Goal: Communication & Community: Answer question/provide support

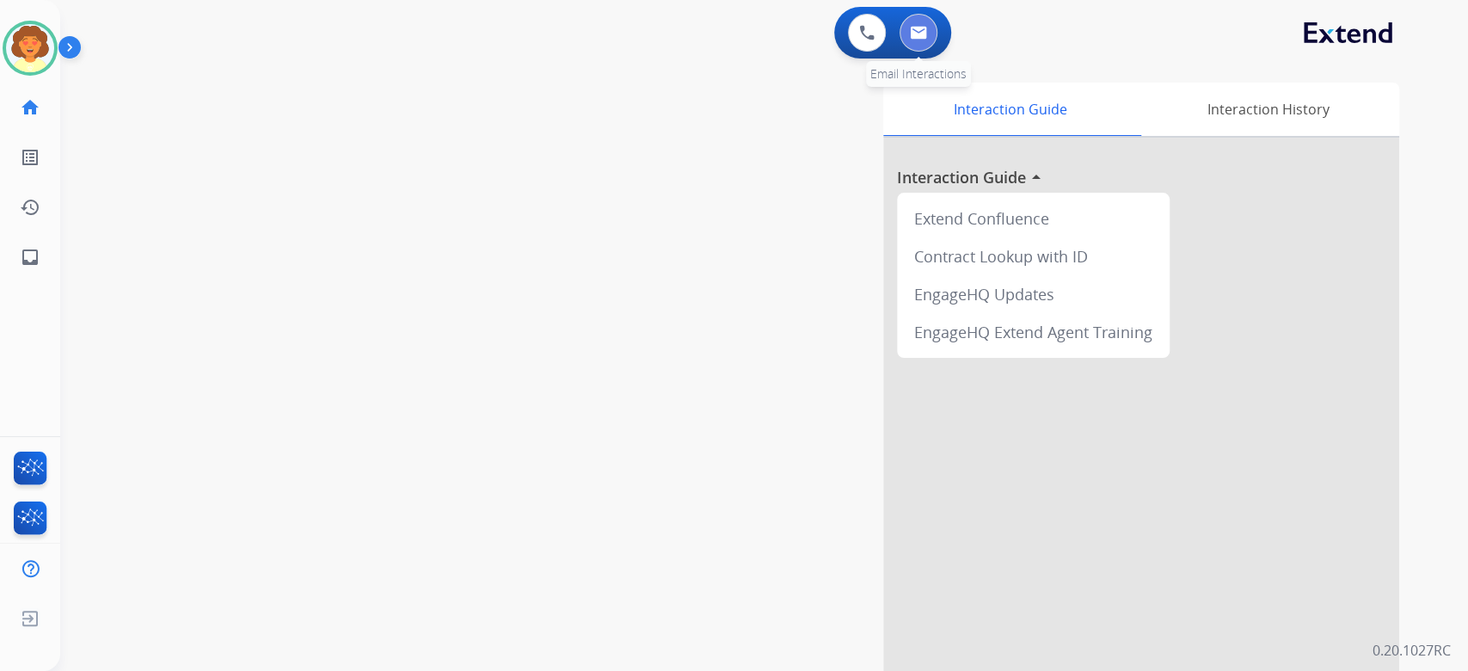
click at [913, 52] on button at bounding box center [919, 33] width 38 height 38
select select "**********"
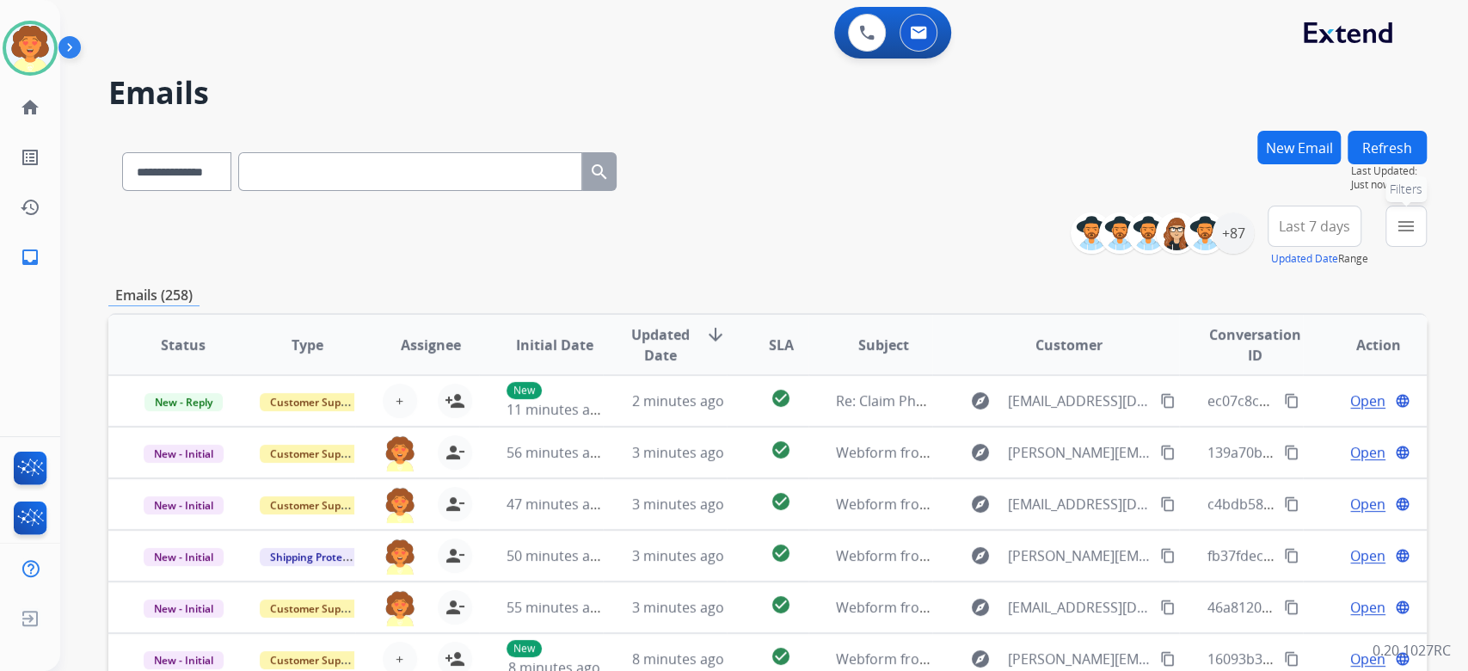
click at [1386, 247] on button "menu Filters" at bounding box center [1406, 226] width 41 height 41
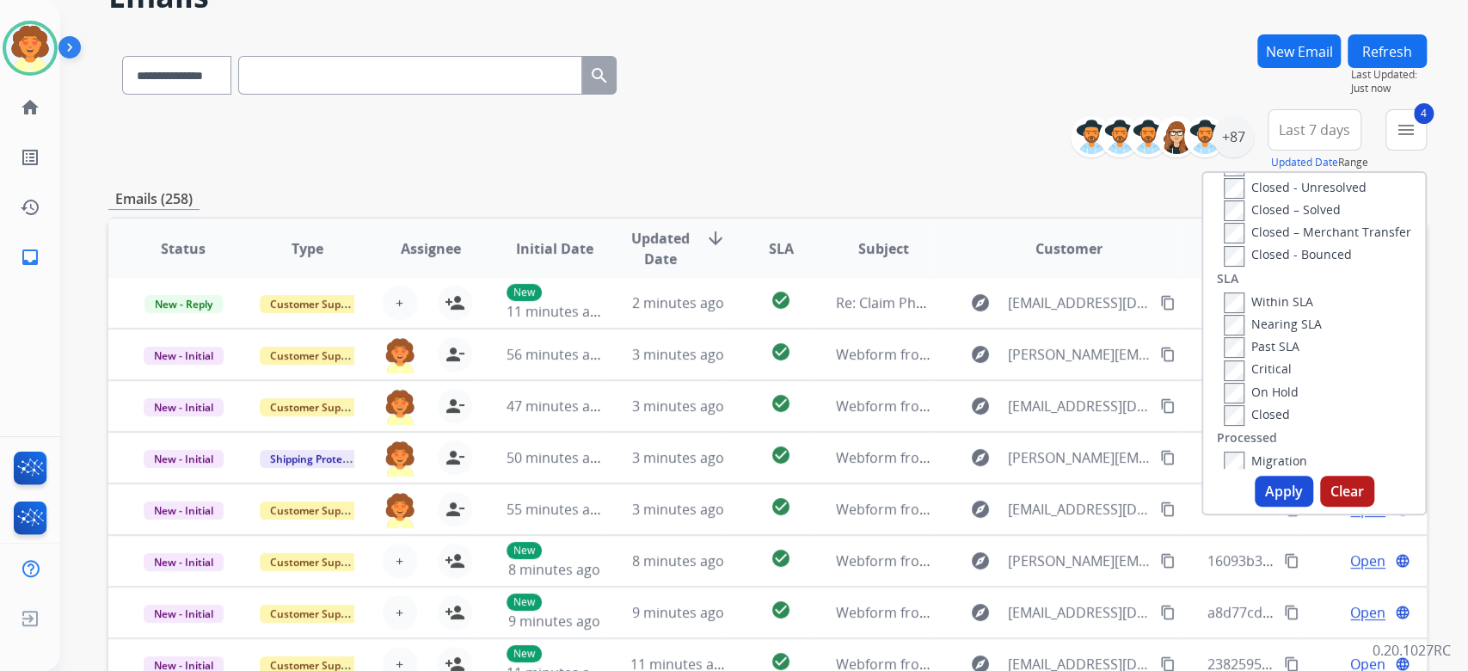
scroll to position [229, 0]
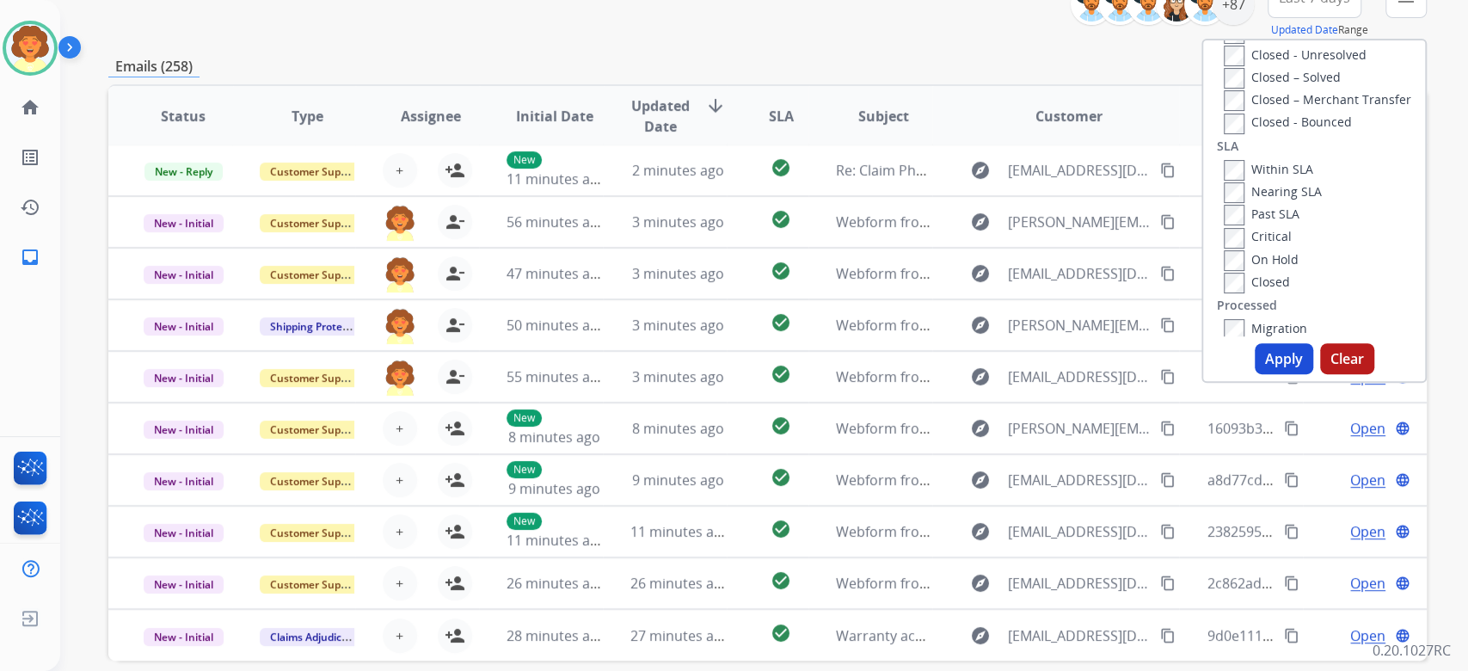
click at [1255, 374] on button "Apply" at bounding box center [1284, 358] width 58 height 31
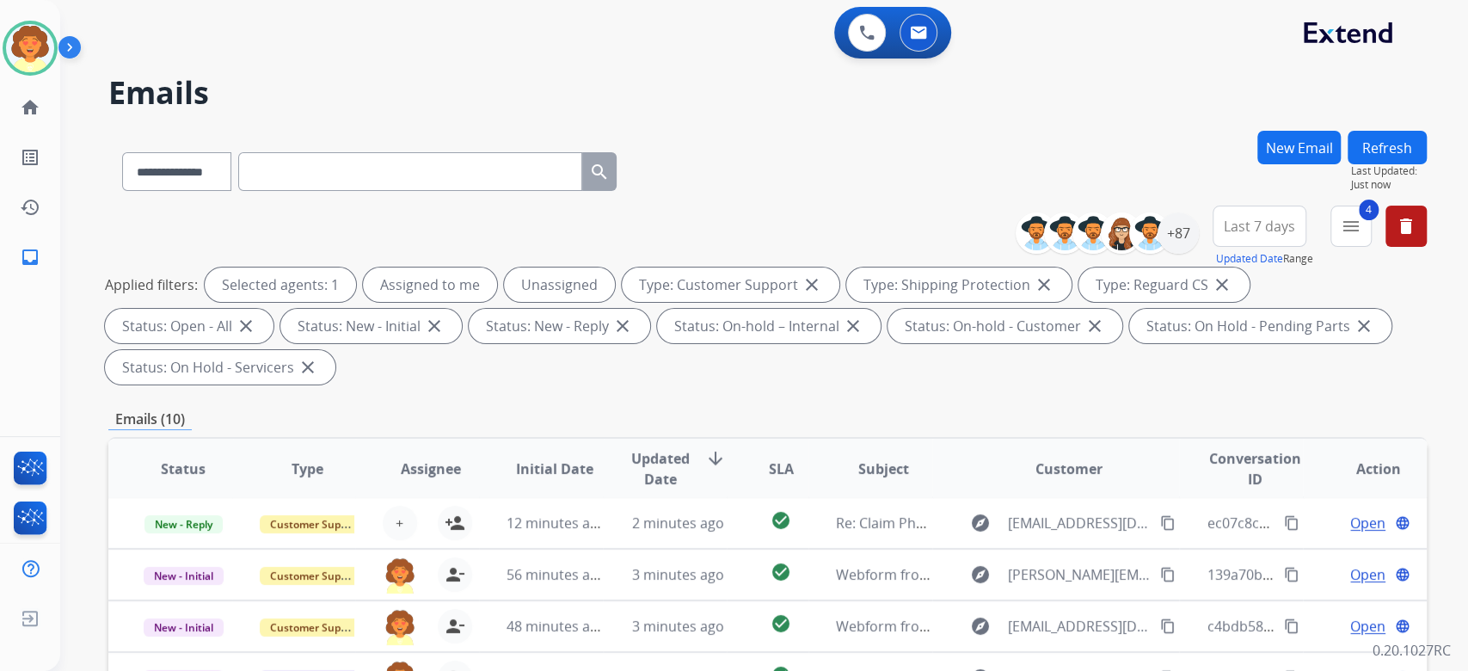
scroll to position [52, 0]
click at [1224, 230] on span "Last 7 days" at bounding box center [1259, 226] width 71 height 7
click at [1207, 448] on div "Last 90 days" at bounding box center [1254, 435] width 95 height 26
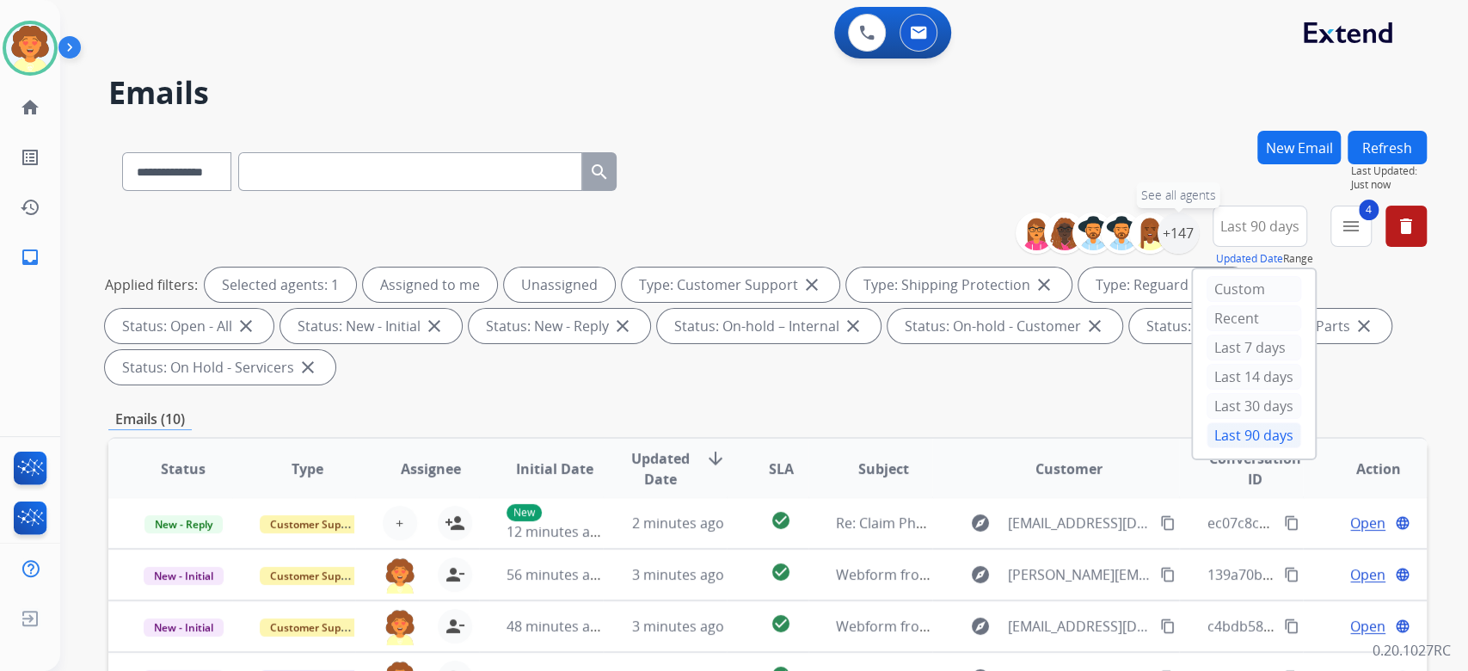
click at [1158, 254] on div "+147" at bounding box center [1178, 232] width 41 height 41
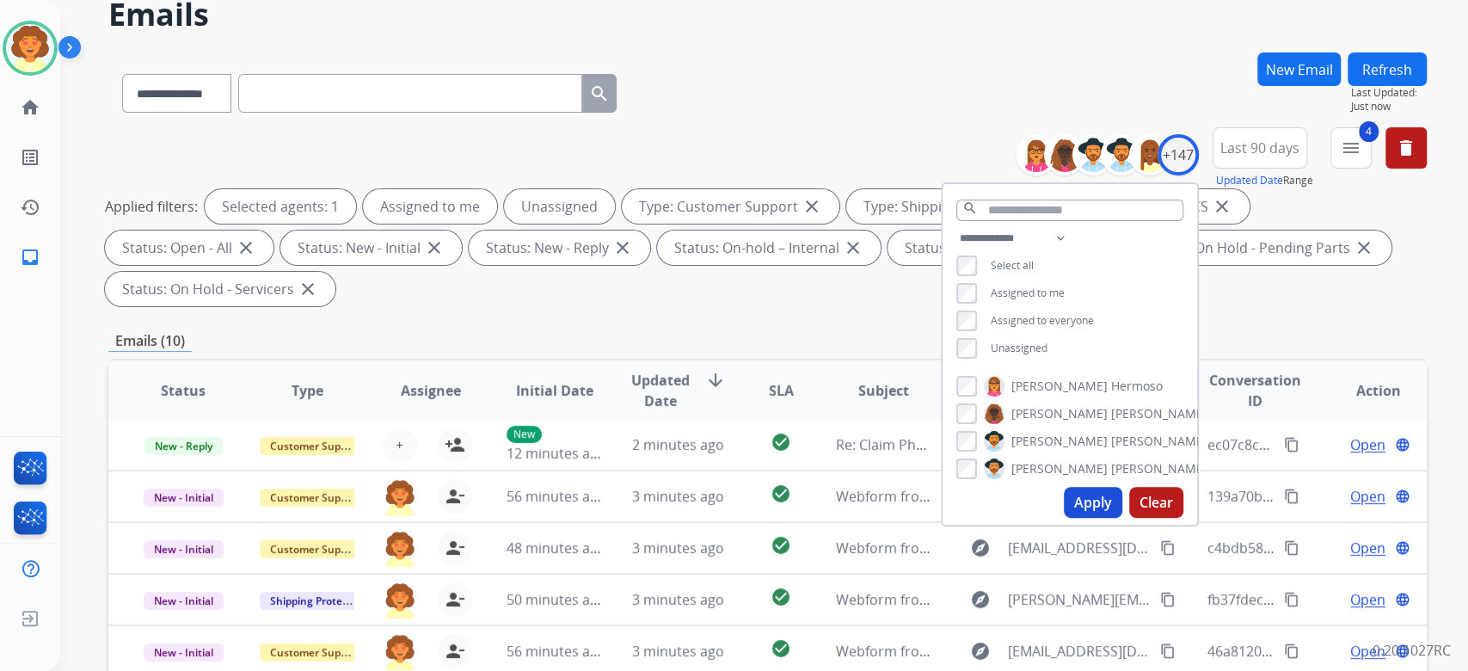
scroll to position [114, 0]
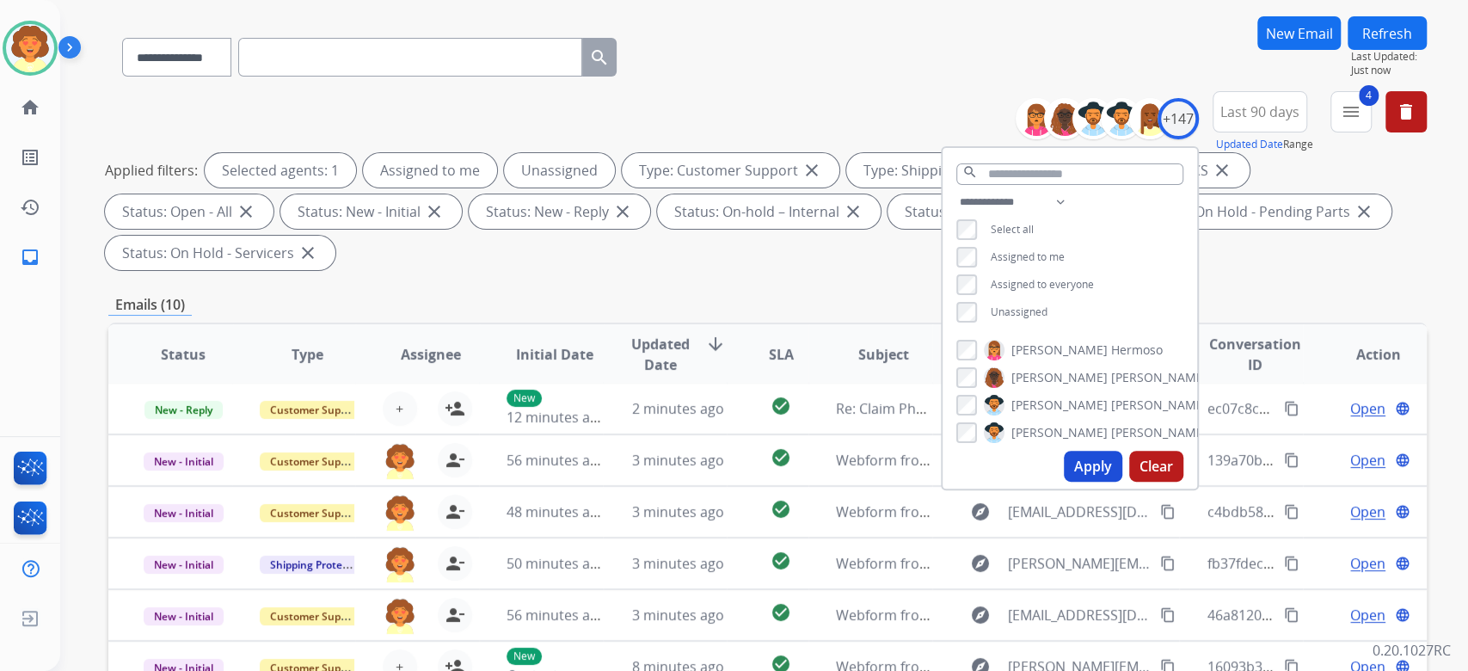
click at [1064, 482] on button "Apply" at bounding box center [1093, 466] width 58 height 31
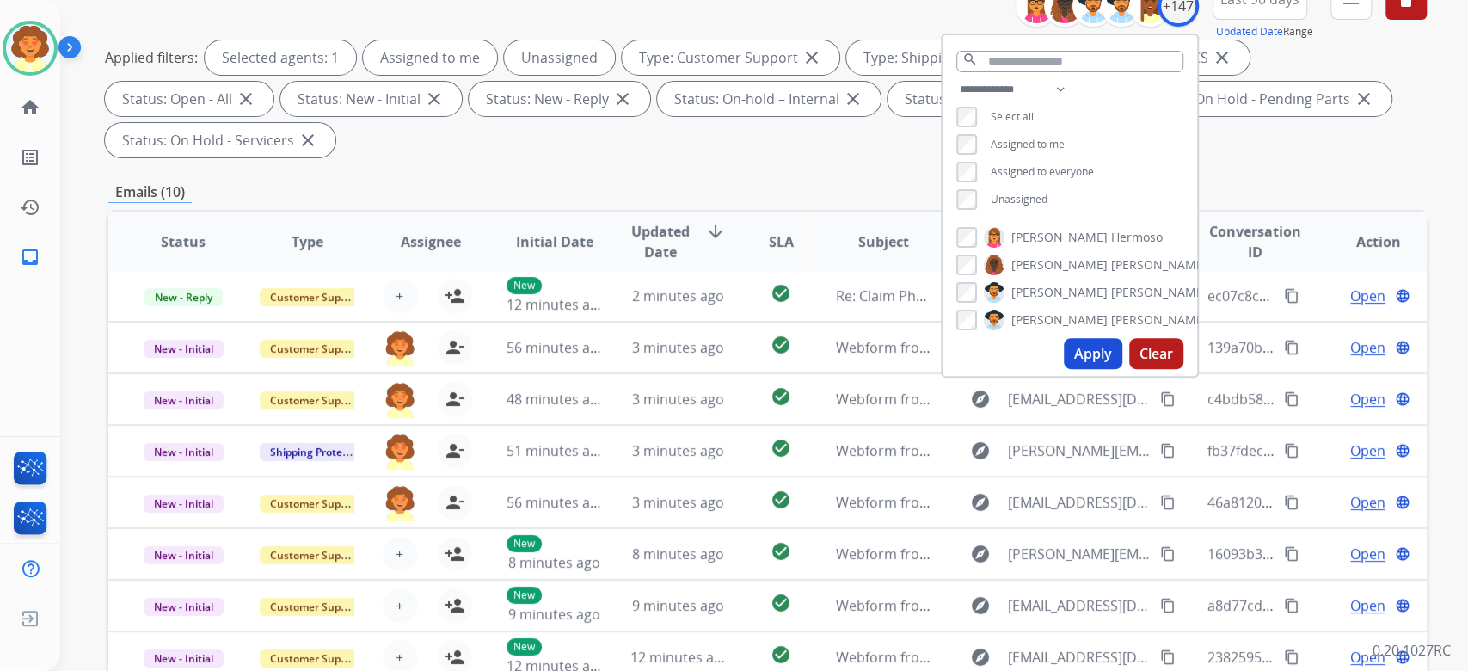
scroll to position [51, 0]
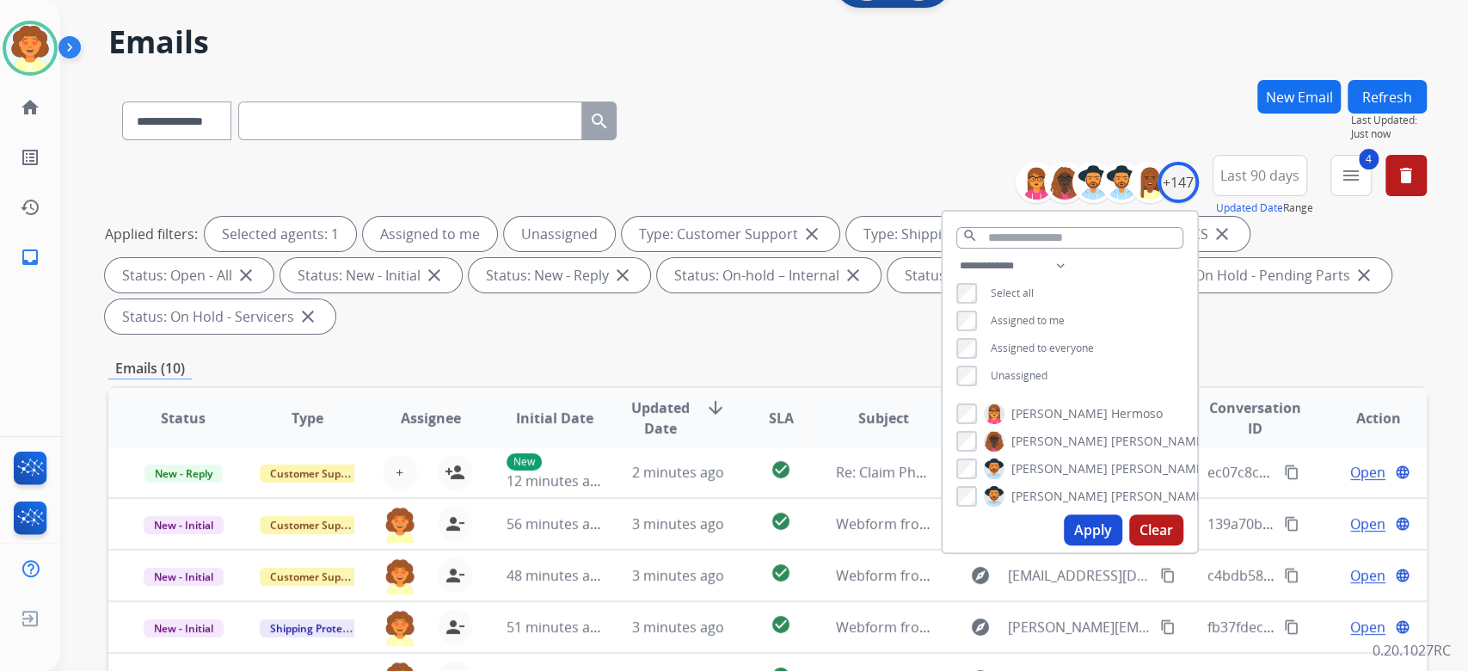
click at [1330, 334] on div "Applied filters: Selected agents: 1 Assigned to me Unassigned Type: Customer Su…" at bounding box center [764, 275] width 1318 height 117
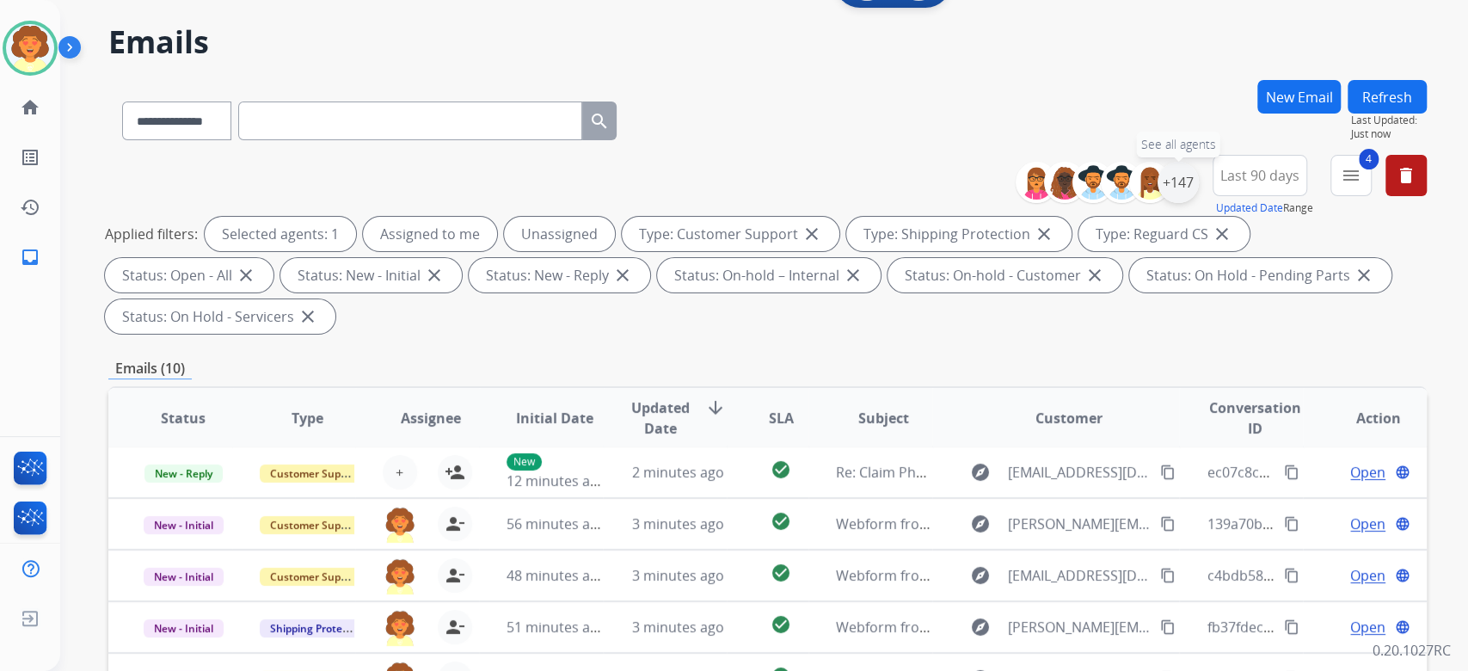
click at [1158, 203] on div "+147" at bounding box center [1178, 182] width 41 height 41
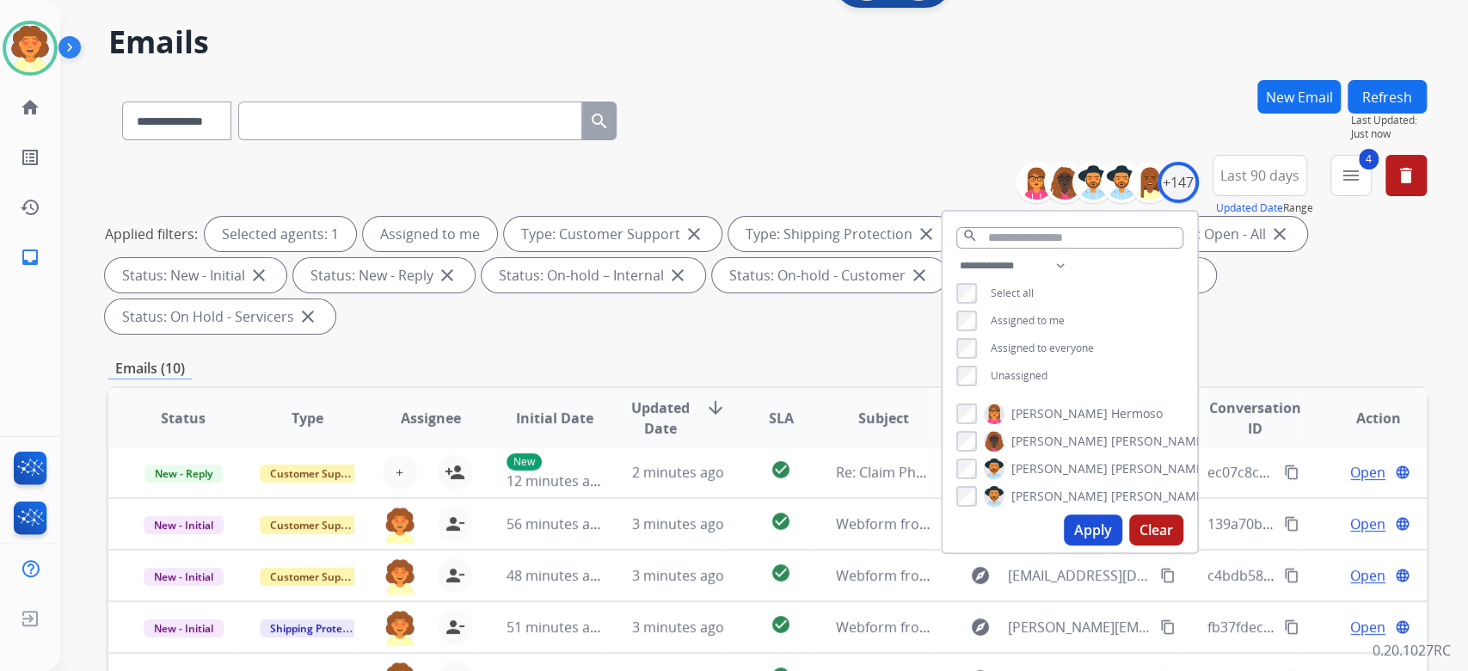
click at [1064, 545] on button "Apply" at bounding box center [1093, 529] width 58 height 31
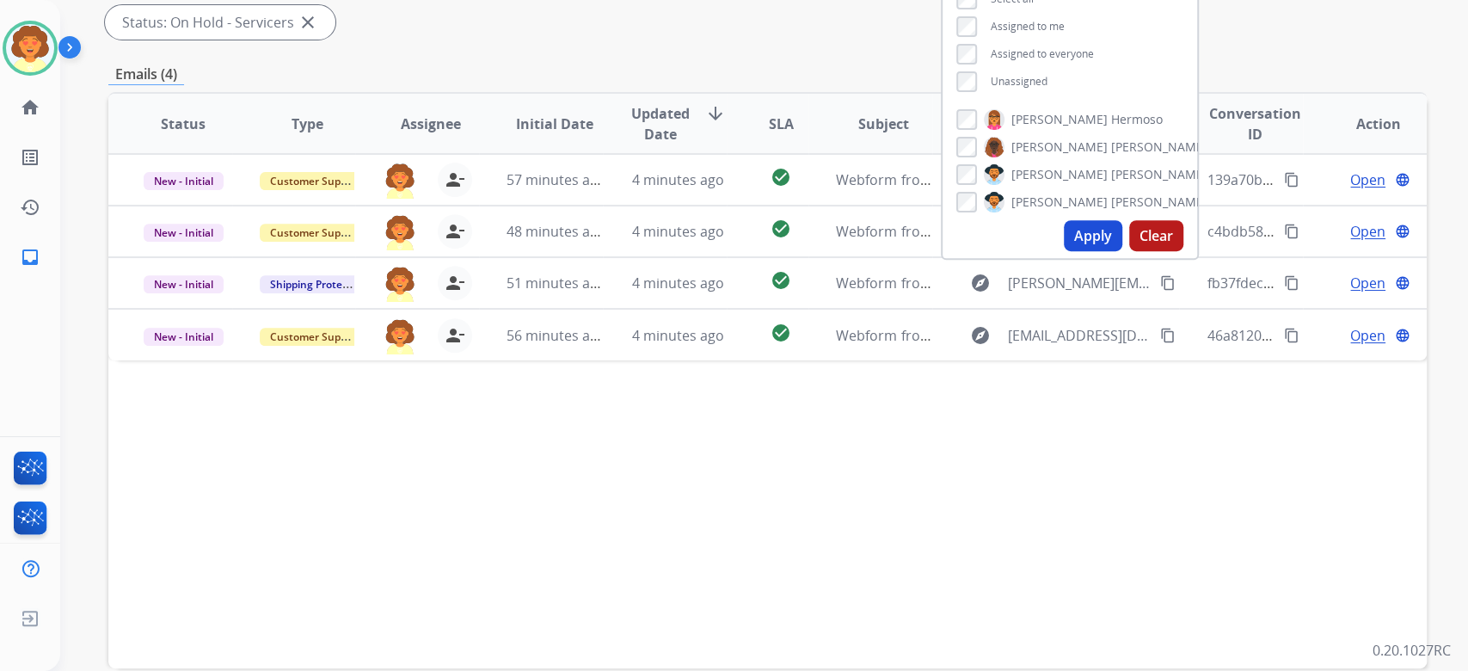
scroll to position [458, 0]
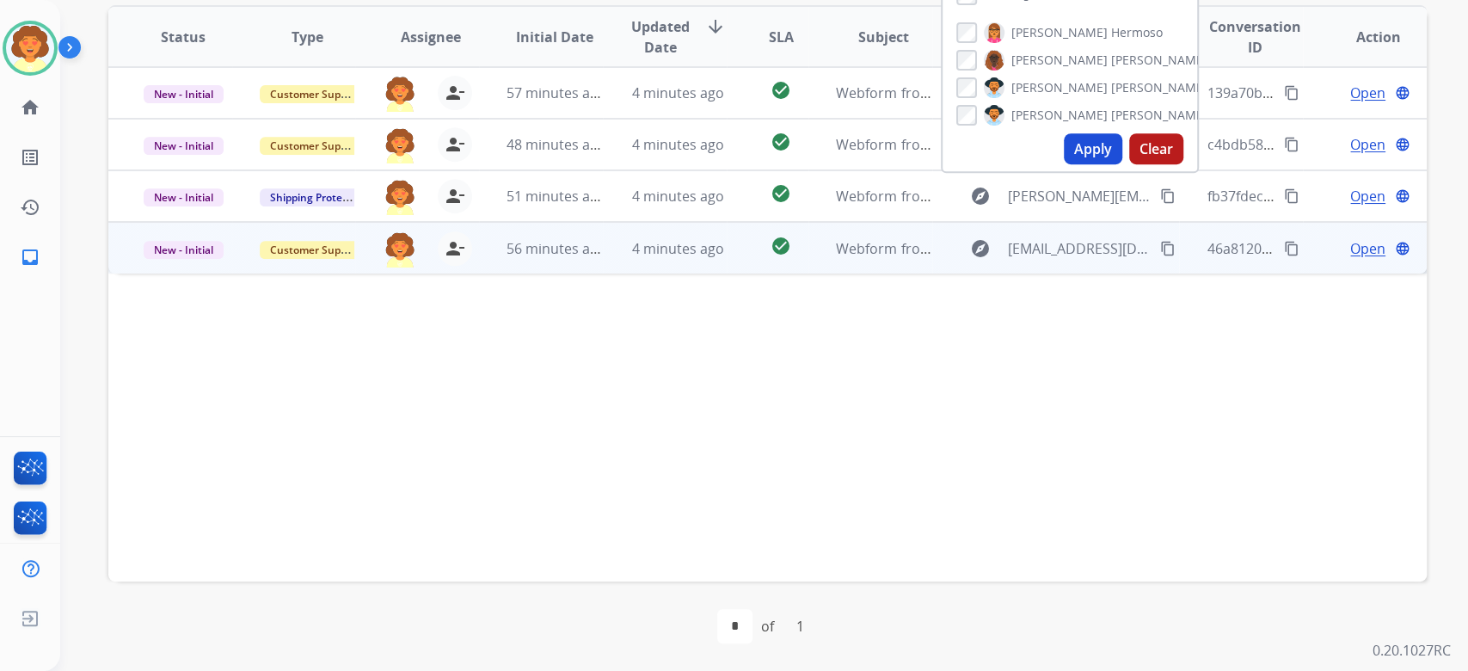
click at [1350, 259] on span "Open" at bounding box center [1367, 248] width 35 height 21
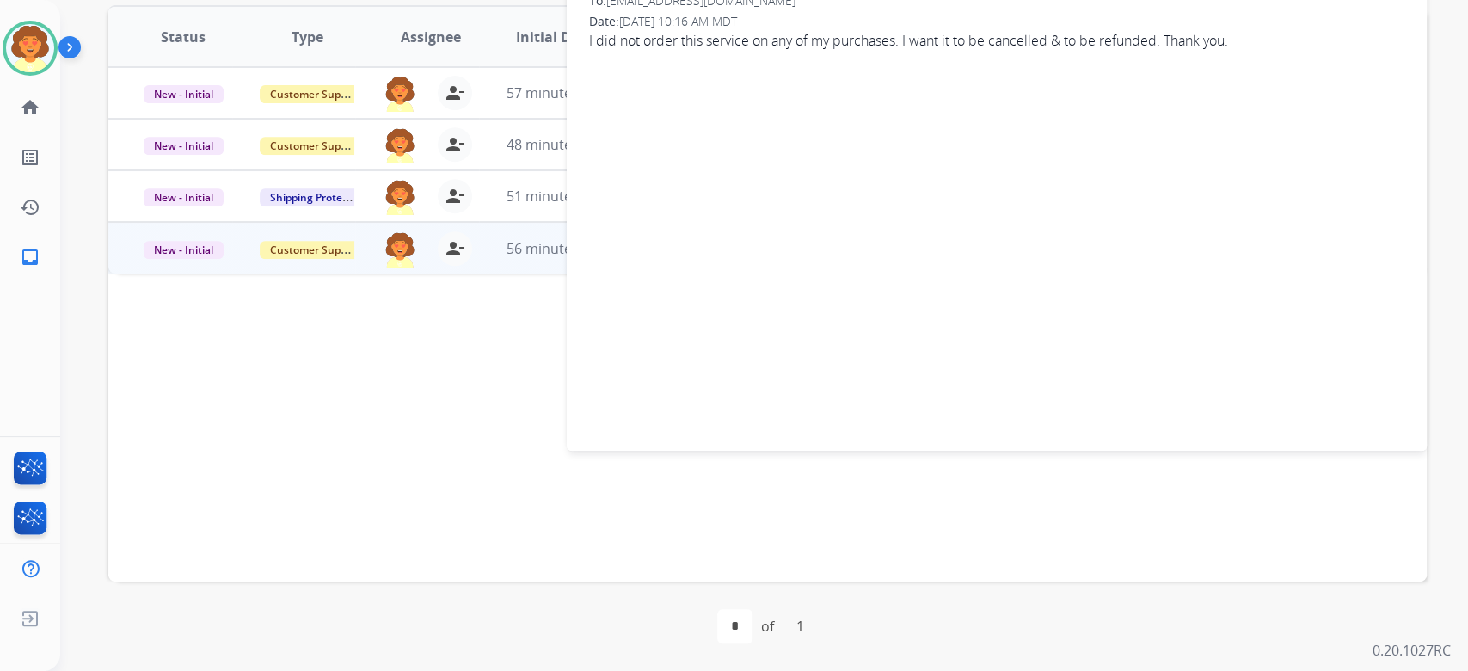
drag, startPoint x: 631, startPoint y: 127, endPoint x: 887, endPoint y: 127, distance: 255.4
copy span "[EMAIL_ADDRESS][DOMAIN_NAME]"
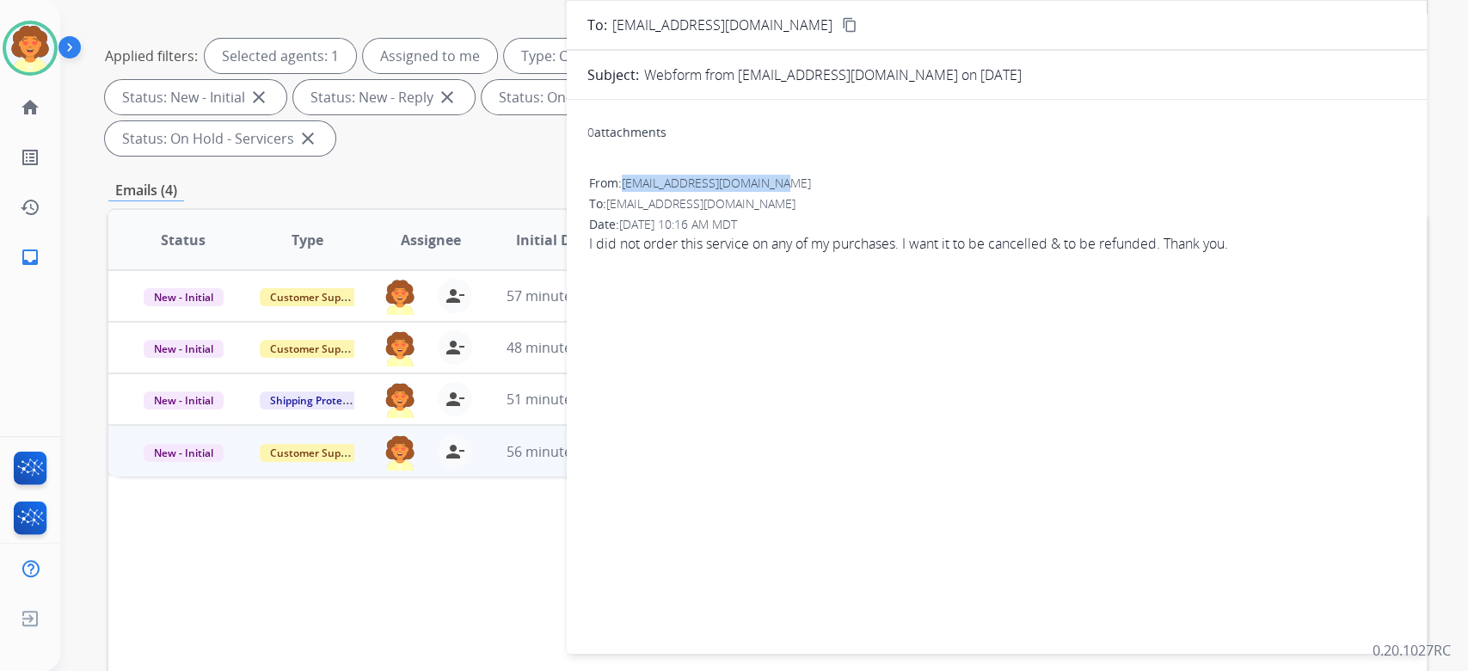
select select "**********"
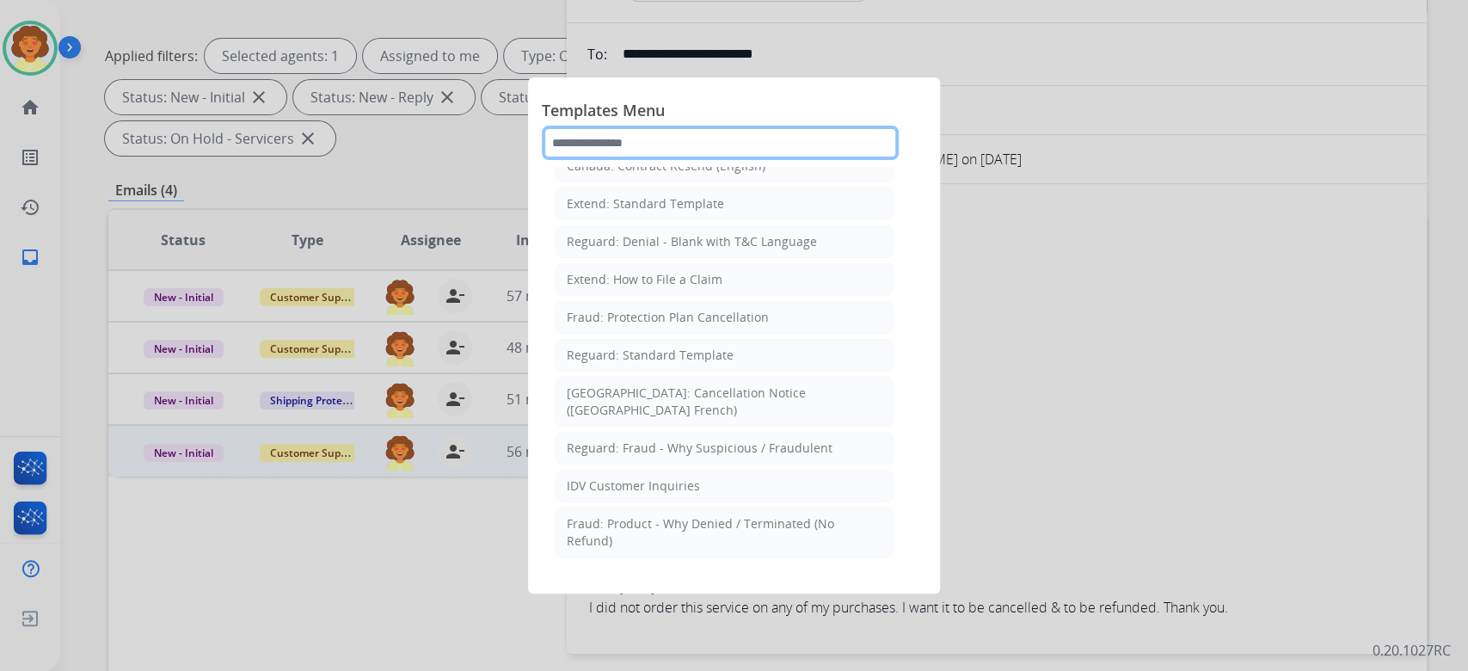
click at [657, 160] on input "text" at bounding box center [720, 143] width 357 height 34
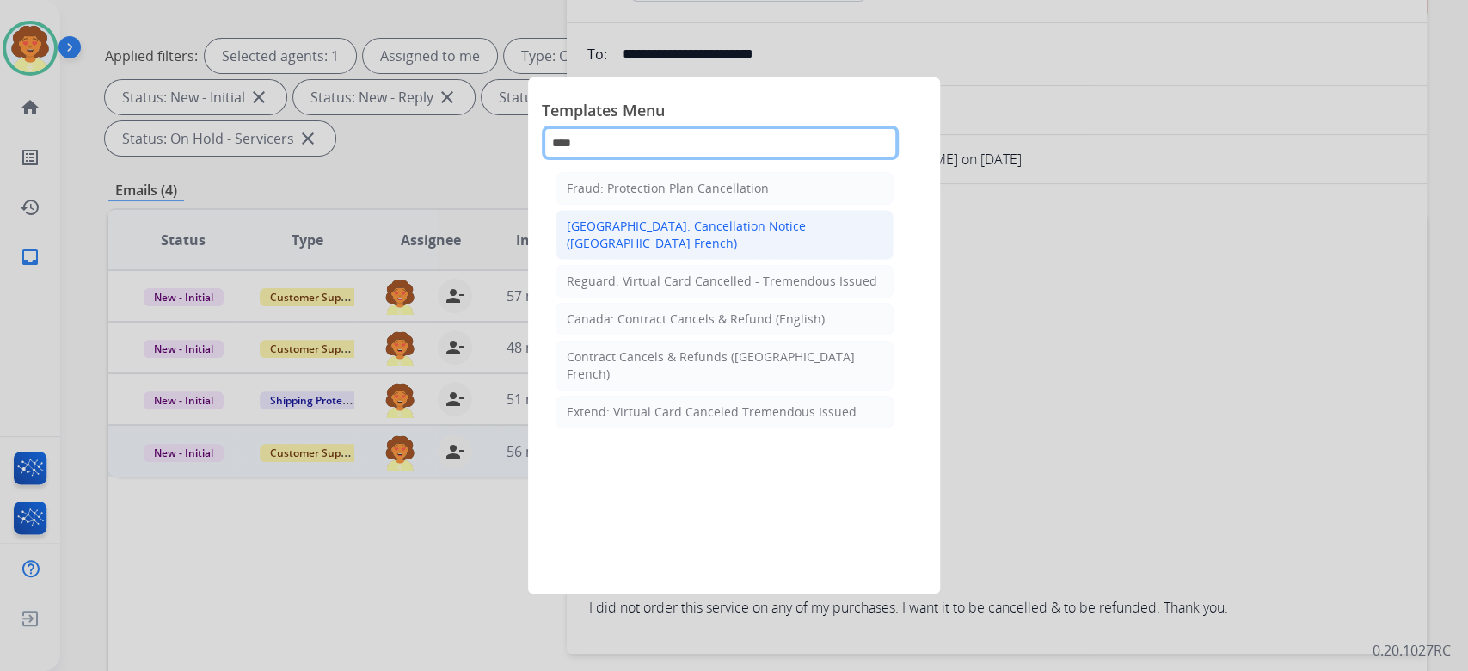
scroll to position [105, 0]
type input "****"
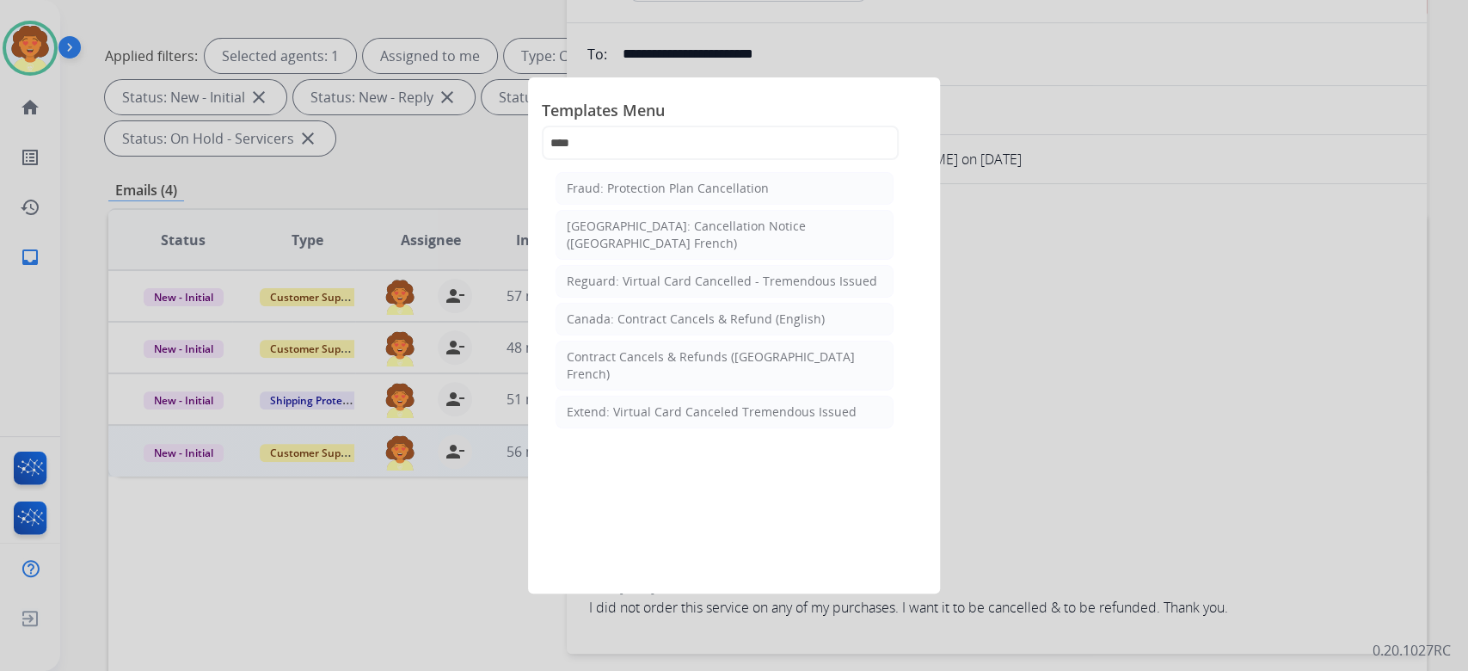
click at [1246, 448] on div at bounding box center [734, 335] width 1468 height 671
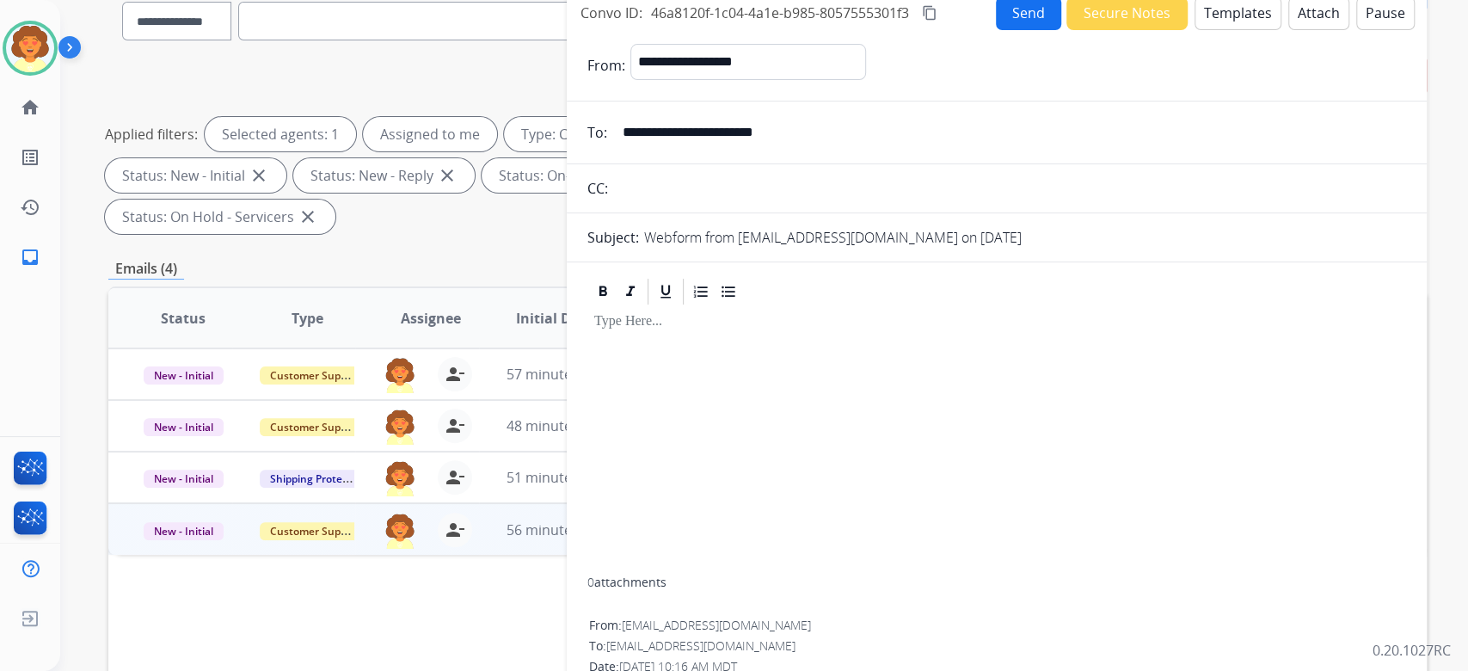
scroll to position [114, 0]
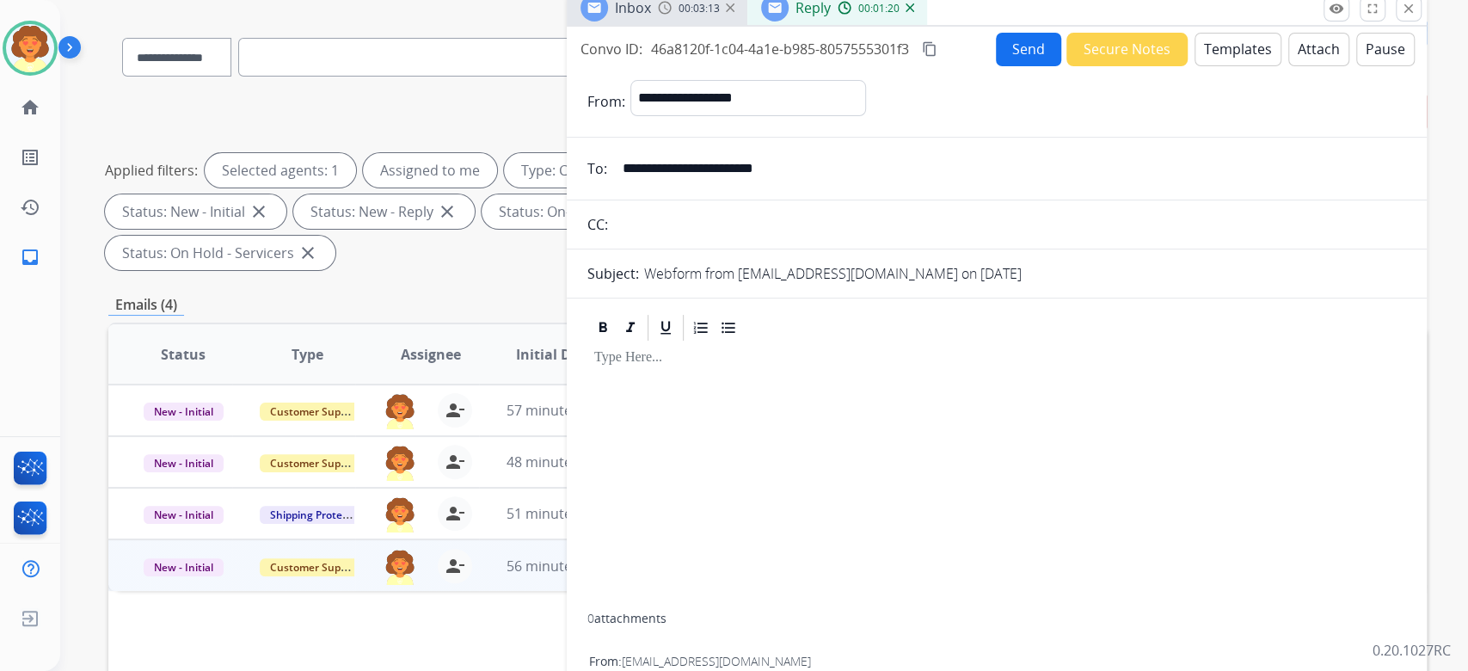
click at [1195, 66] on button "Templates" at bounding box center [1238, 50] width 87 height 34
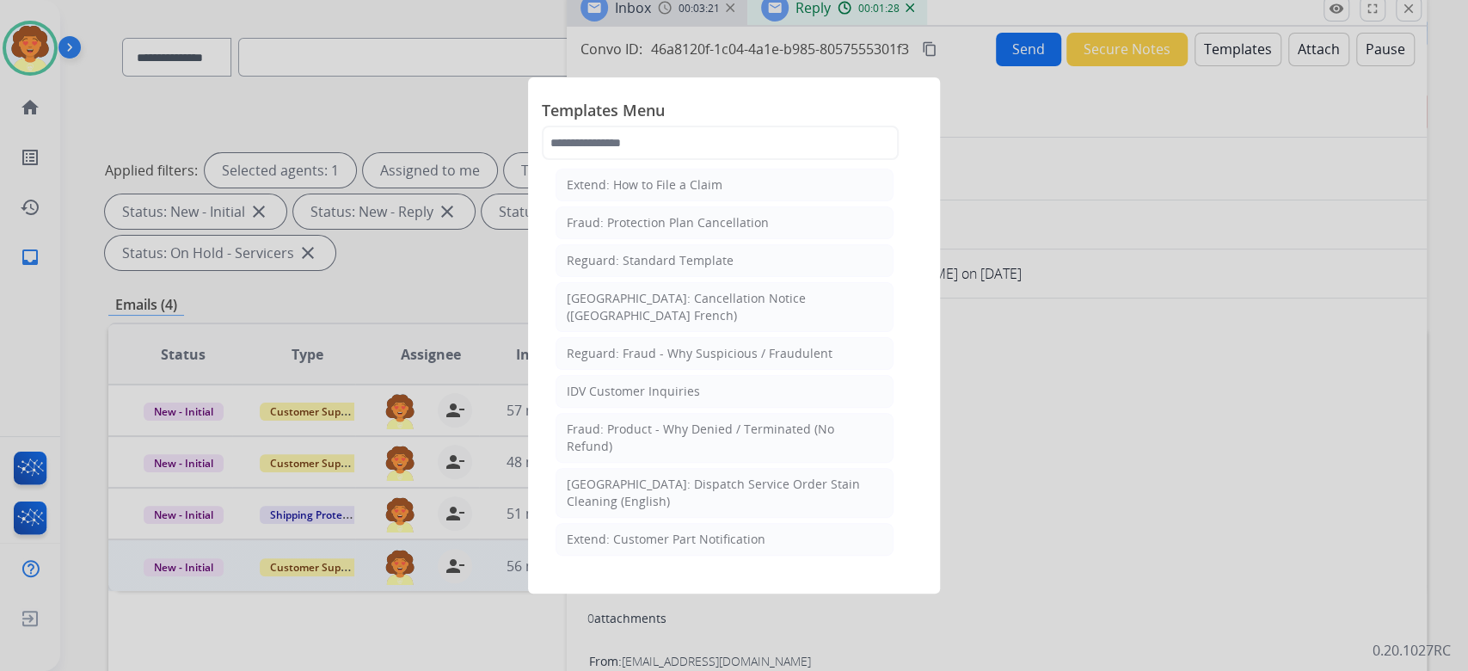
scroll to position [344, 0]
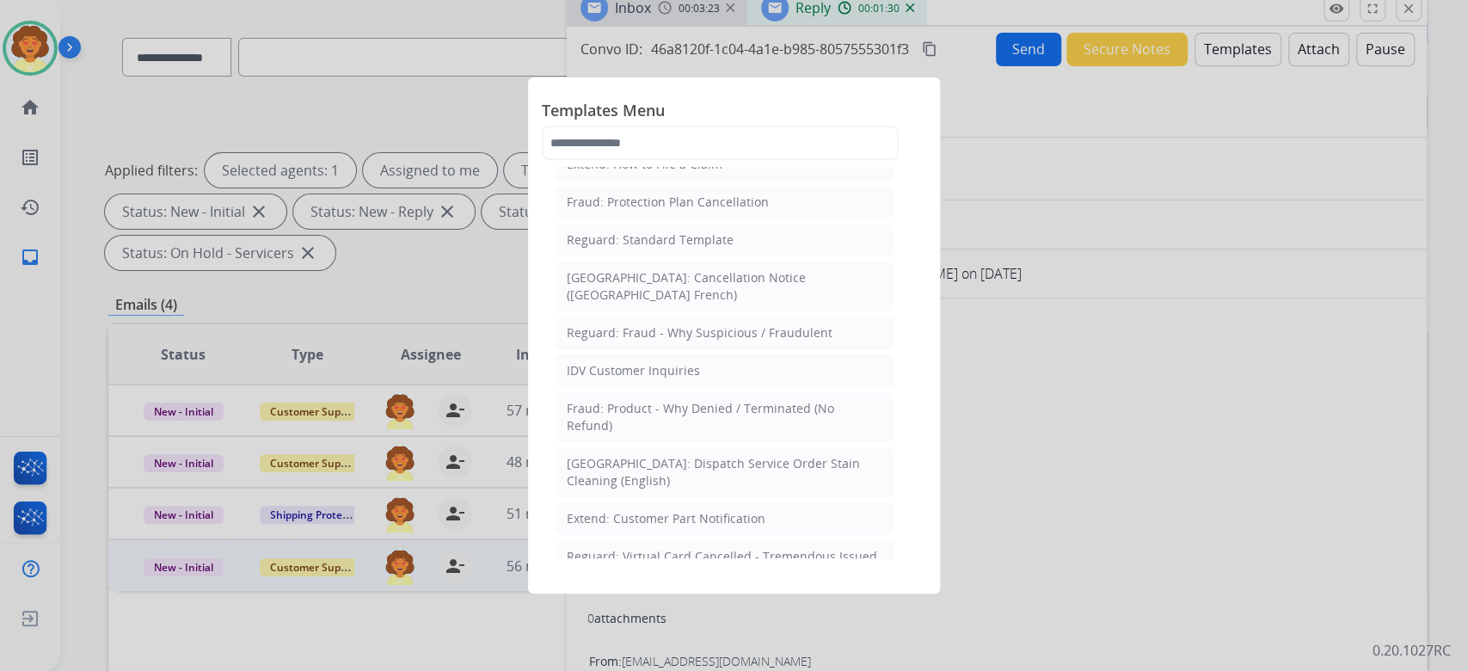
click at [724, 97] on div "Extend: Standard Template" at bounding box center [645, 88] width 157 height 17
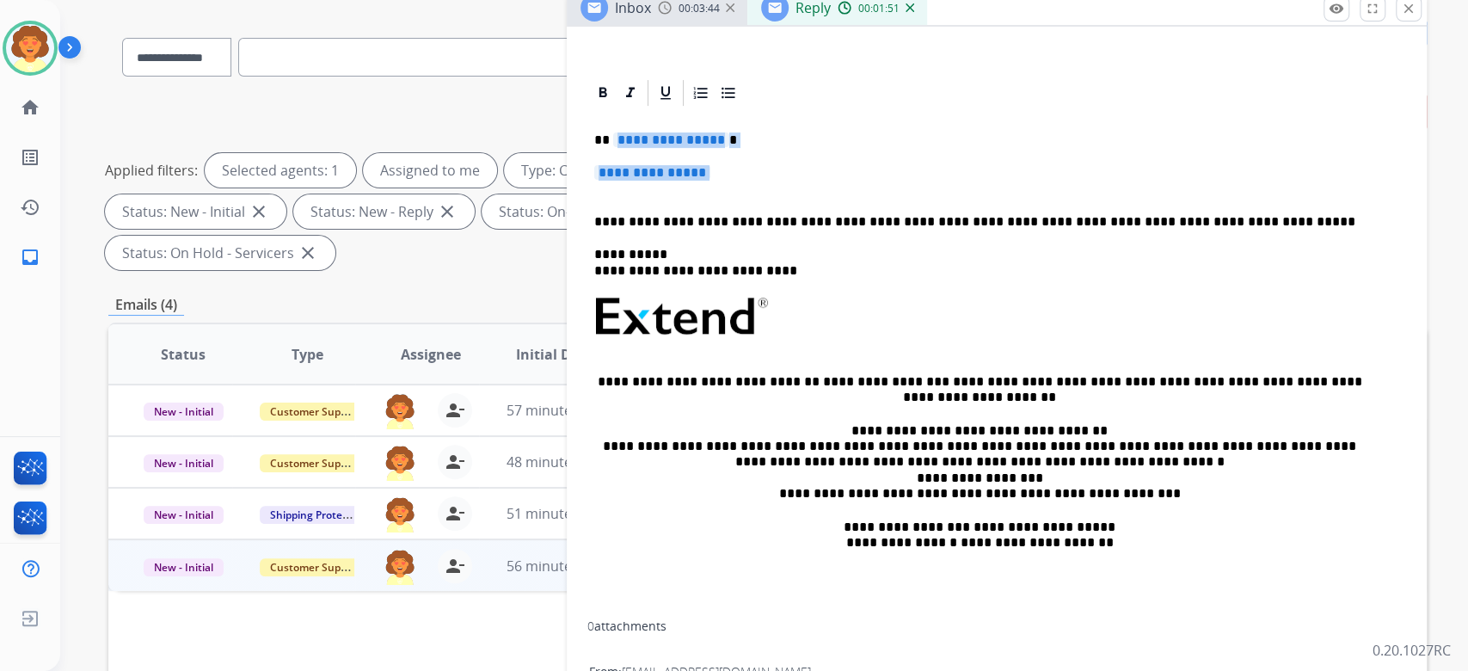
drag, startPoint x: 599, startPoint y: 413, endPoint x: 699, endPoint y: 471, distance: 116.4
click at [699, 471] on div "**********" at bounding box center [996, 361] width 819 height 507
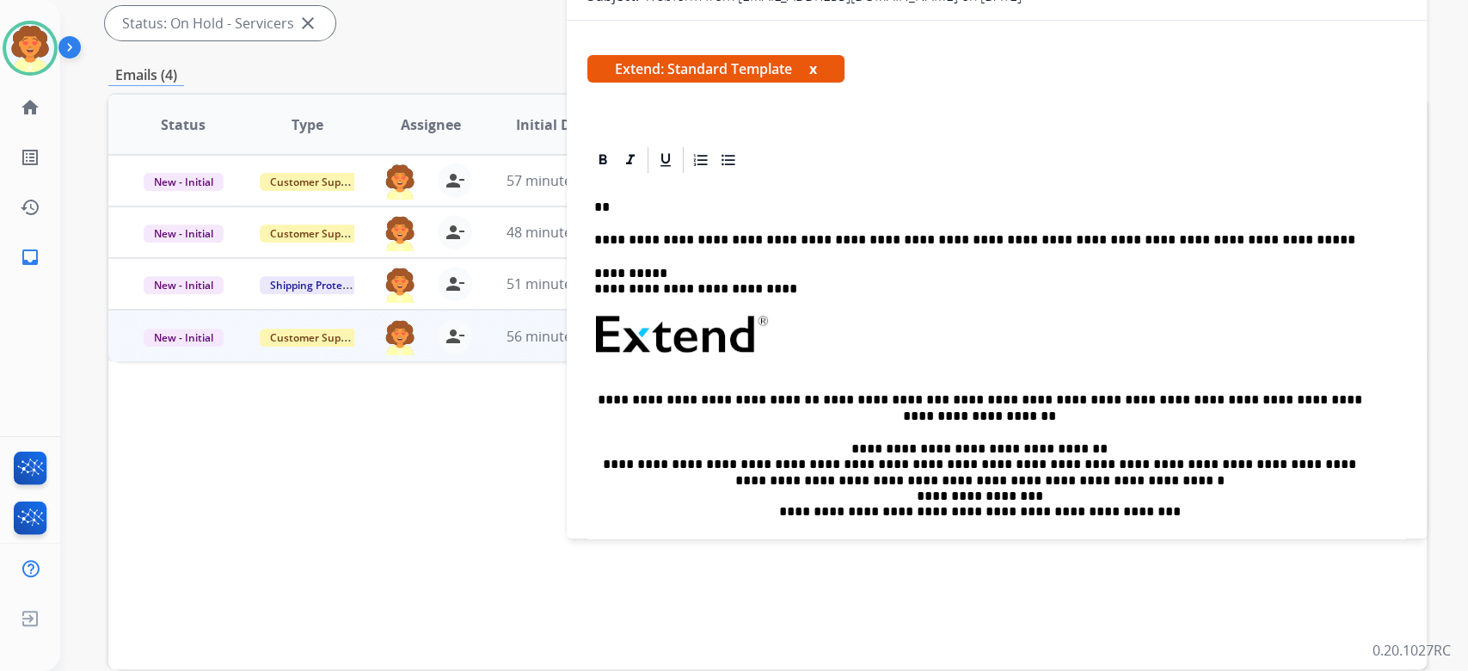
scroll to position [0, 0]
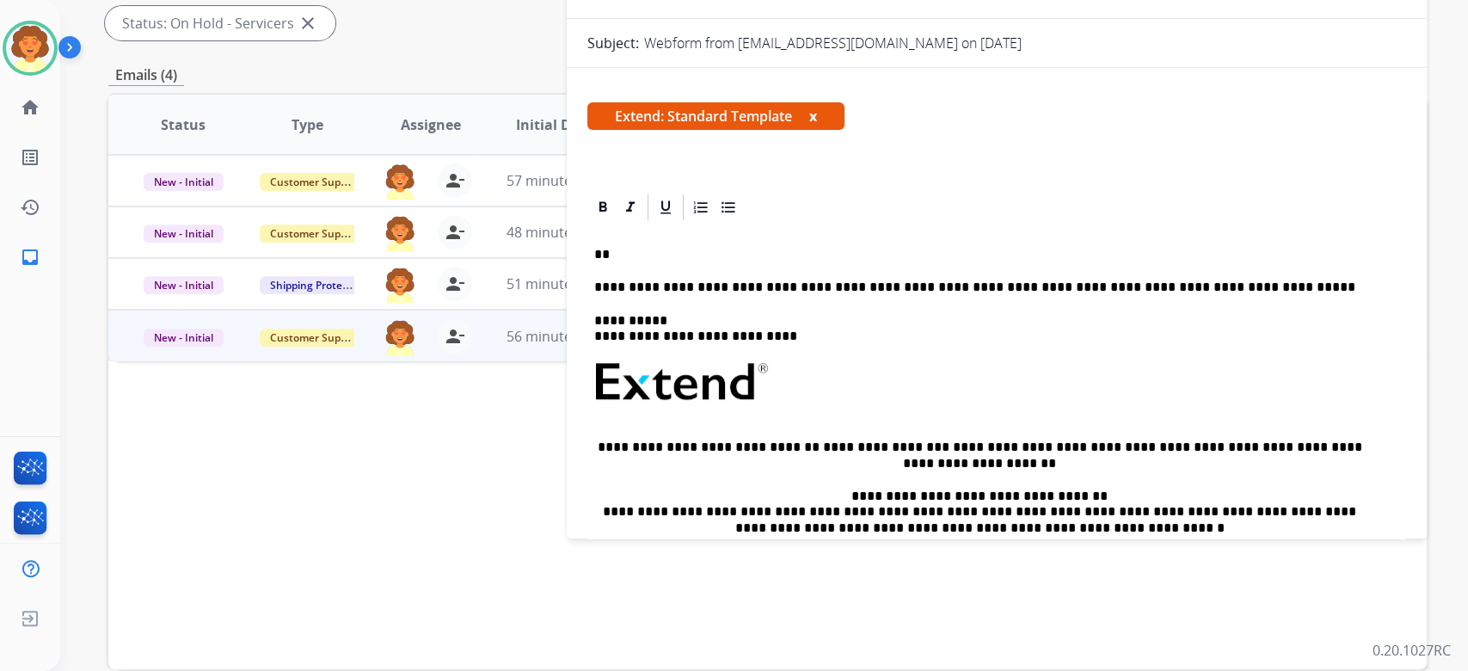
click at [604, 262] on p "**" at bounding box center [979, 254] width 771 height 15
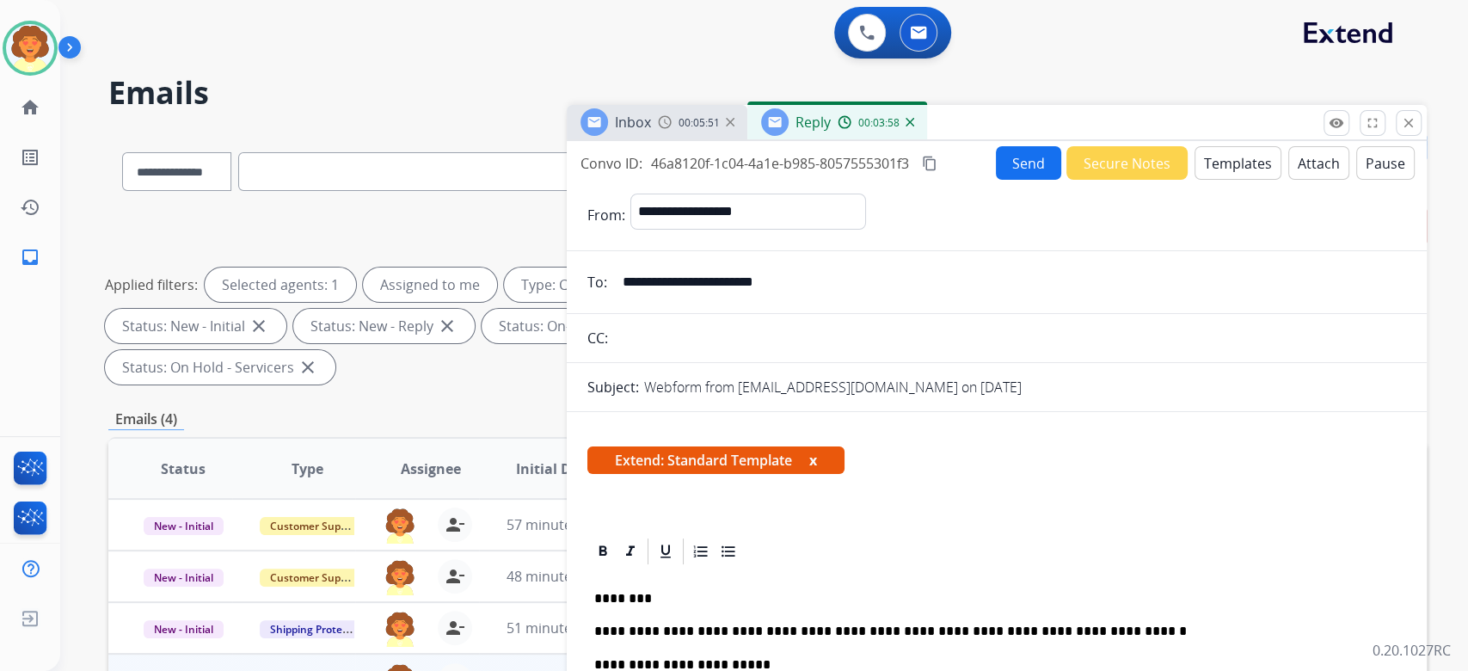
drag, startPoint x: 571, startPoint y: 209, endPoint x: 781, endPoint y: 258, distance: 215.5
click at [781, 174] on div "Convo ID: 46a8120f-1c04-4a1e-b985-8057555301f3 content_copy" at bounding box center [760, 163] width 359 height 21
copy div "Convo ID: 46a8120f-1c04-4a1e-b985-8057555301f3"
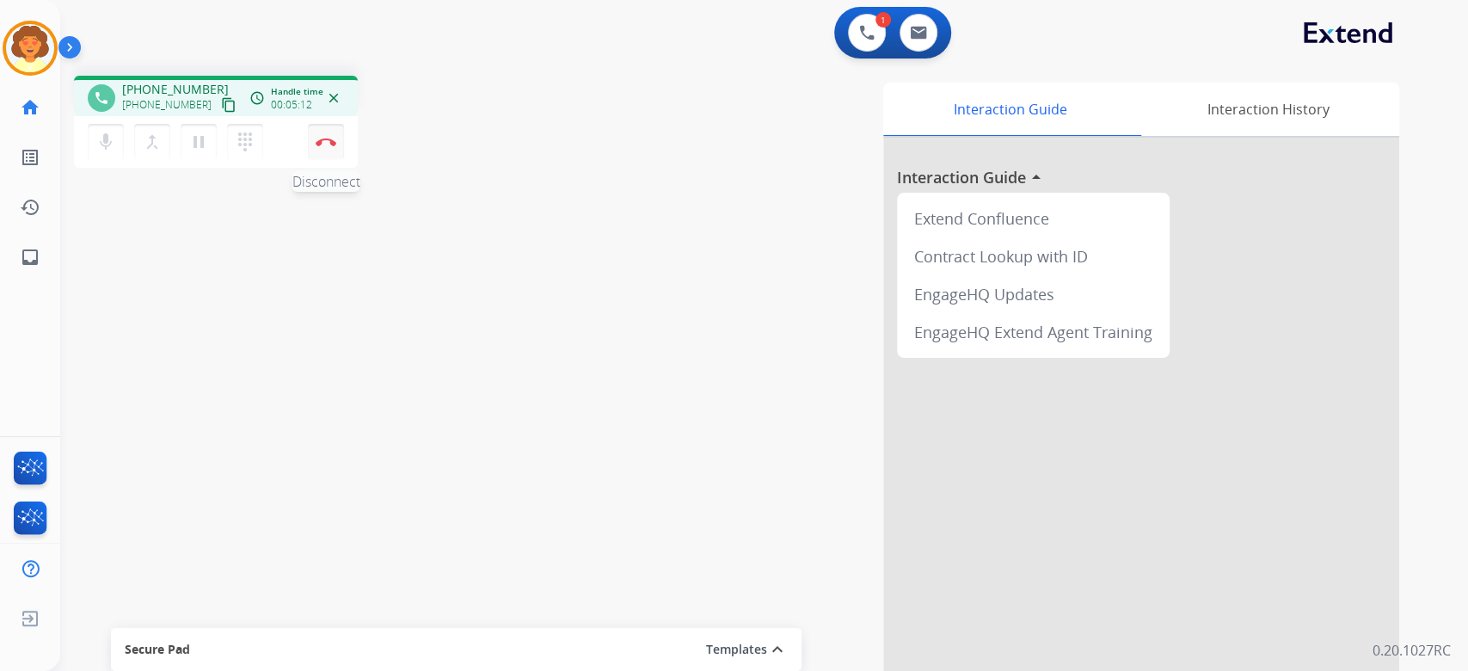
click at [321, 160] on button "Disconnect" at bounding box center [326, 142] width 36 height 36
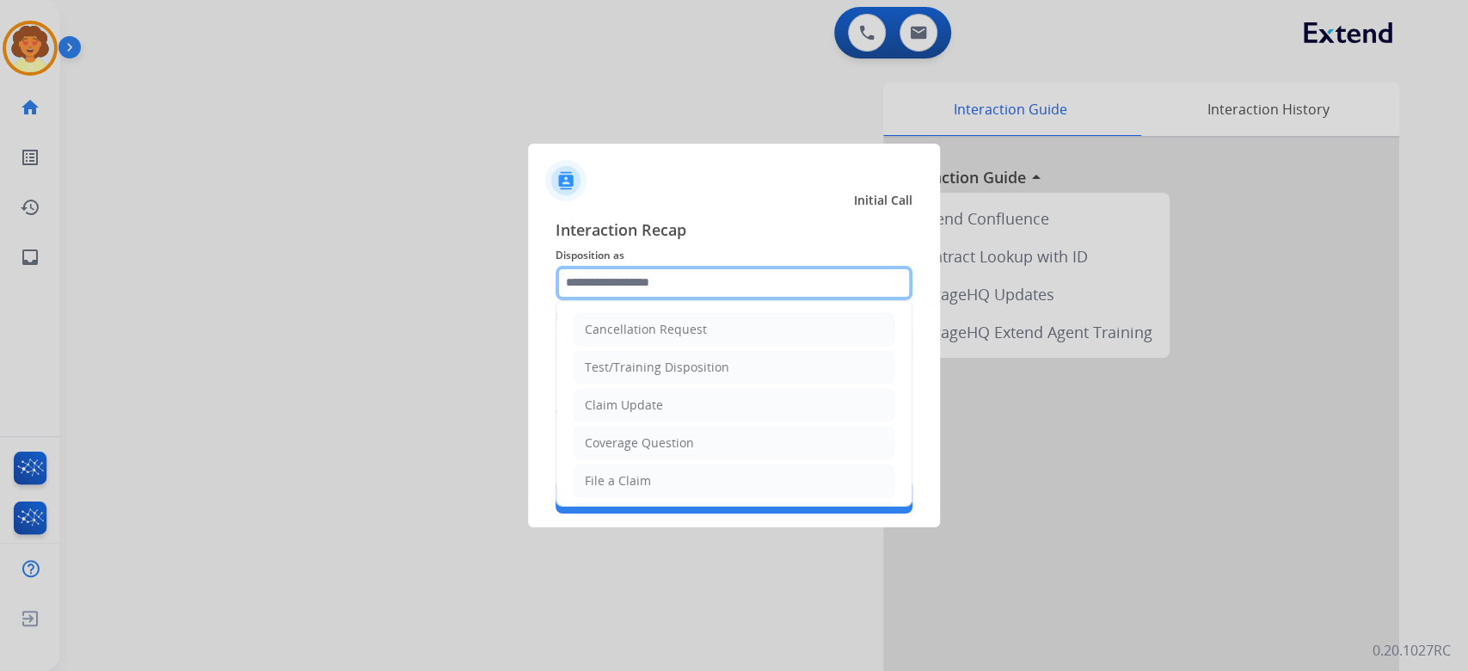
click at [741, 266] on input "text" at bounding box center [734, 283] width 357 height 34
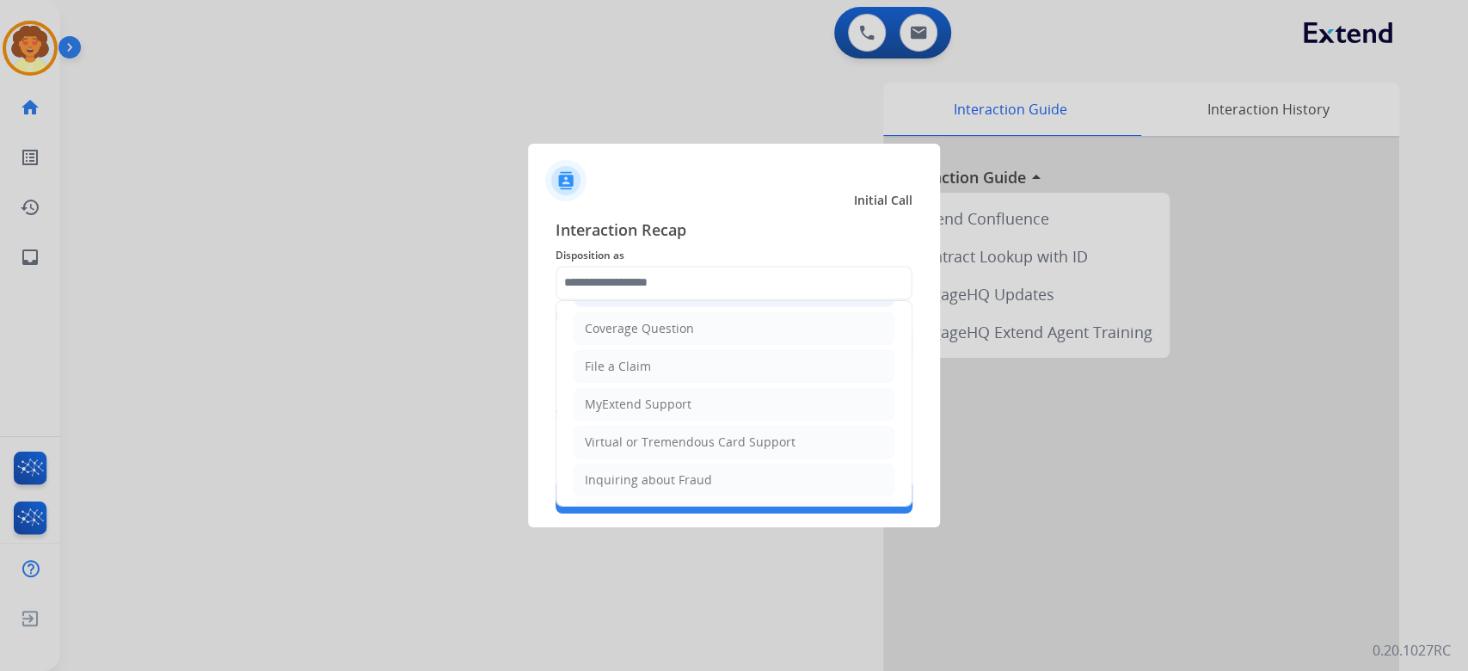
click at [749, 307] on li "Claim Update" at bounding box center [734, 290] width 321 height 33
type input "**********"
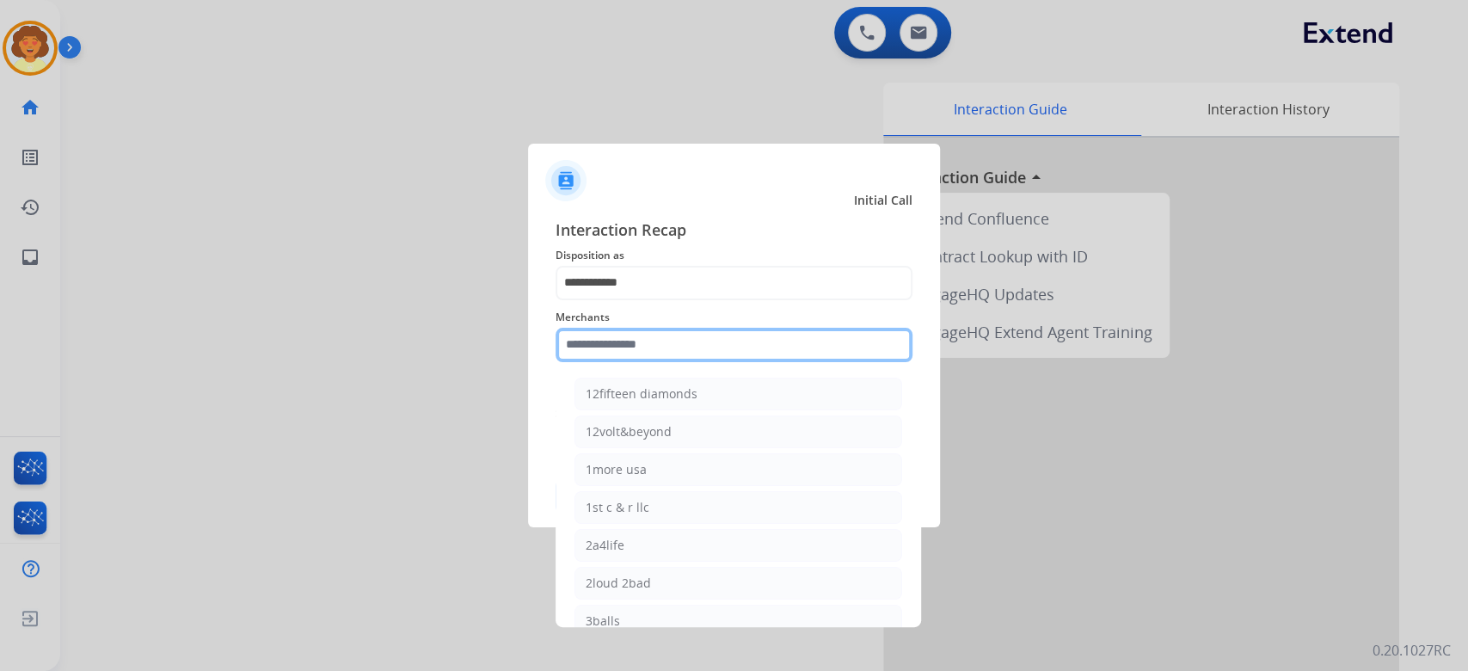
click at [681, 343] on input "text" at bounding box center [734, 345] width 357 height 34
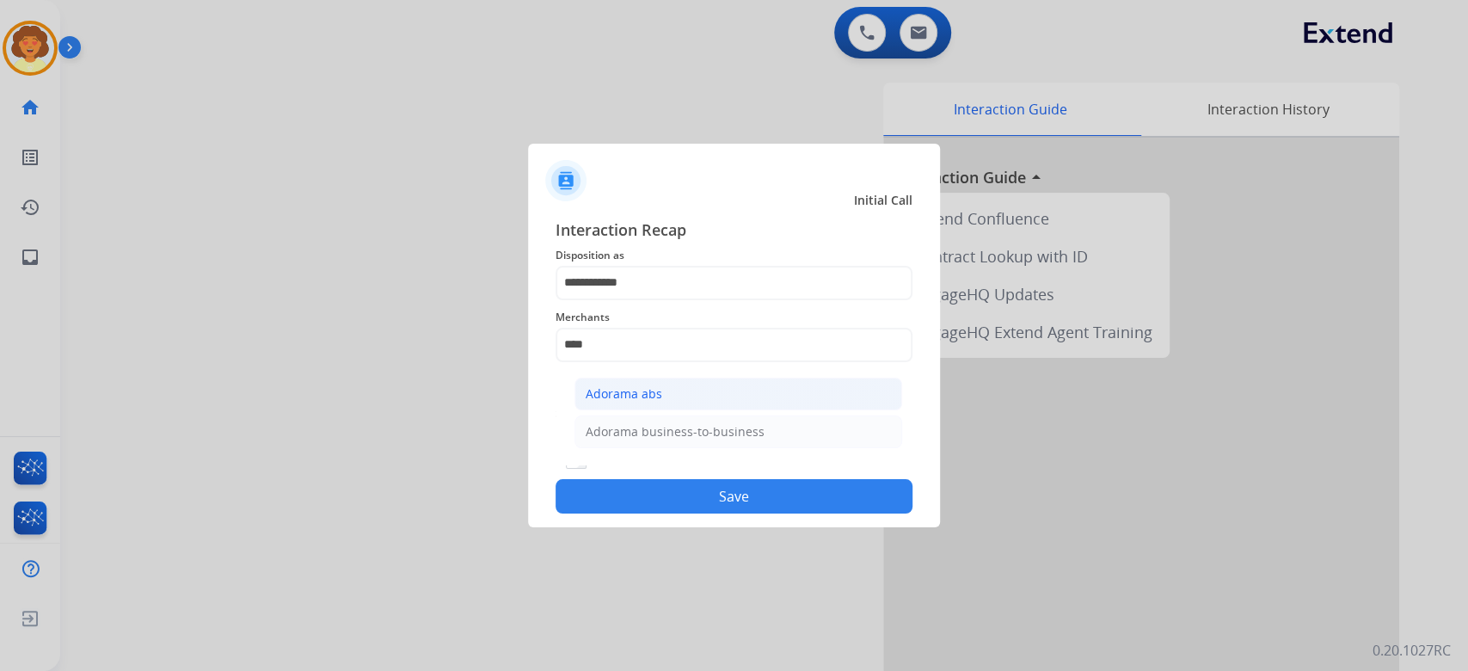
click at [662, 402] on div "Adorama abs" at bounding box center [624, 393] width 77 height 17
type input "**********"
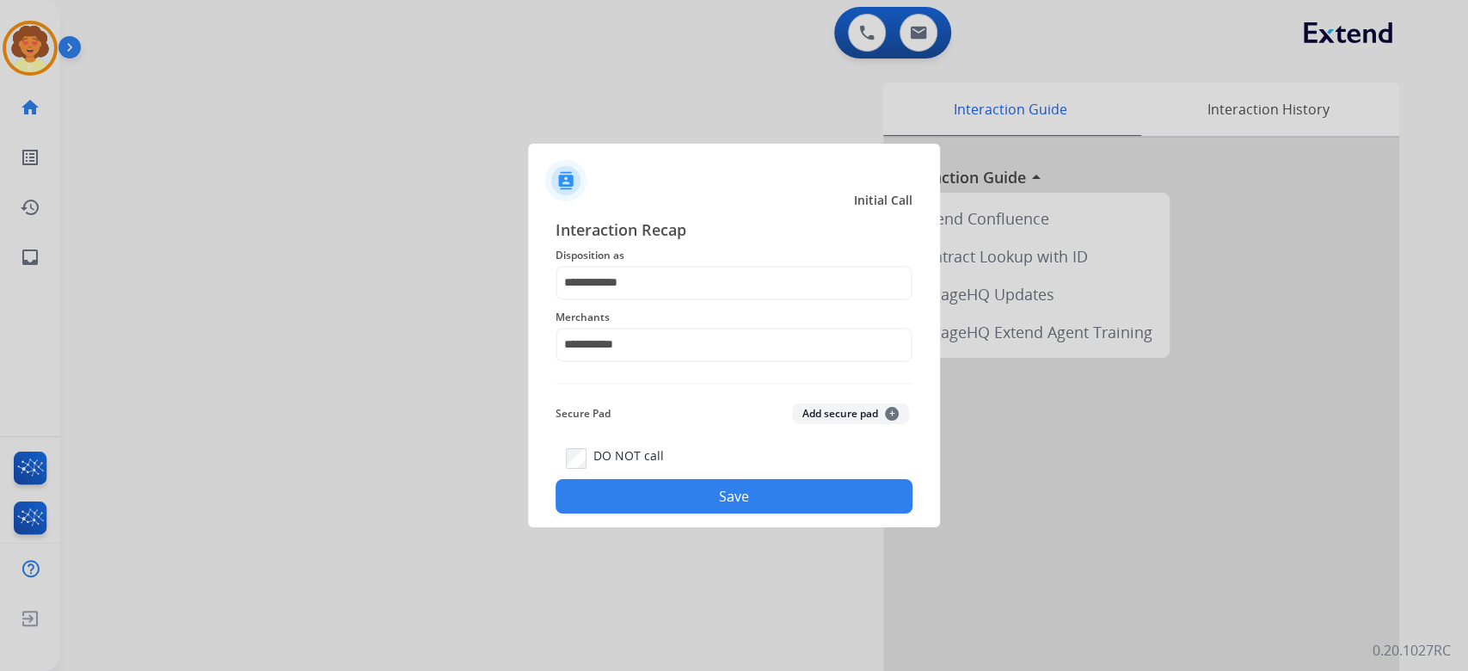
click at [765, 513] on button "Save" at bounding box center [734, 496] width 357 height 34
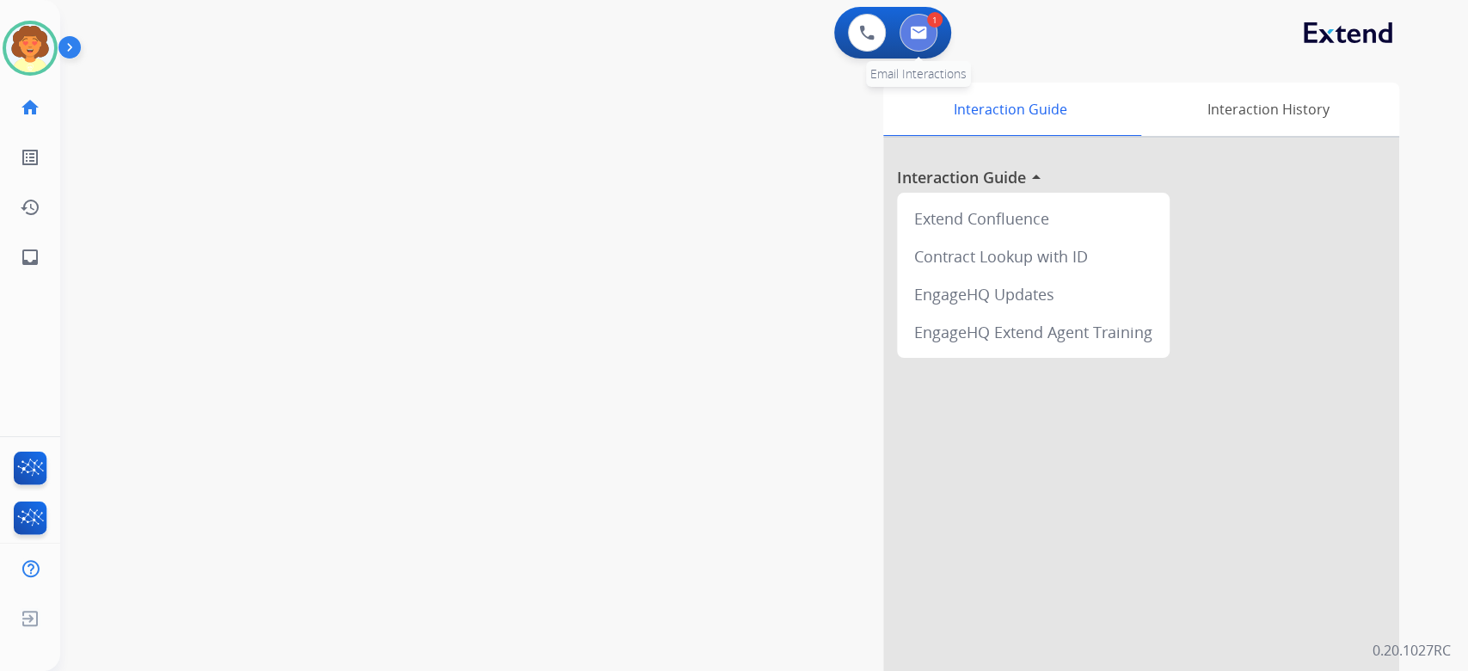
click at [911, 40] on img at bounding box center [918, 33] width 17 height 14
select select "**********"
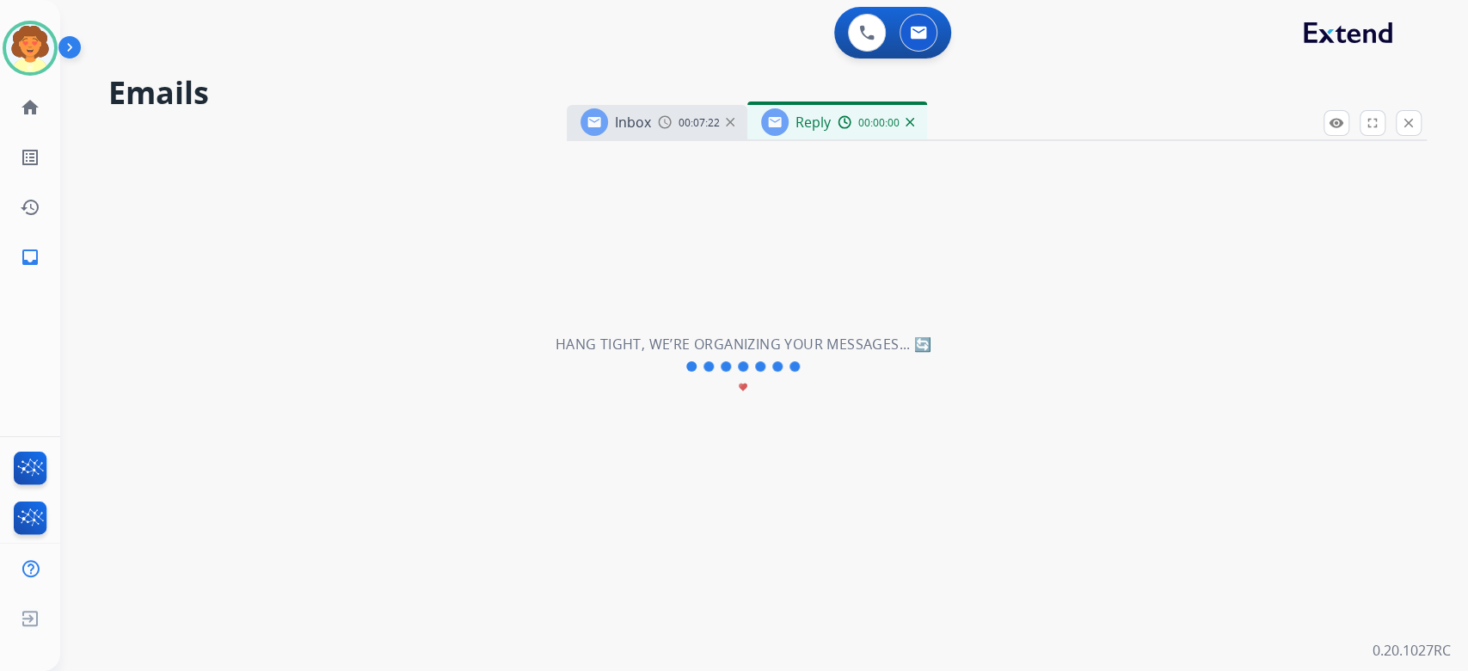
select select "**********"
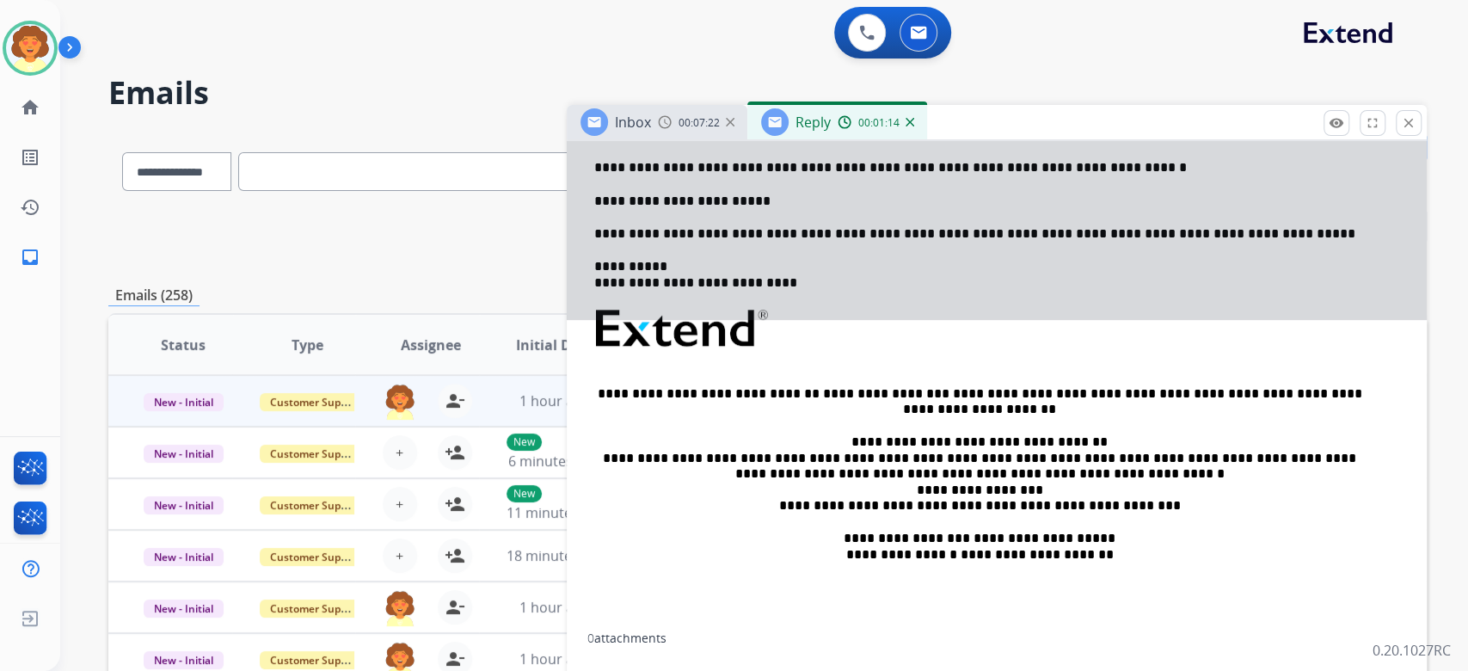
scroll to position [753, 0]
click at [379, 267] on div "**********" at bounding box center [767, 237] width 1318 height 62
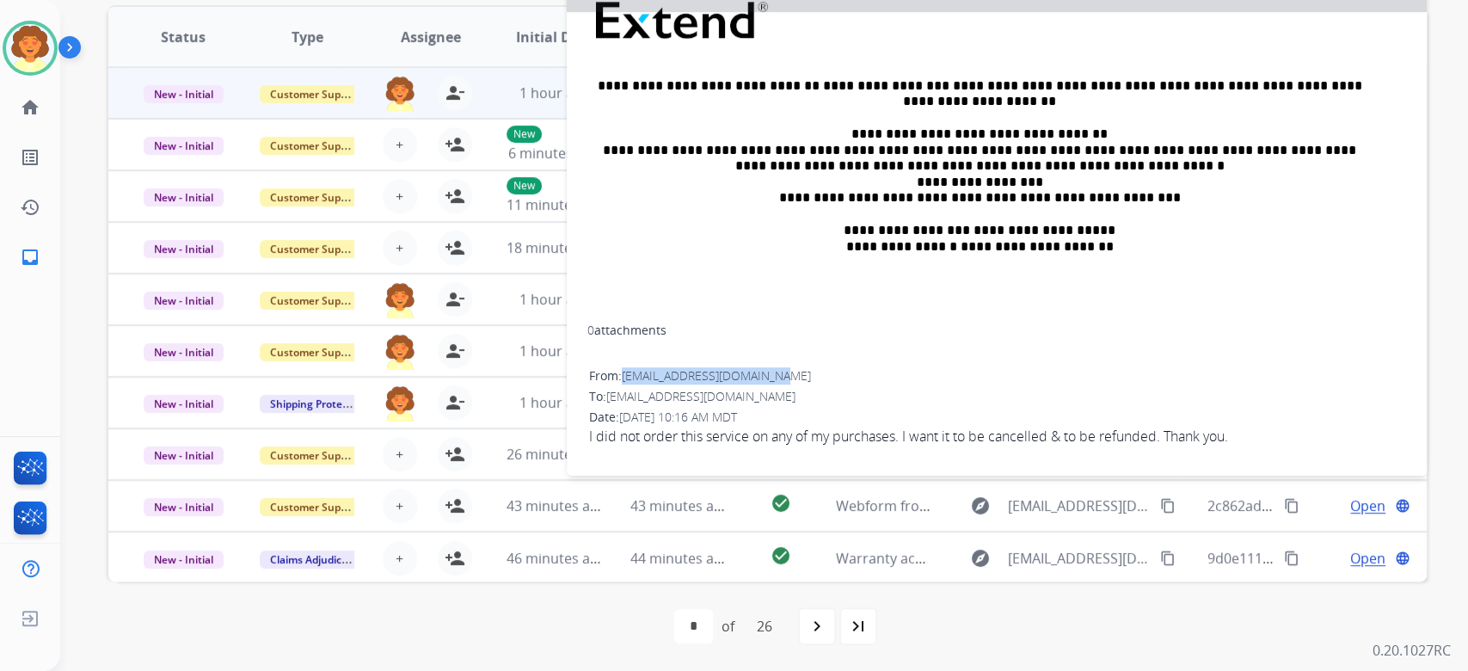
drag, startPoint x: 633, startPoint y: 423, endPoint x: 885, endPoint y: 430, distance: 252.1
click at [885, 384] on div "From: seanpmcpherson1@gmail.com" at bounding box center [996, 375] width 815 height 17
copy span "[EMAIL_ADDRESS][DOMAIN_NAME]"
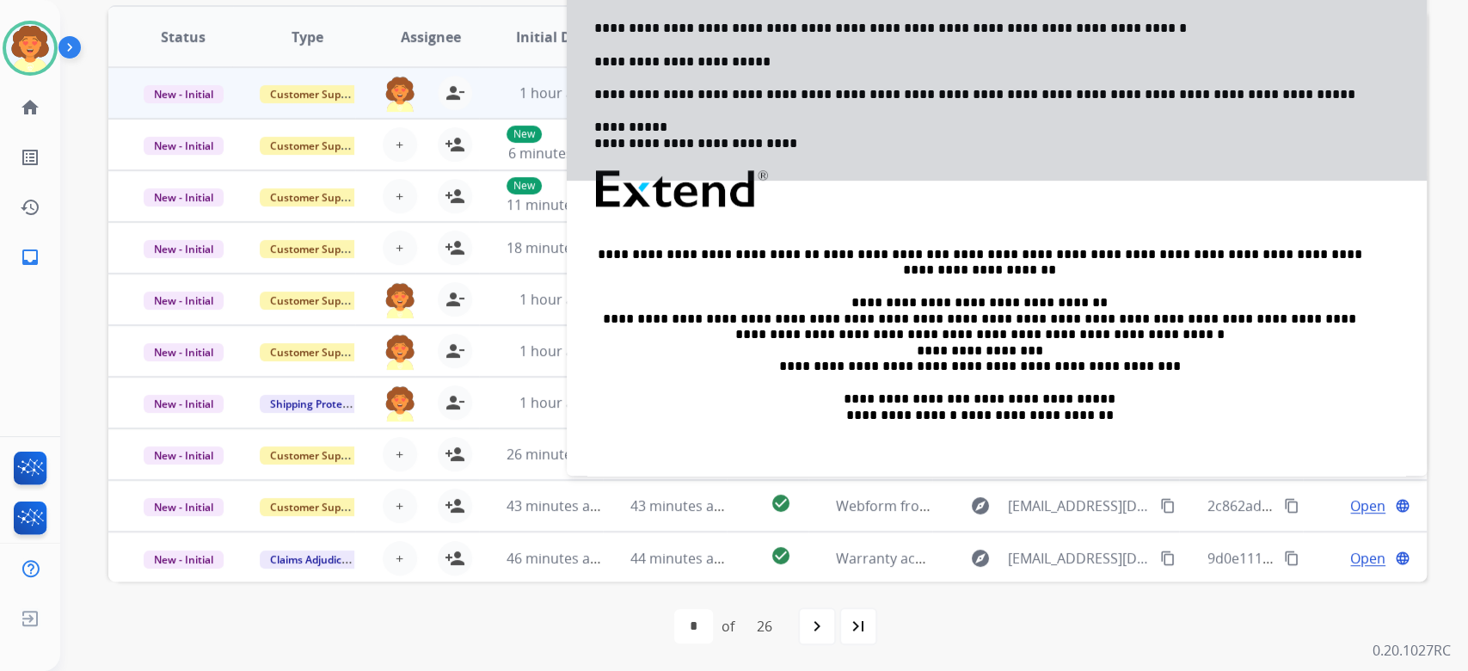
click at [881, 320] on div "**********" at bounding box center [996, 226] width 819 height 525
click at [869, 70] on p "**********" at bounding box center [979, 61] width 771 height 15
click at [785, 321] on div "**********" at bounding box center [996, 226] width 819 height 525
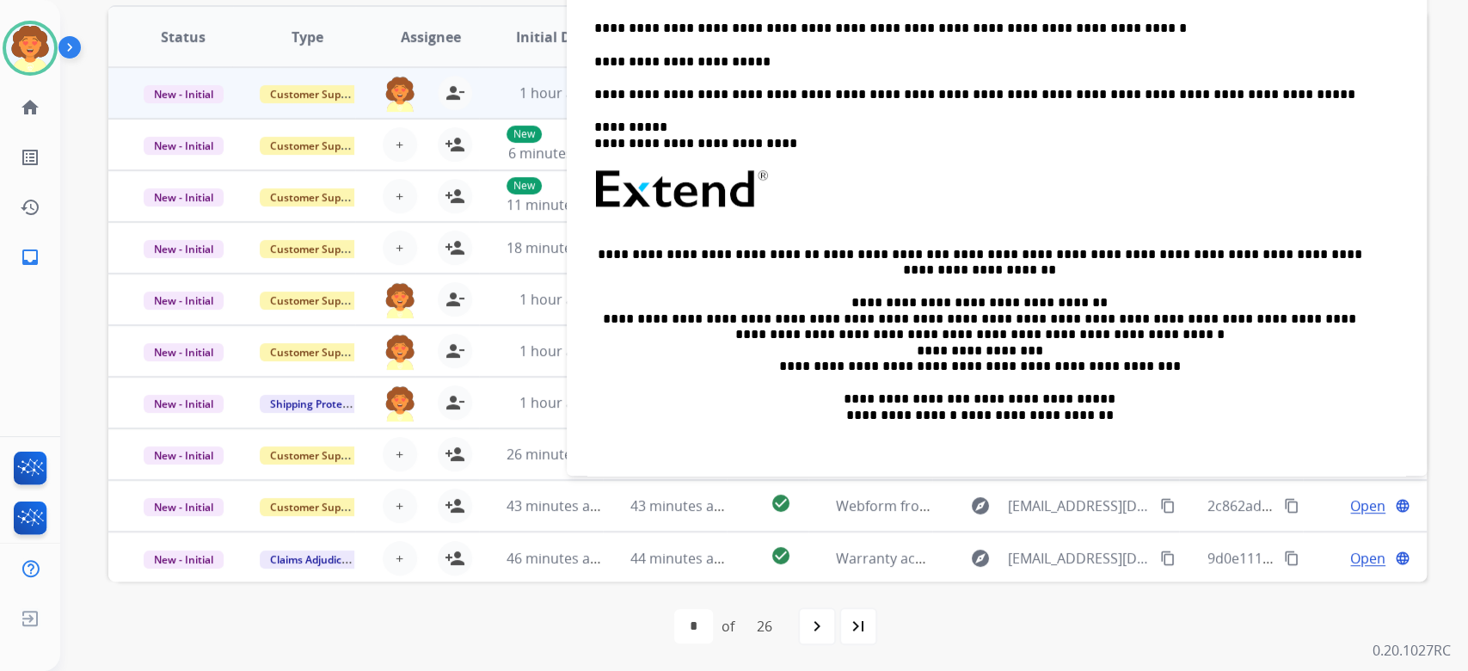
click at [777, 70] on p "**********" at bounding box center [979, 61] width 771 height 15
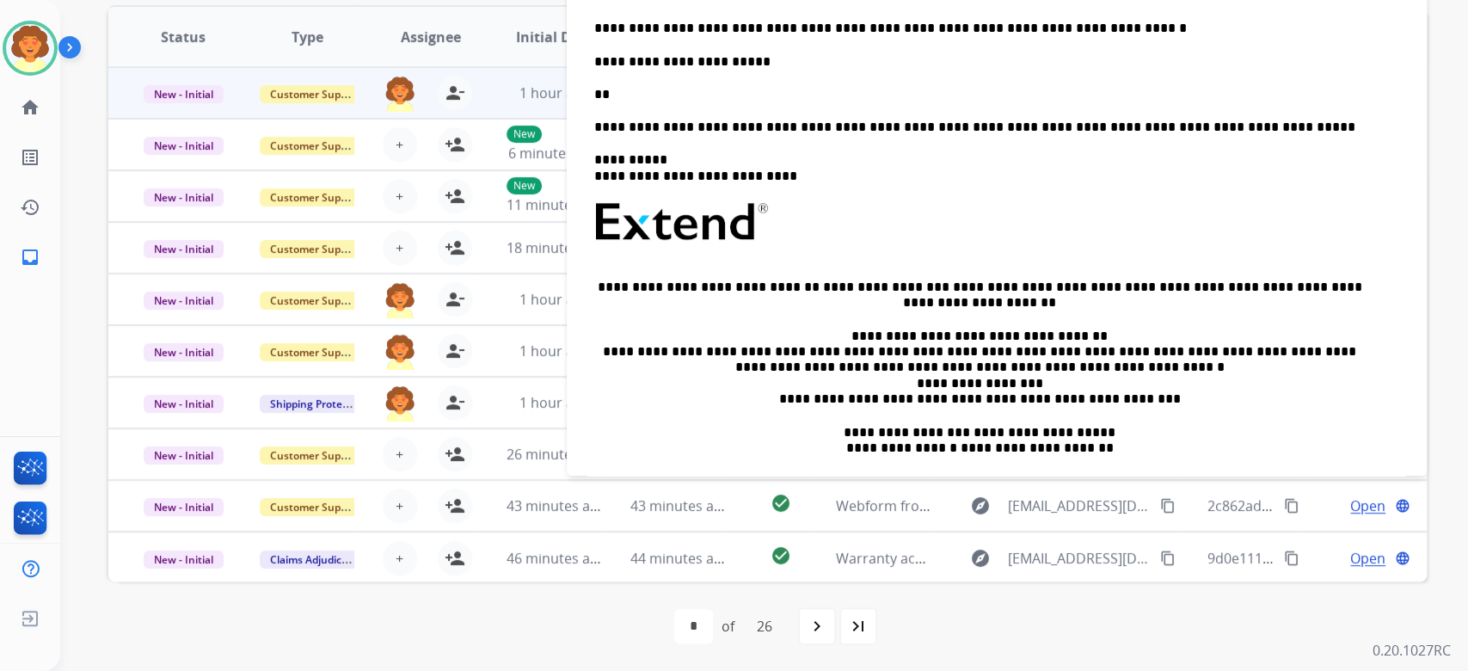
click at [614, 102] on p "**" at bounding box center [979, 94] width 771 height 15
click at [1039, 102] on p "**********" at bounding box center [1014, 94] width 771 height 15
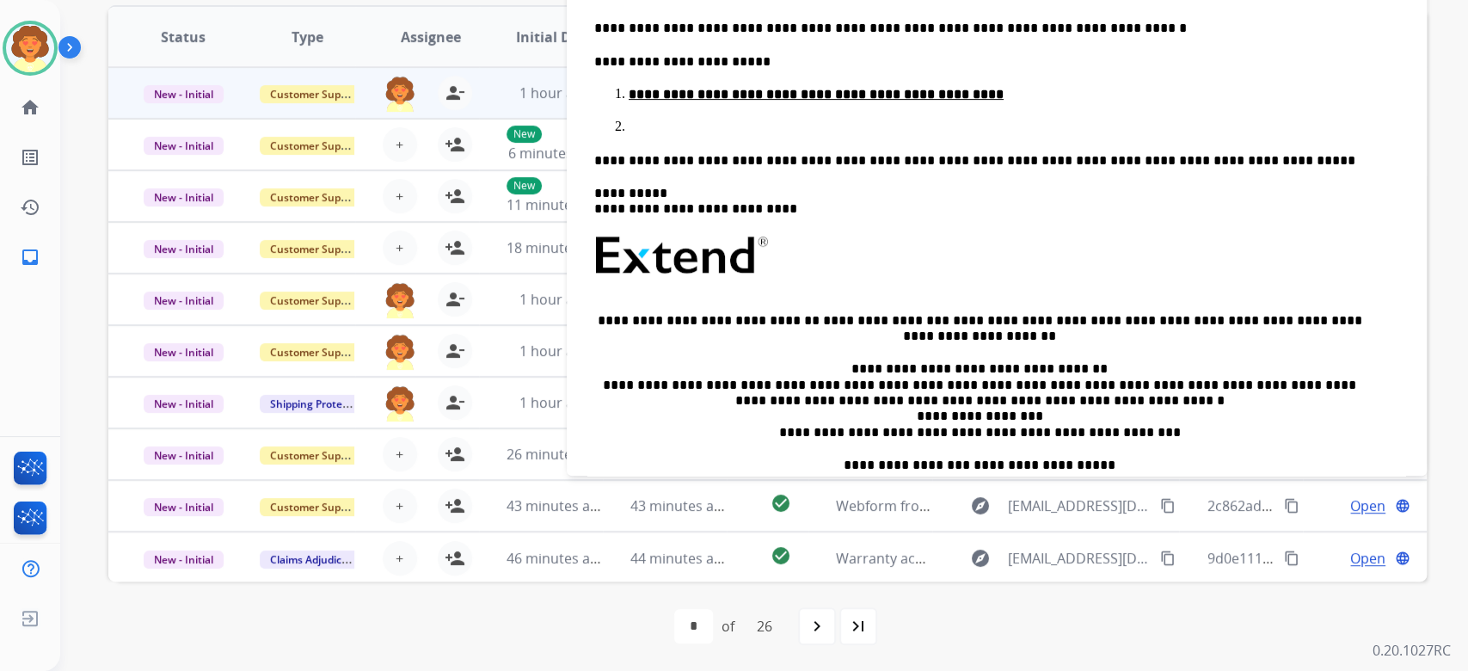
click at [650, 135] on p at bounding box center [1014, 127] width 771 height 15
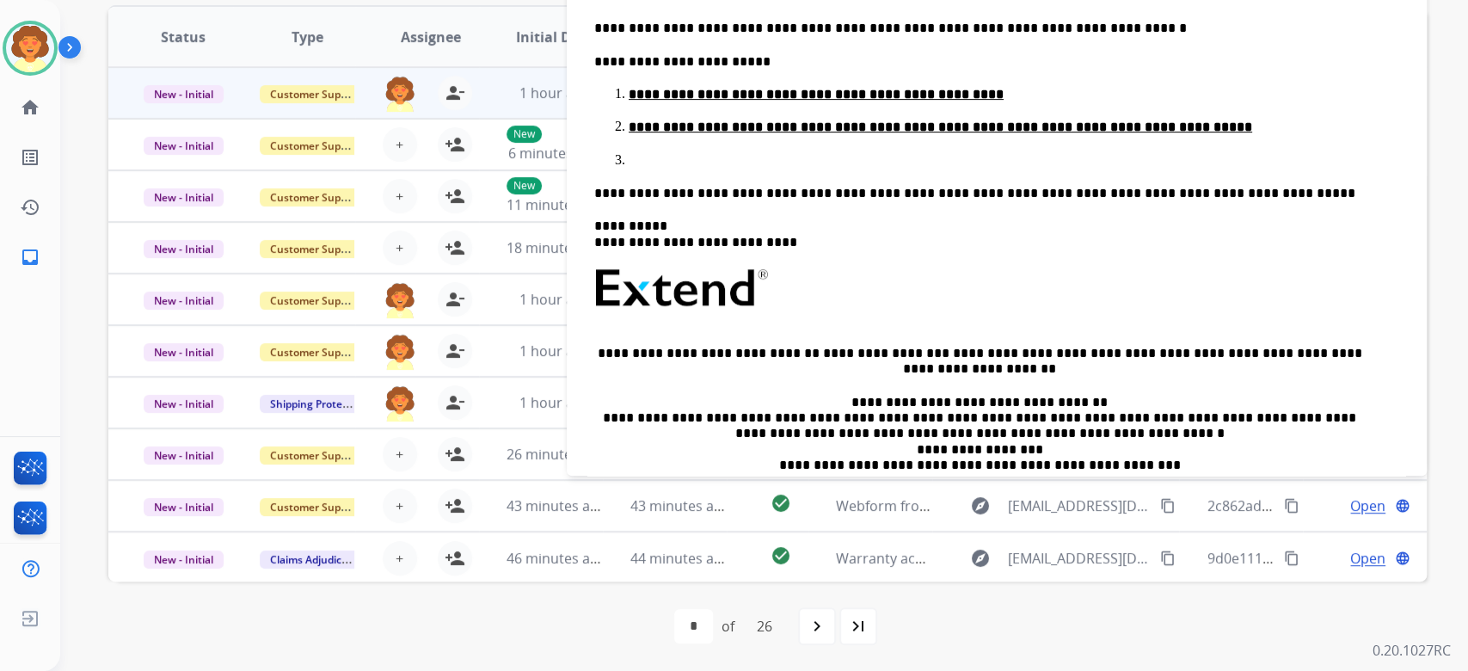
click at [643, 169] on p at bounding box center [1014, 160] width 771 height 15
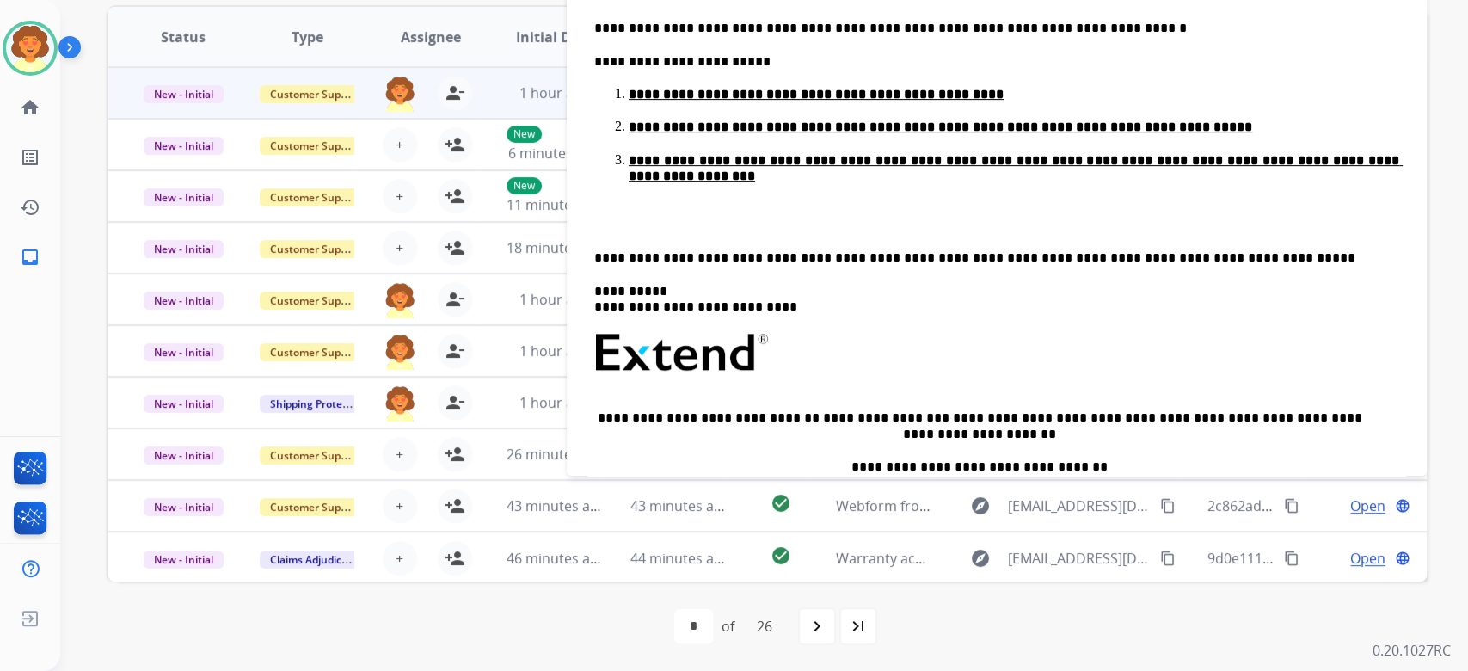
click at [1115, 36] on p "**********" at bounding box center [979, 28] width 771 height 15
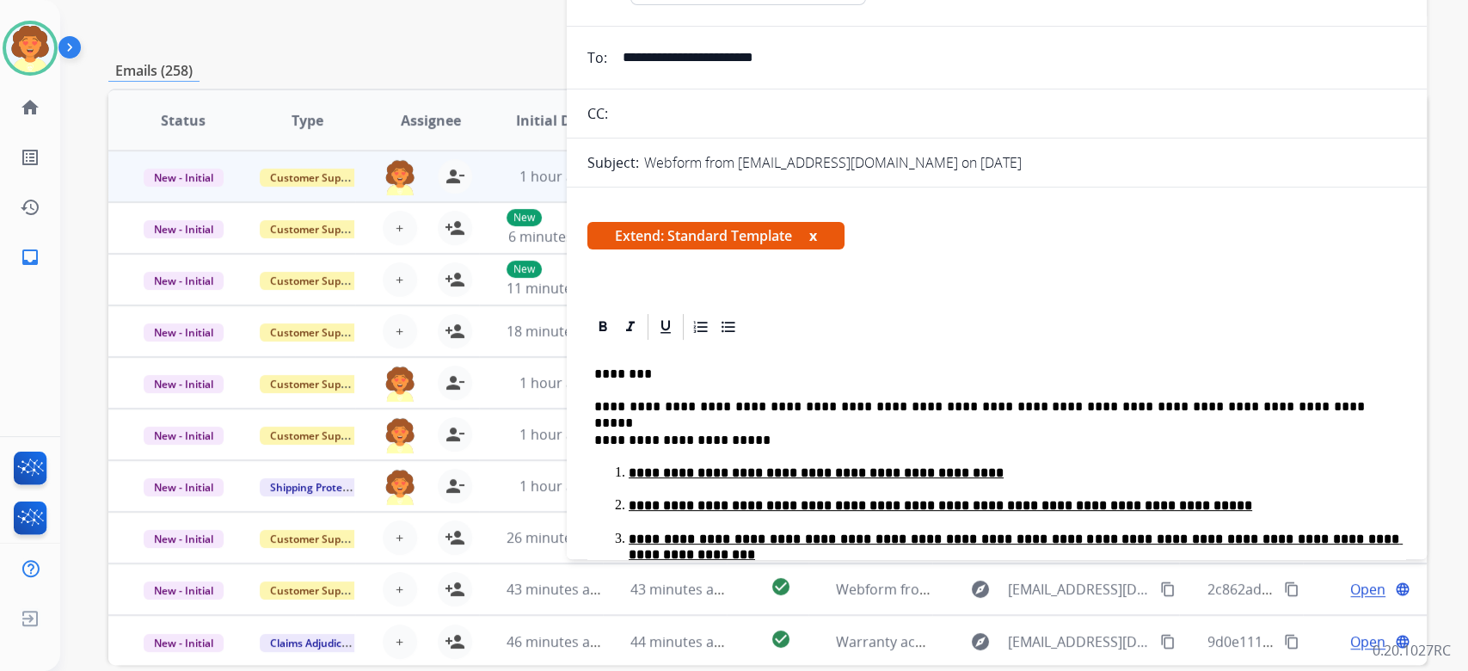
scroll to position [114, 0]
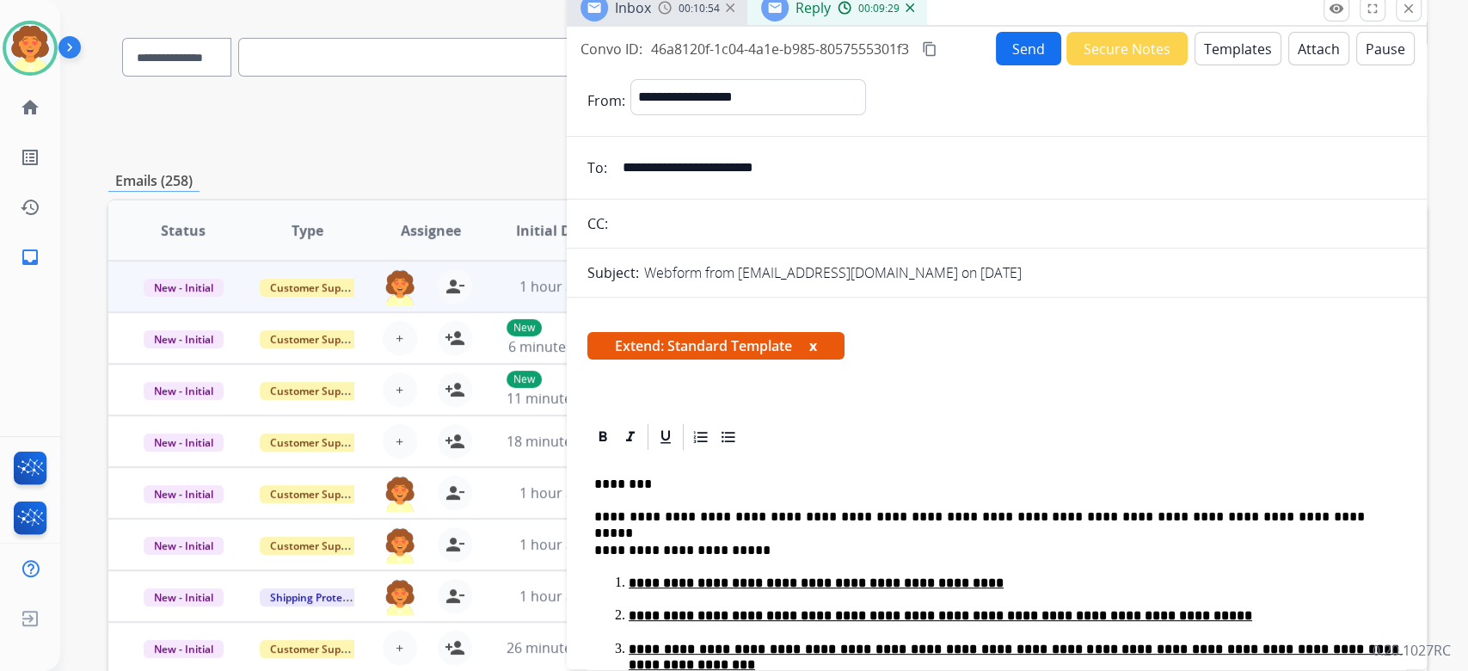
drag, startPoint x: 568, startPoint y: 101, endPoint x: 802, endPoint y: 157, distance: 240.5
click at [802, 59] on div "Convo ID: 46a8120f-1c04-4a1e-b985-8057555301f3 content_copy" at bounding box center [760, 49] width 359 height 21
copy div "Convo ID: 46a8120f-1c04-4a1e-b985-8057555301f3"
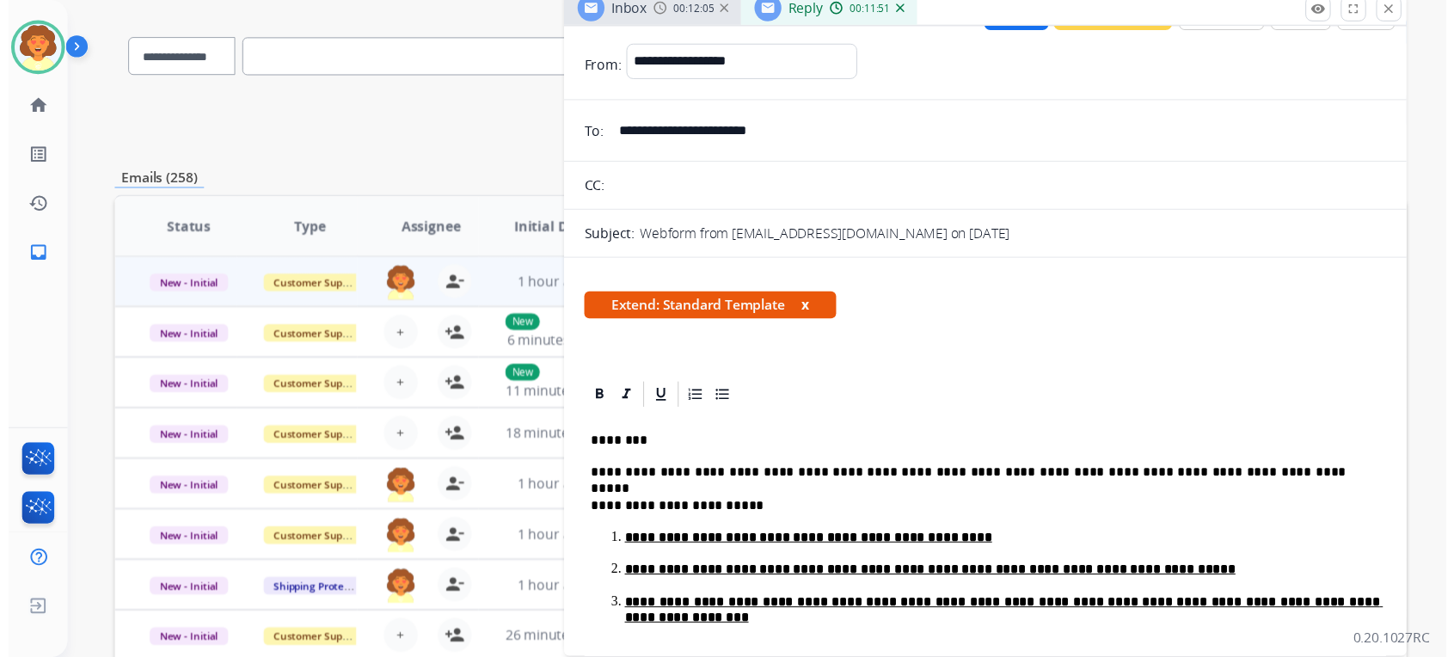
scroll to position [0, 0]
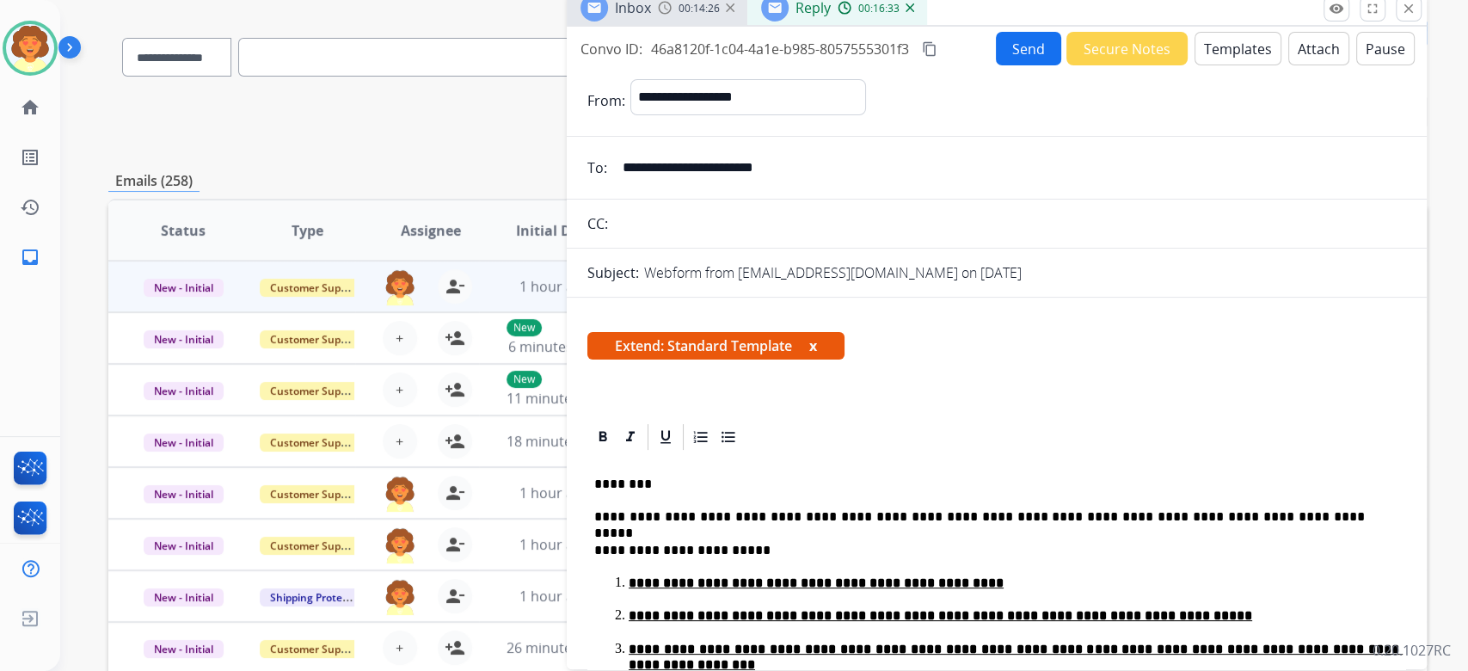
click at [996, 65] on button "Send" at bounding box center [1028, 49] width 65 height 34
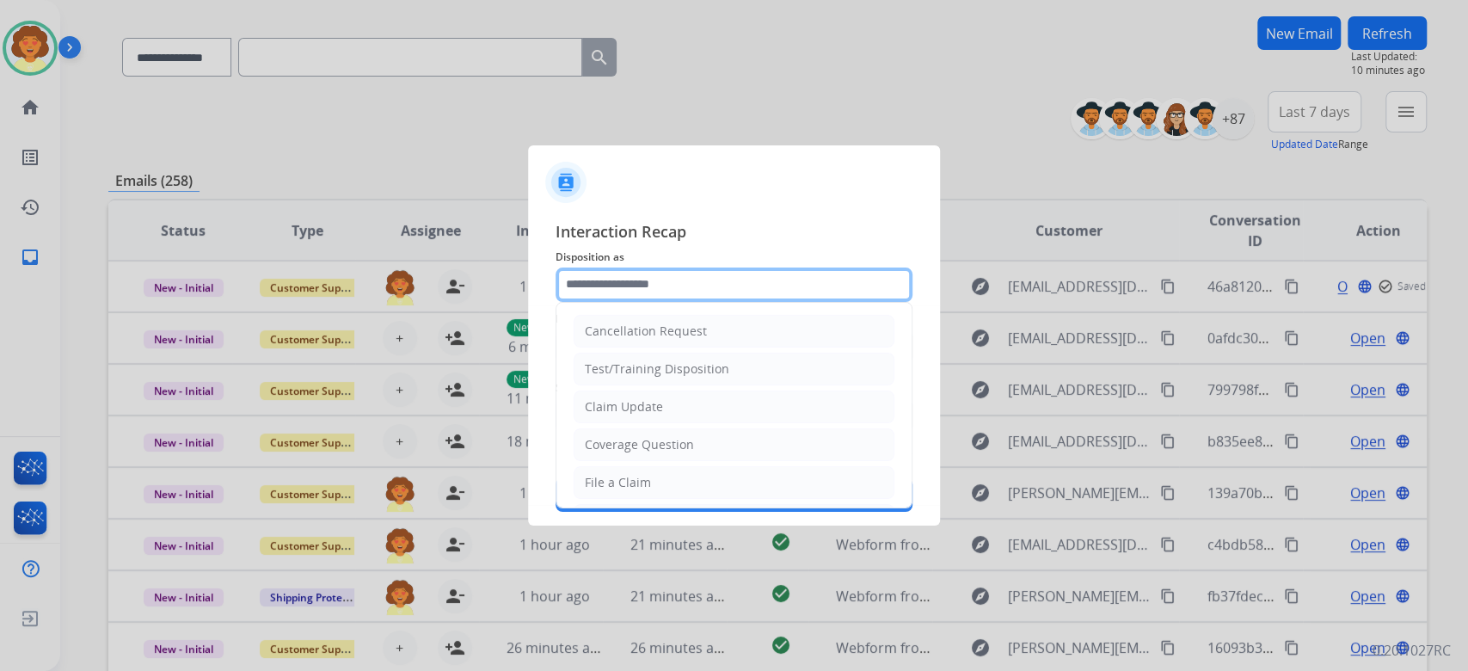
click at [735, 267] on input "text" at bounding box center [734, 284] width 357 height 34
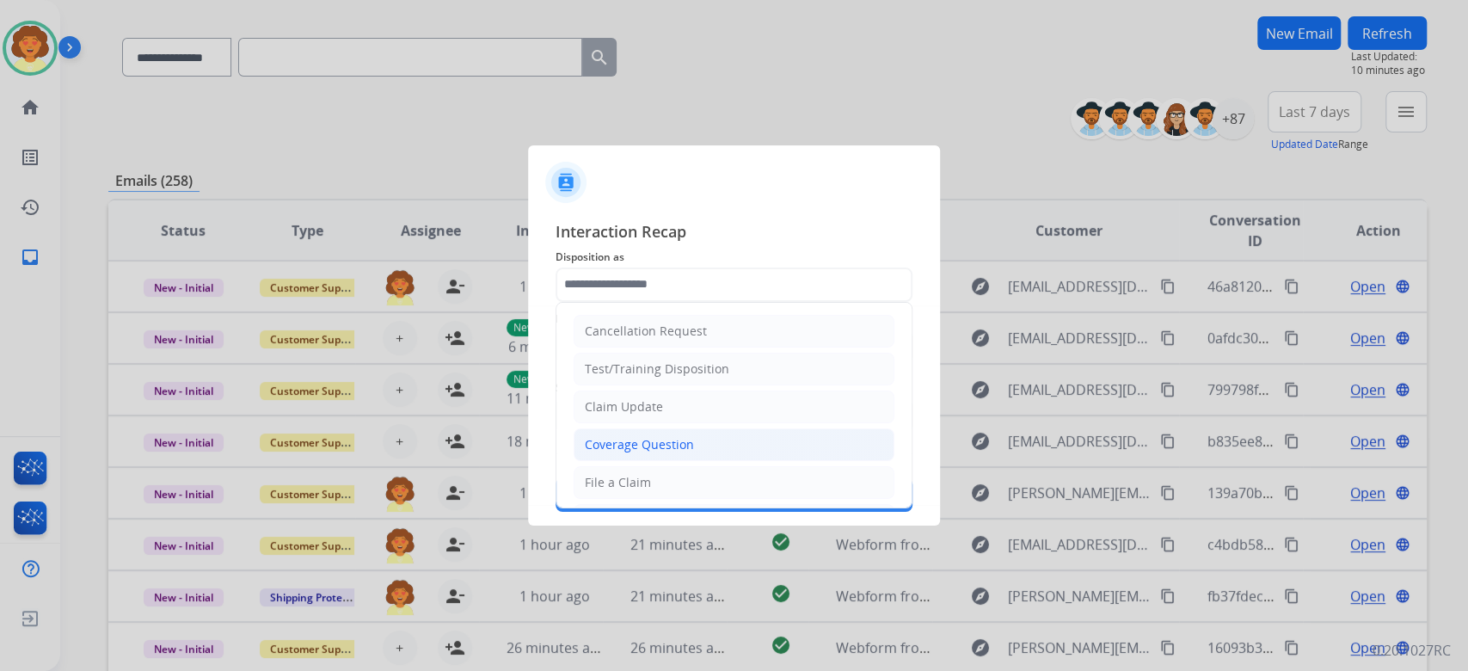
click at [694, 453] on div "Coverage Question" at bounding box center [639, 444] width 109 height 17
type input "**********"
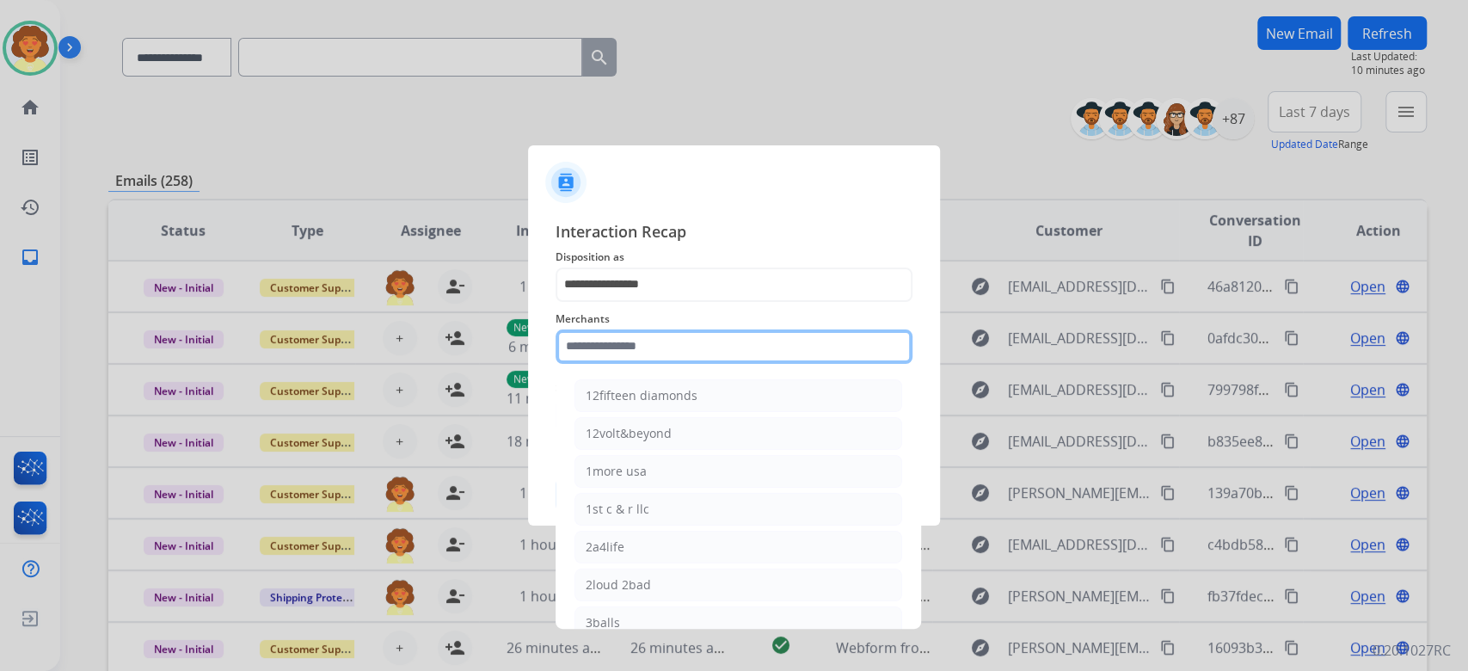
click at [633, 335] on input "text" at bounding box center [734, 346] width 357 height 34
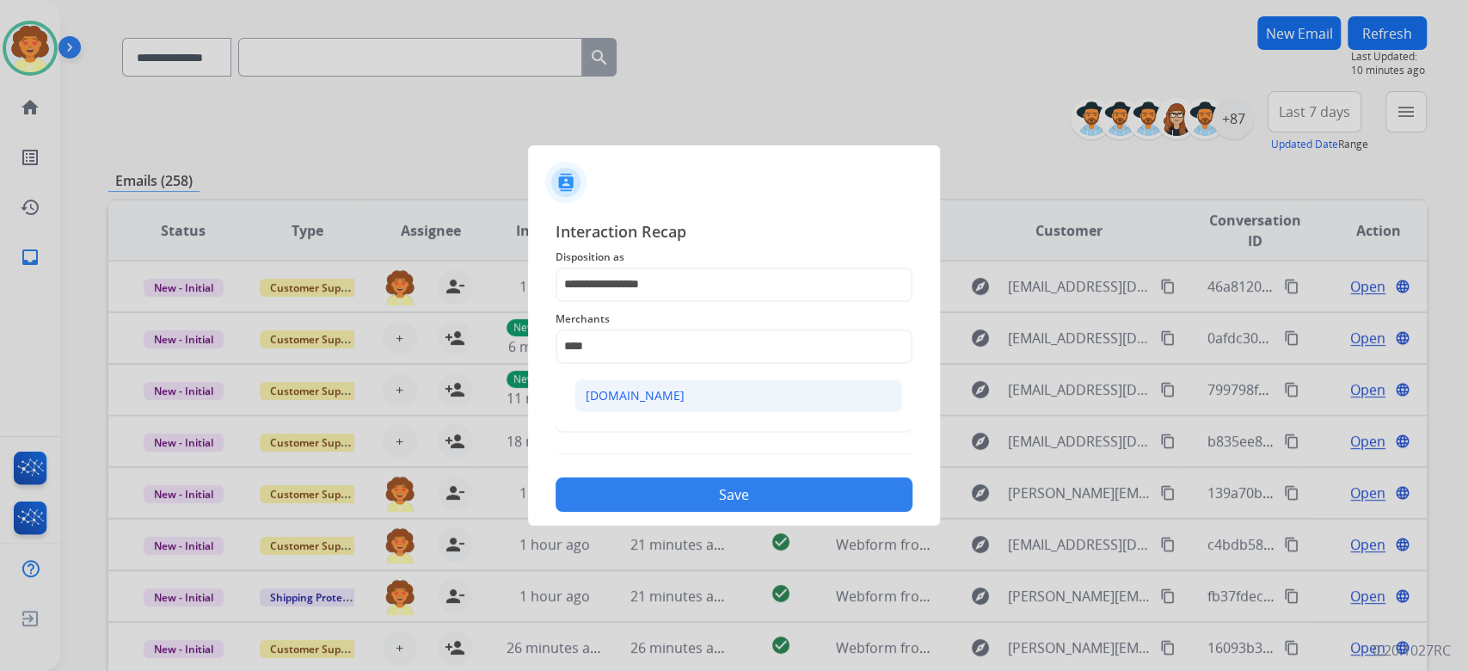
click at [674, 402] on div "Carparts.com" at bounding box center [635, 395] width 99 height 17
type input "**********"
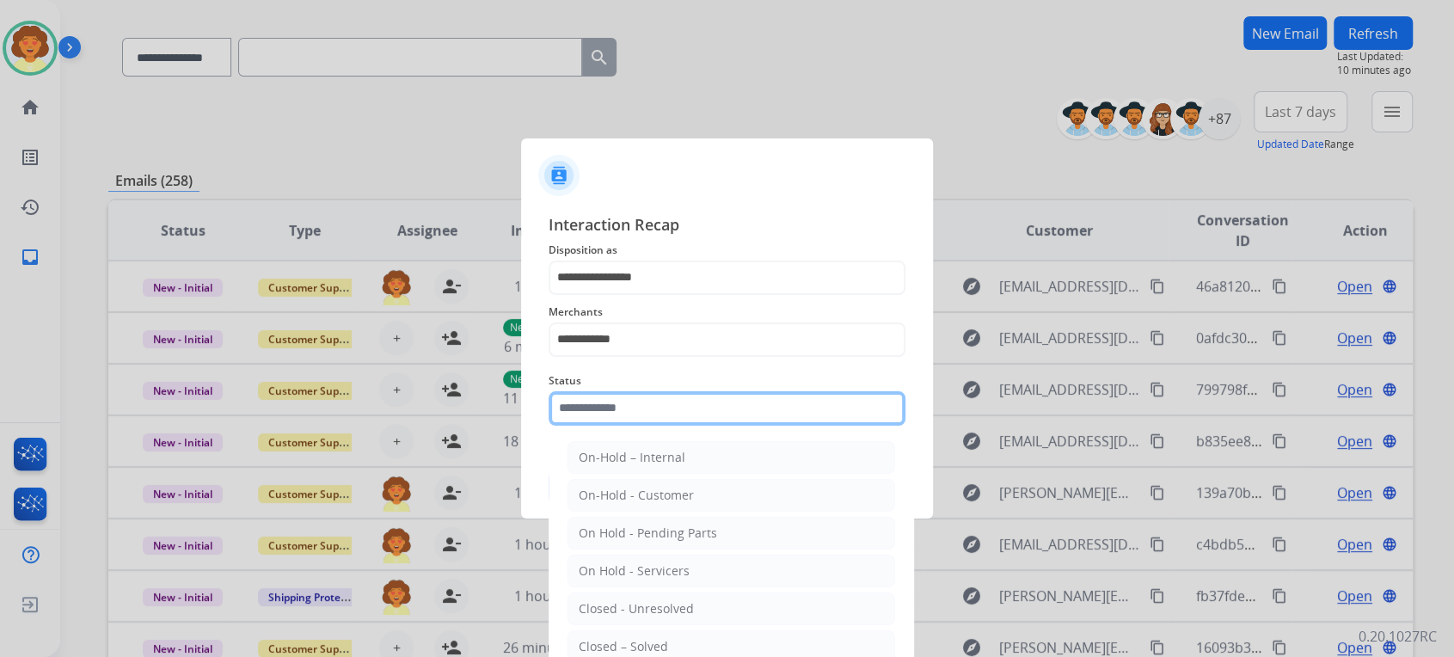
click at [658, 426] on input "text" at bounding box center [727, 408] width 357 height 34
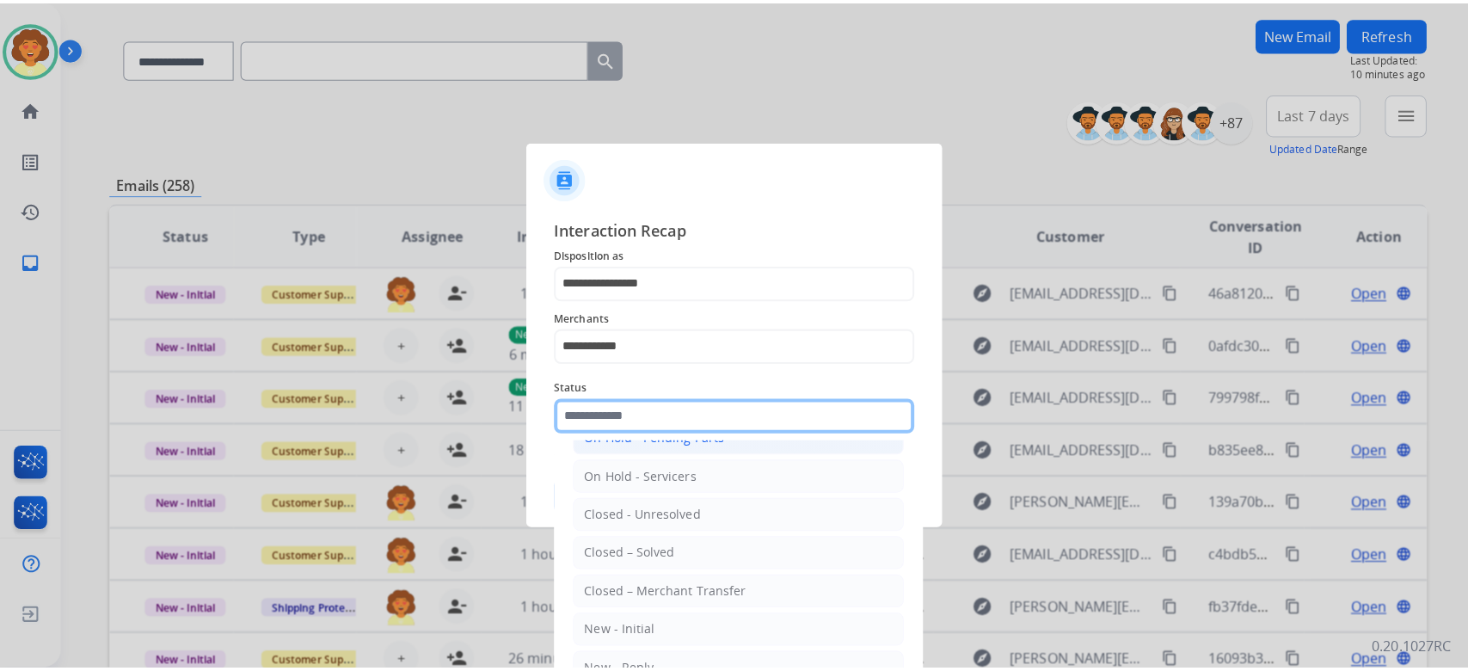
scroll to position [273, 0]
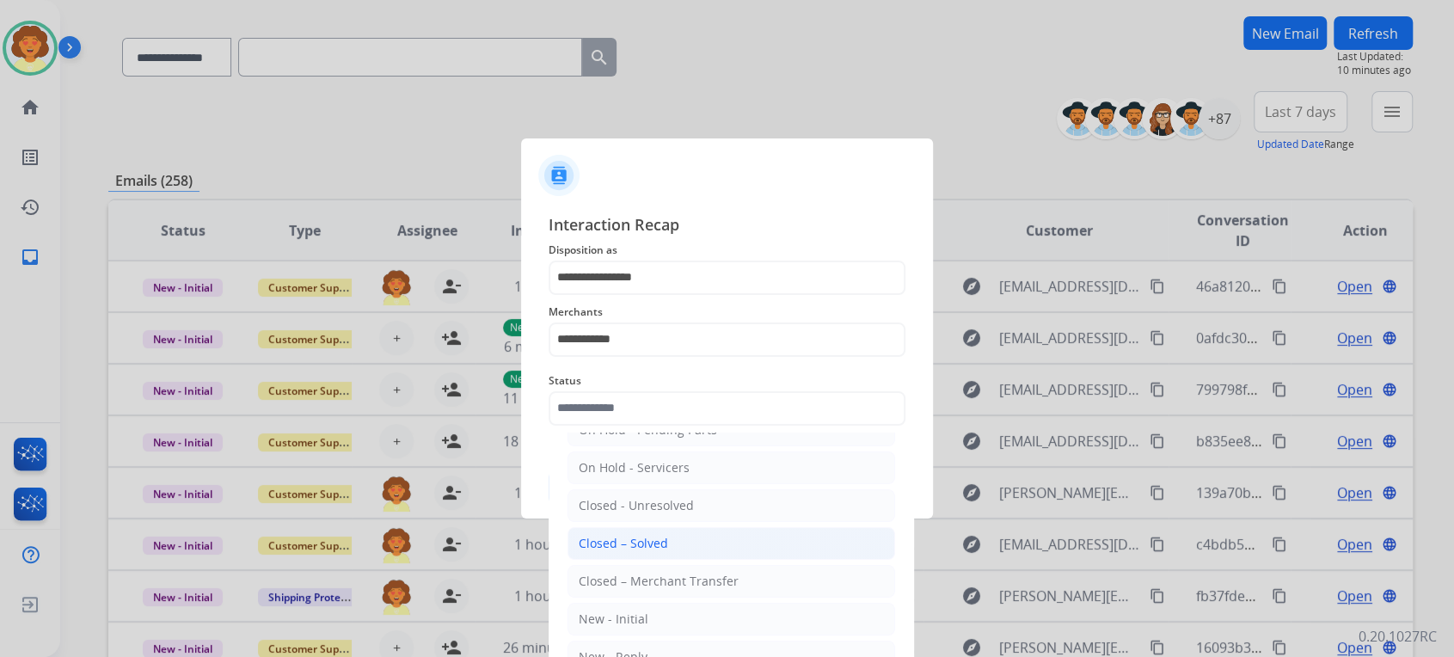
click at [752, 527] on li "Closed – Solved" at bounding box center [732, 543] width 328 height 33
type input "**********"
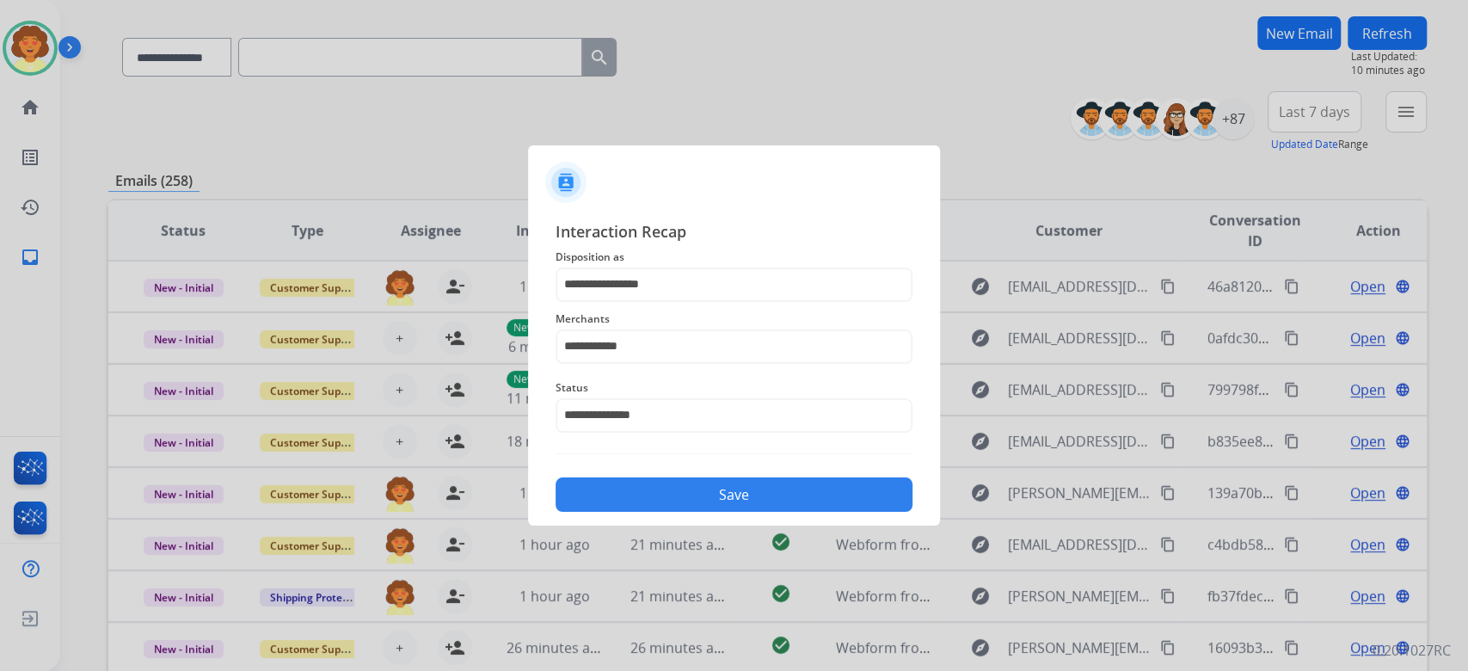
click at [684, 512] on button "Save" at bounding box center [734, 494] width 357 height 34
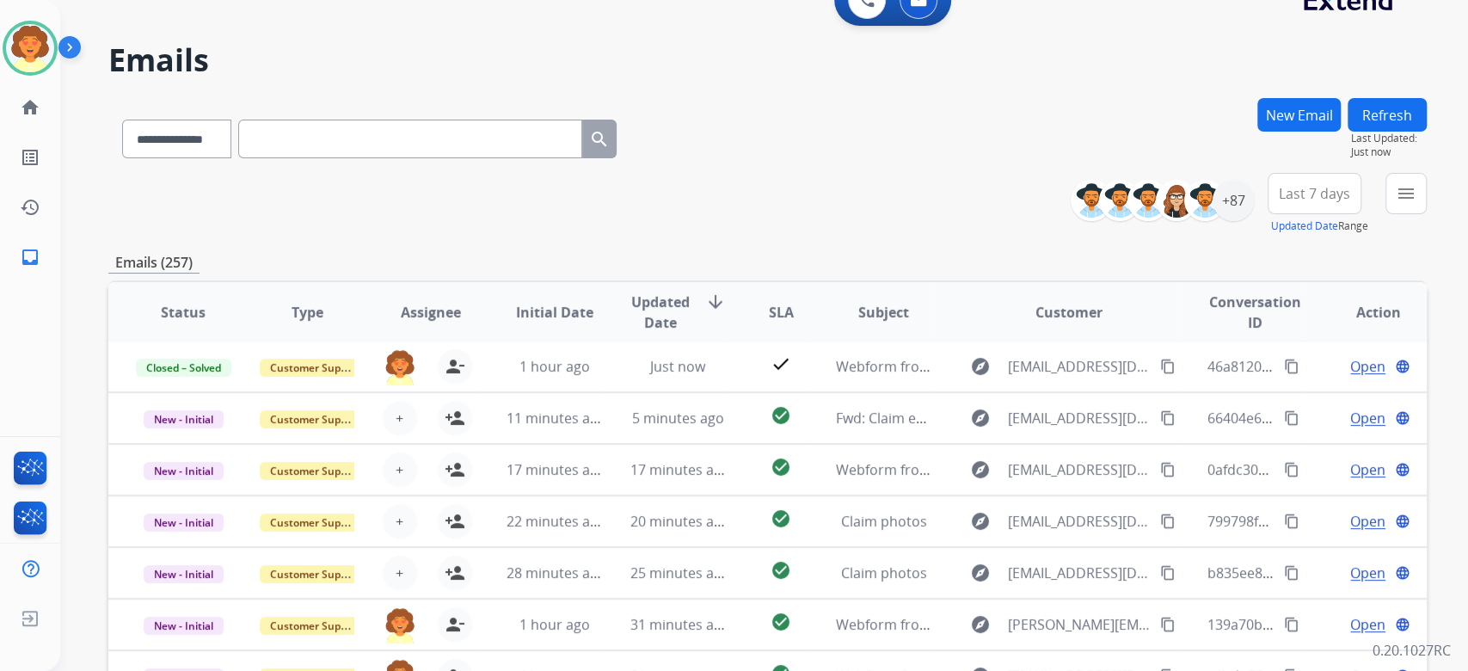
scroll to position [0, 0]
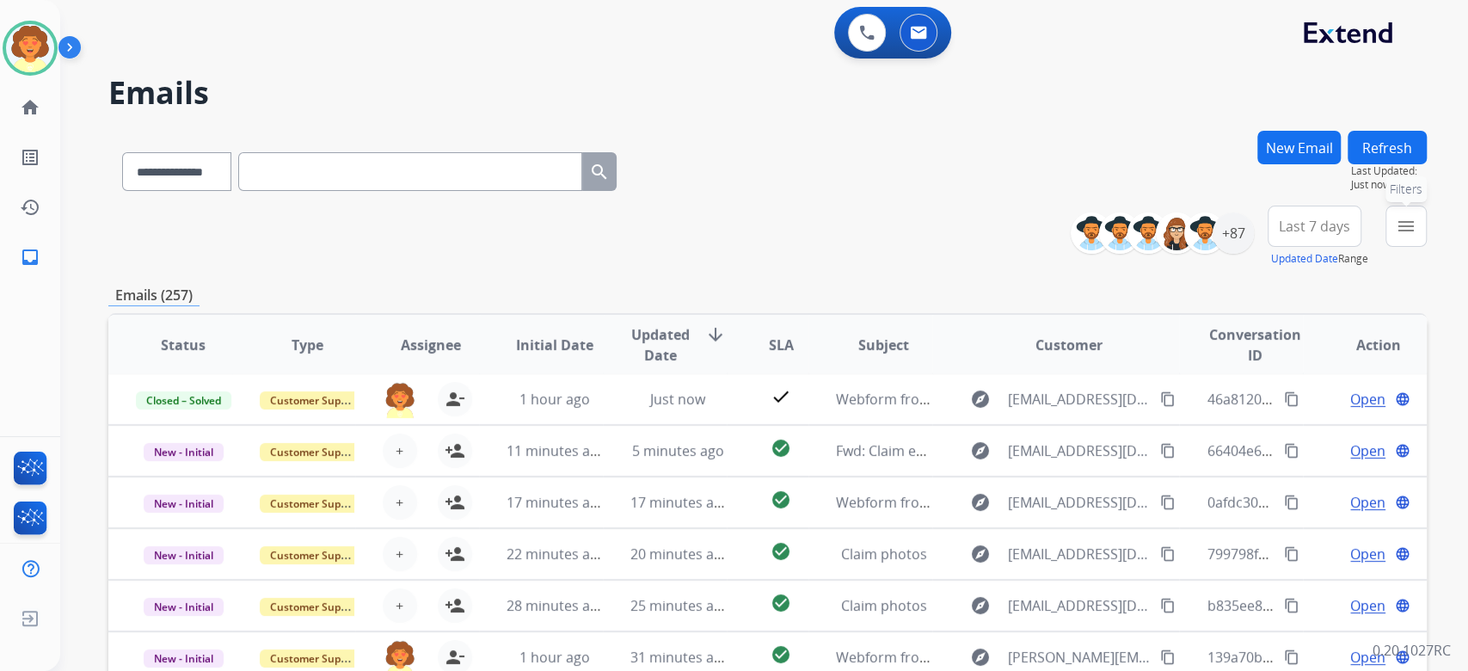
click at [1396, 237] on mat-icon "menu" at bounding box center [1406, 226] width 21 height 21
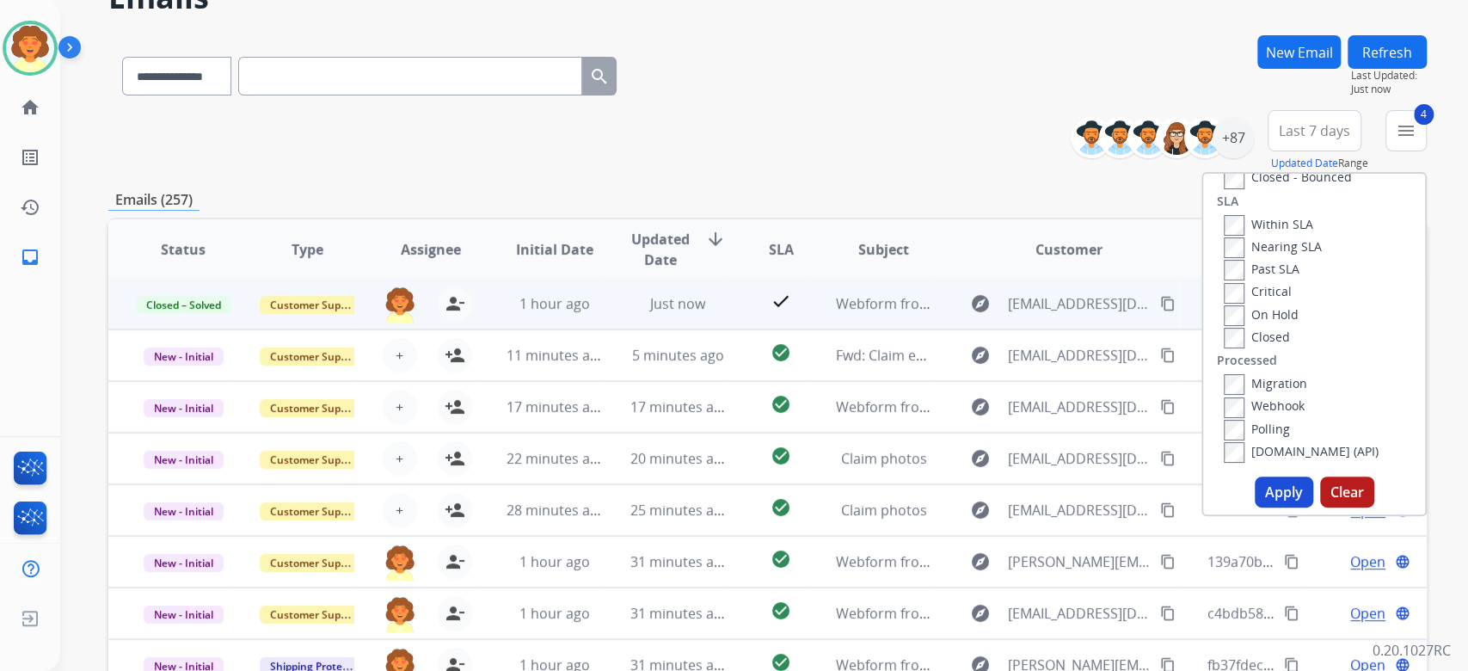
scroll to position [229, 0]
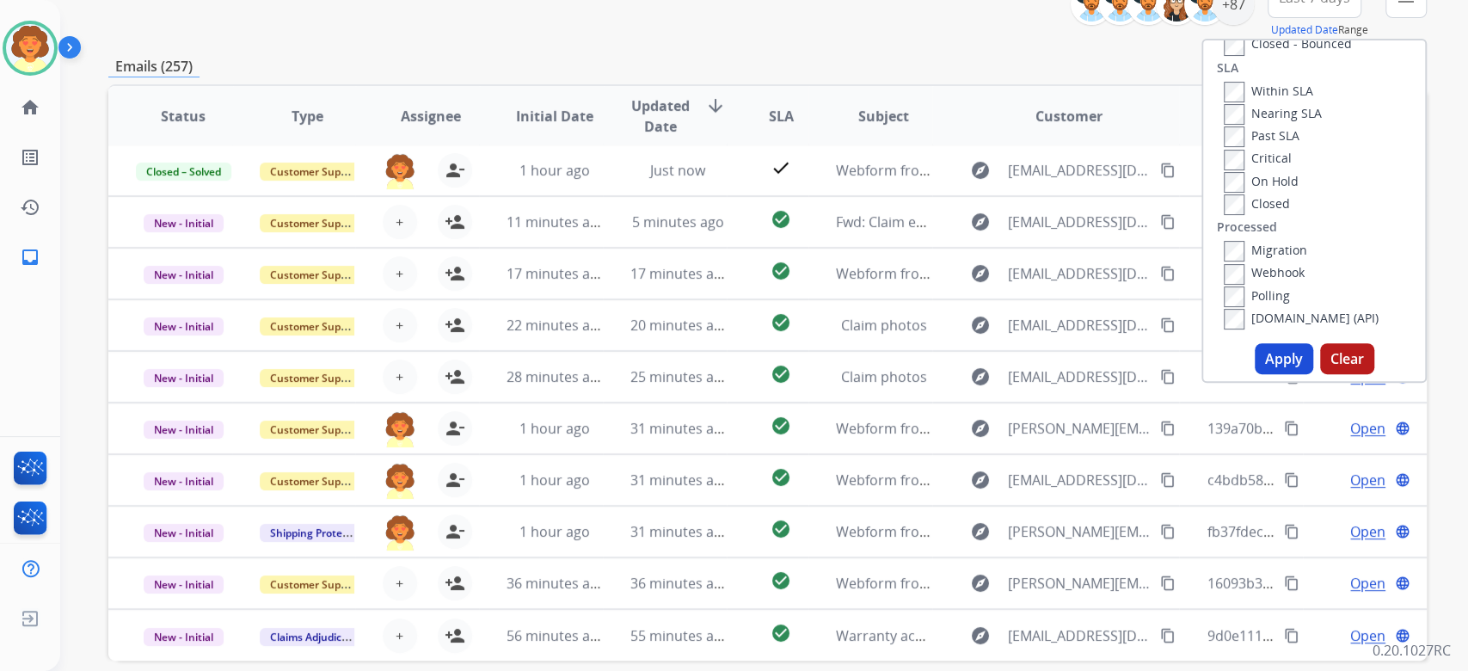
click at [1255, 374] on button "Apply" at bounding box center [1284, 358] width 58 height 31
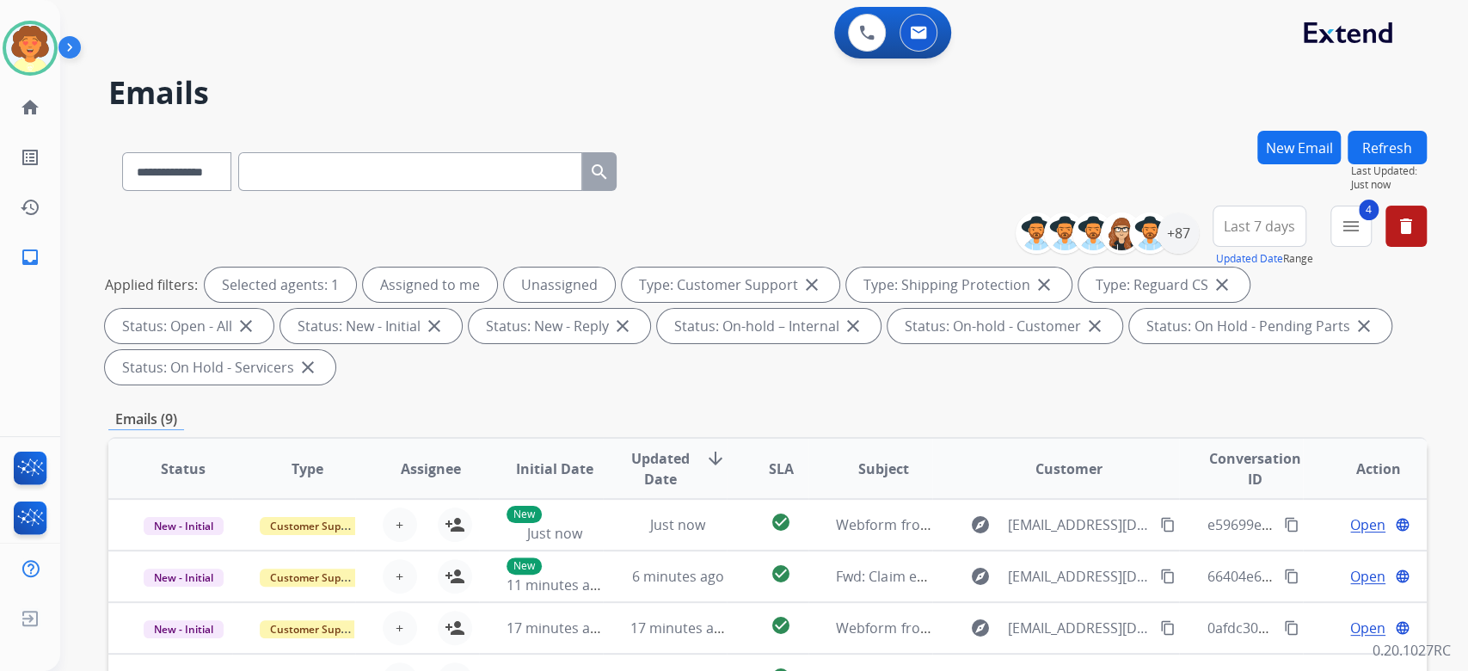
scroll to position [0, 0]
click at [1224, 230] on span "Last 7 days" at bounding box center [1259, 226] width 71 height 7
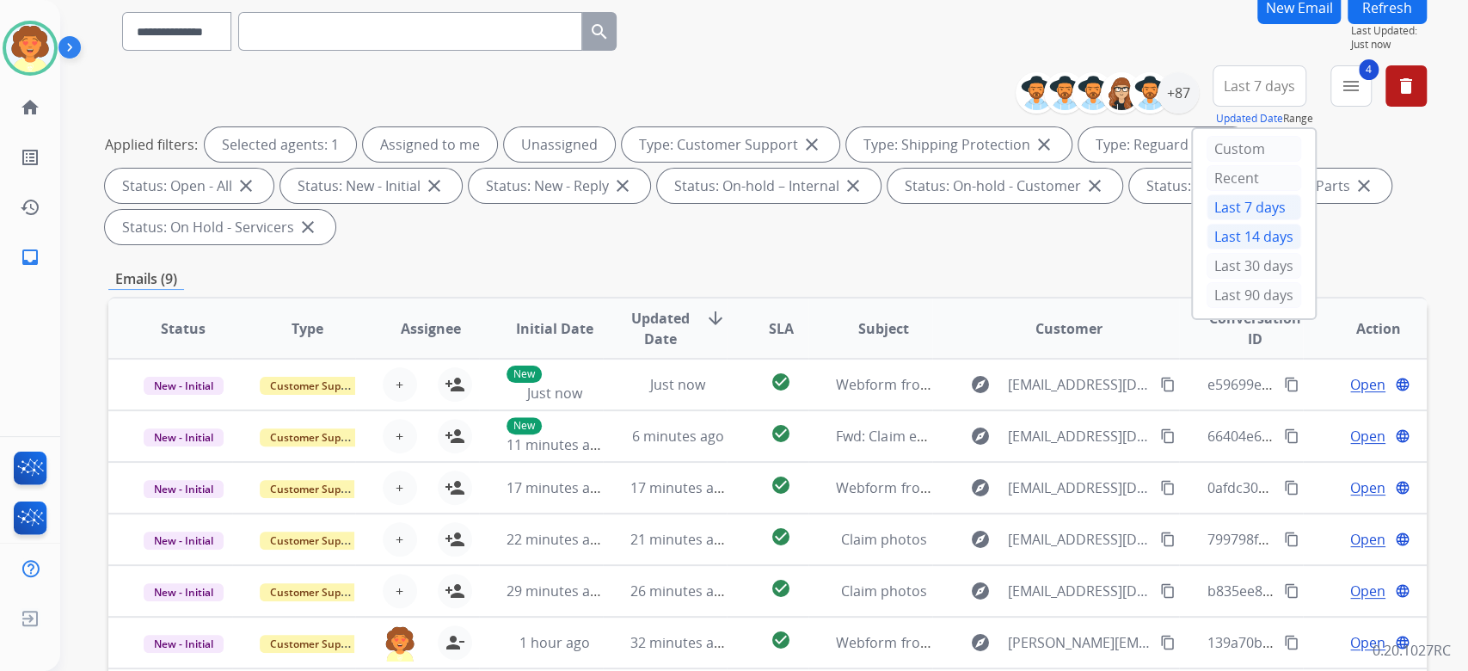
scroll to position [229, 0]
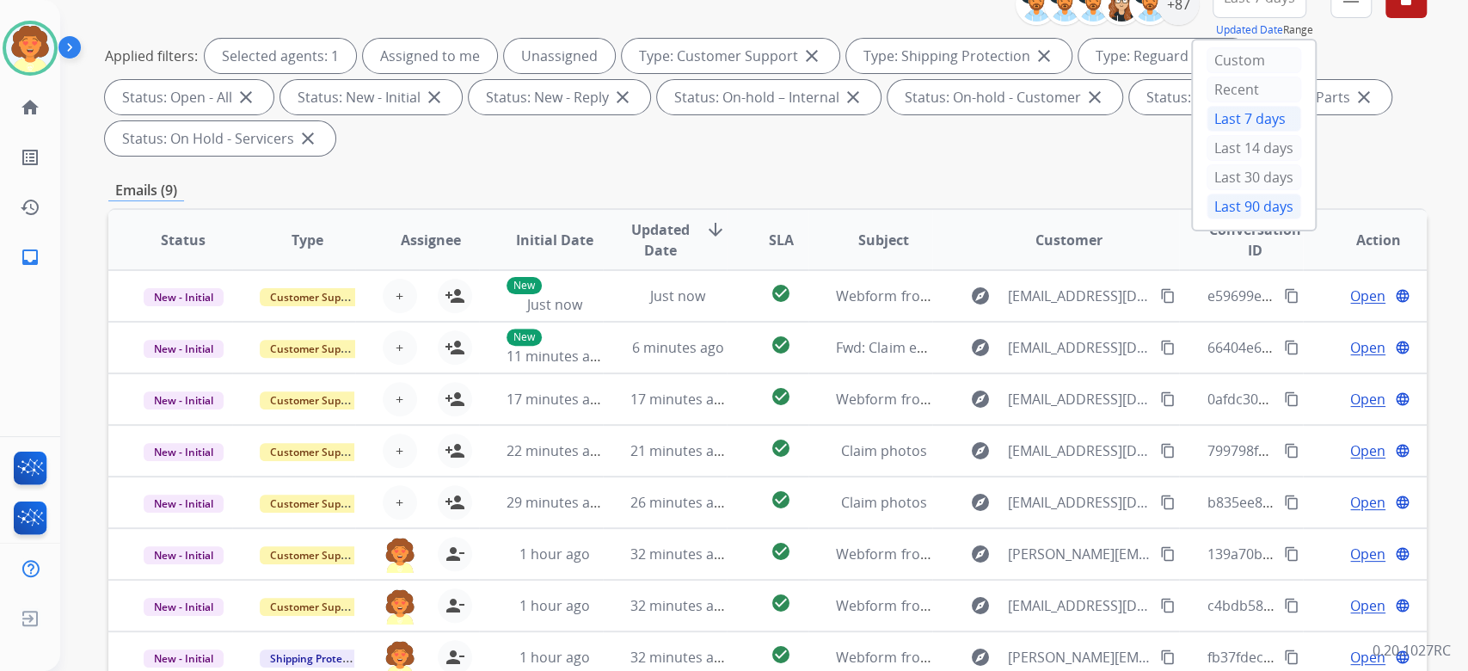
click at [1207, 219] on div "Last 90 days" at bounding box center [1254, 207] width 95 height 26
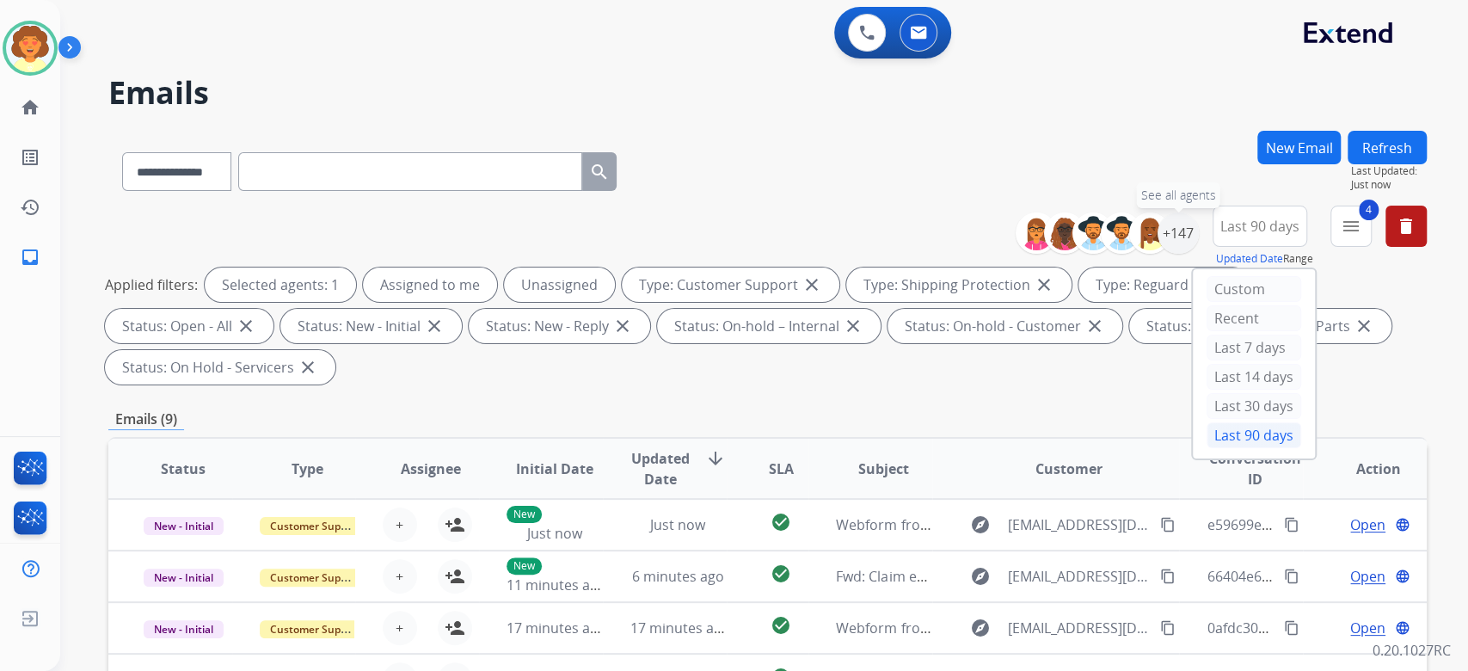
click at [1158, 254] on div "+147" at bounding box center [1178, 232] width 41 height 41
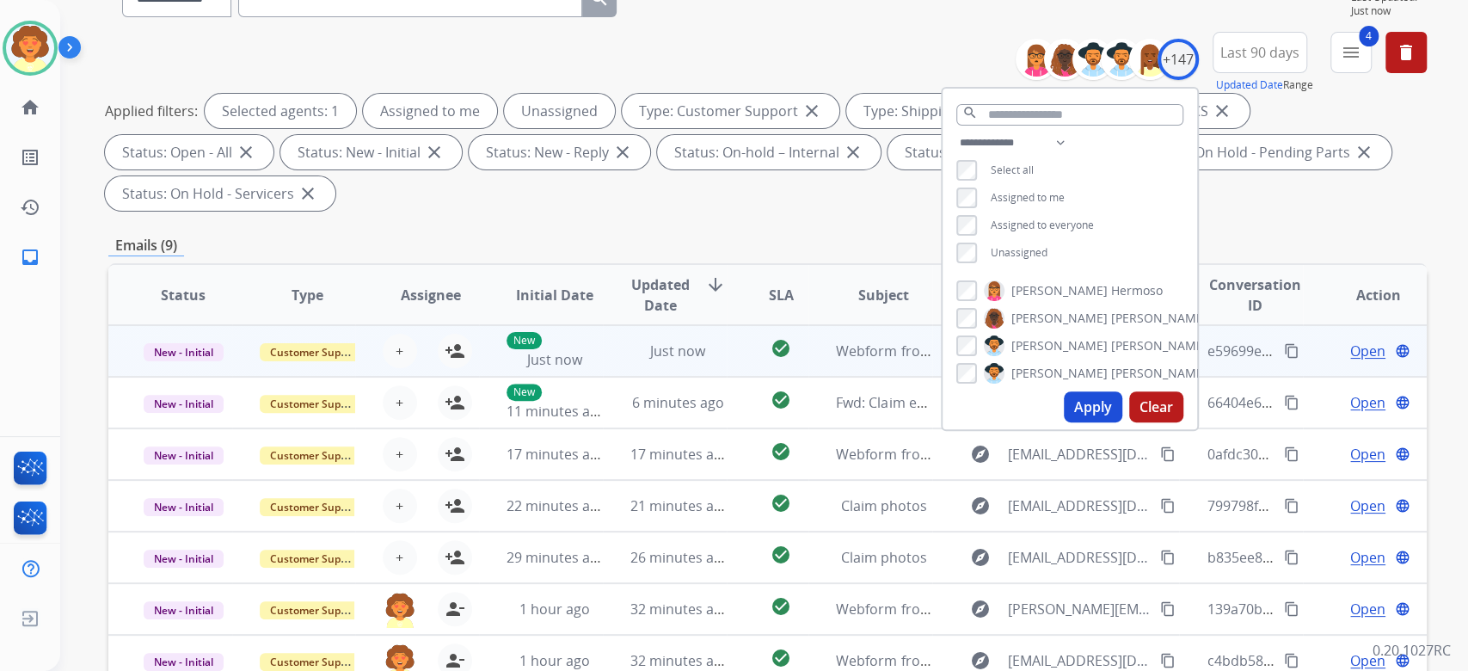
scroll to position [229, 0]
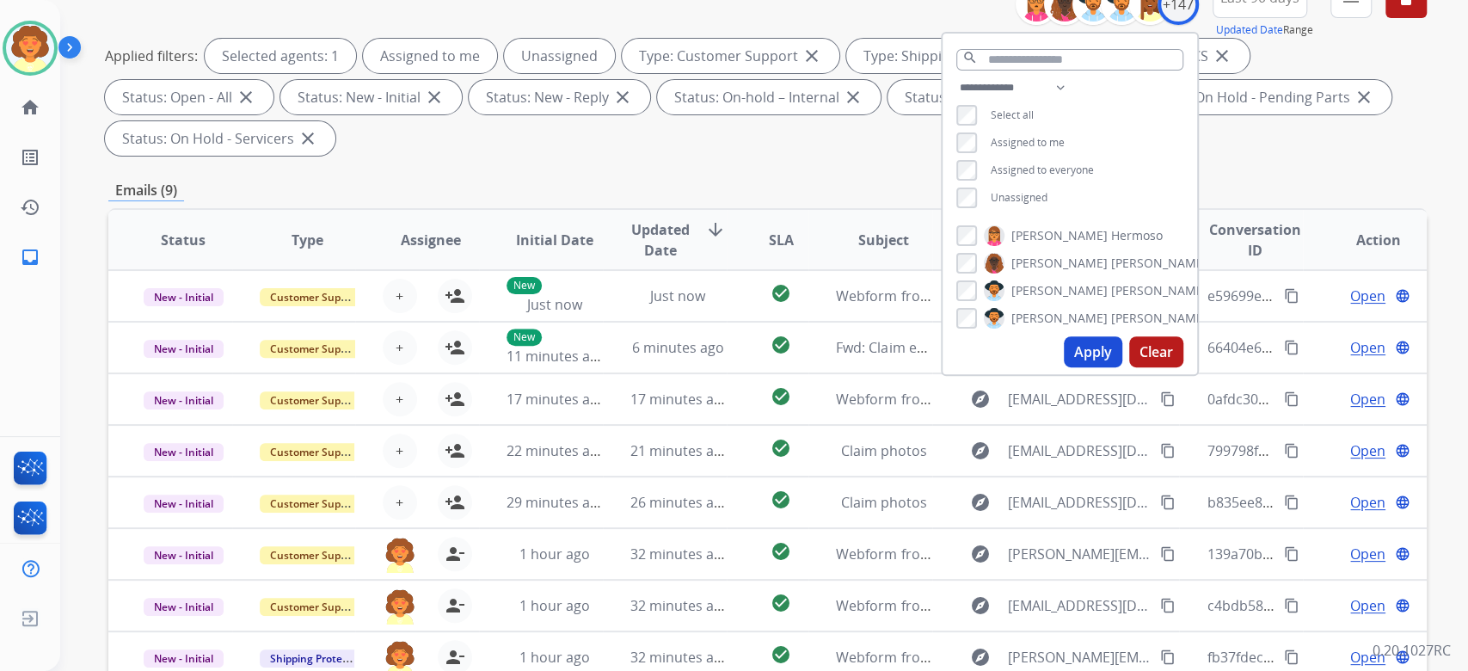
click at [1064, 367] on button "Apply" at bounding box center [1093, 351] width 58 height 31
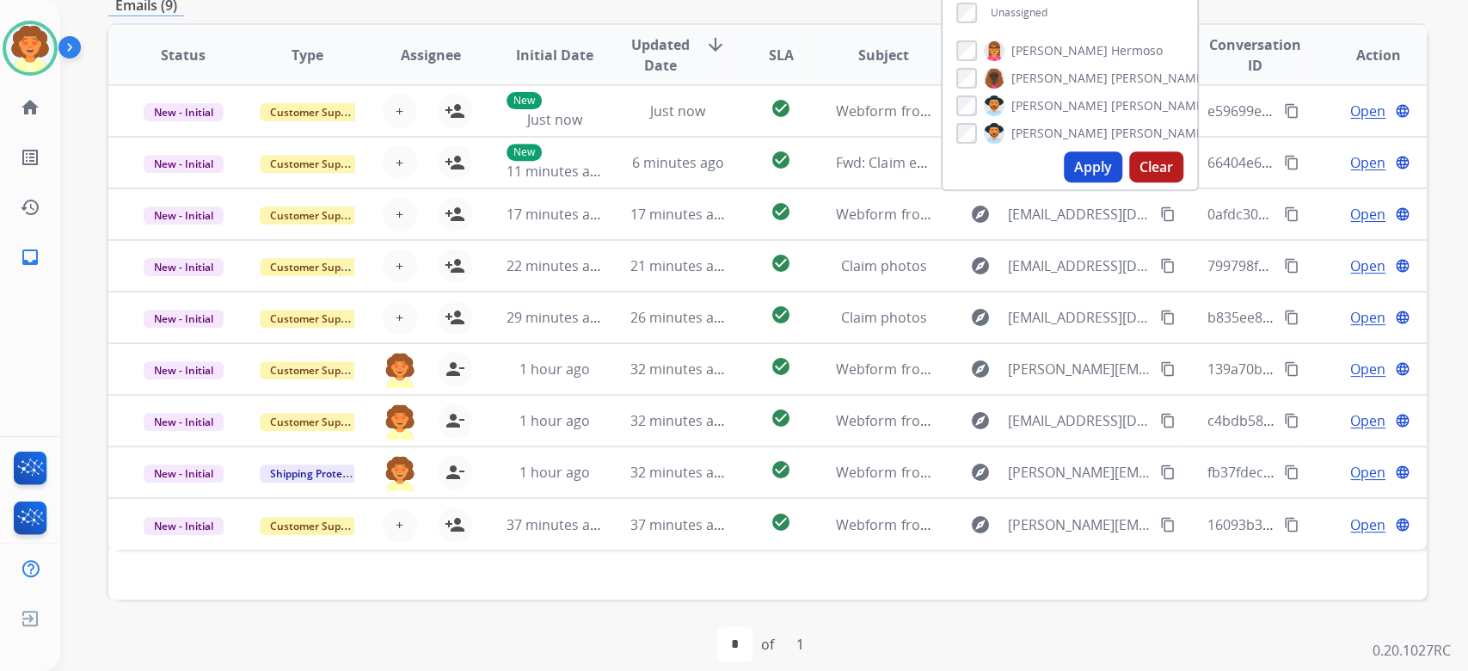
scroll to position [280, 0]
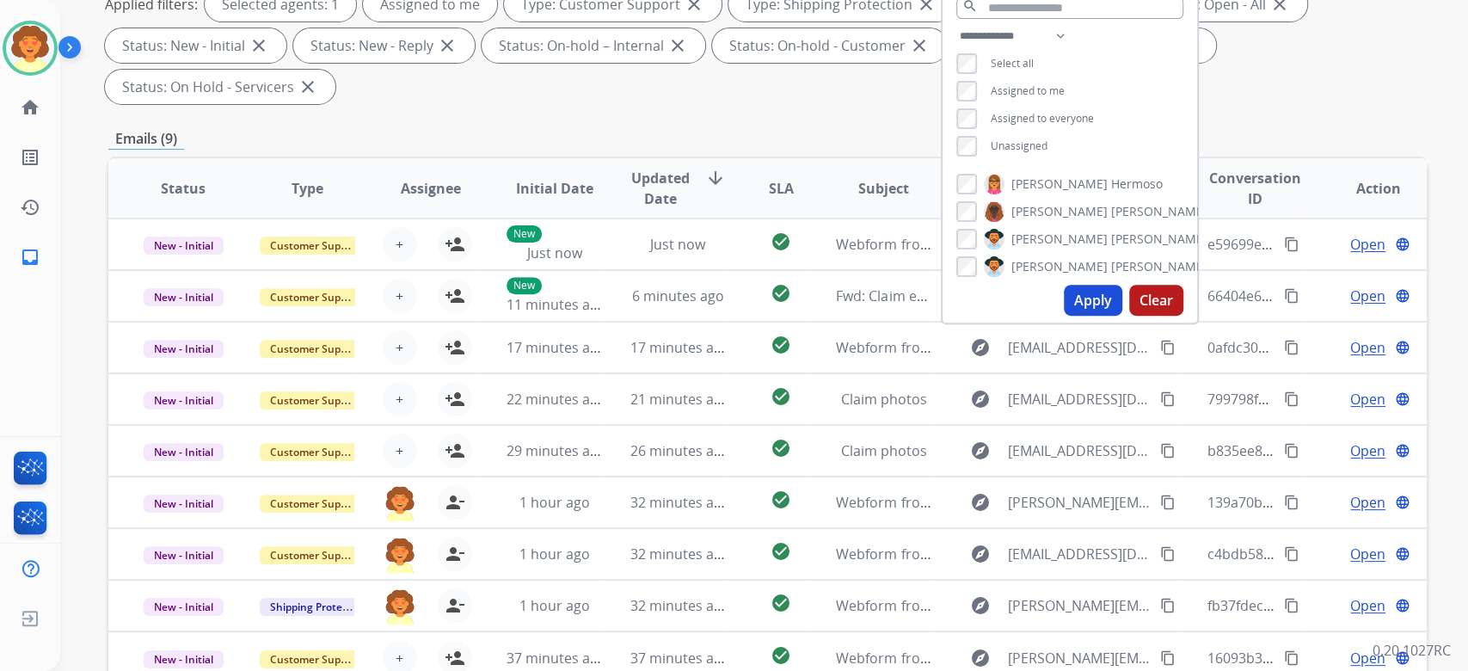
click at [1064, 316] on button "Apply" at bounding box center [1093, 300] width 58 height 31
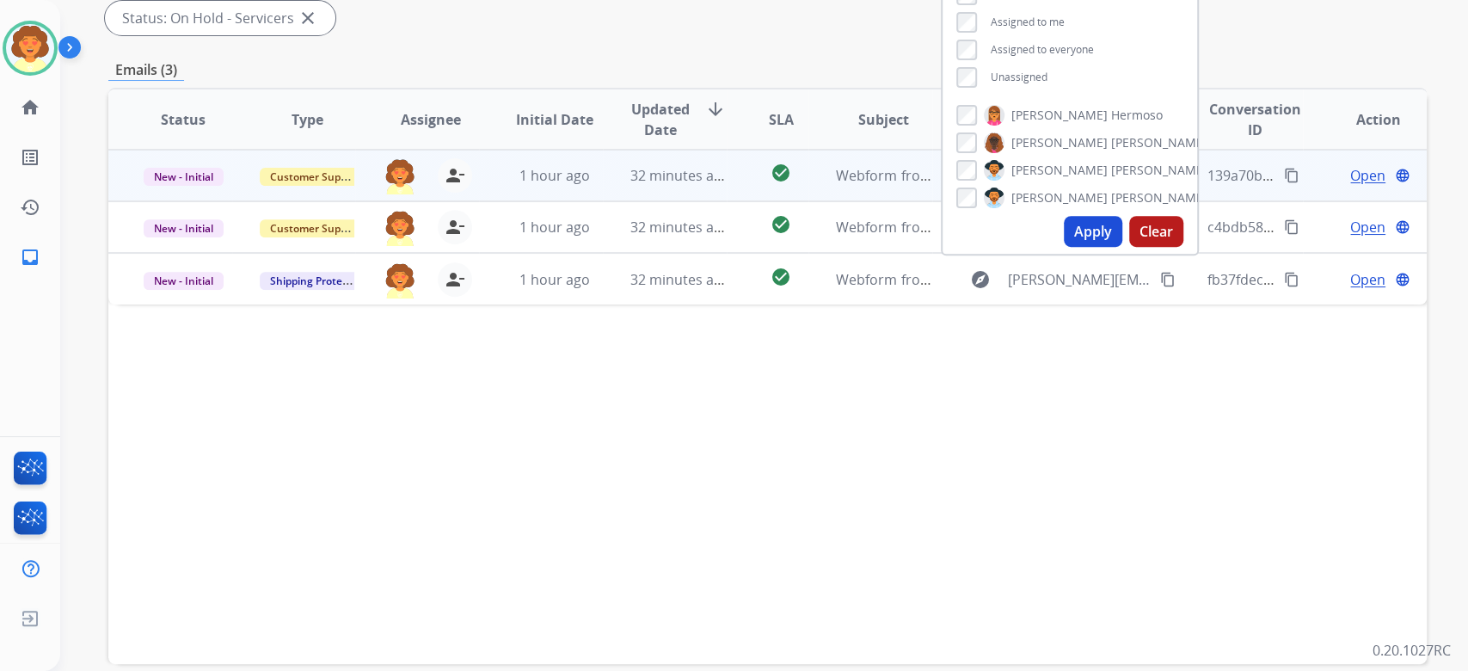
scroll to position [458, 0]
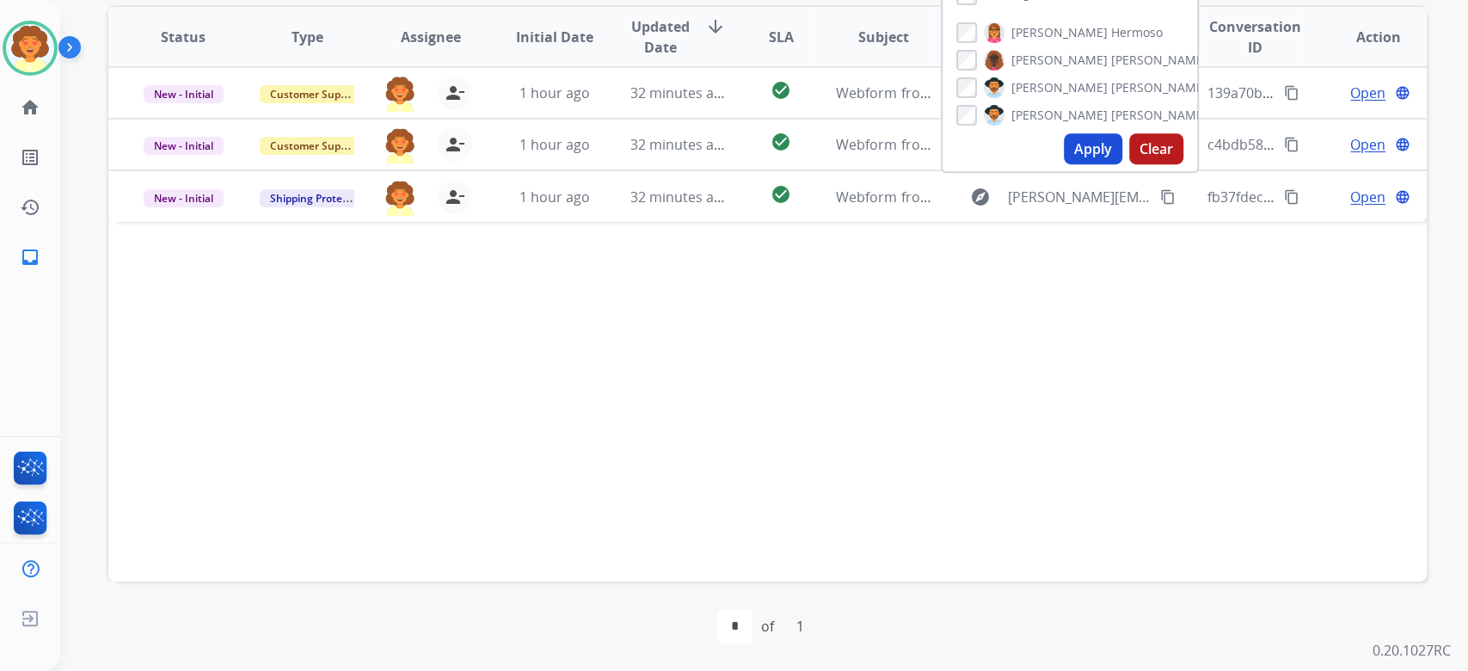
drag, startPoint x: 1045, startPoint y: 537, endPoint x: 1072, endPoint y: 508, distance: 38.9
click at [1048, 530] on div "Status Type Assignee Initial Date Updated Date arrow_downward SLA Subject Custo…" at bounding box center [767, 293] width 1318 height 576
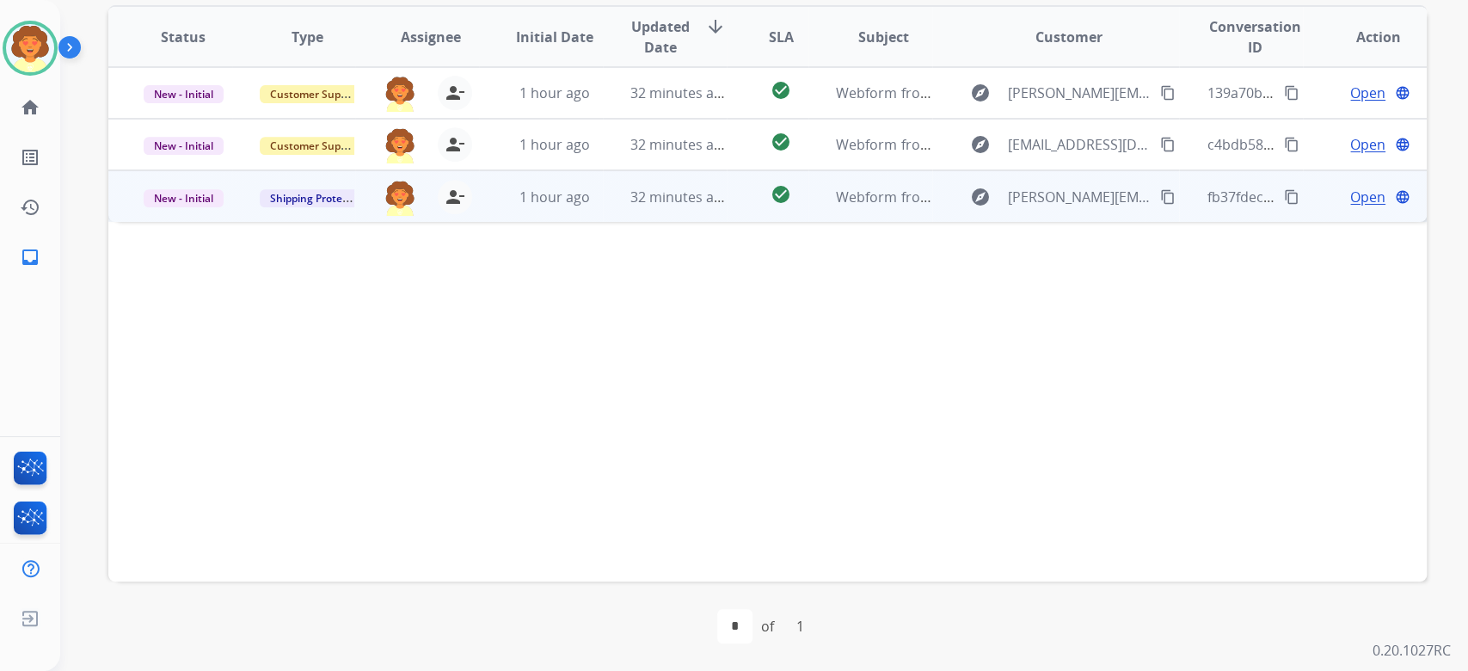
click at [1350, 207] on span "Open" at bounding box center [1367, 197] width 35 height 21
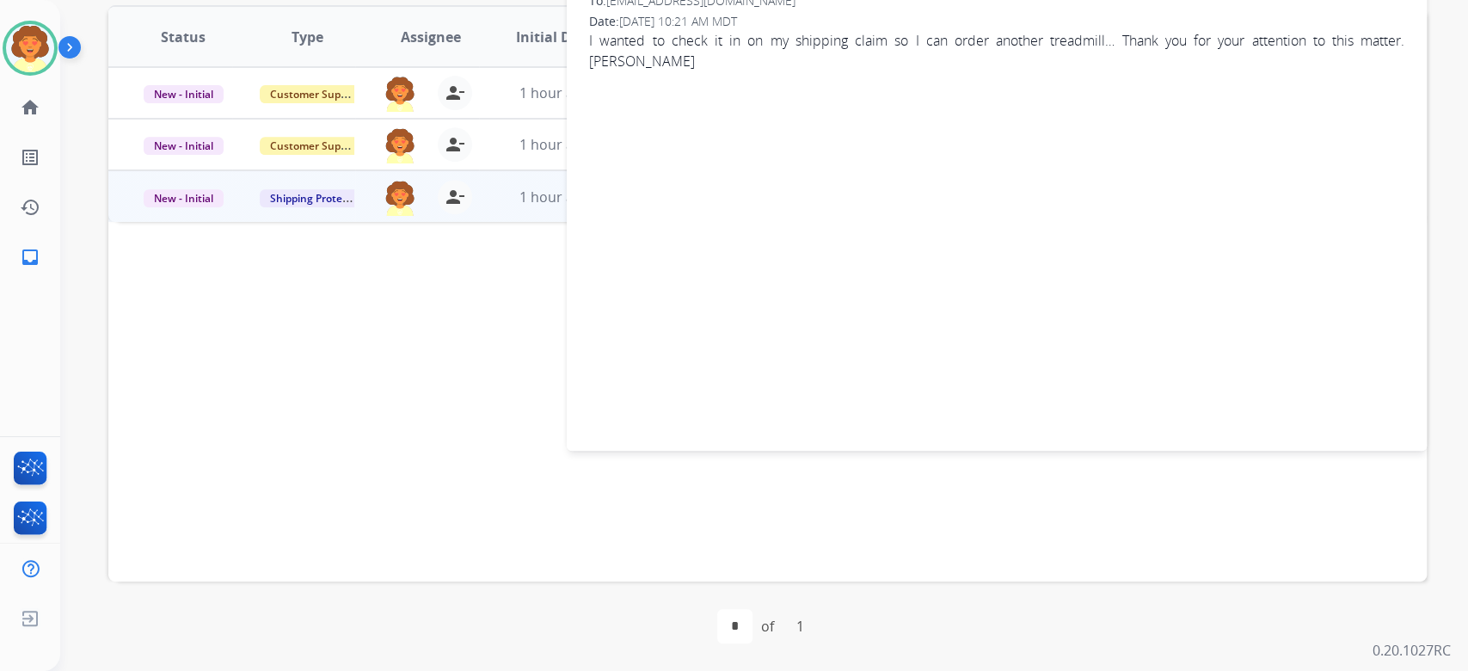
drag, startPoint x: 631, startPoint y: 128, endPoint x: 882, endPoint y: 135, distance: 250.4
copy span "[PERSON_NAME][EMAIL_ADDRESS][PERSON_NAME][PERSON_NAME][DOMAIN_NAME]"
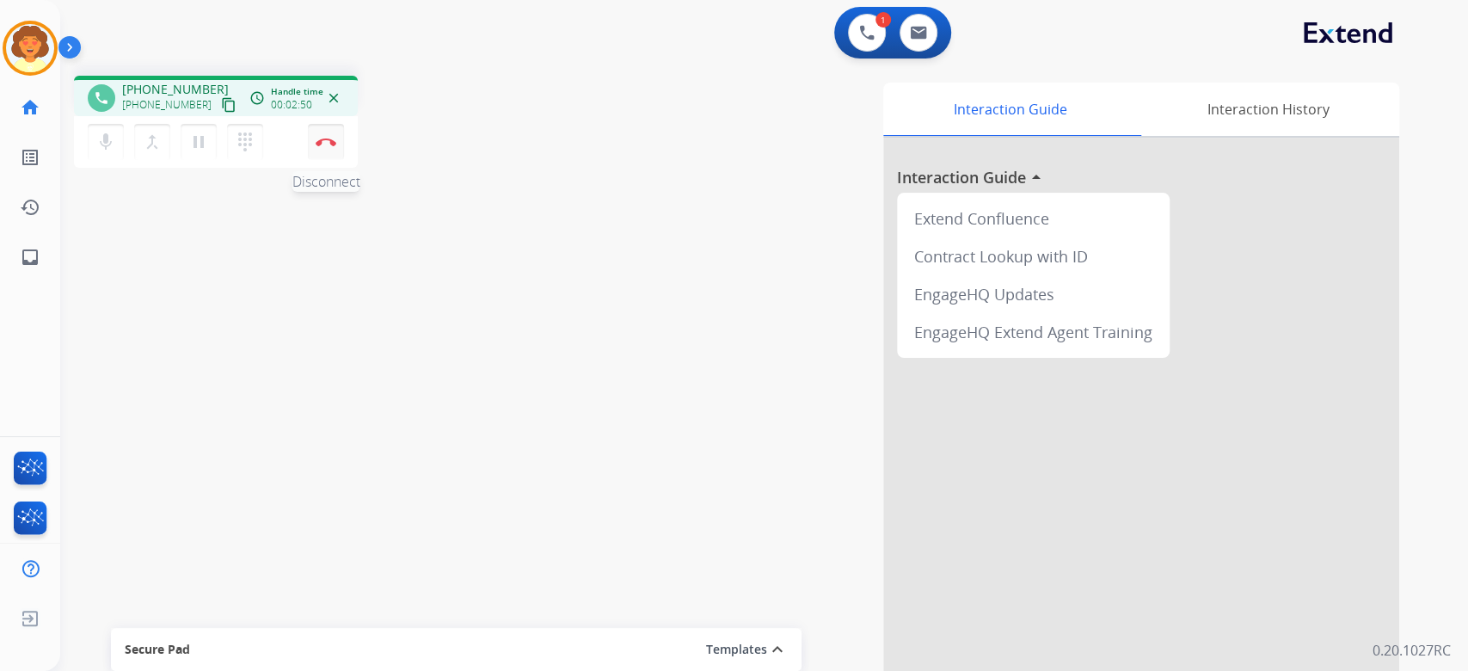
click at [323, 160] on button "Disconnect" at bounding box center [326, 142] width 36 height 36
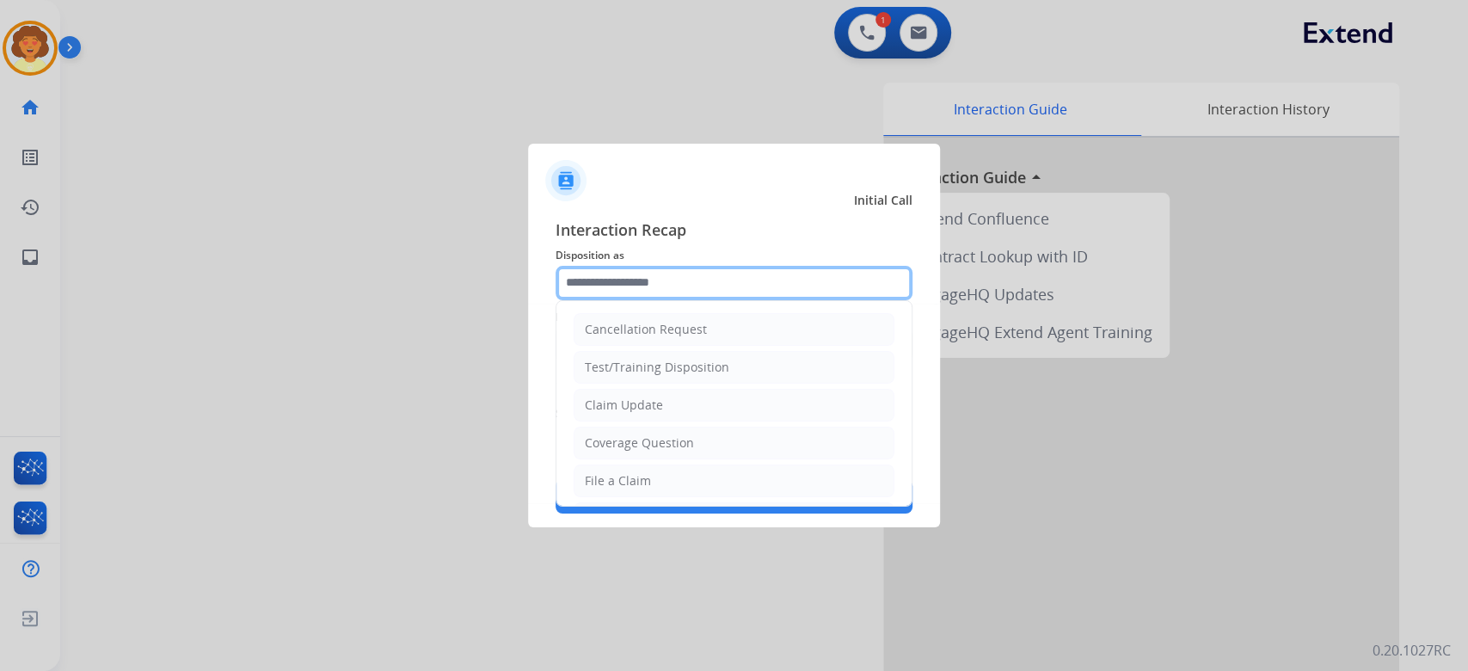
click at [610, 266] on input "text" at bounding box center [734, 283] width 357 height 34
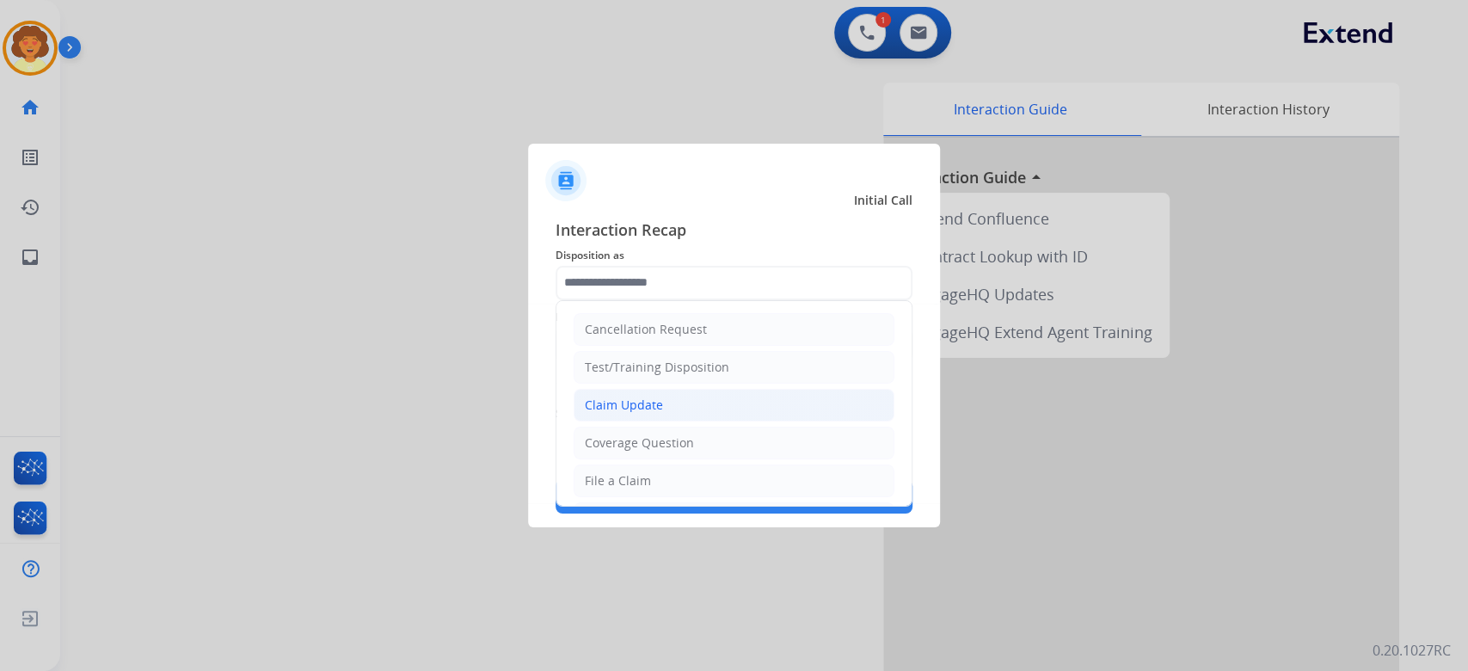
click at [663, 414] on div "Claim Update" at bounding box center [624, 404] width 78 height 17
type input "**********"
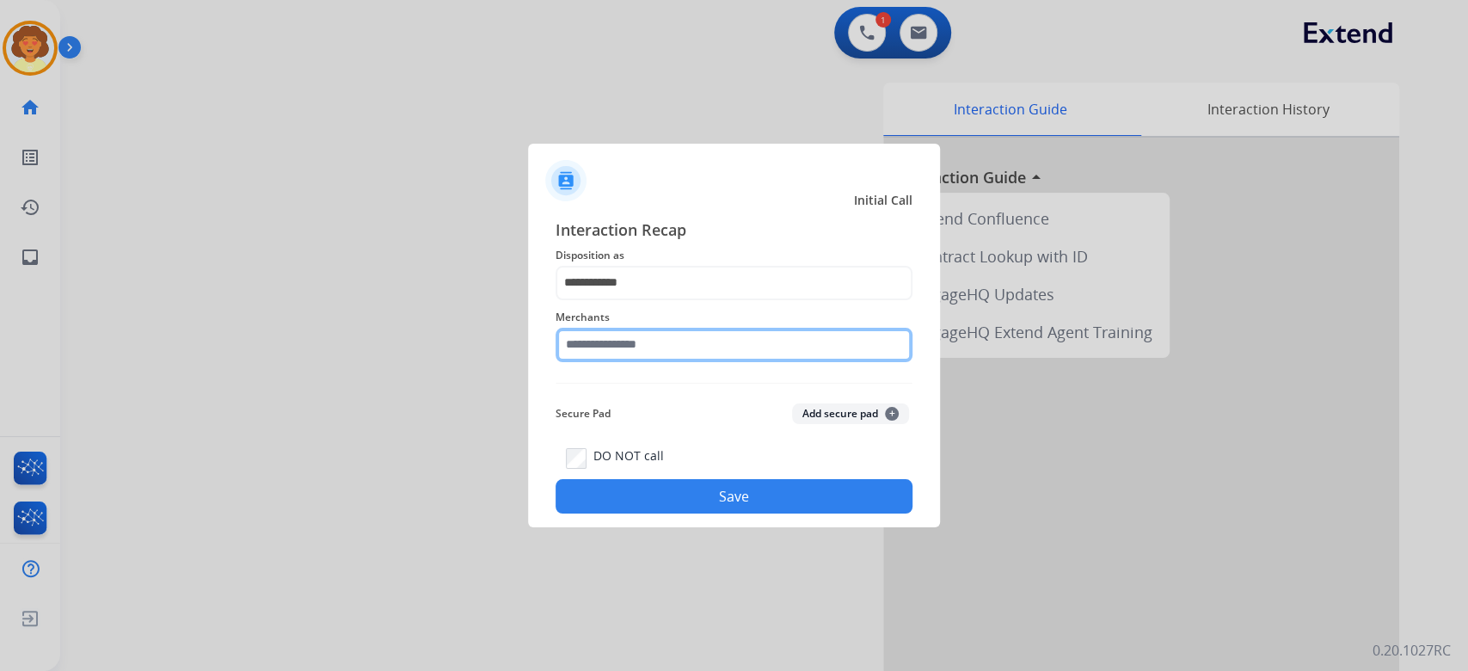
click at [654, 340] on input "text" at bounding box center [734, 345] width 357 height 34
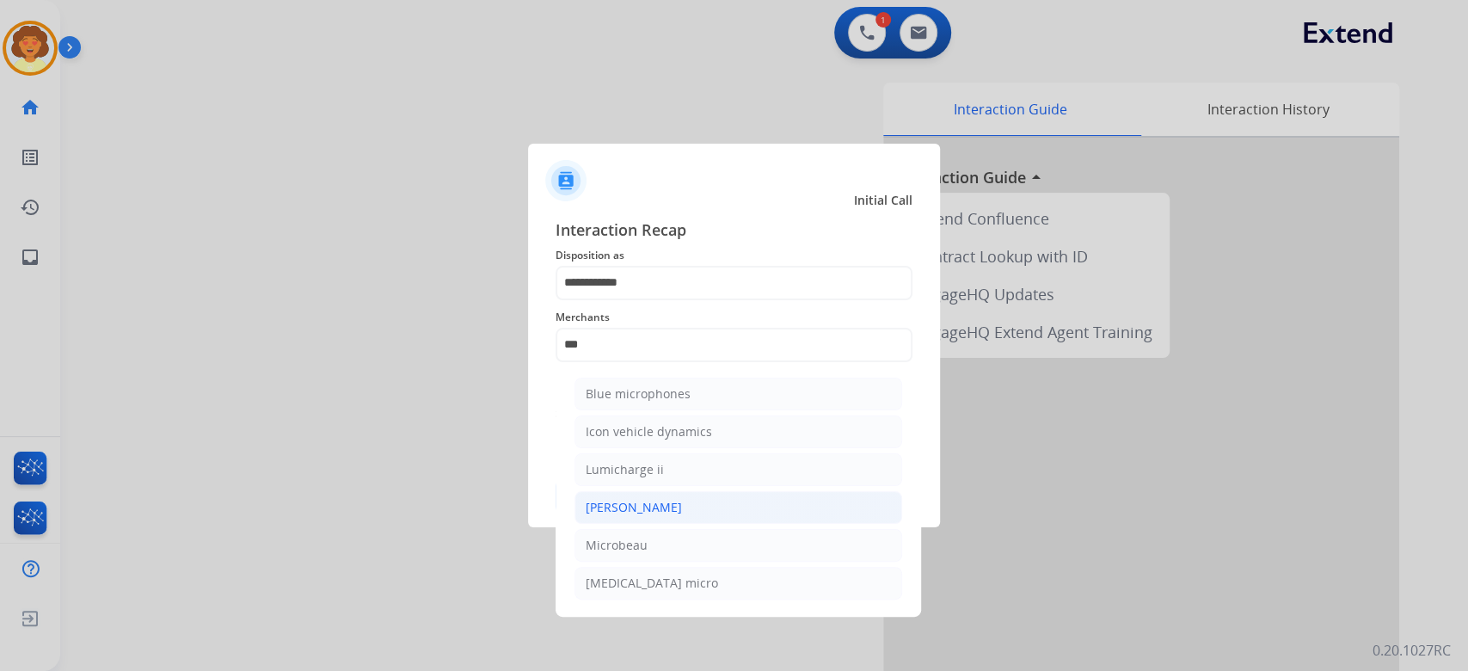
click at [690, 524] on li "Michaels" at bounding box center [739, 507] width 328 height 33
type input "********"
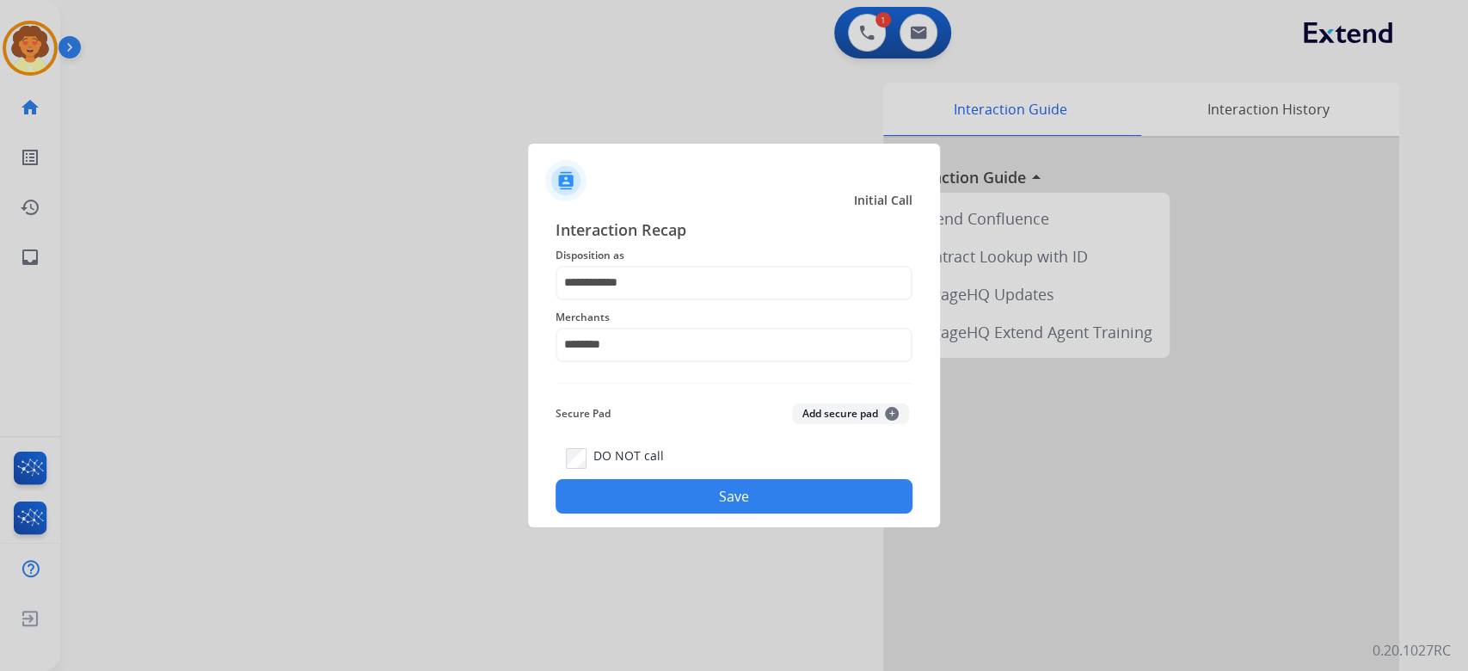
drag, startPoint x: 661, startPoint y: 561, endPoint x: 1361, endPoint y: 447, distance: 710.1
click at [661, 513] on button "Save" at bounding box center [734, 496] width 357 height 34
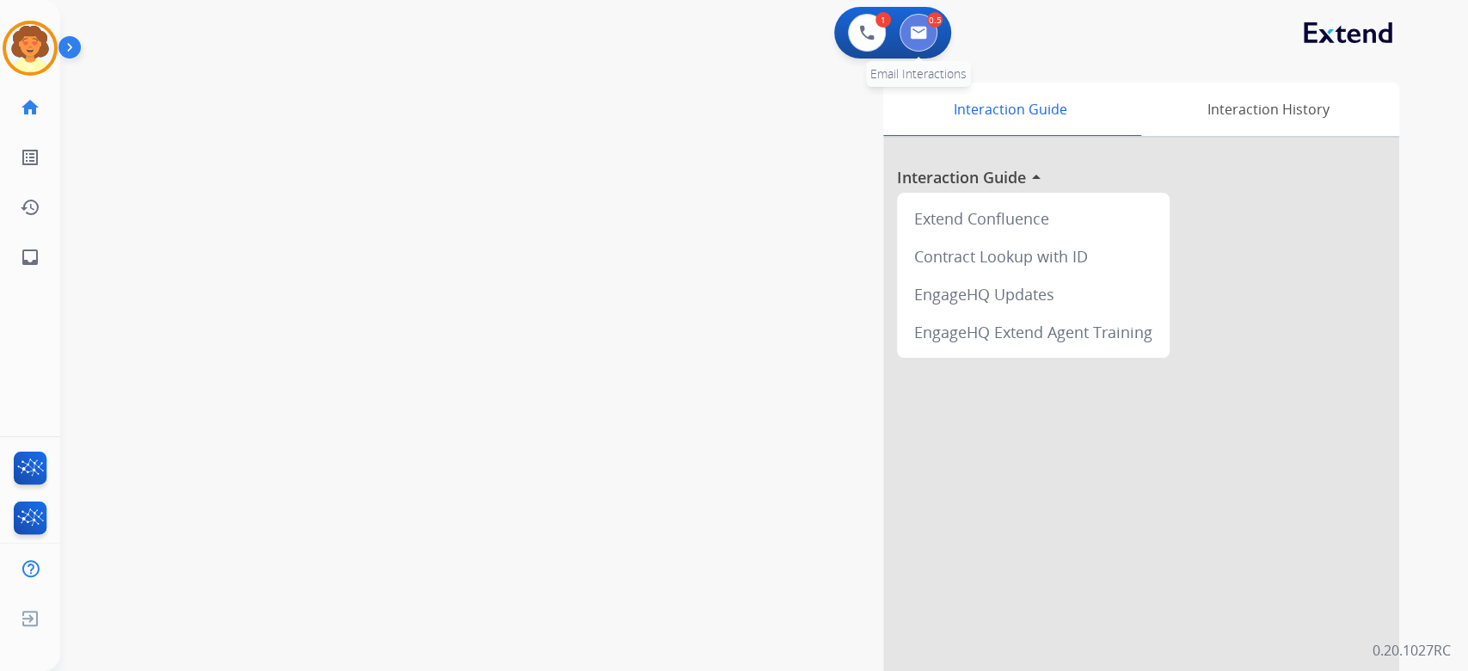
click at [915, 40] on img at bounding box center [918, 33] width 17 height 14
select select "**********"
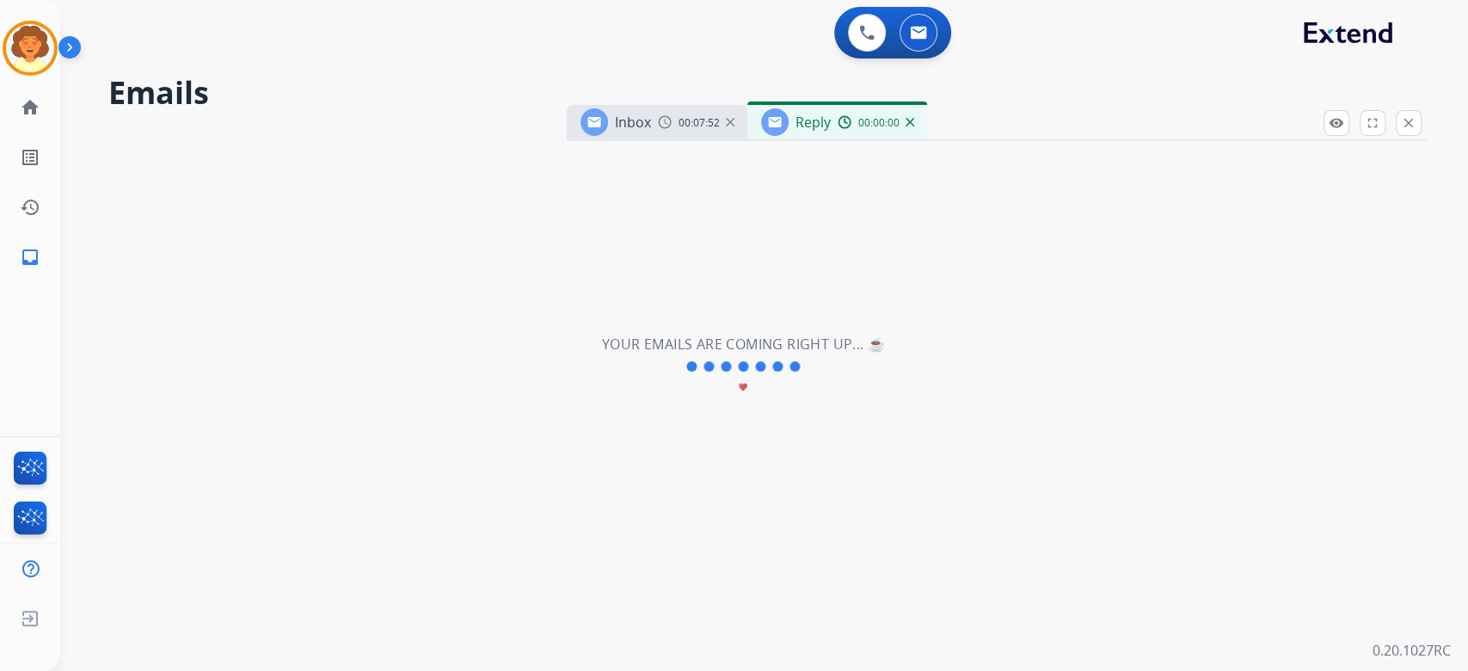
select select "**********"
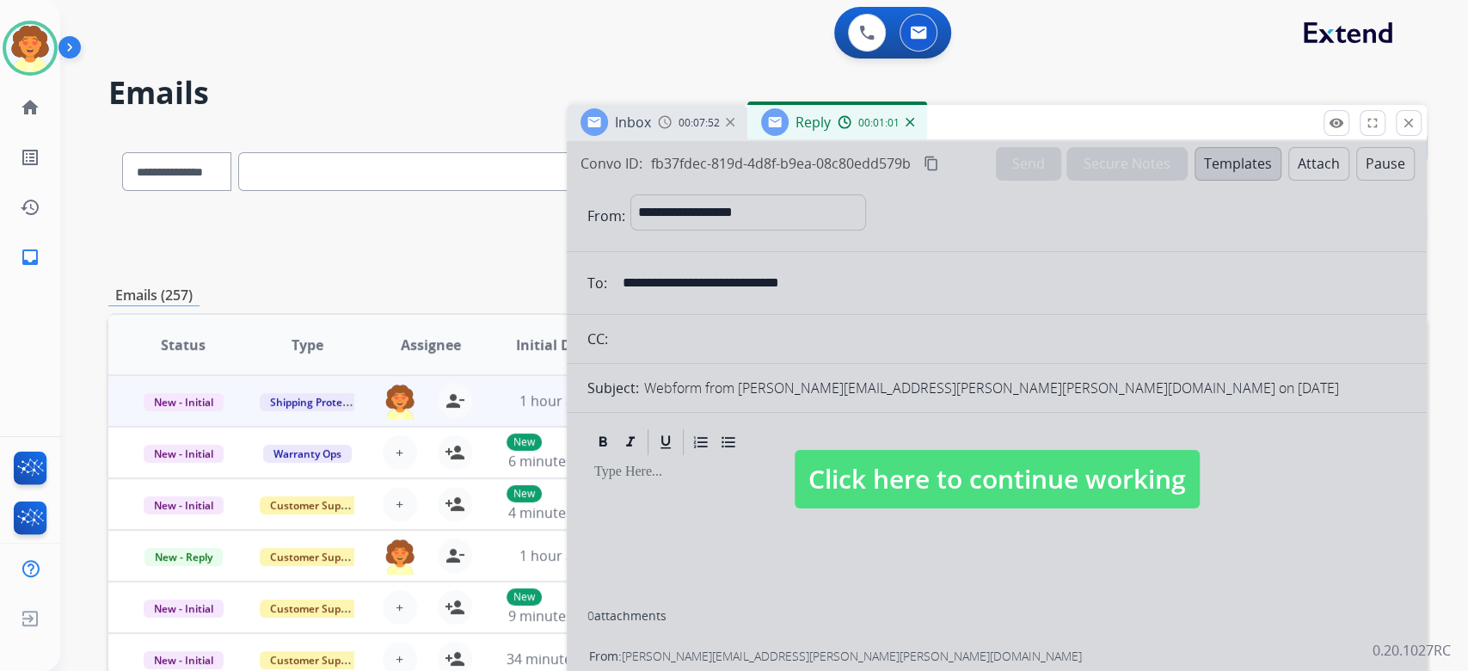
drag, startPoint x: 560, startPoint y: 216, endPoint x: 643, endPoint y: 247, distance: 89.0
click at [643, 247] on div at bounding box center [997, 462] width 860 height 642
select select
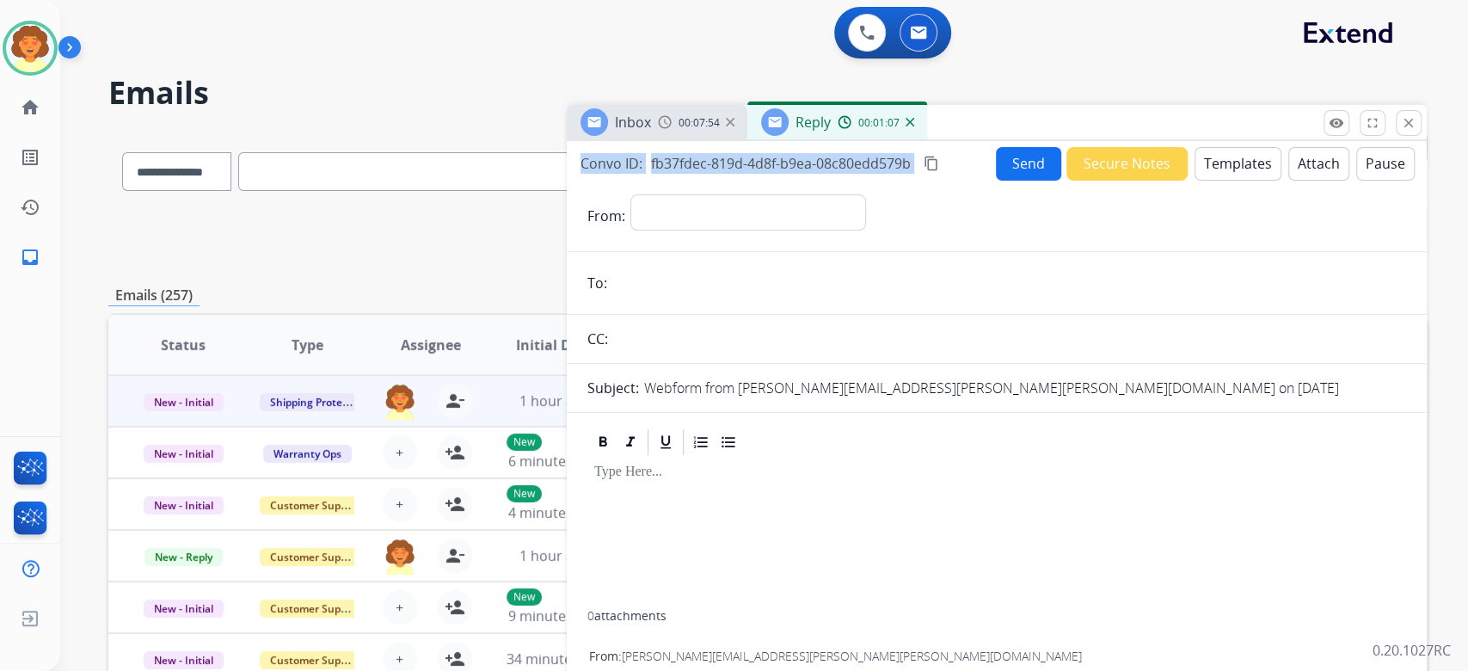
drag, startPoint x: 563, startPoint y: 216, endPoint x: 849, endPoint y: 262, distance: 289.3
click at [849, 181] on div "Convo ID: fb37fdec-819d-4d8f-b9ea-08c80edd579b content_copy Send Secure Notes T…" at bounding box center [997, 163] width 860 height 34
copy div "Convo ID: fb37fdec-819d-4d8f-b9ea-08c80edd579b content_copy"
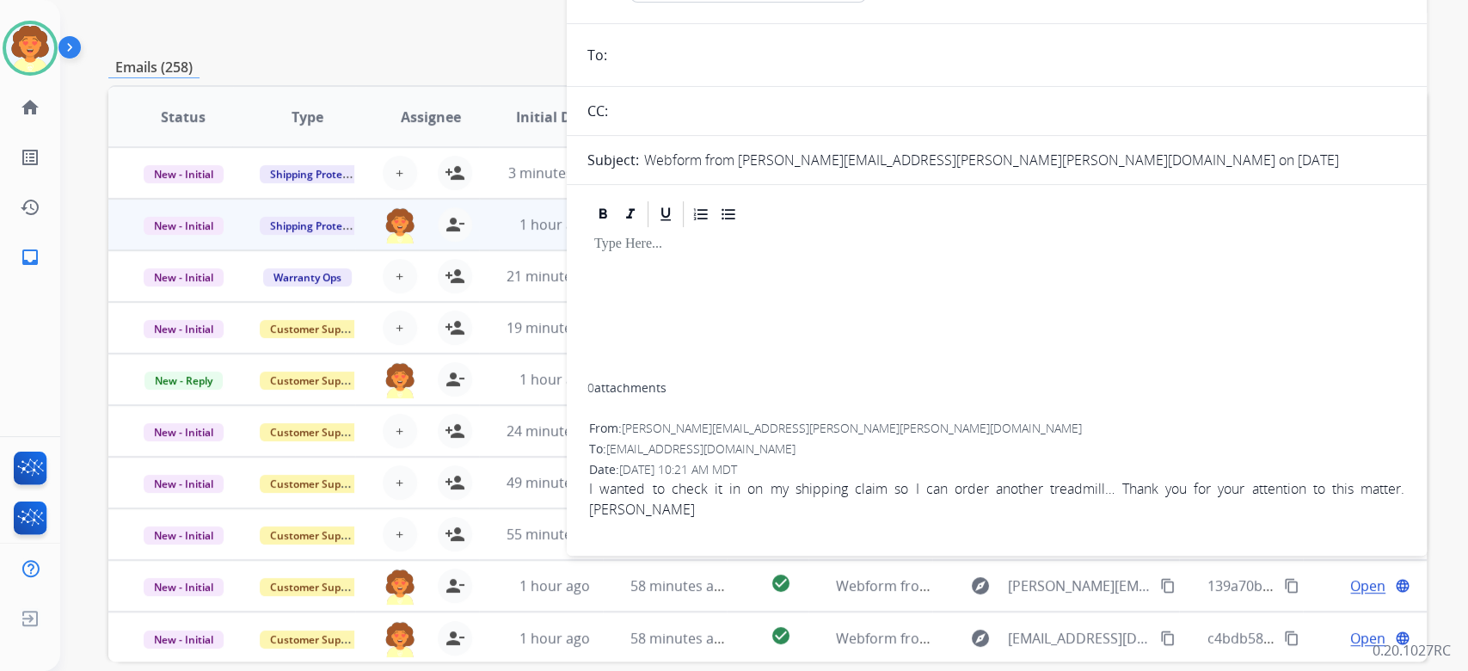
scroll to position [114, 0]
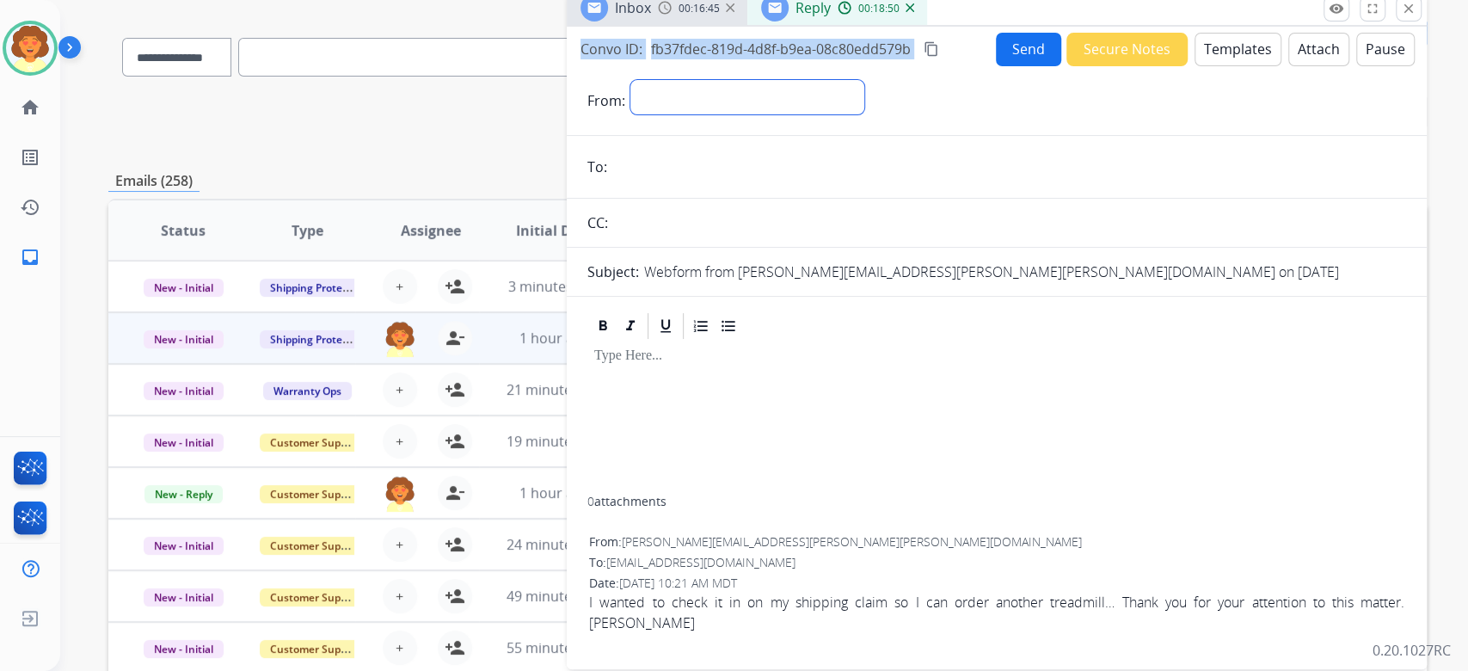
click at [814, 114] on select "**********" at bounding box center [747, 97] width 234 height 34
select select "**********"
click at [641, 114] on select "**********" at bounding box center [747, 97] width 234 height 34
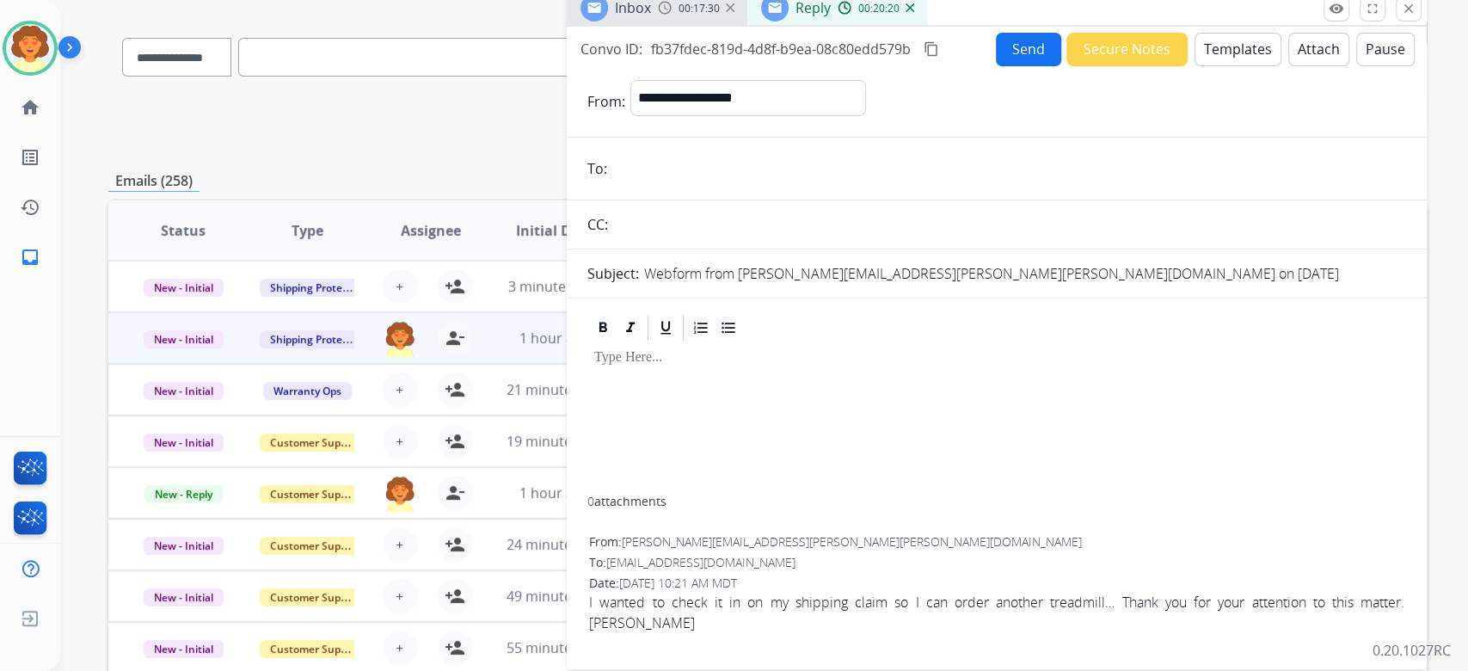
click at [715, 186] on input "email" at bounding box center [1009, 168] width 794 height 34
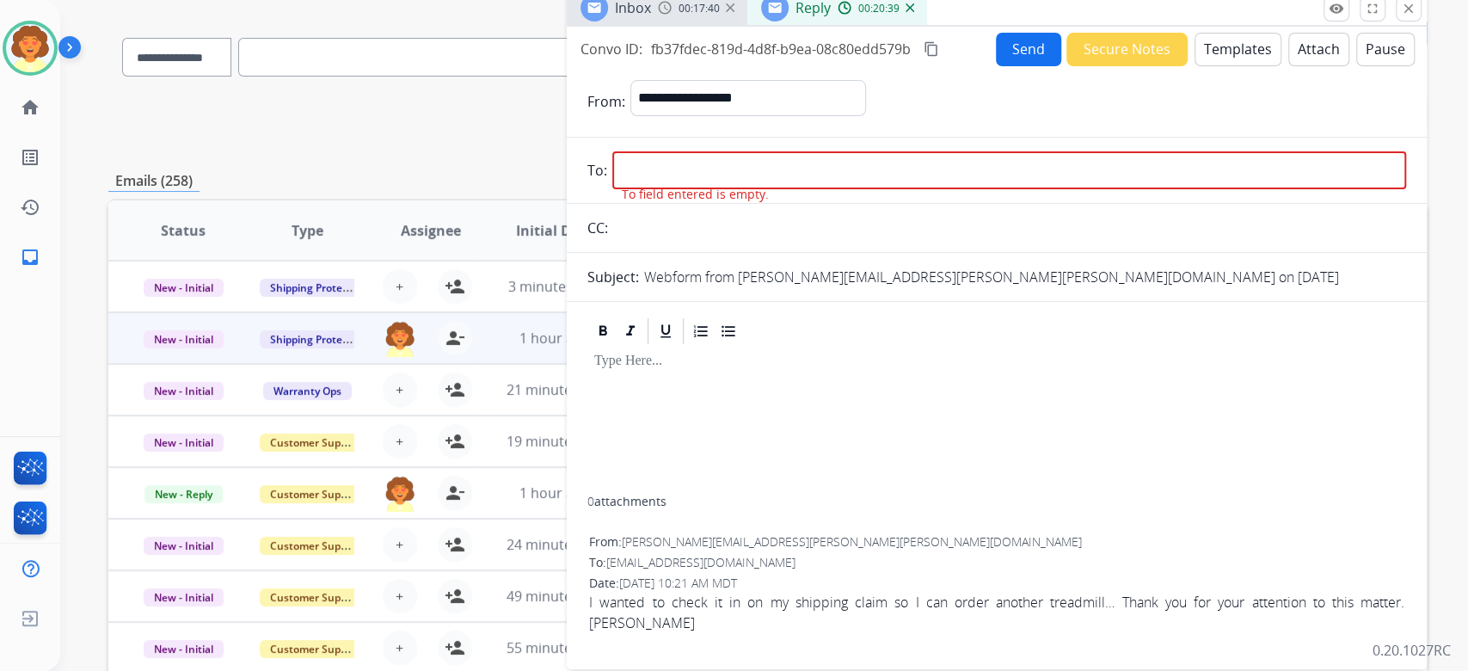
click at [636, 189] on input "email" at bounding box center [1009, 170] width 794 height 38
paste input "**********"
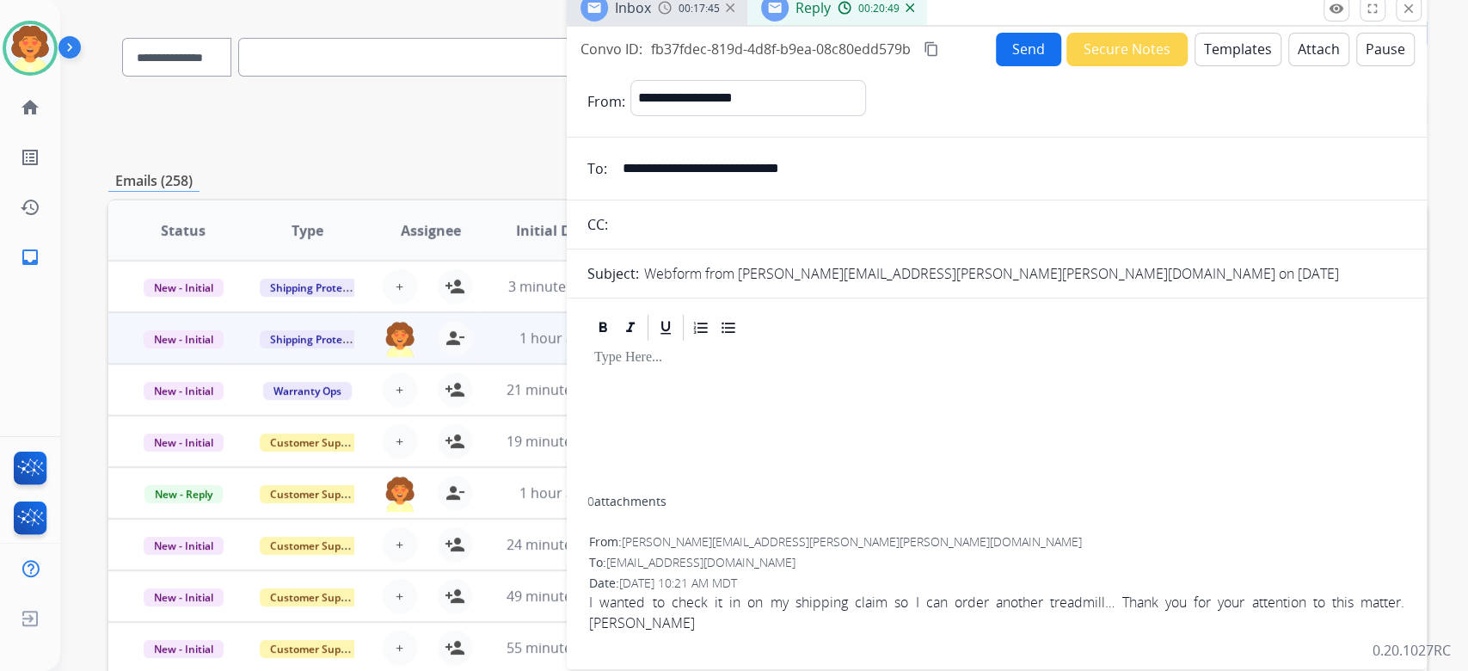
scroll to position [0, 0]
type input "**********"
click at [1195, 66] on button "Templates" at bounding box center [1238, 50] width 87 height 34
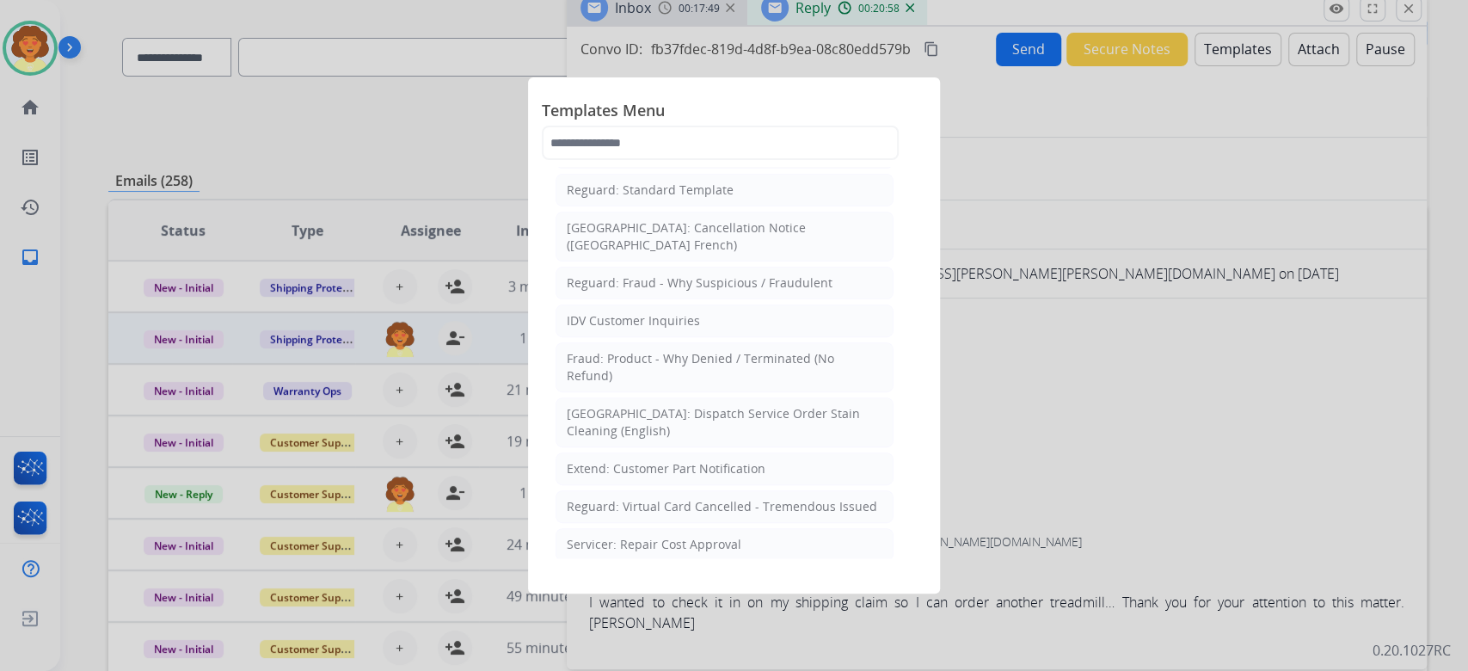
scroll to position [344, 0]
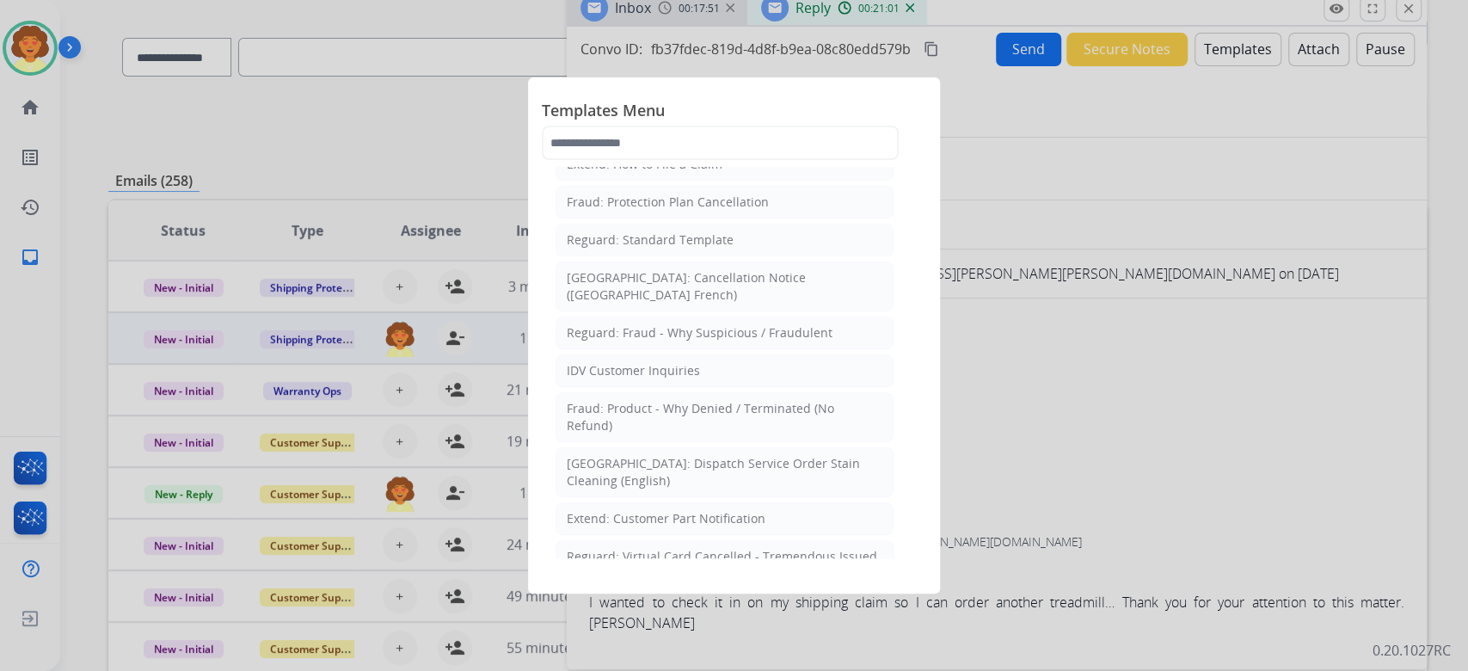
click at [713, 97] on div "Extend: Standard Template" at bounding box center [645, 88] width 157 height 17
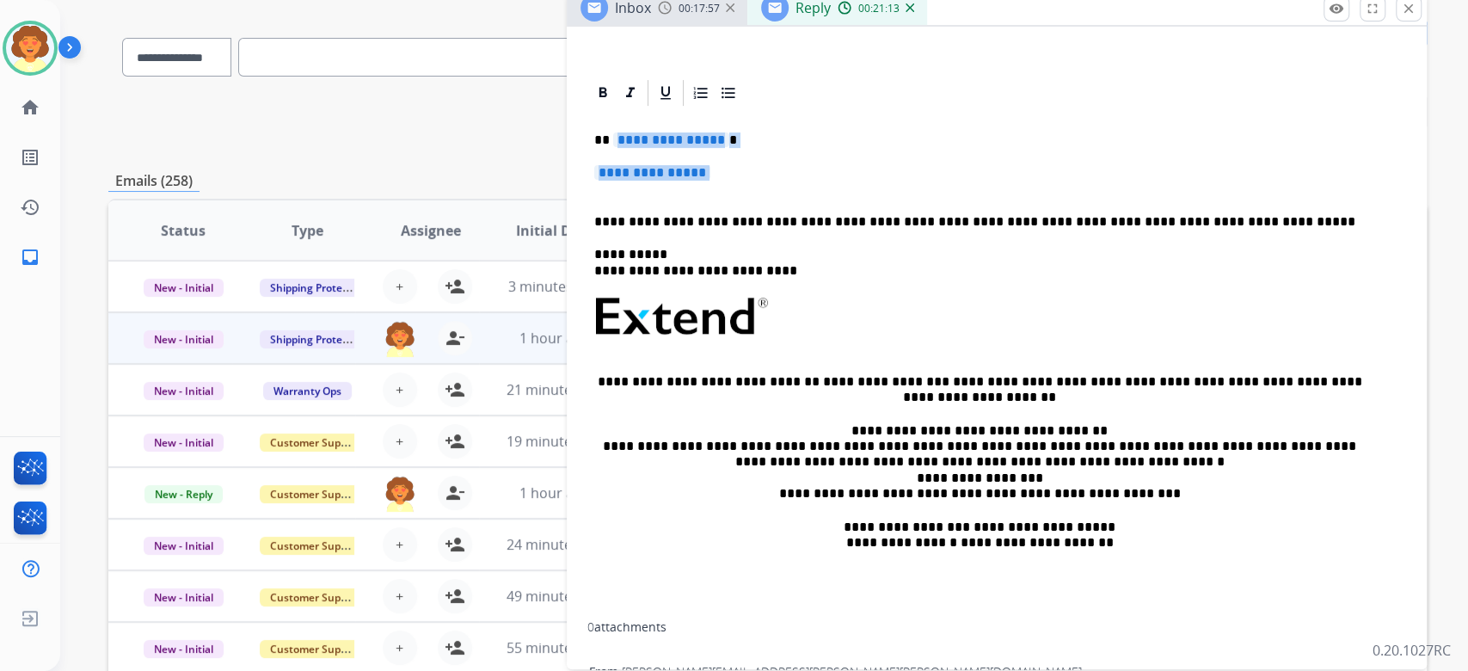
drag, startPoint x: 605, startPoint y: 407, endPoint x: 624, endPoint y: 467, distance: 62.9
click at [624, 467] on div "**********" at bounding box center [996, 362] width 819 height 508
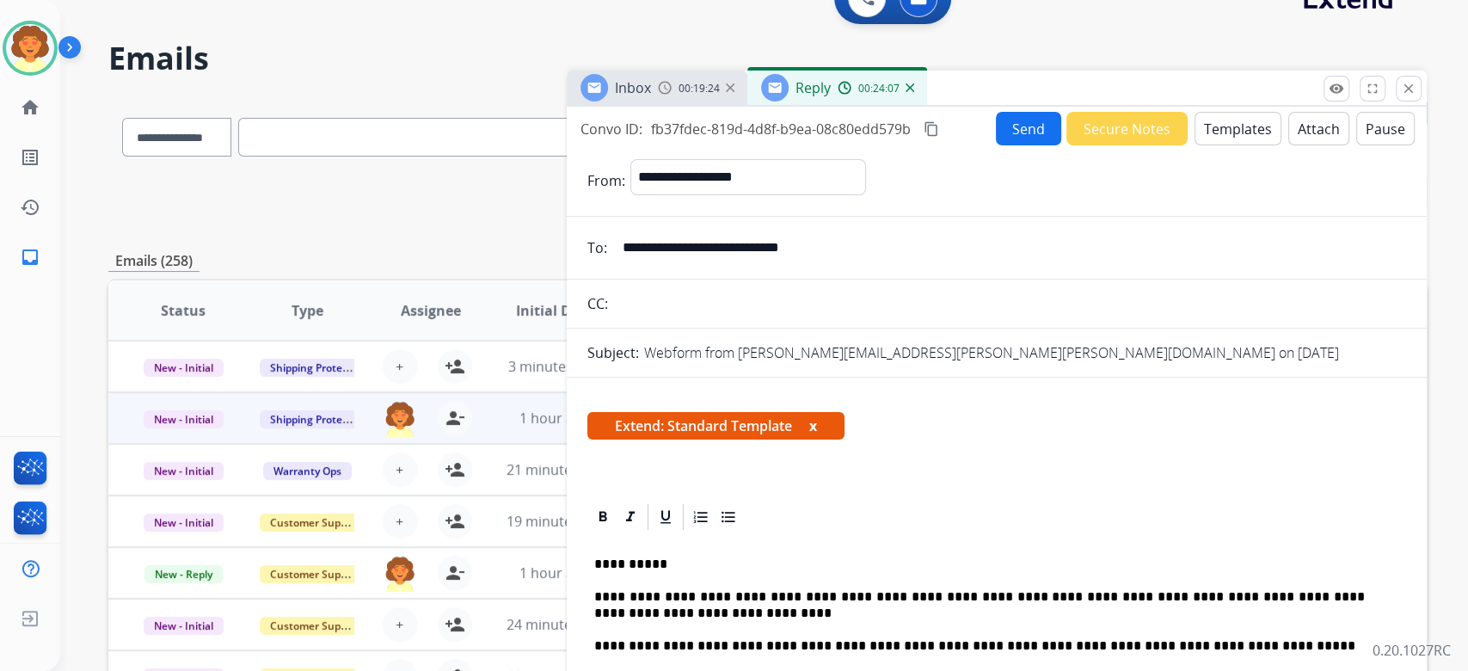
scroll to position [0, 0]
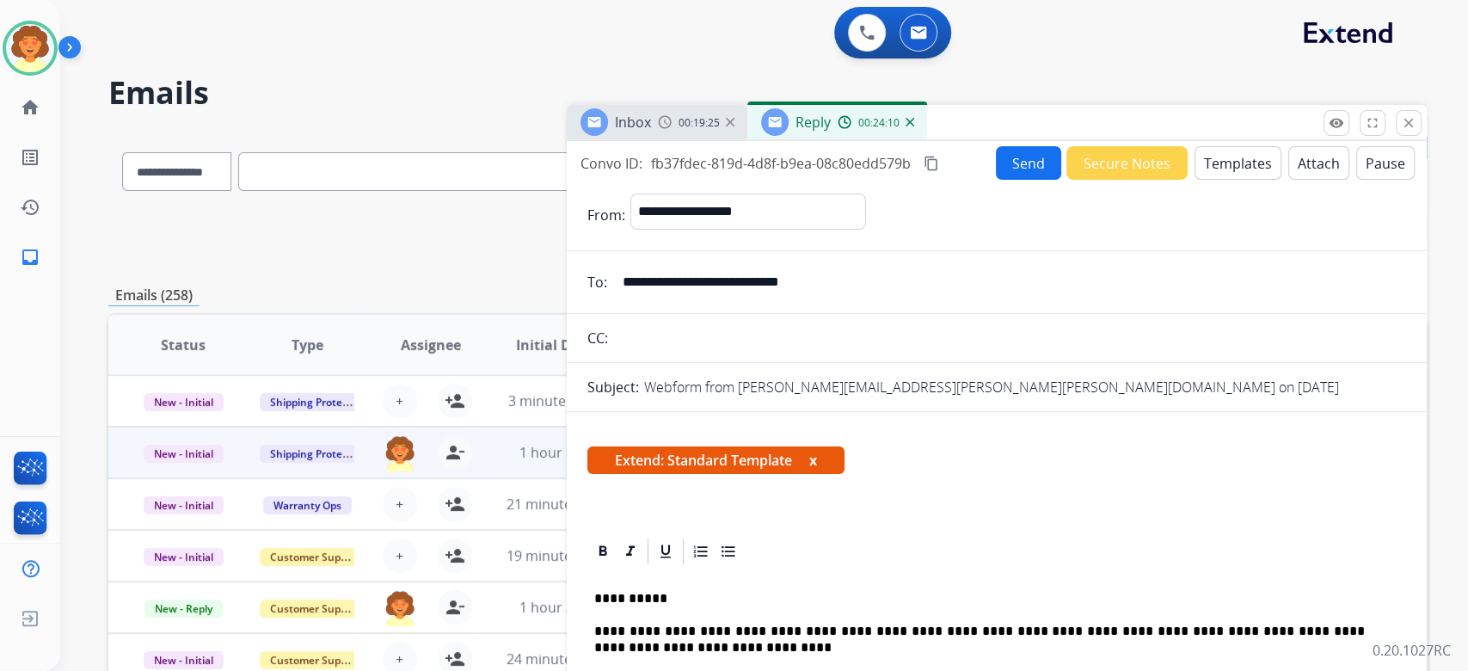
click at [996, 180] on button "Send" at bounding box center [1028, 163] width 65 height 34
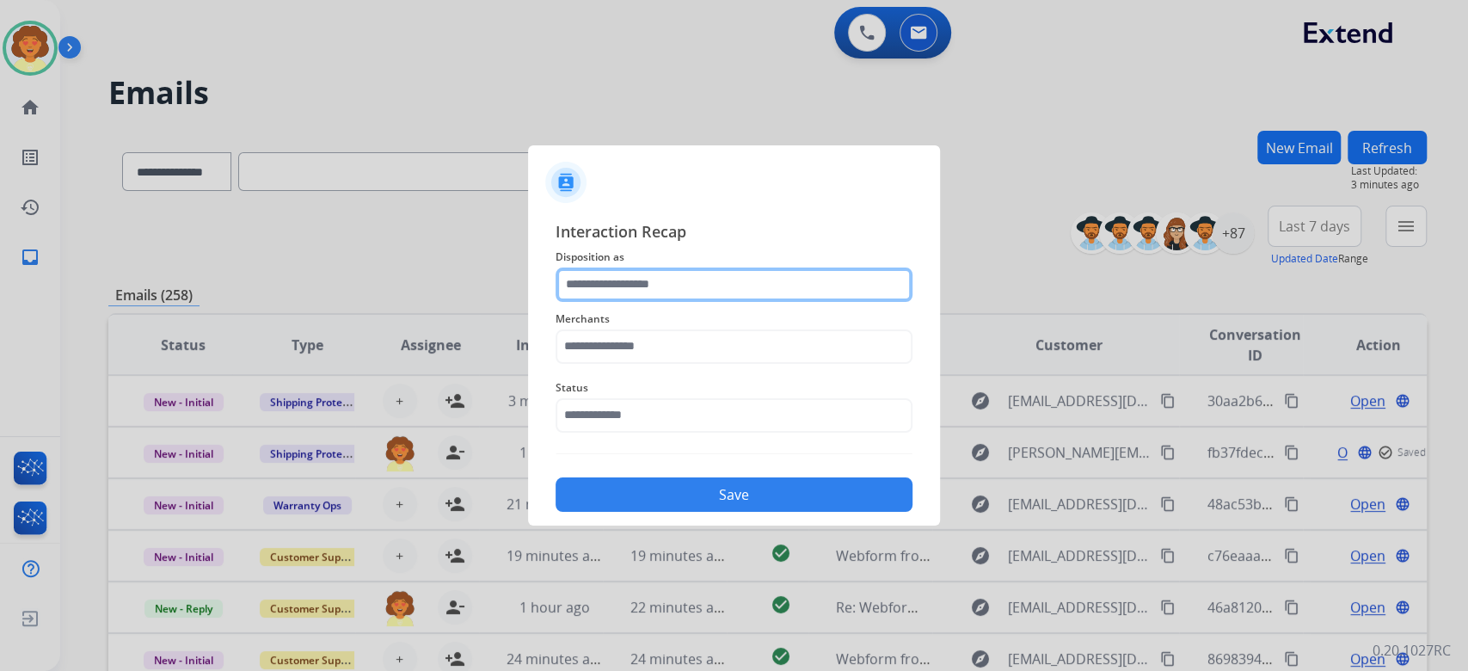
click at [755, 267] on input "text" at bounding box center [734, 284] width 357 height 34
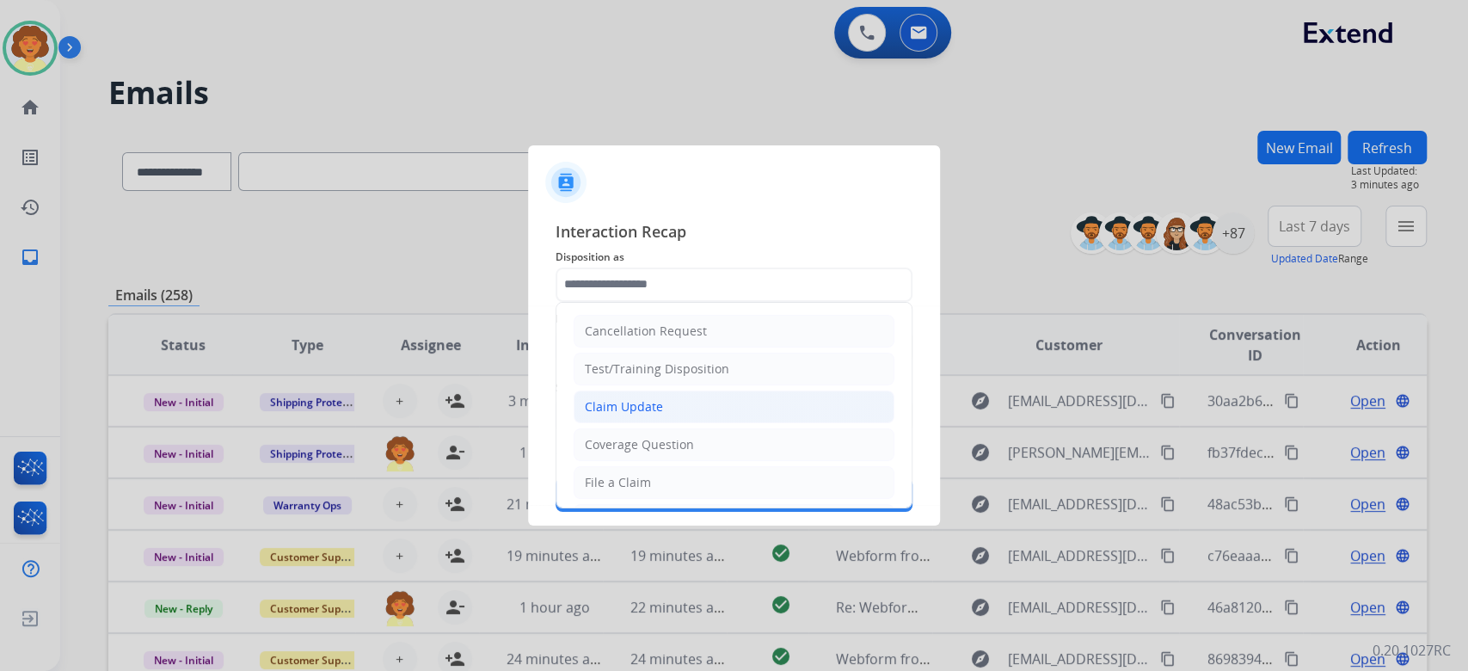
click at [663, 415] on div "Claim Update" at bounding box center [624, 406] width 78 height 17
type input "**********"
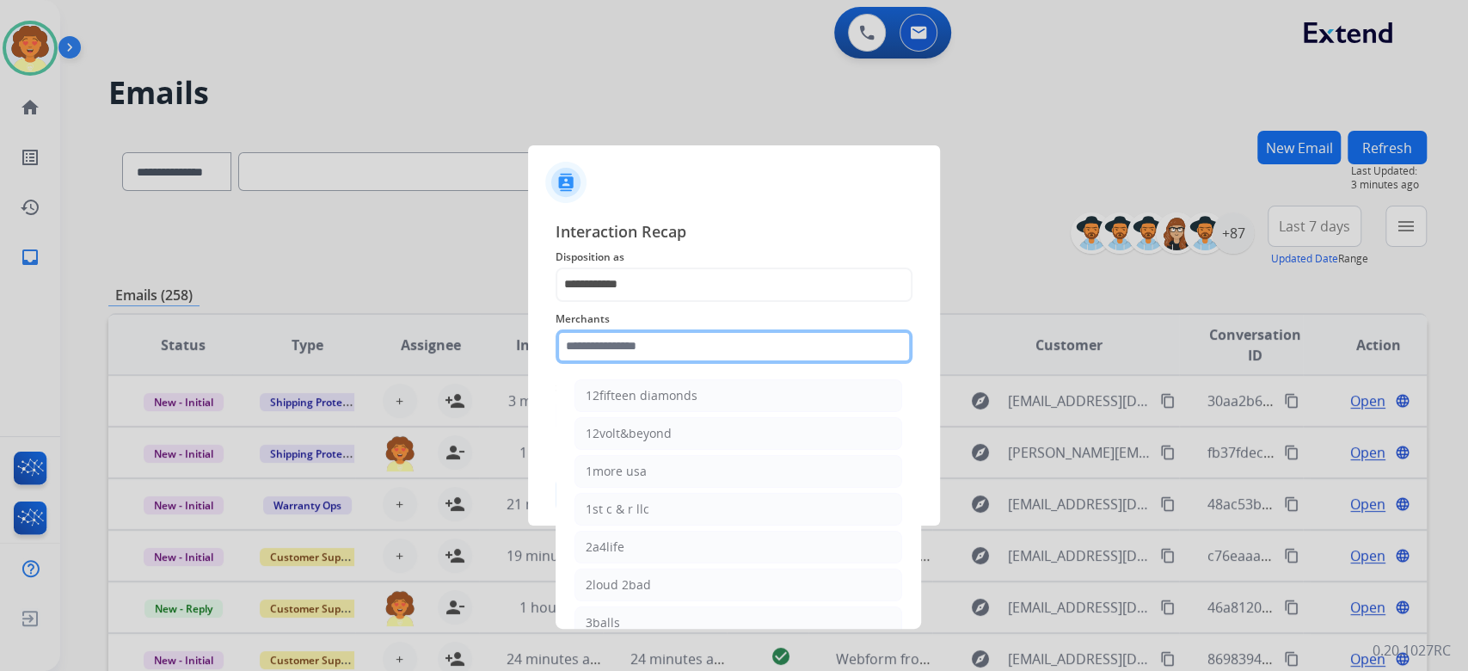
click at [674, 341] on input "text" at bounding box center [734, 346] width 357 height 34
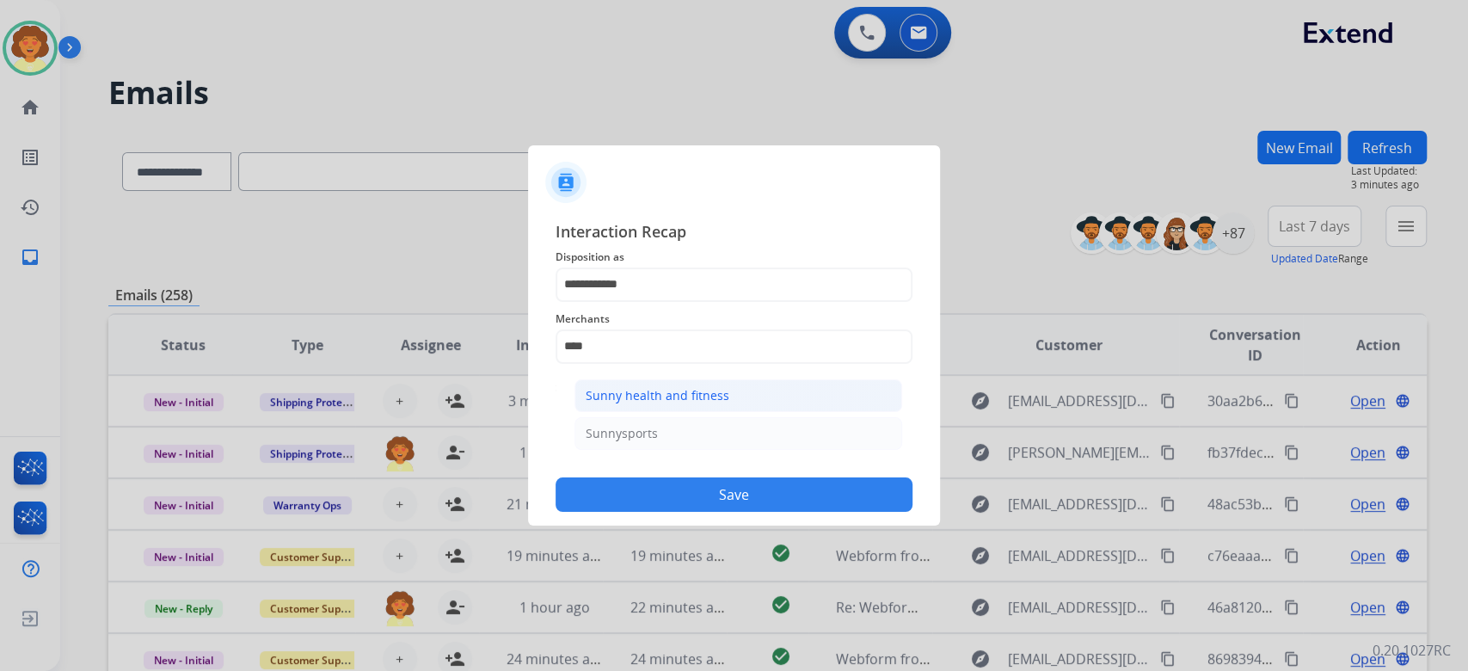
click at [709, 404] on div "Sunny health and fitness" at bounding box center [658, 395] width 144 height 17
type input "**********"
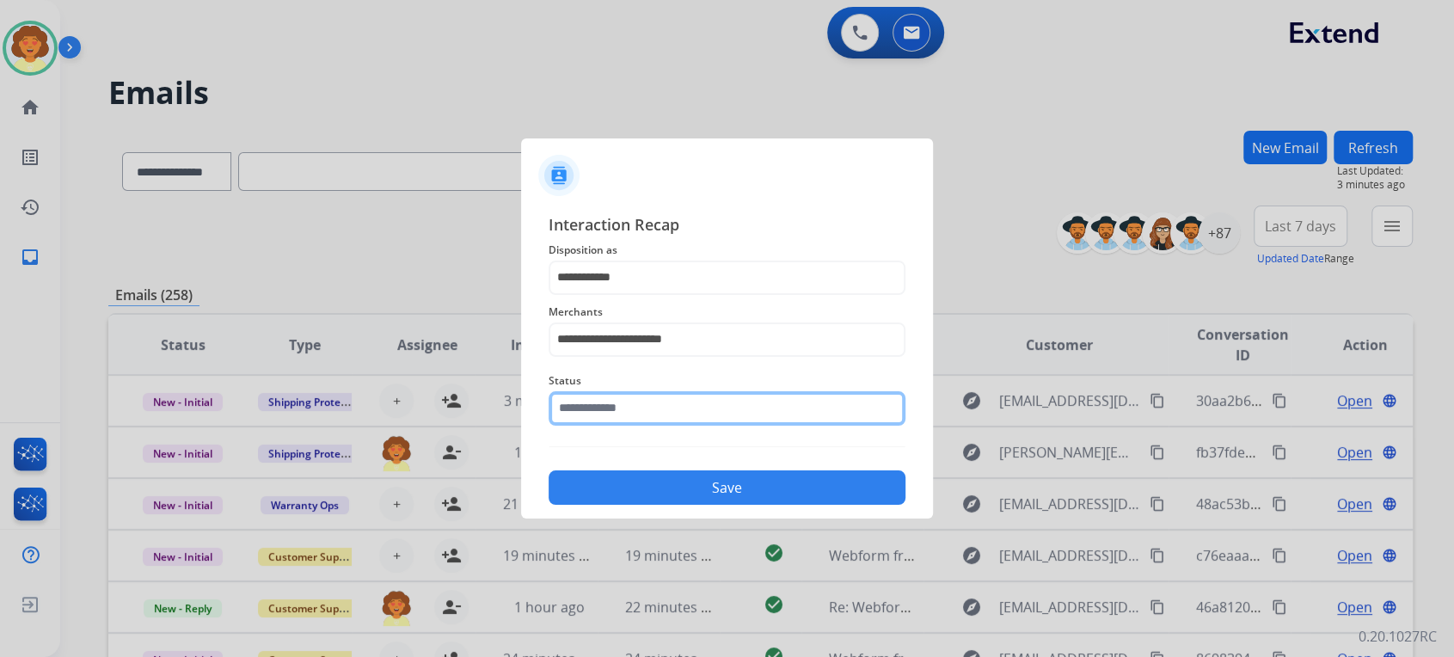
click at [646, 426] on input "text" at bounding box center [727, 408] width 357 height 34
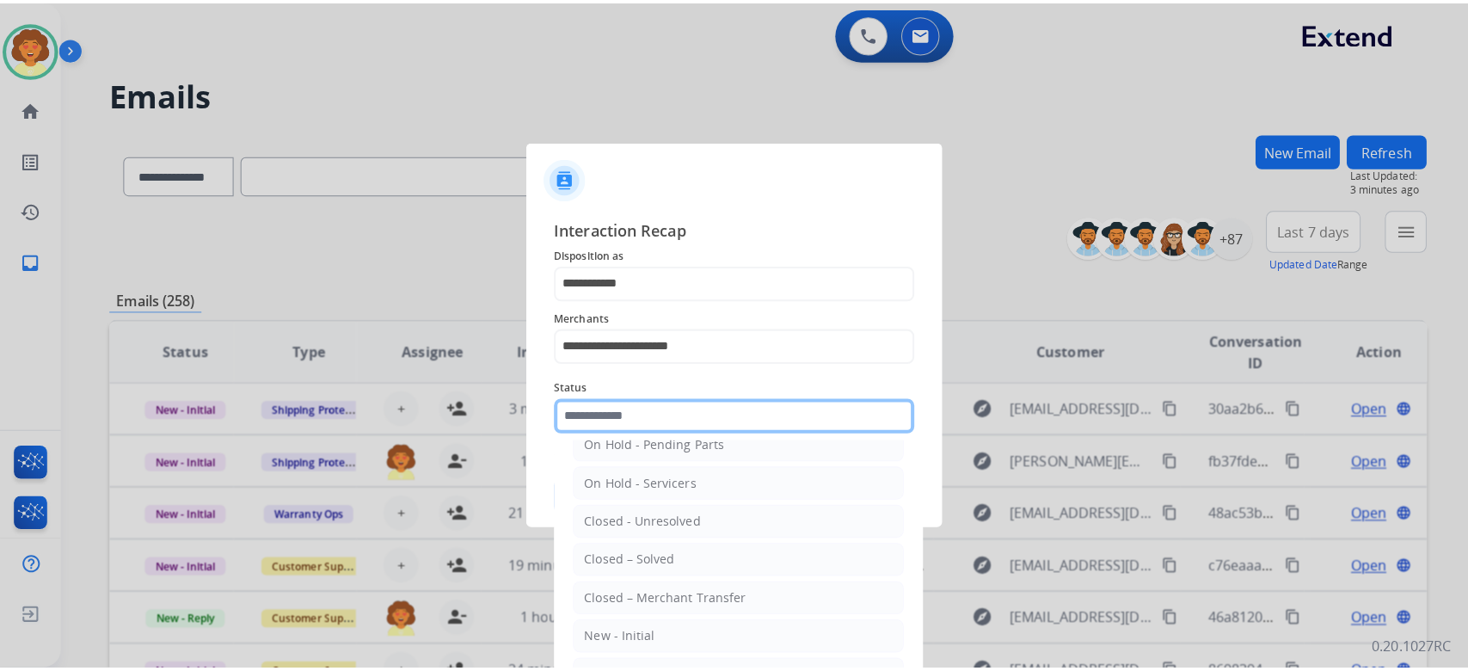
scroll to position [229, 0]
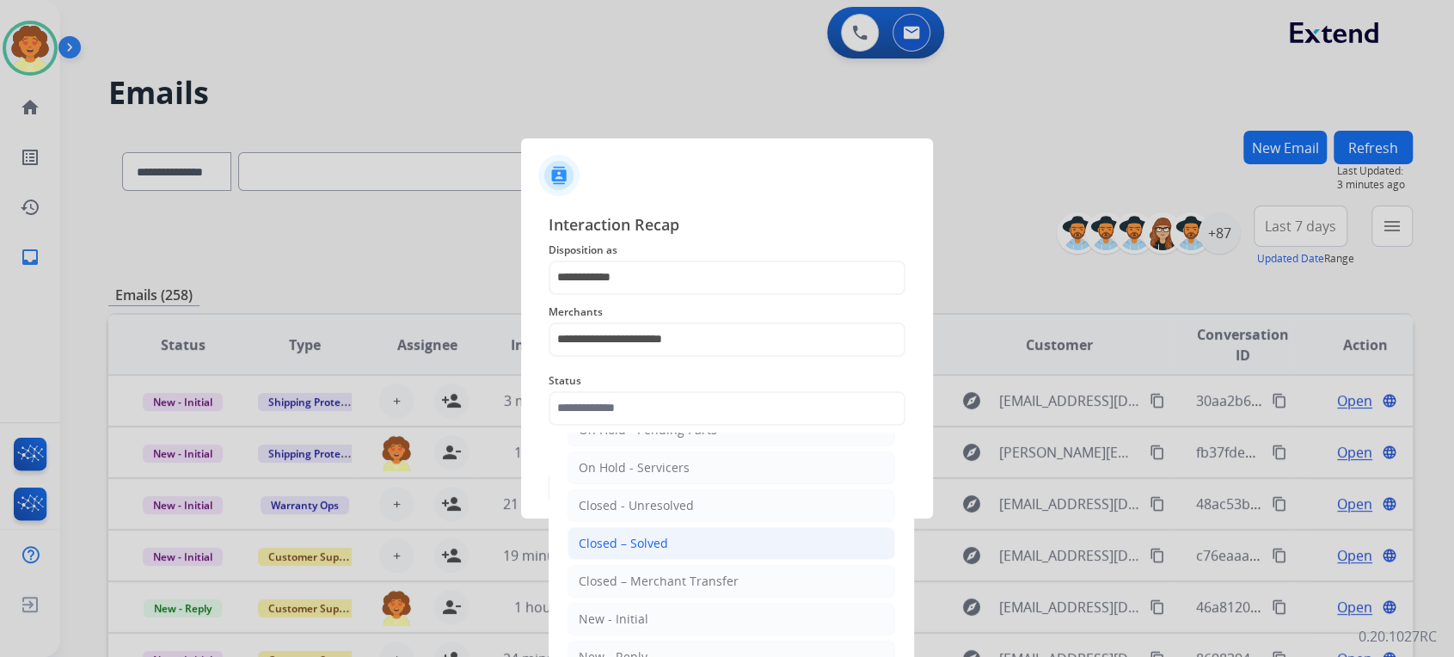
click at [668, 552] on div "Closed – Solved" at bounding box center [623, 543] width 89 height 17
type input "**********"
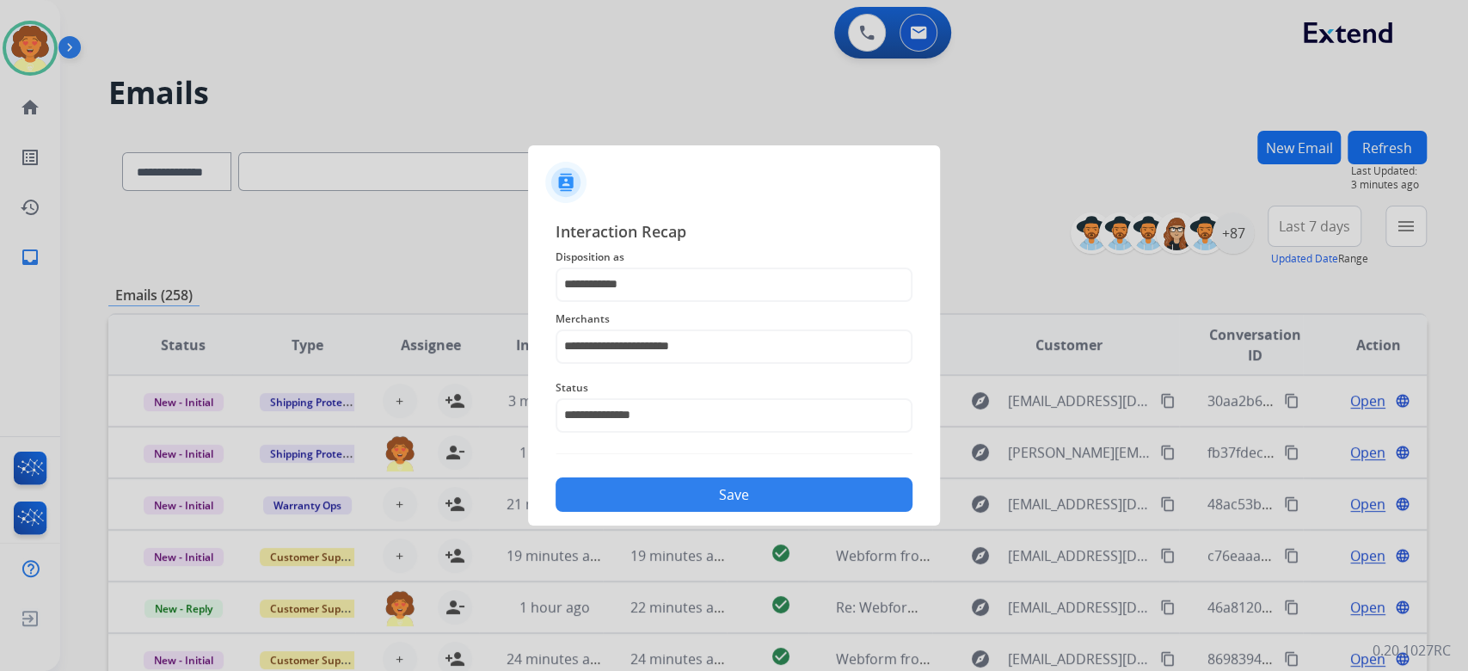
click at [757, 512] on button "Save" at bounding box center [734, 494] width 357 height 34
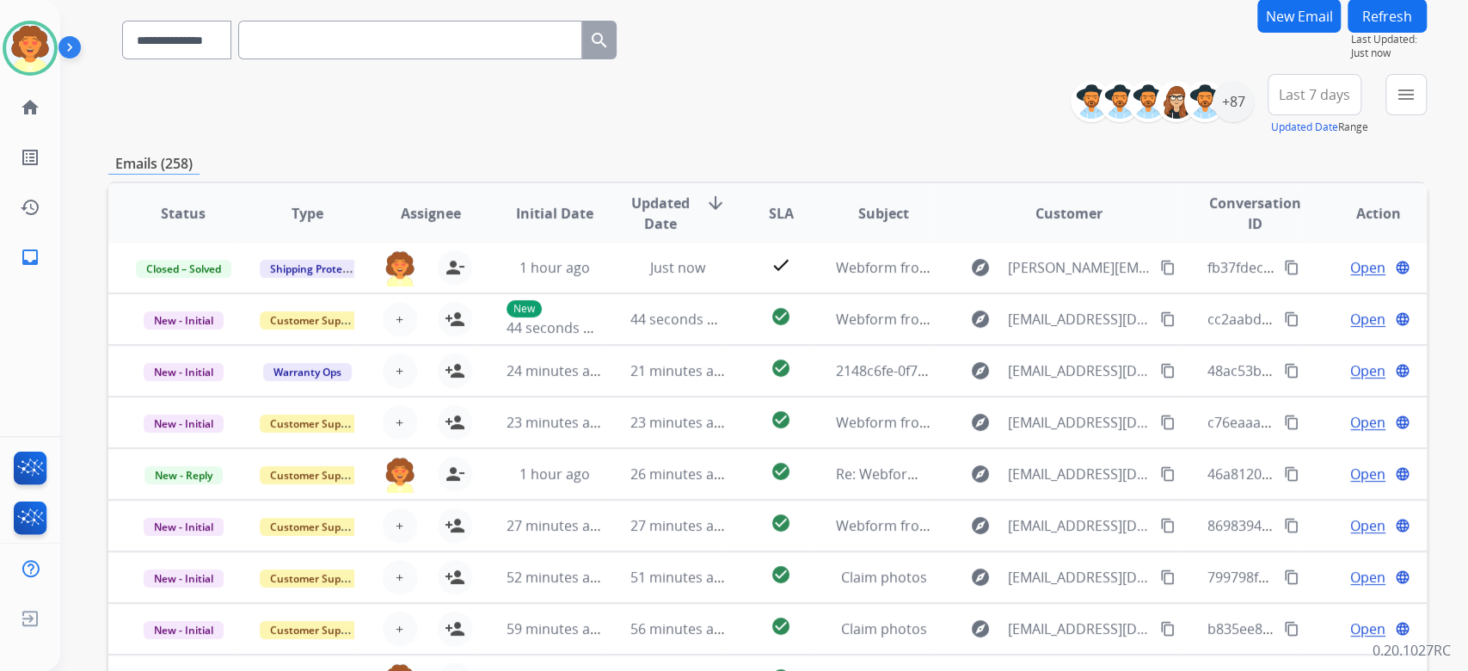
scroll to position [33, 0]
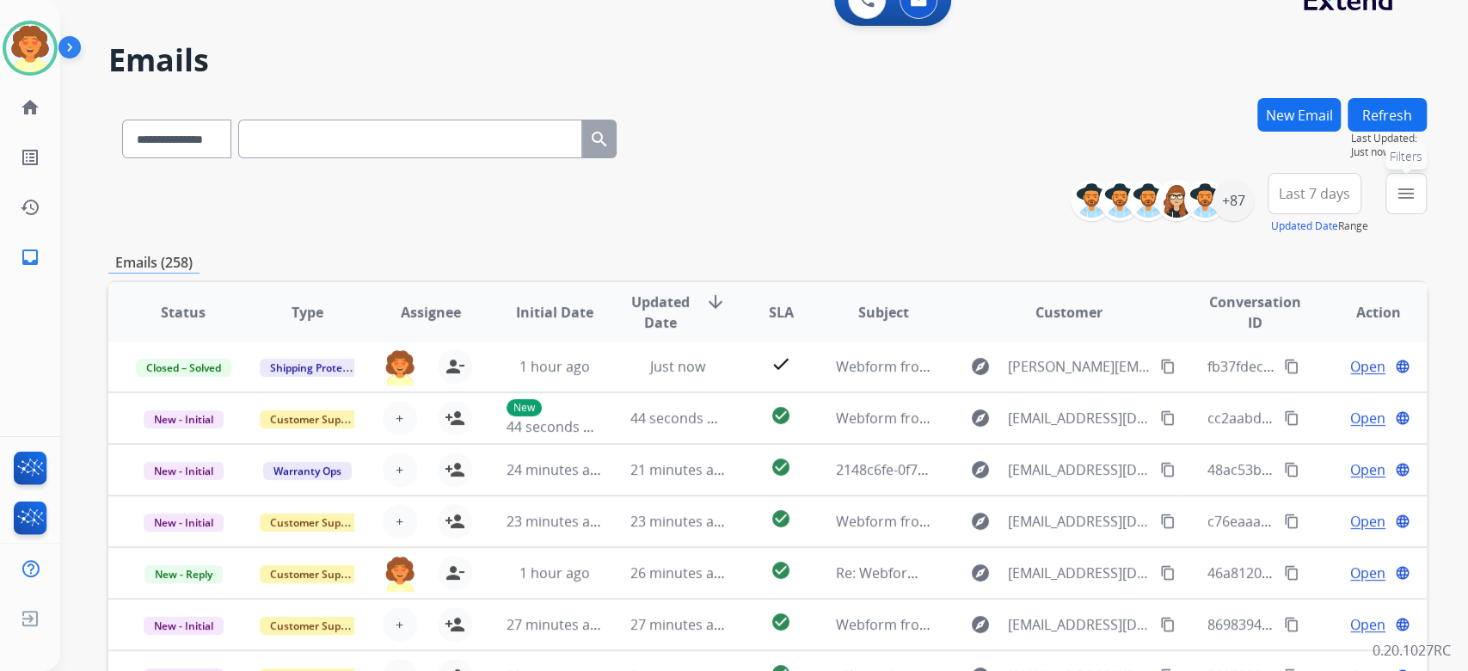
click at [1396, 204] on mat-icon "menu" at bounding box center [1406, 193] width 21 height 21
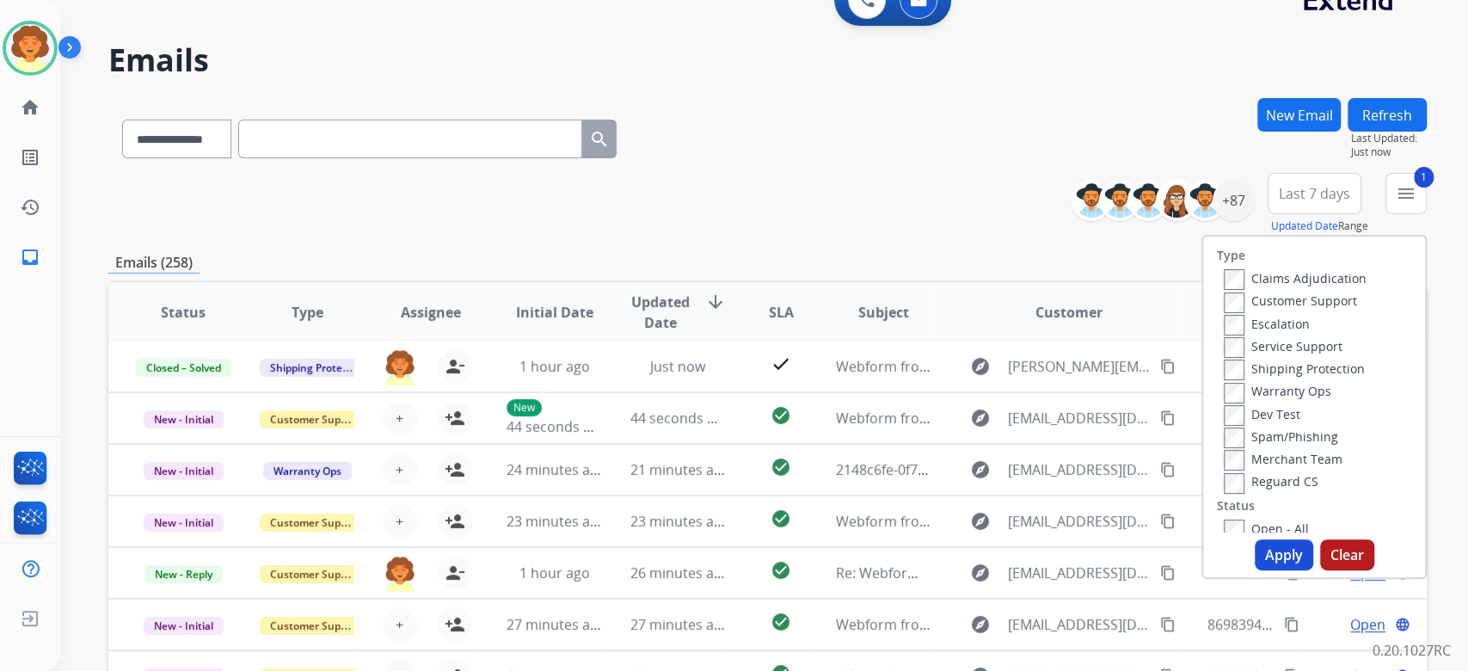
click at [1224, 377] on label "Shipping Protection" at bounding box center [1294, 368] width 141 height 16
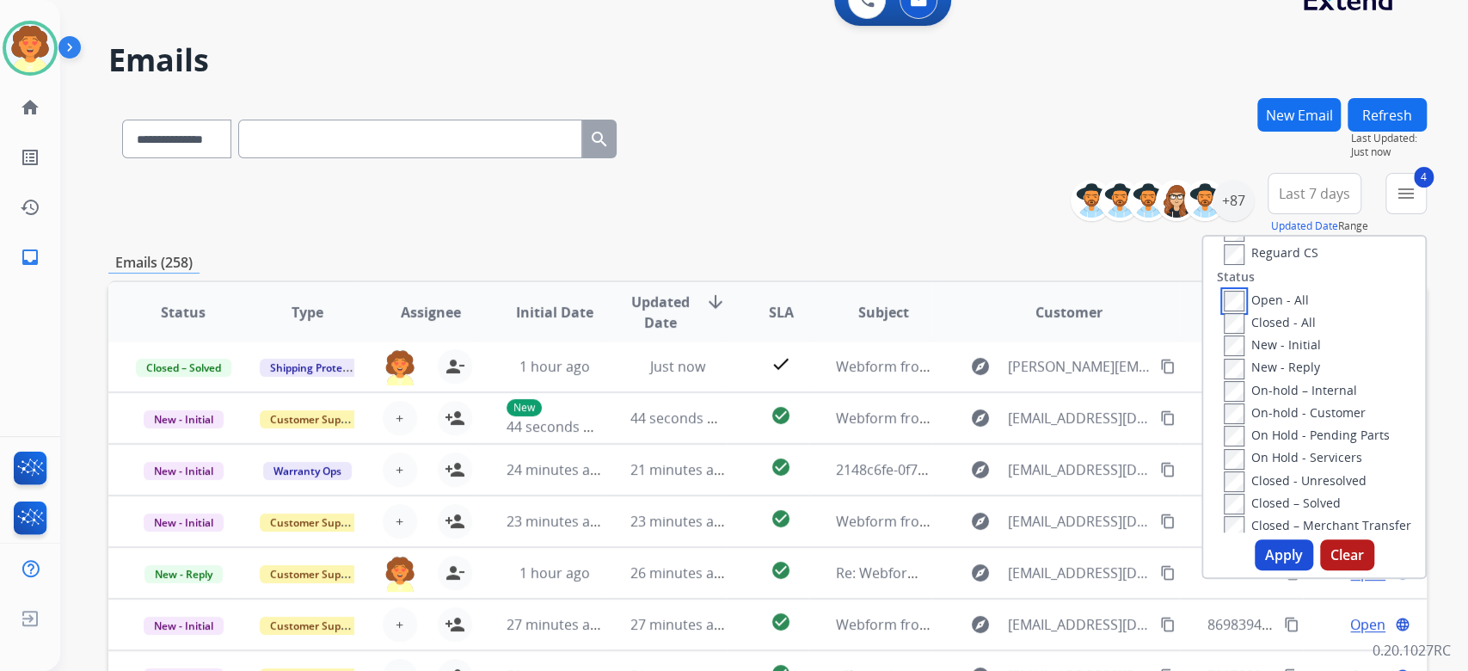
scroll to position [344, 0]
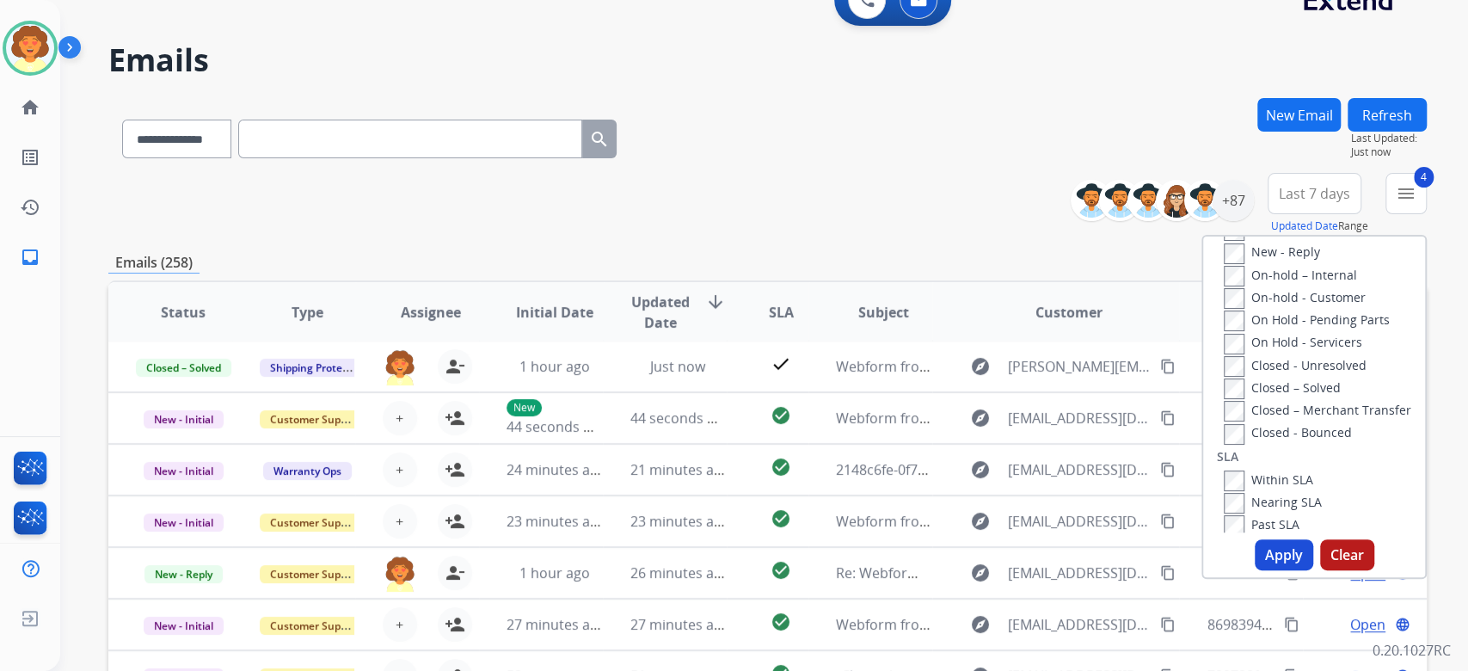
click at [1255, 570] on button "Apply" at bounding box center [1284, 554] width 58 height 31
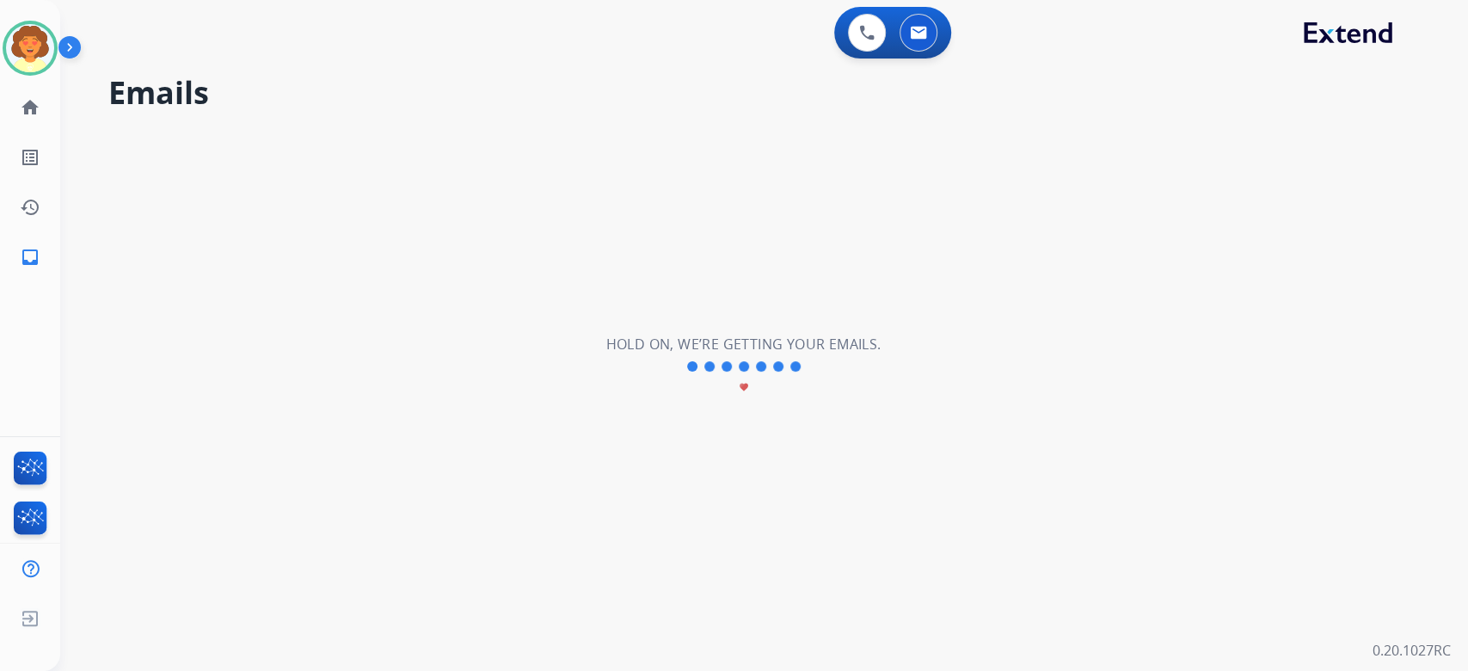
scroll to position [0, 0]
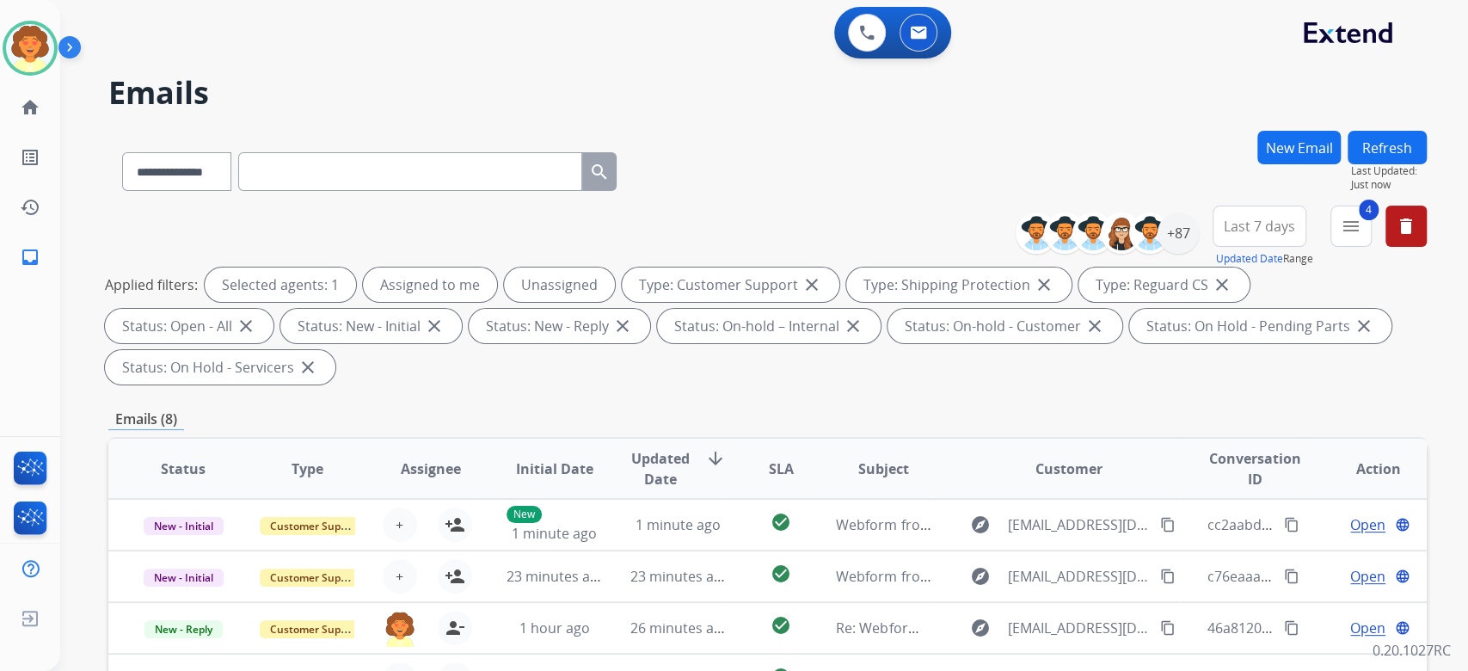
click at [1224, 230] on span "Last 7 days" at bounding box center [1259, 226] width 71 height 7
click at [1207, 448] on div "Last 90 days" at bounding box center [1254, 435] width 95 height 26
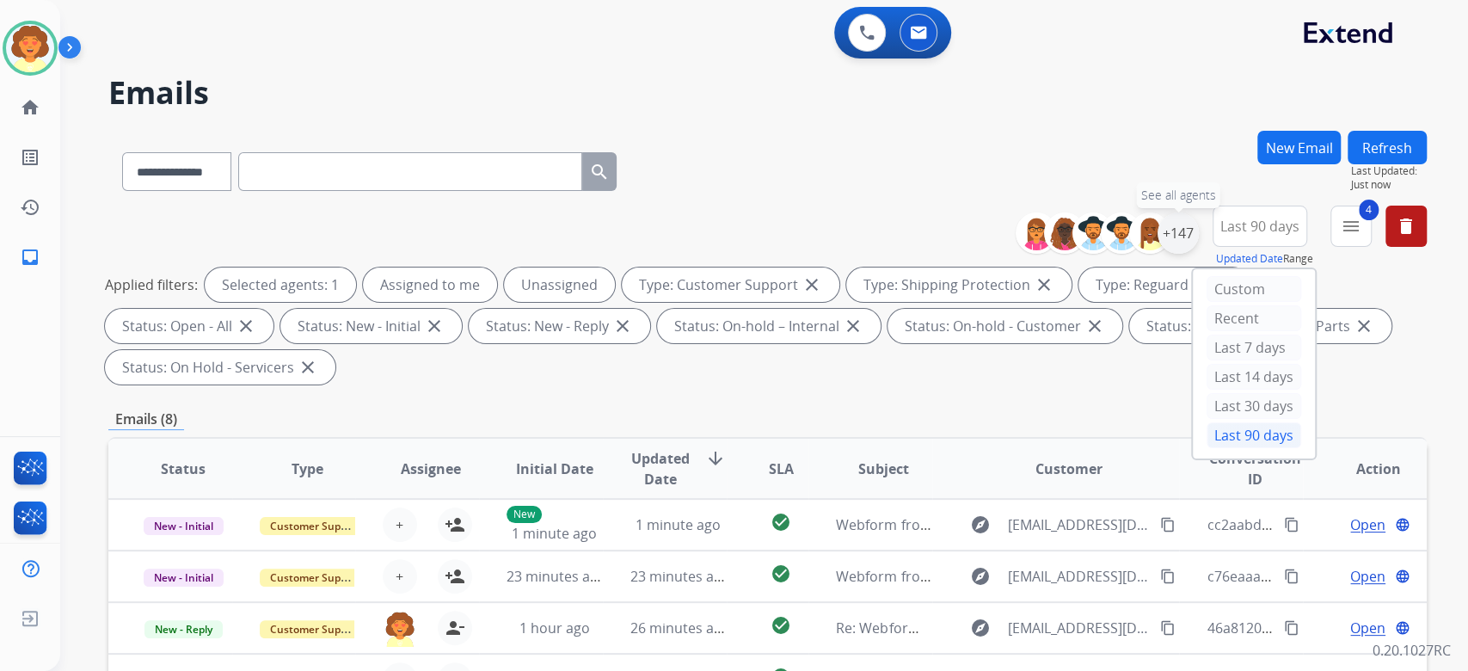
click at [1158, 254] on div "+147" at bounding box center [1178, 232] width 41 height 41
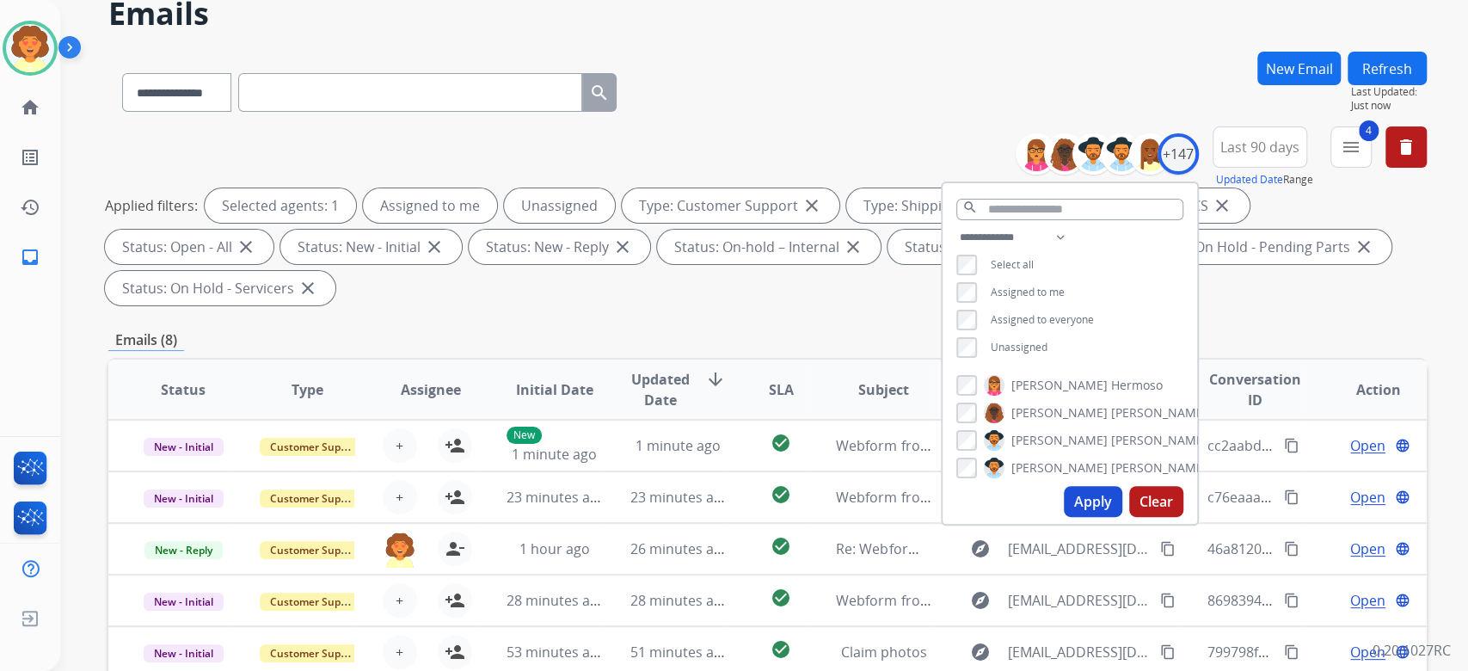
scroll to position [114, 0]
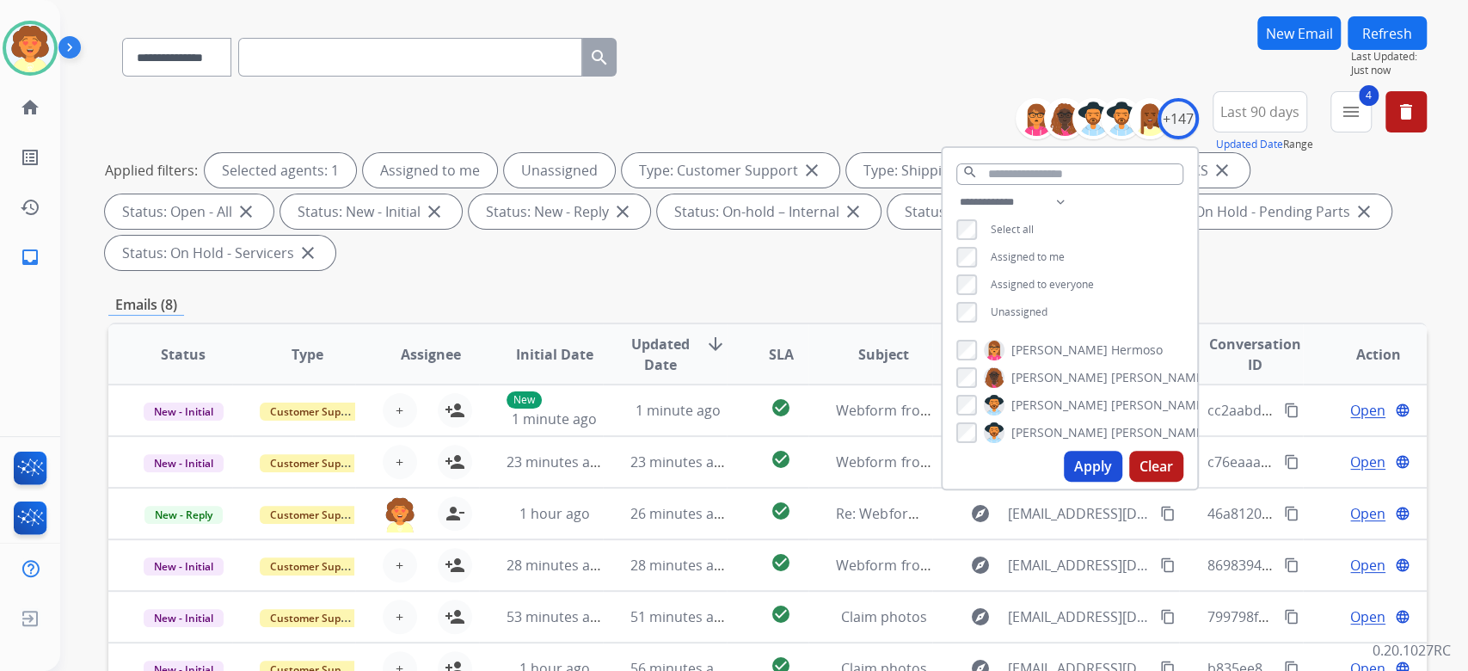
click at [1064, 482] on button "Apply" at bounding box center [1093, 466] width 58 height 31
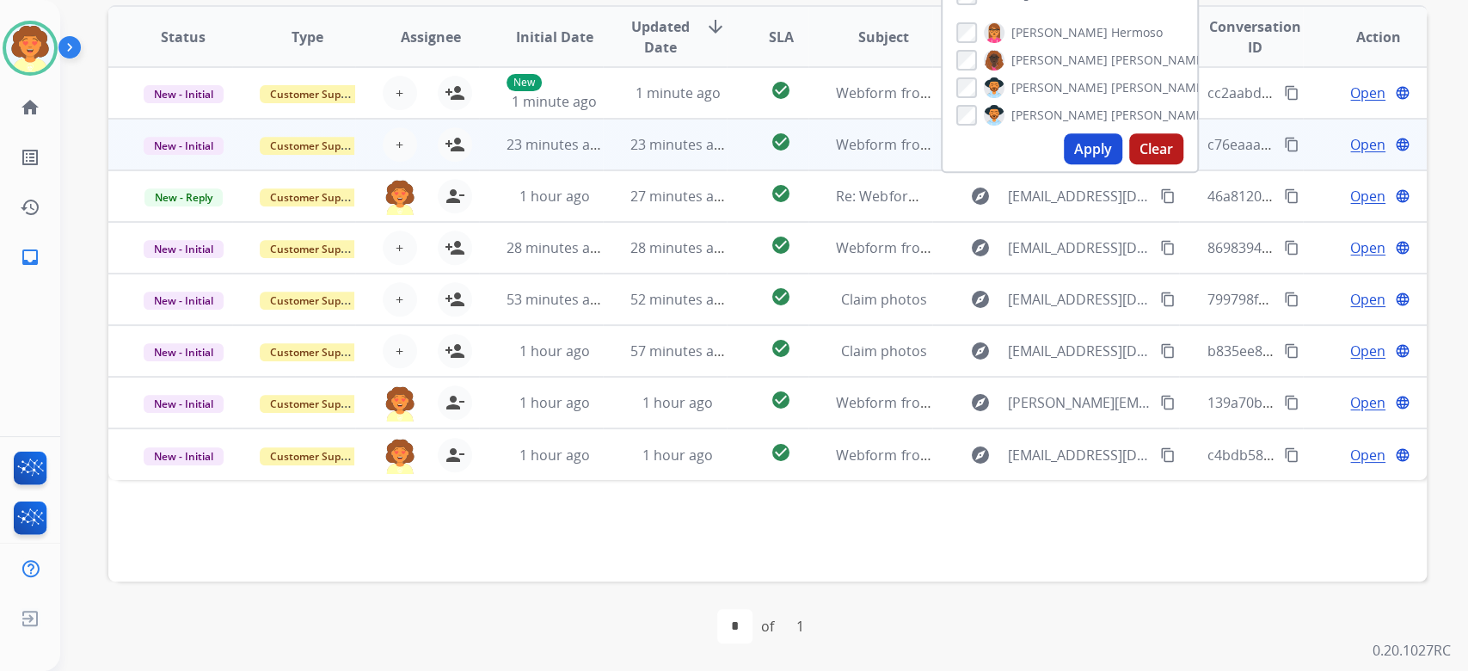
scroll to position [458, 0]
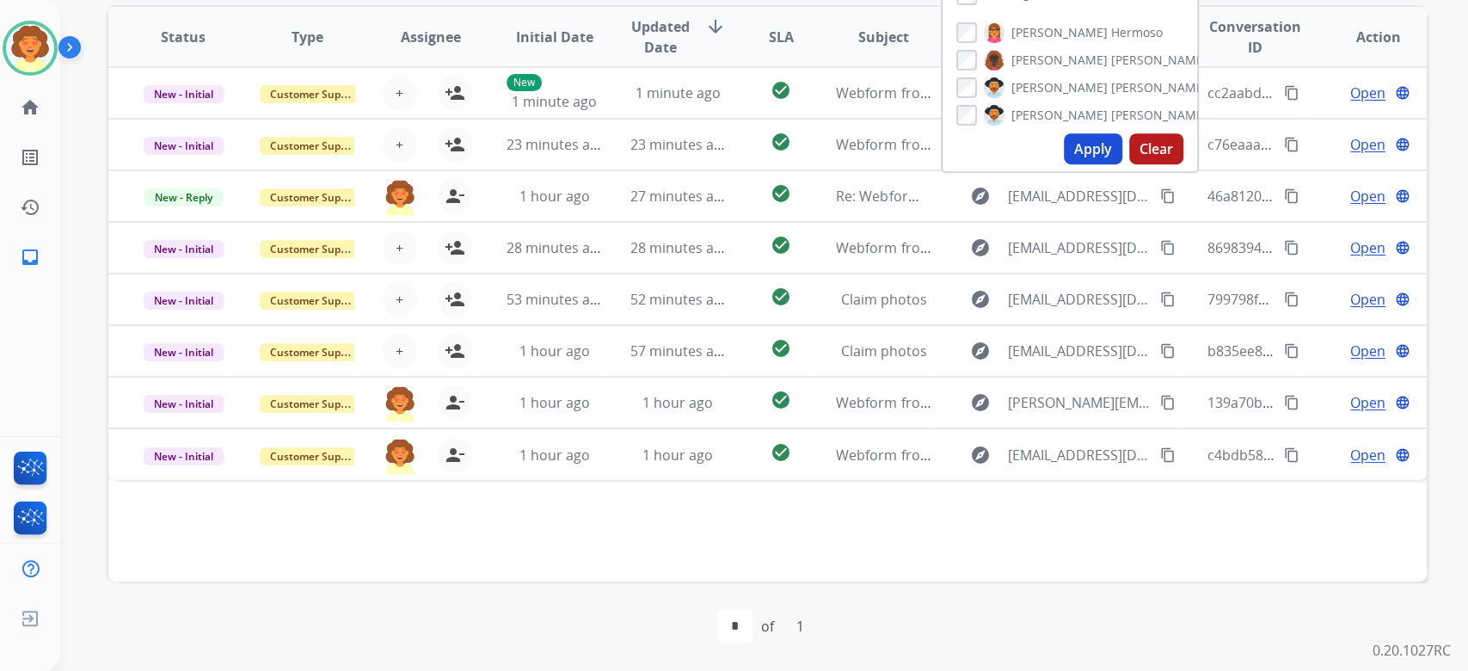
click at [1064, 164] on button "Apply" at bounding box center [1093, 148] width 58 height 31
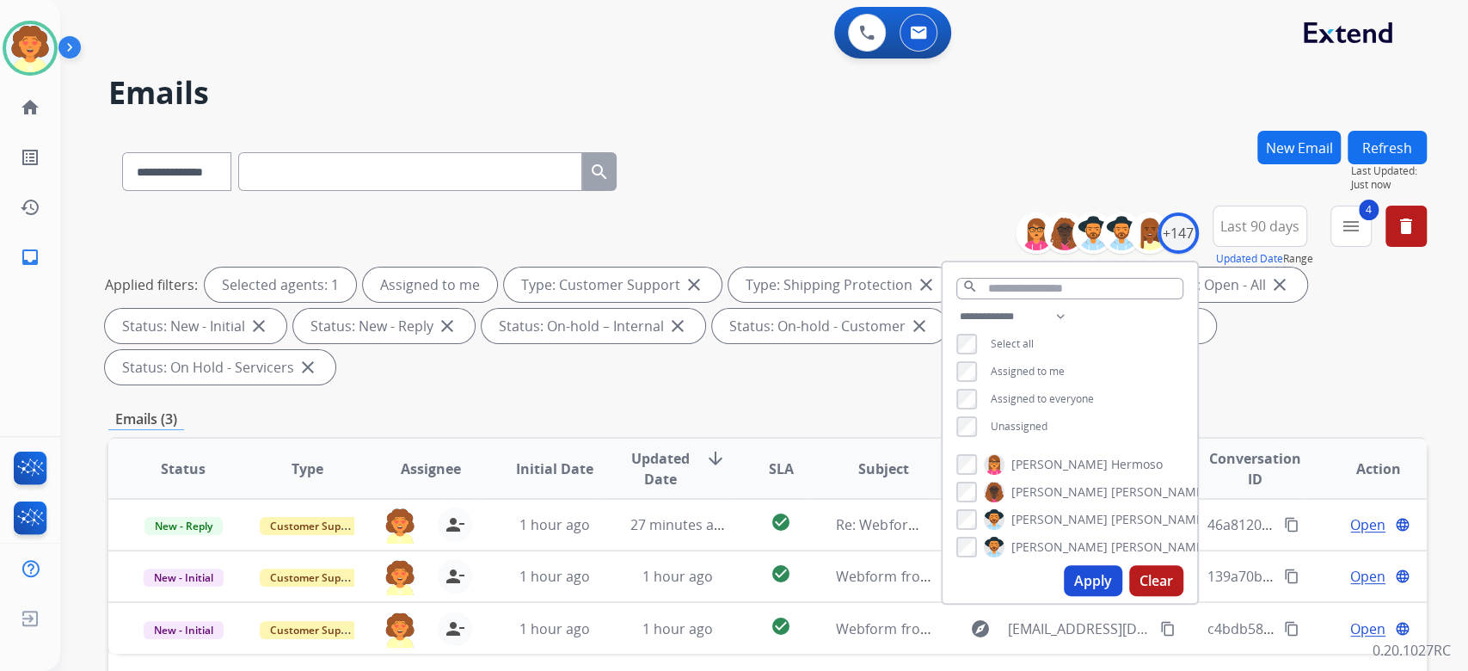
click at [1333, 384] on div "Applied filters: Selected agents: 1 Assigned to me Type: Customer Support close…" at bounding box center [764, 325] width 1318 height 117
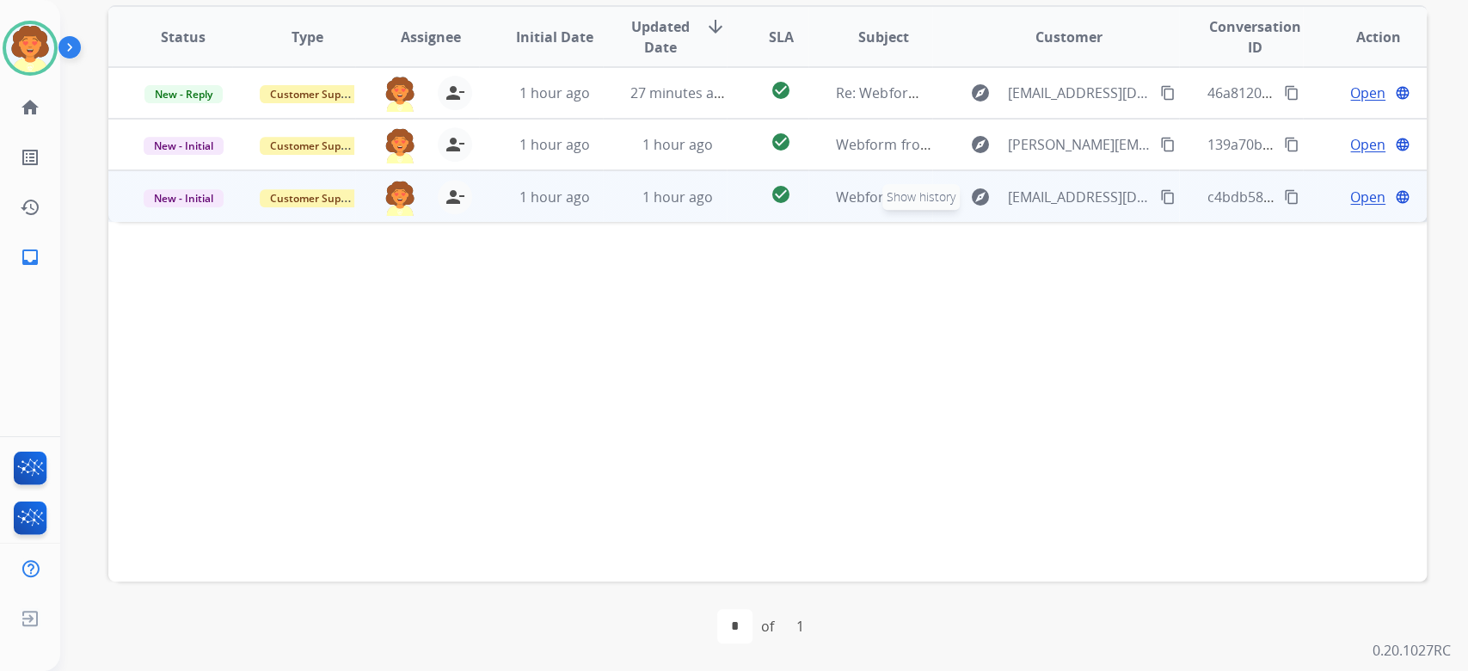
scroll to position [458, 0]
click at [1350, 207] on span "Open" at bounding box center [1367, 197] width 35 height 21
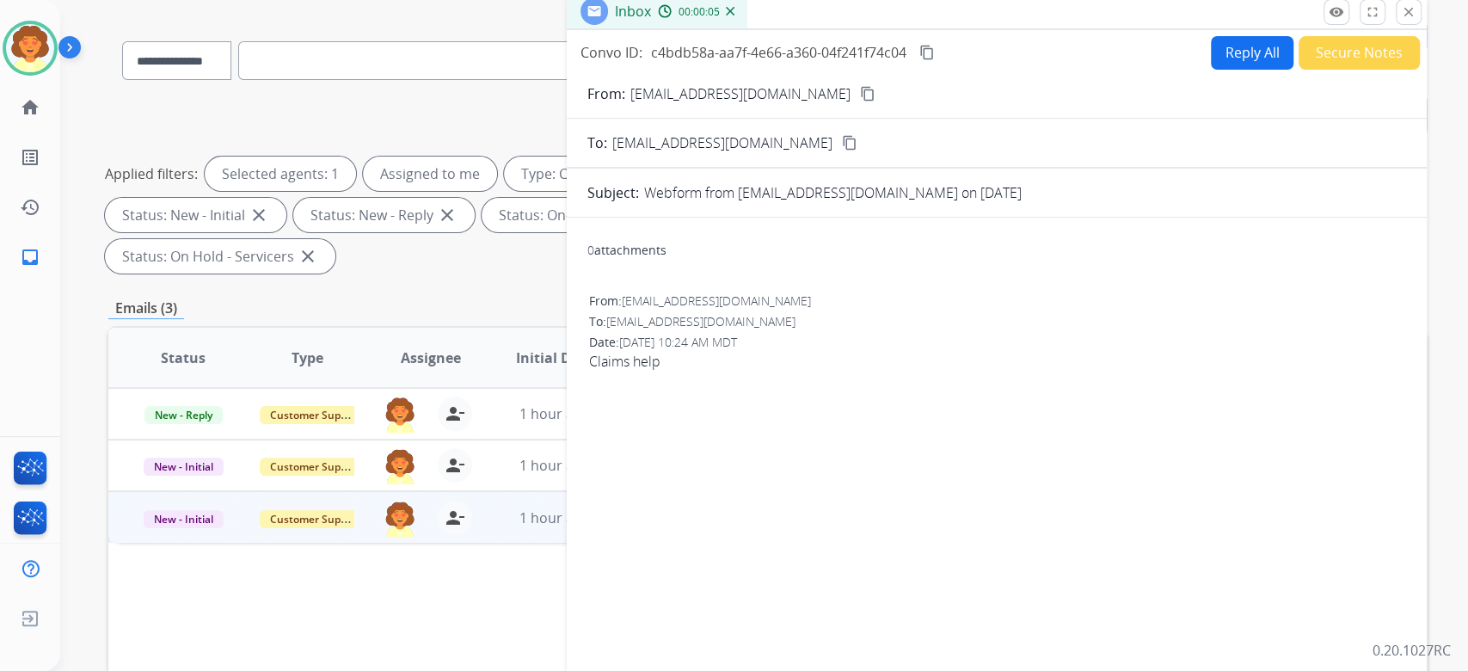
scroll to position [0, 0]
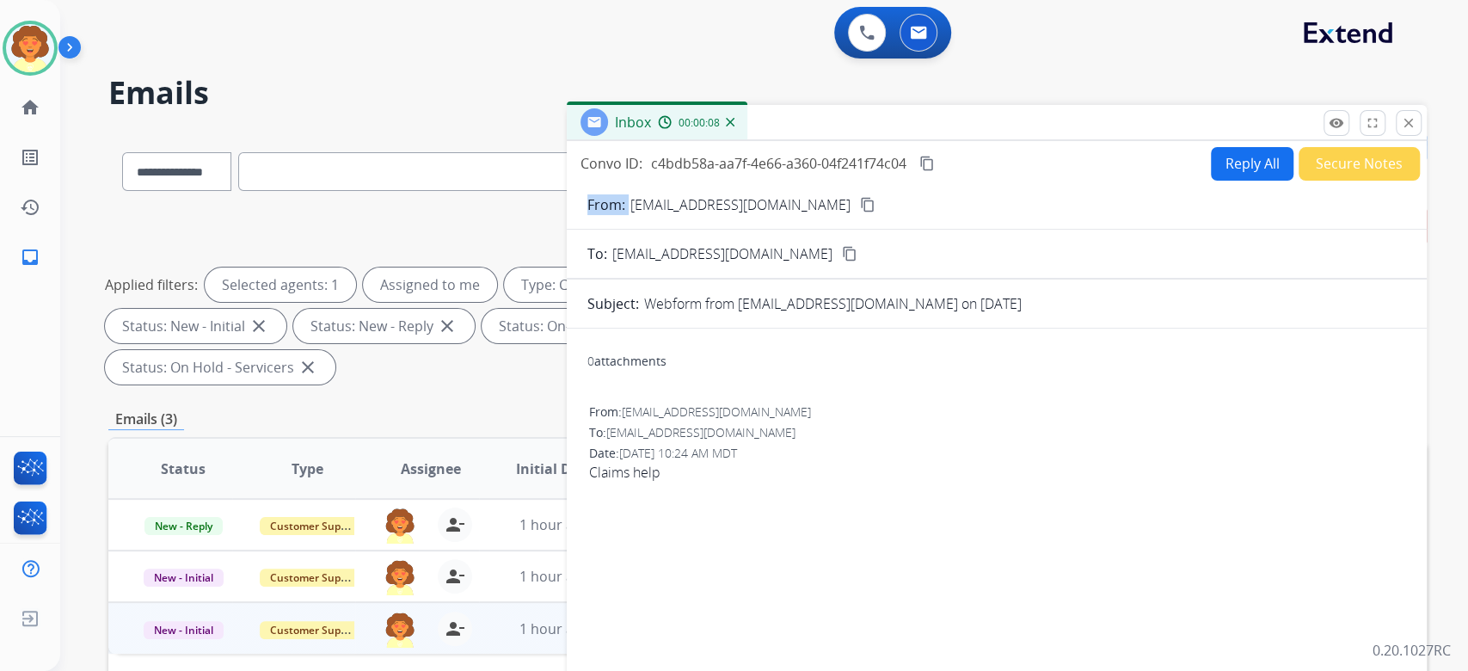
drag, startPoint x: 639, startPoint y: 298, endPoint x: 868, endPoint y: 313, distance: 229.3
click at [868, 215] on div "From: harshil4444@gmail.com content_copy" at bounding box center [997, 204] width 860 height 21
copy p "From:"
click at [40, 69] on img at bounding box center [30, 48] width 48 height 48
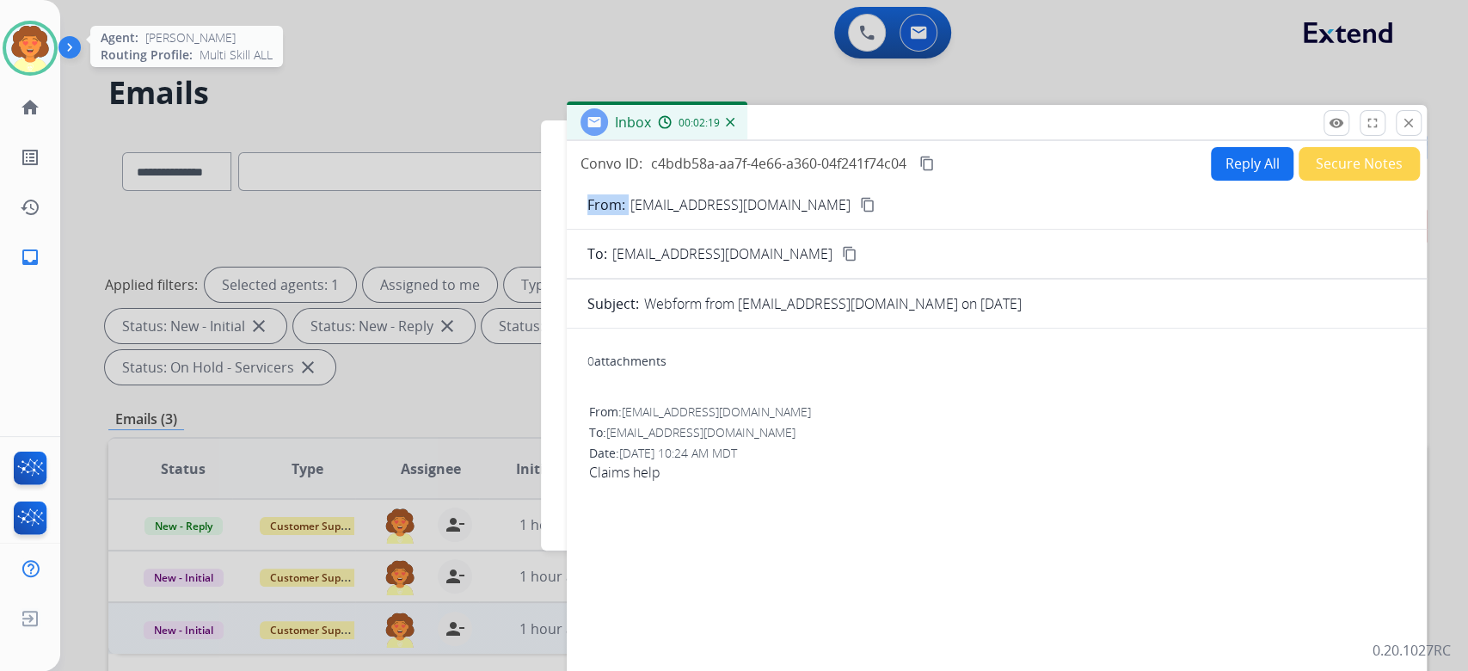
click at [49, 72] on img at bounding box center [30, 48] width 48 height 48
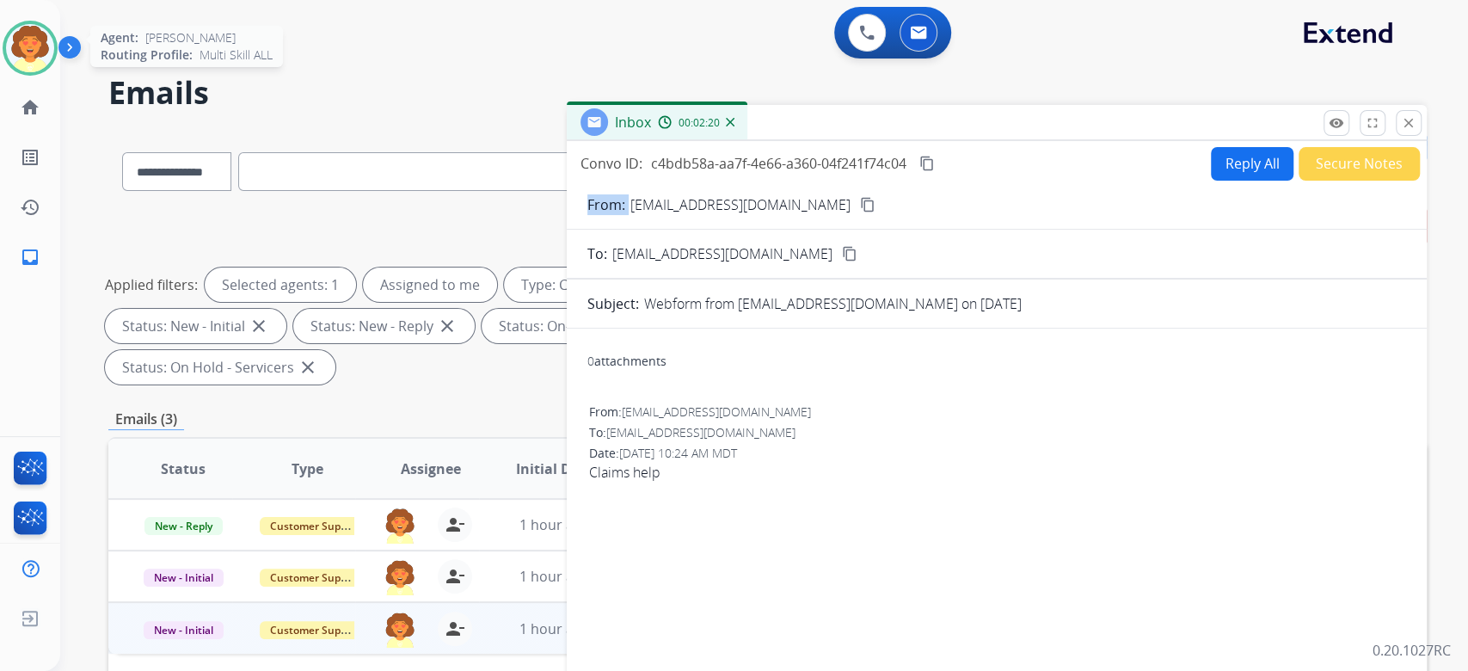
click at [22, 60] on img at bounding box center [30, 48] width 48 height 48
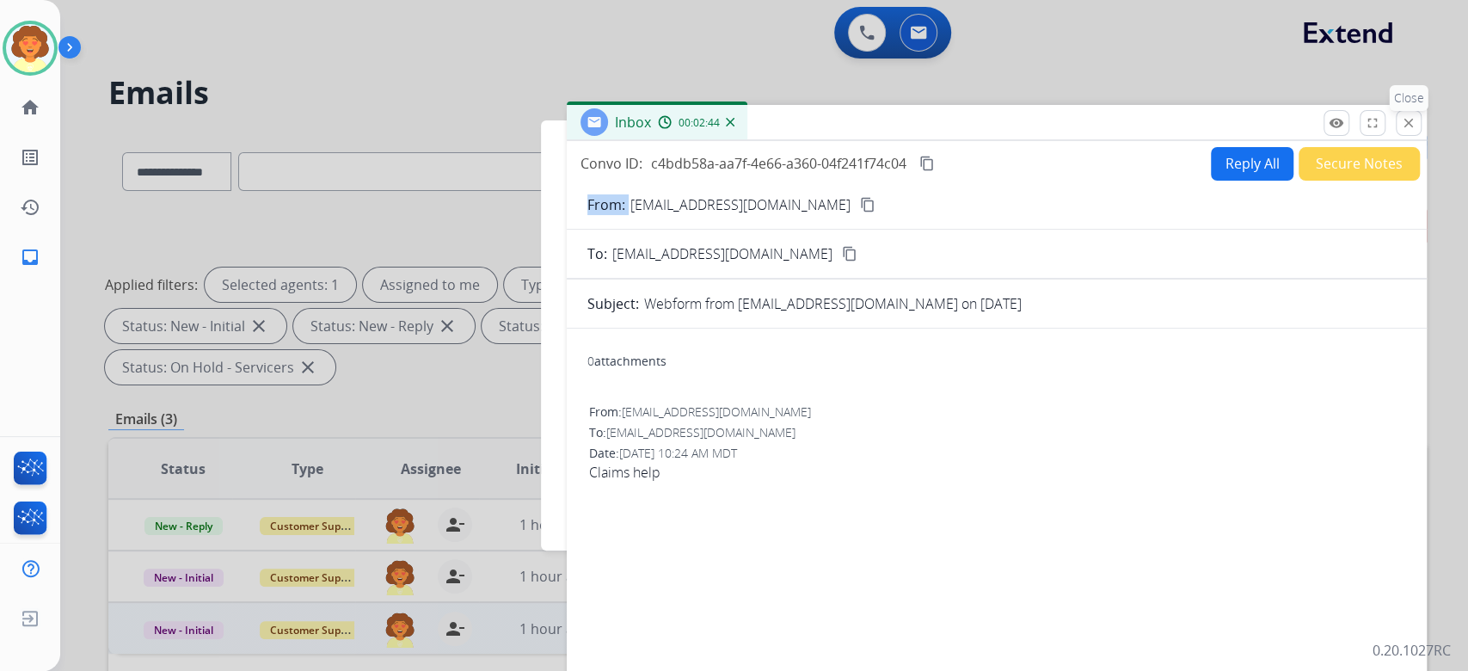
click at [1401, 131] on mat-icon "close" at bounding box center [1408, 122] width 15 height 15
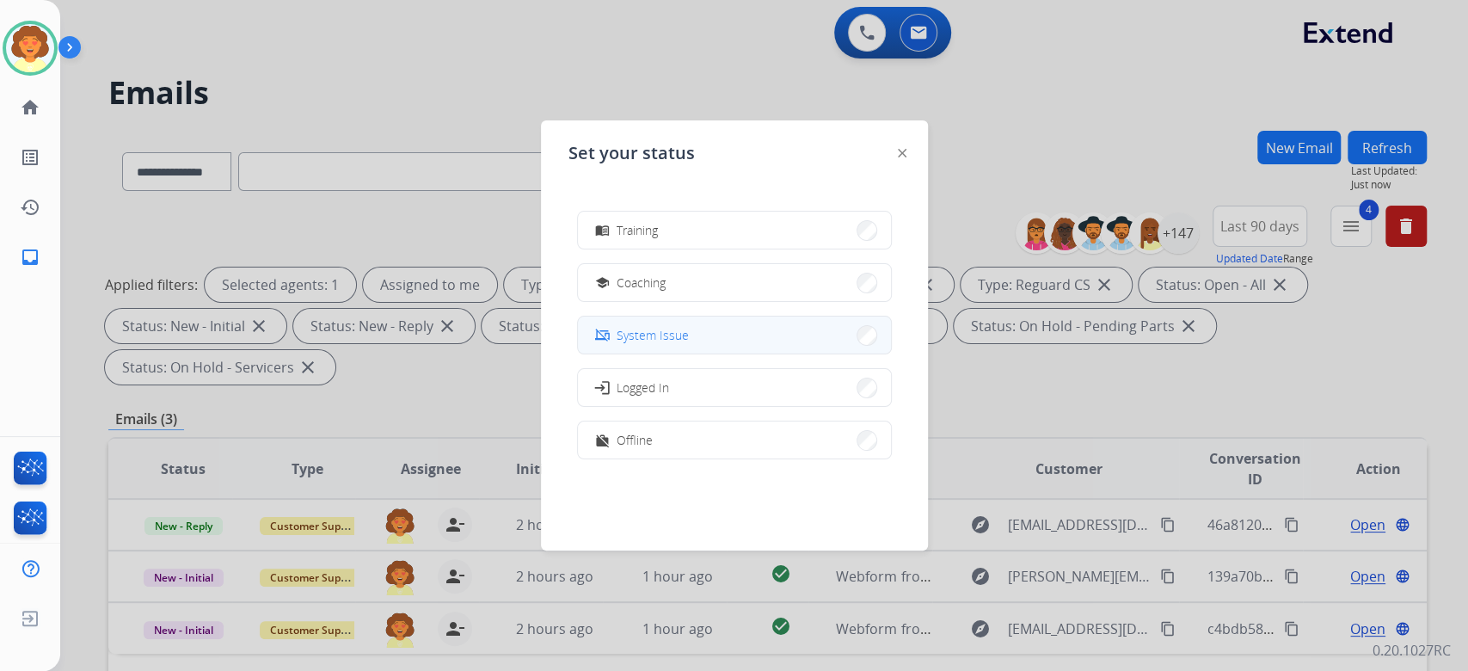
scroll to position [347, 0]
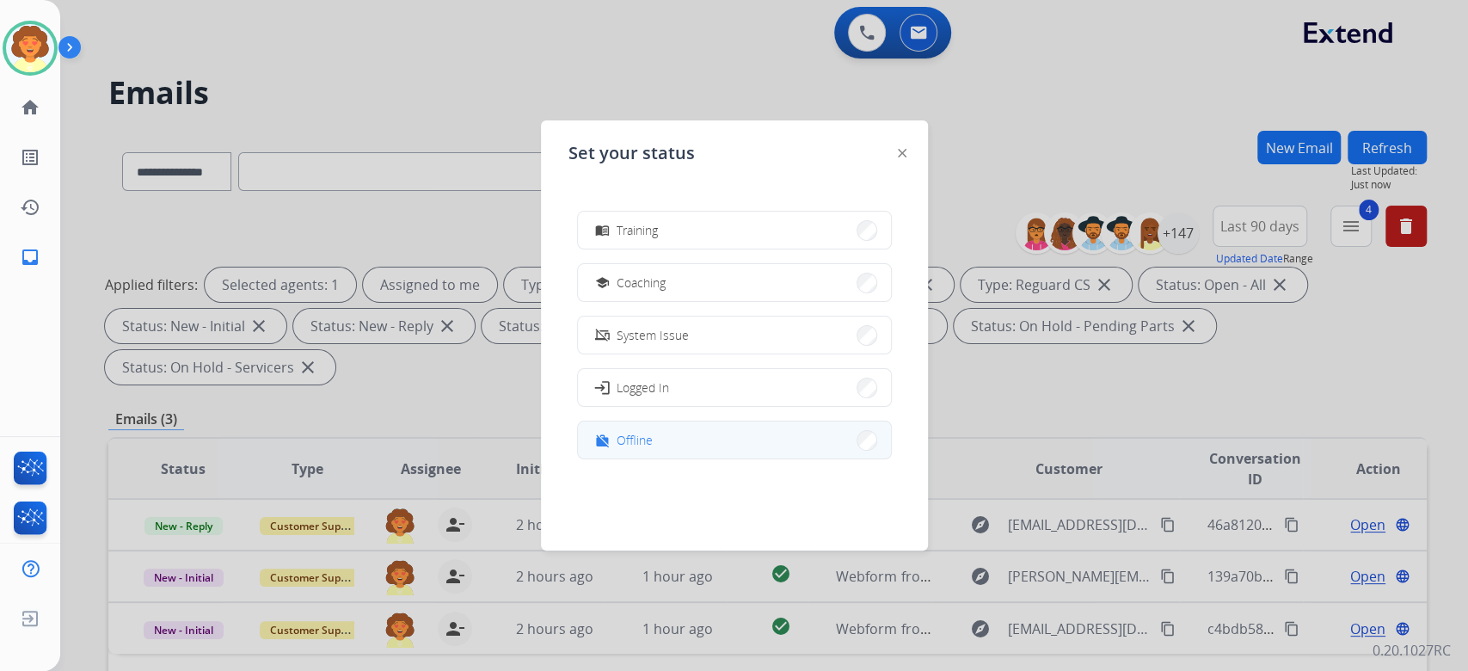
click at [792, 433] on button "work_off Offline" at bounding box center [734, 439] width 313 height 37
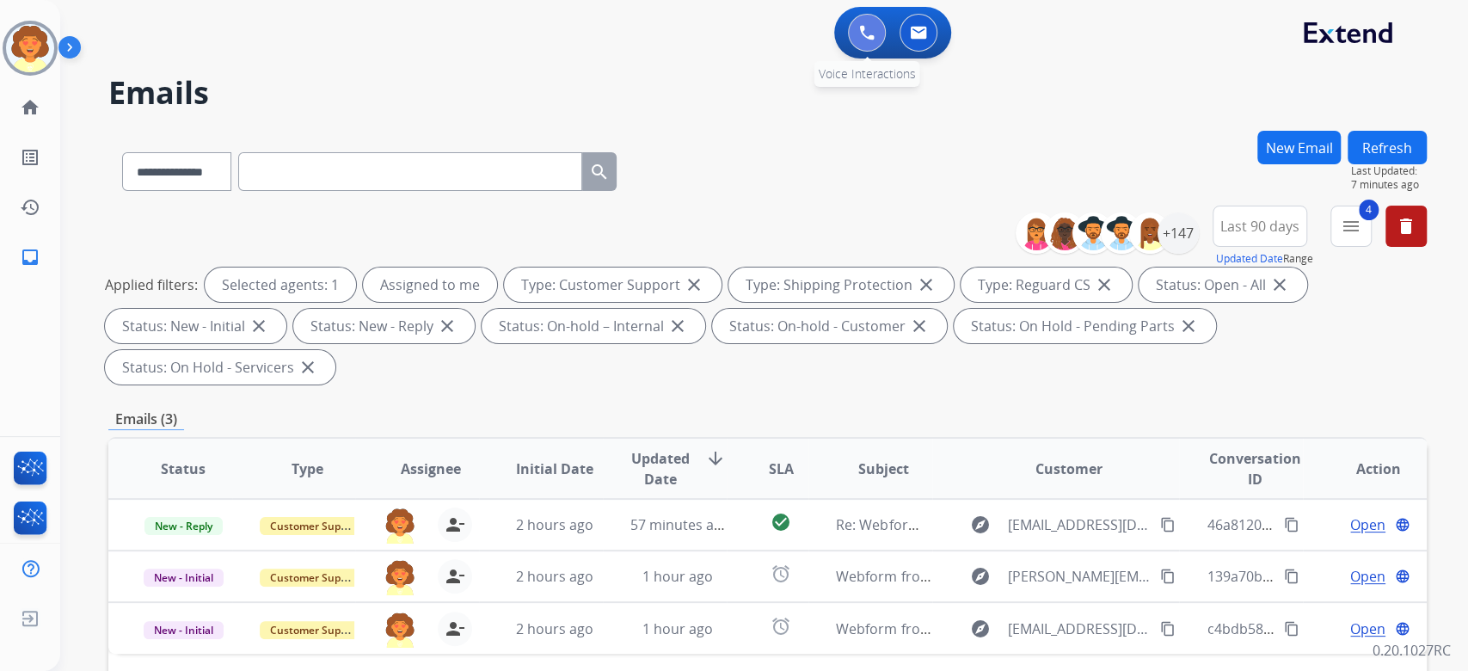
click at [859, 40] on img at bounding box center [866, 32] width 15 height 15
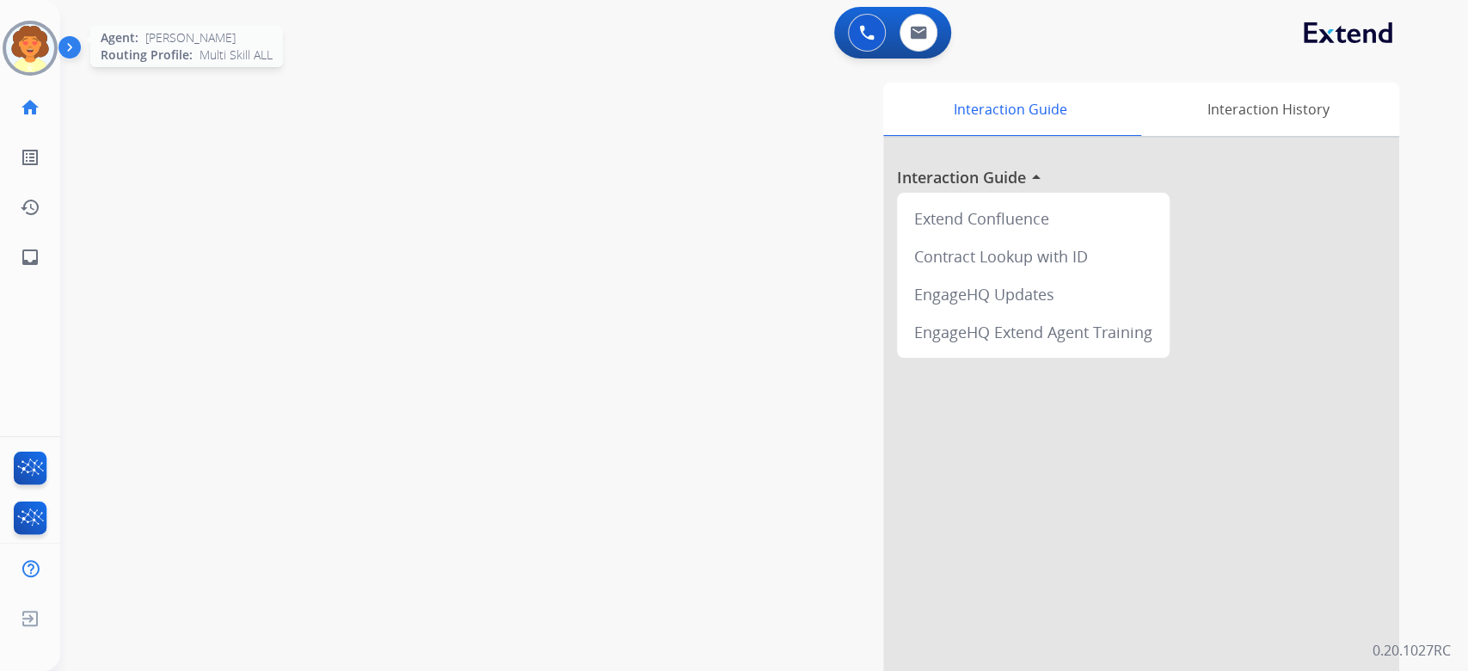
click at [15, 61] on img at bounding box center [30, 48] width 48 height 48
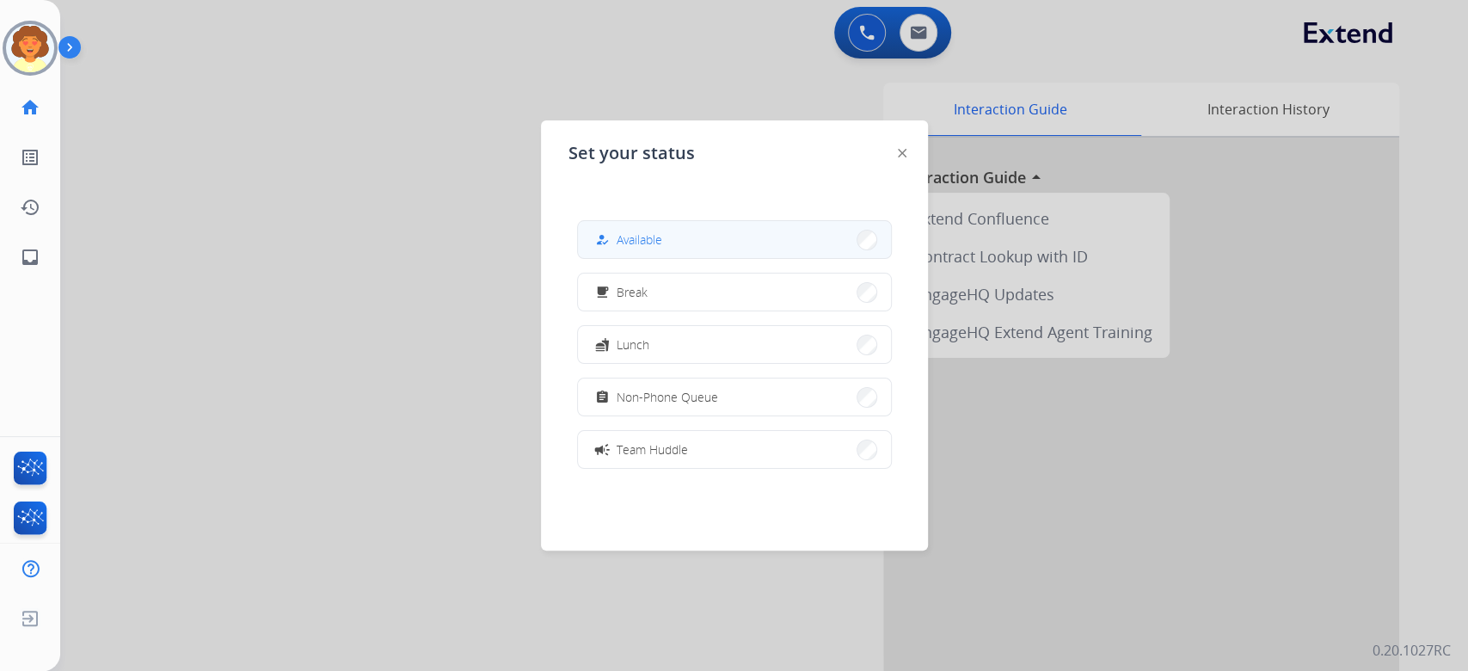
click at [737, 238] on button "how_to_reg Available" at bounding box center [734, 239] width 313 height 37
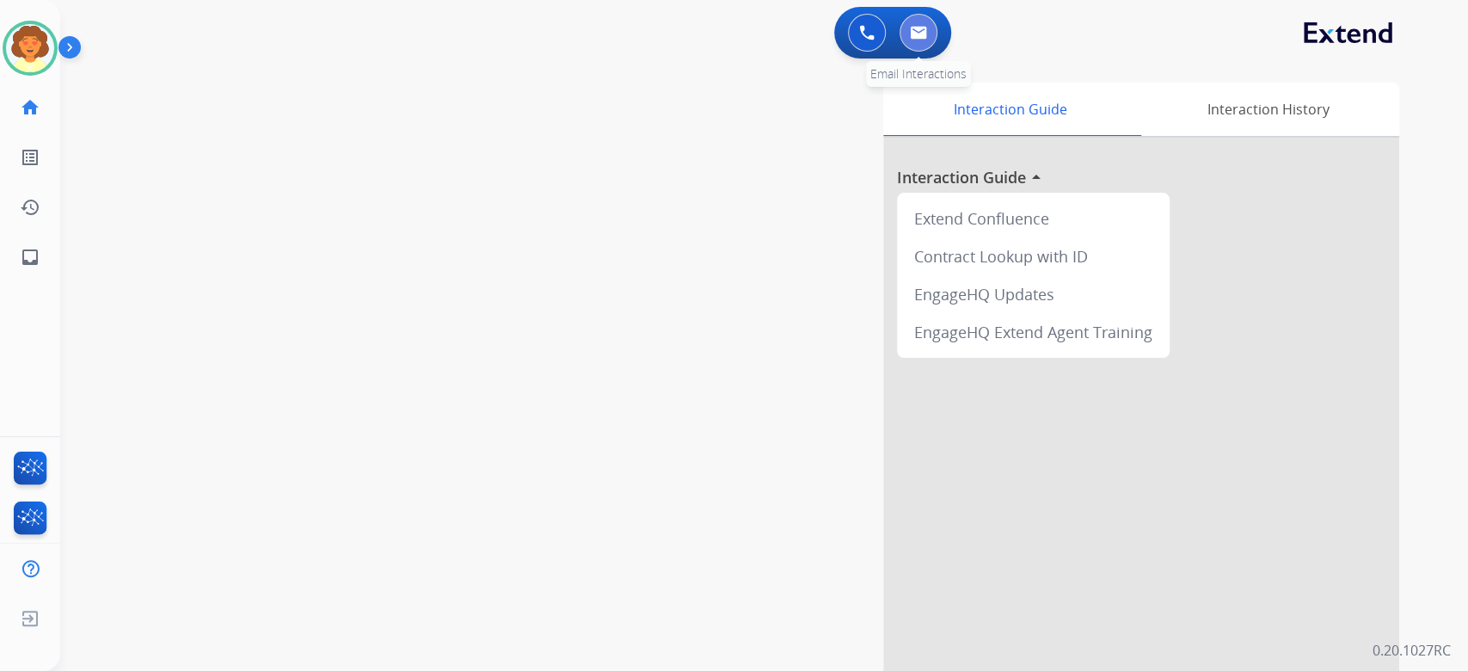
click at [913, 40] on img at bounding box center [918, 33] width 17 height 14
select select "**********"
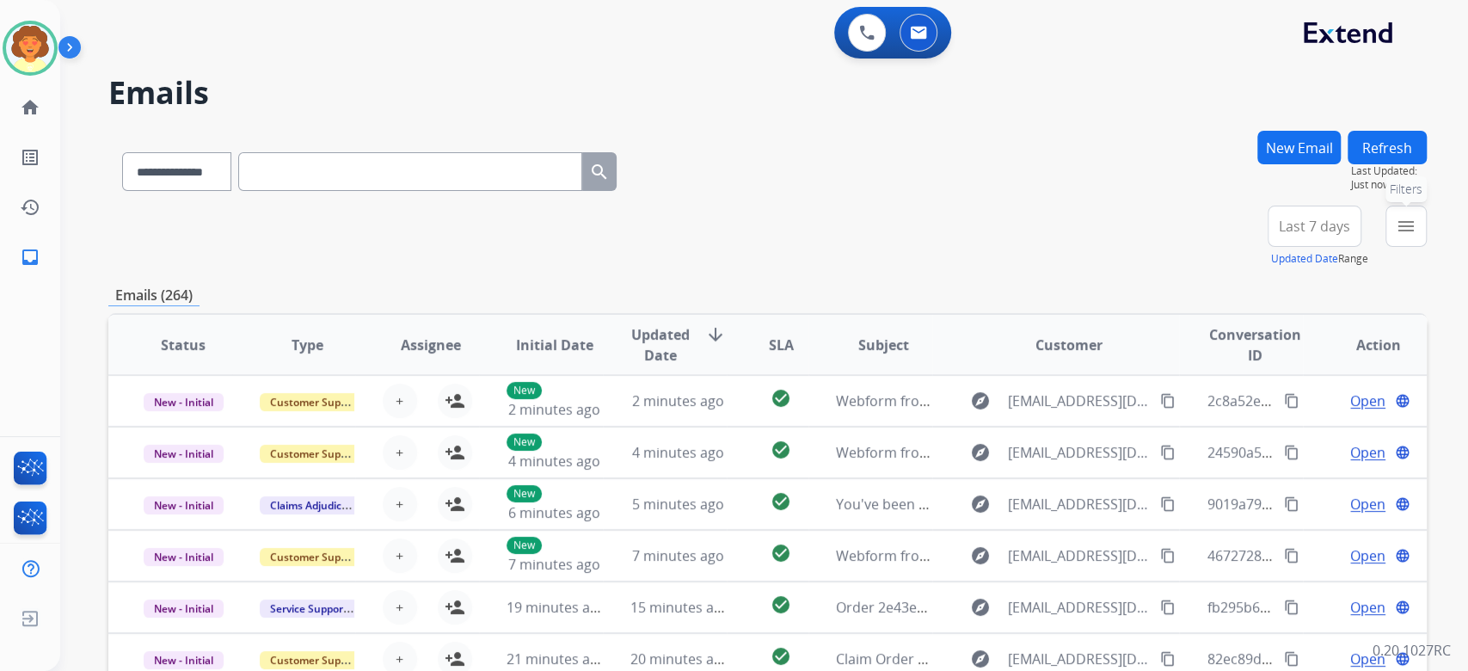
click at [1396, 237] on mat-icon "menu" at bounding box center [1406, 226] width 21 height 21
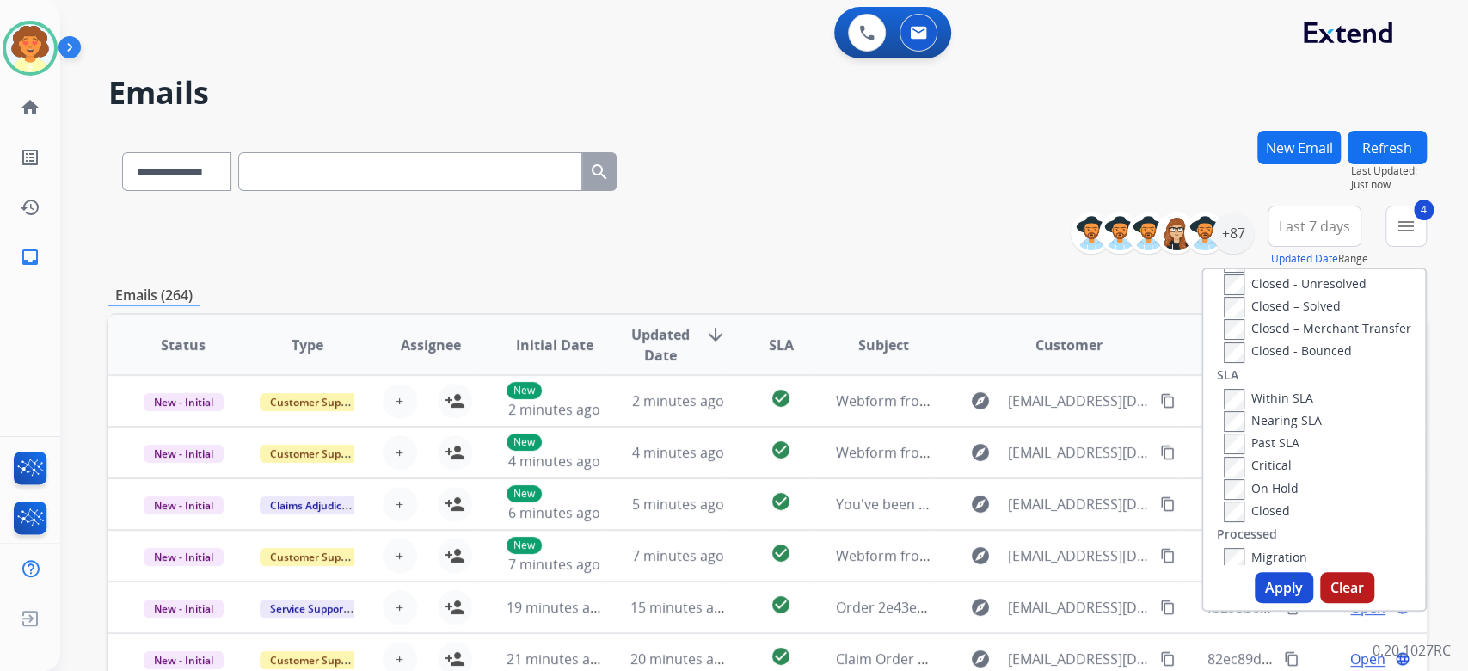
scroll to position [688, 0]
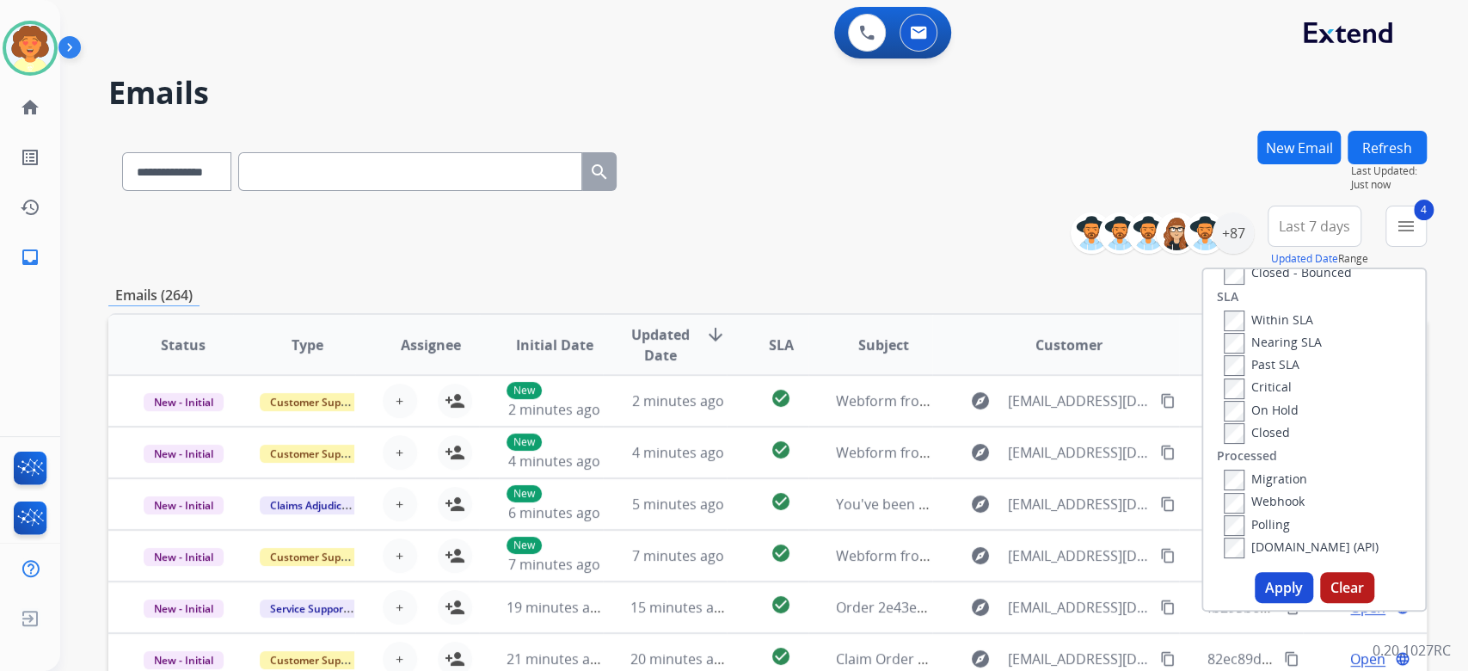
click at [1279, 230] on span "Last 7 days" at bounding box center [1314, 226] width 71 height 7
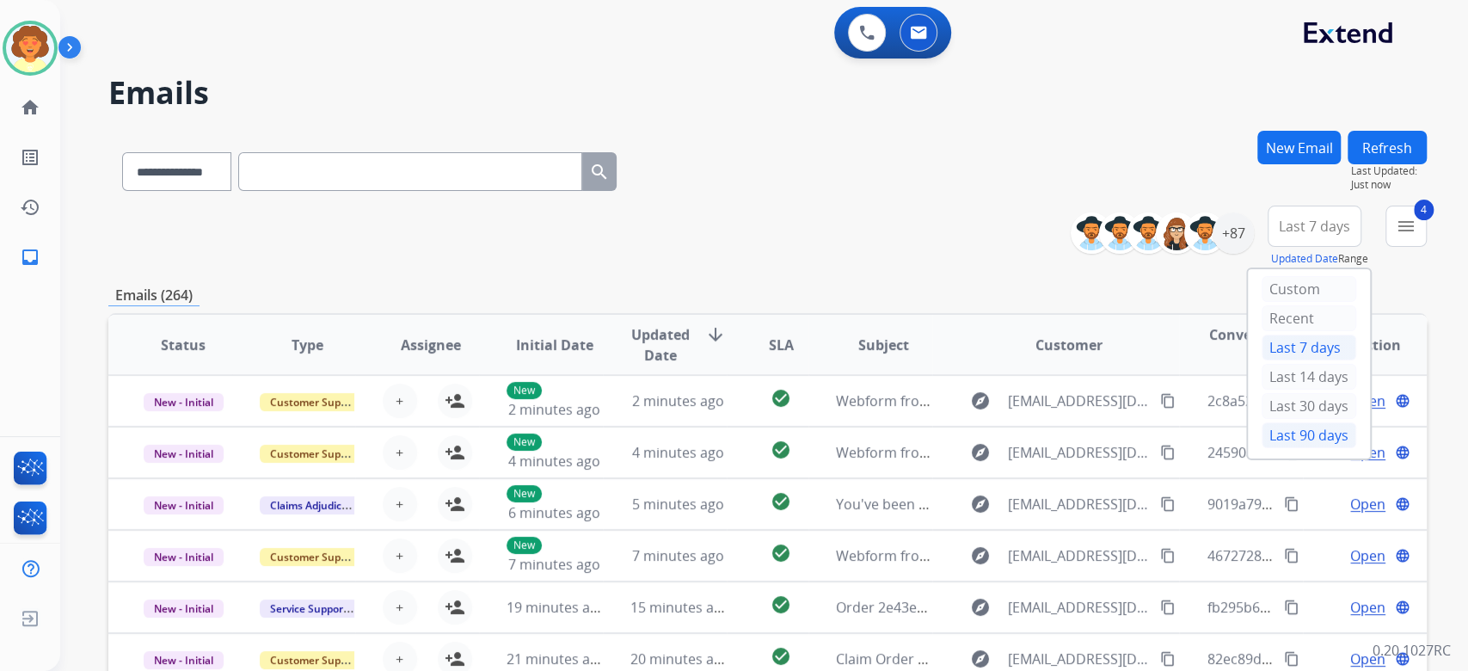
click at [1262, 448] on div "Last 90 days" at bounding box center [1309, 435] width 95 height 26
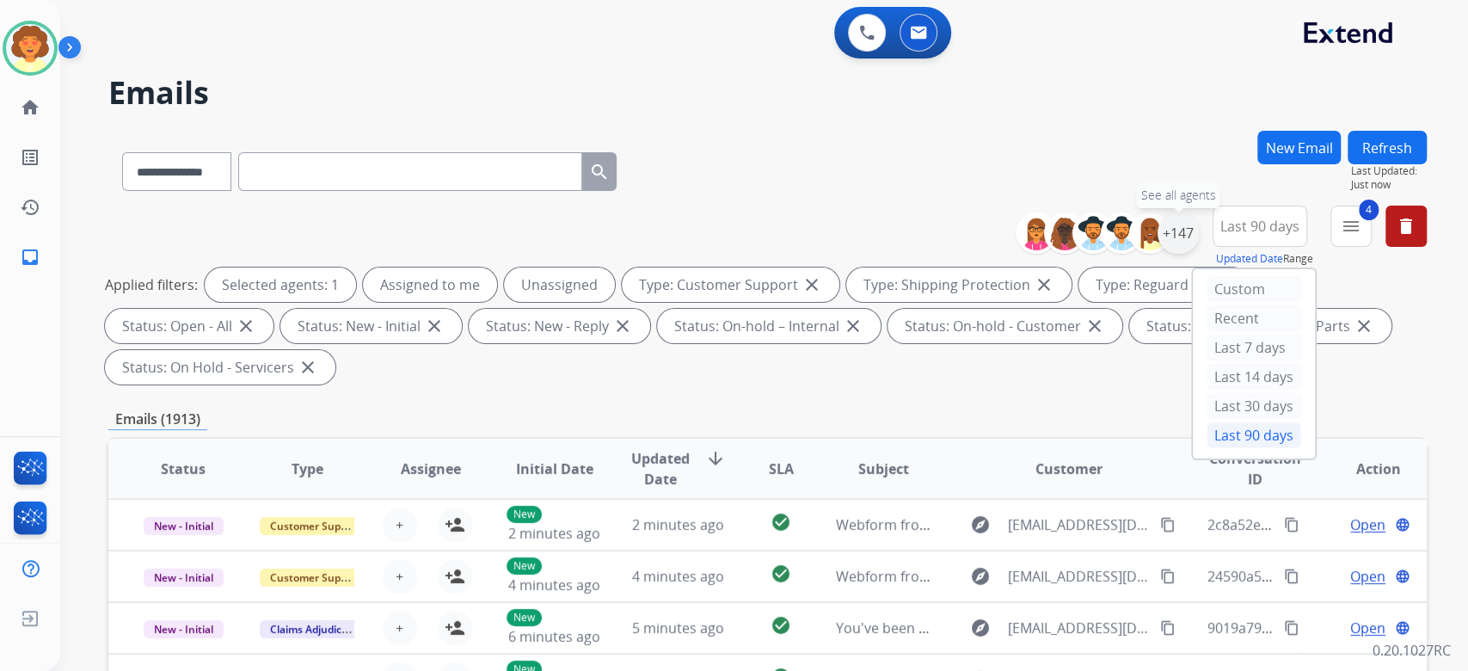
click at [1158, 254] on div "+147" at bounding box center [1178, 232] width 41 height 41
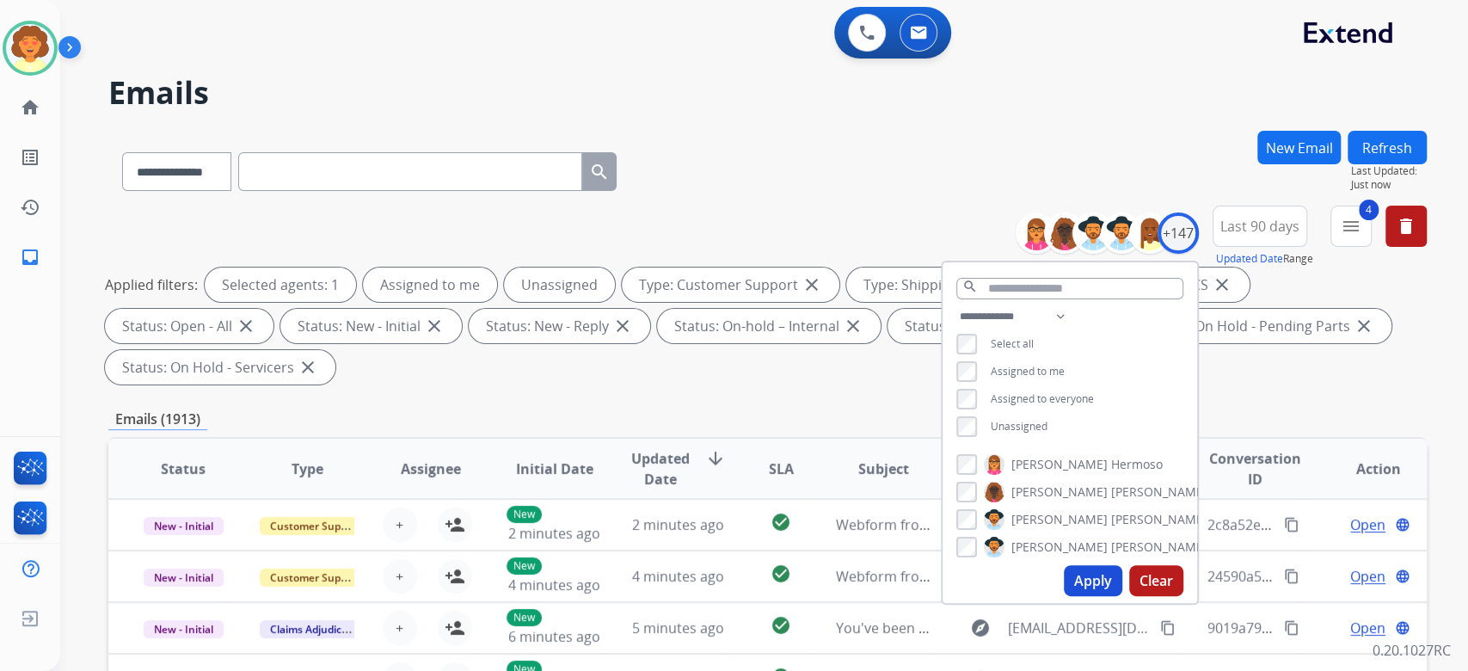
scroll to position [229, 0]
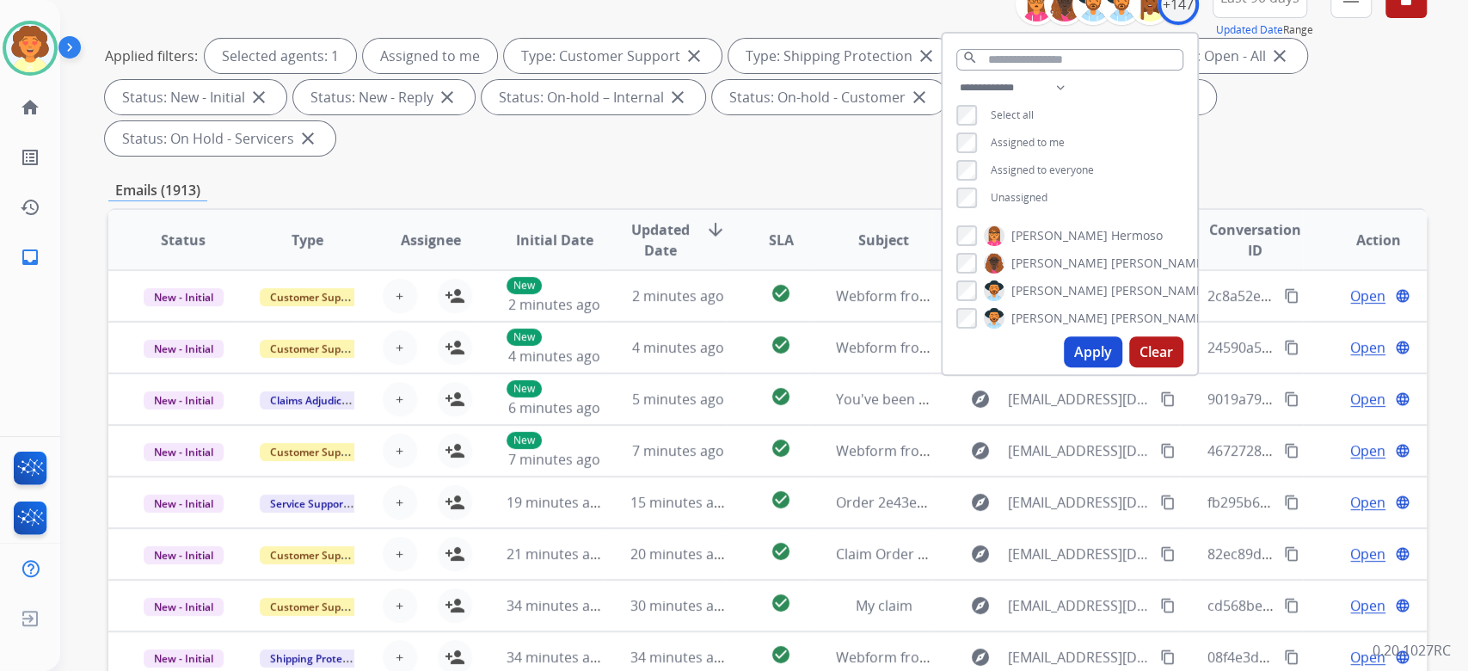
click at [1064, 367] on button "Apply" at bounding box center [1093, 351] width 58 height 31
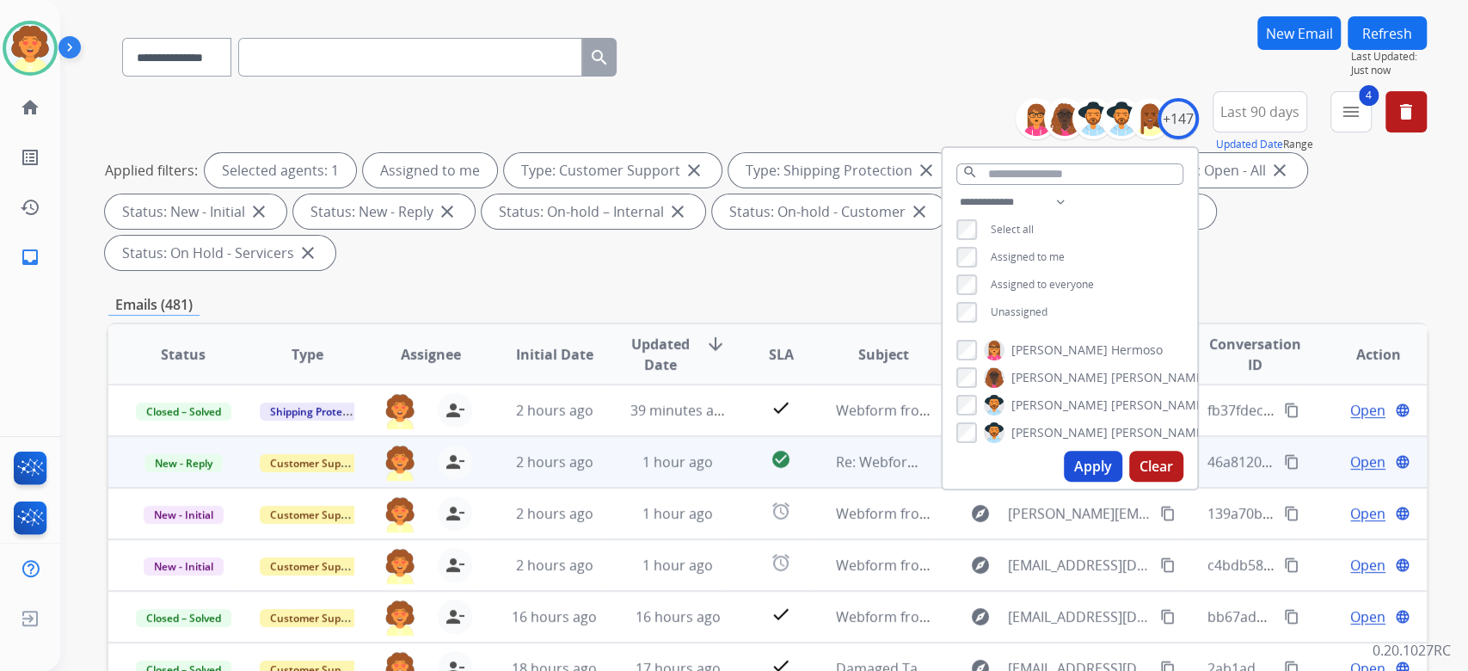
scroll to position [344, 0]
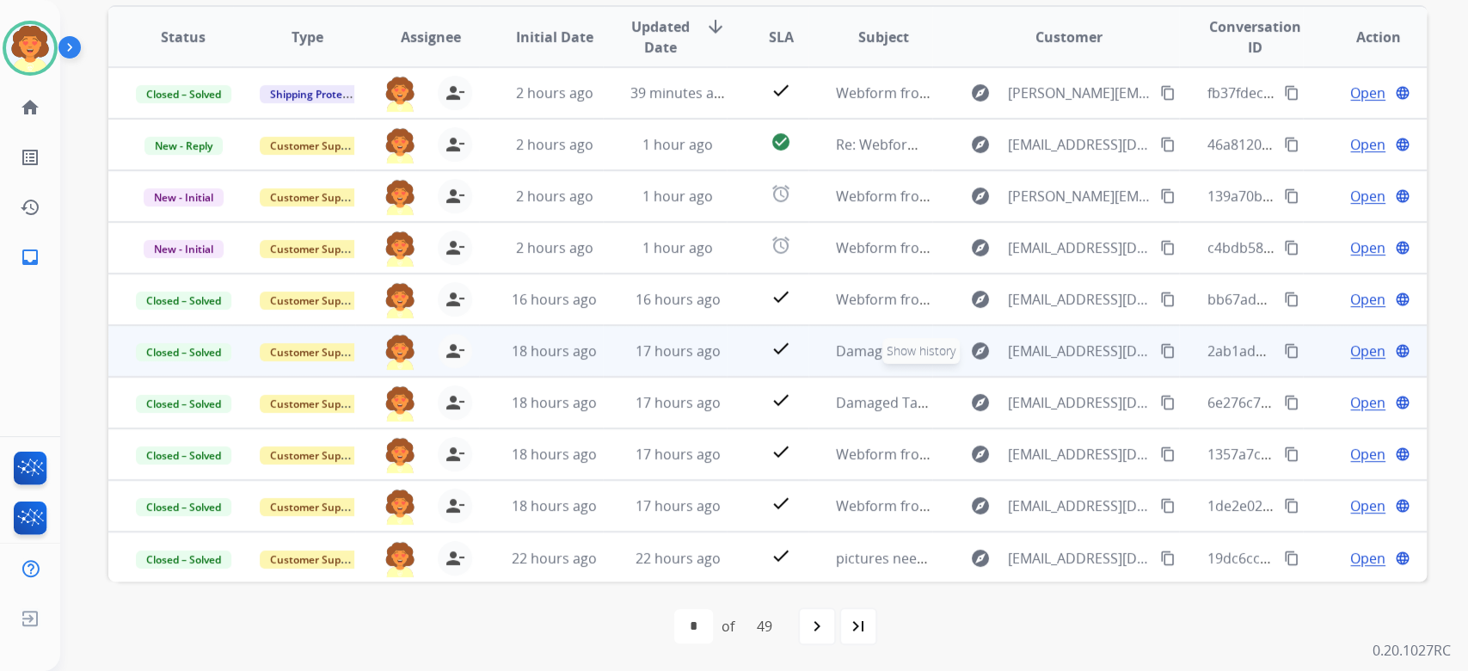
scroll to position [395, 0]
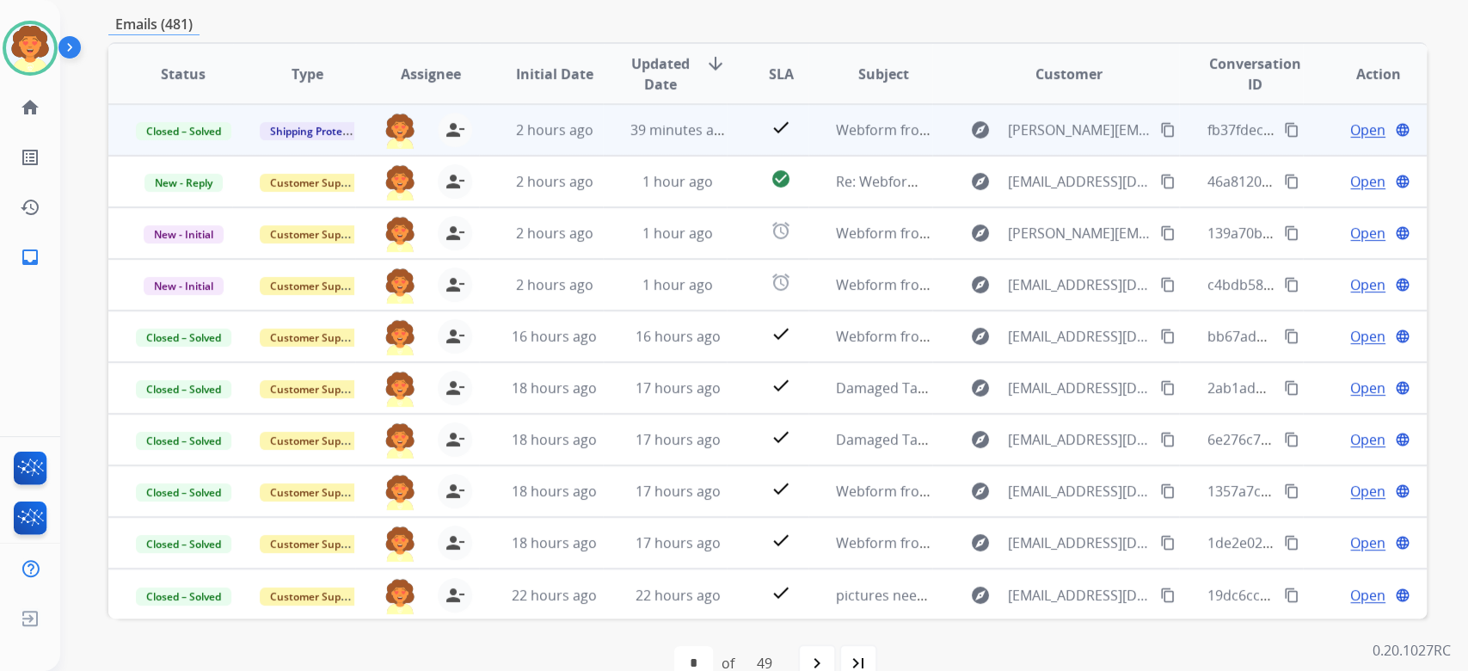
click at [1350, 140] on span "Open" at bounding box center [1367, 130] width 35 height 21
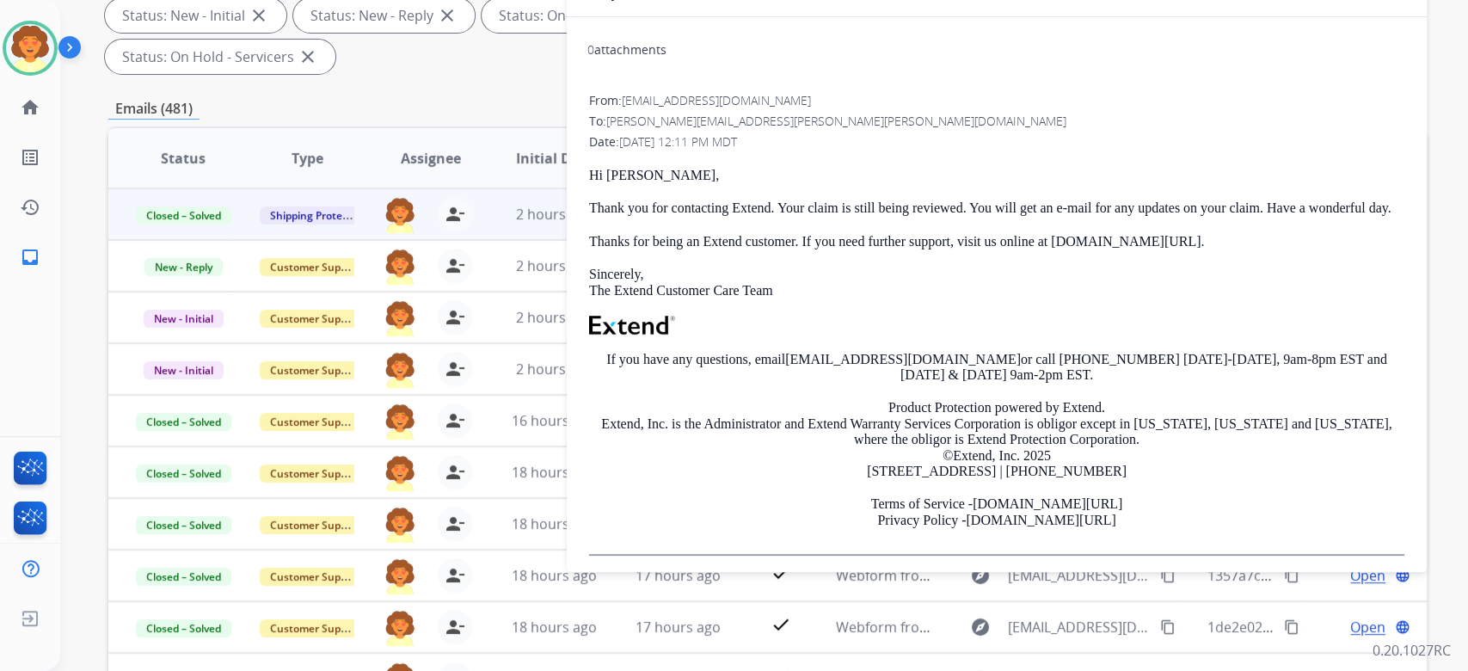
scroll to position [165, 0]
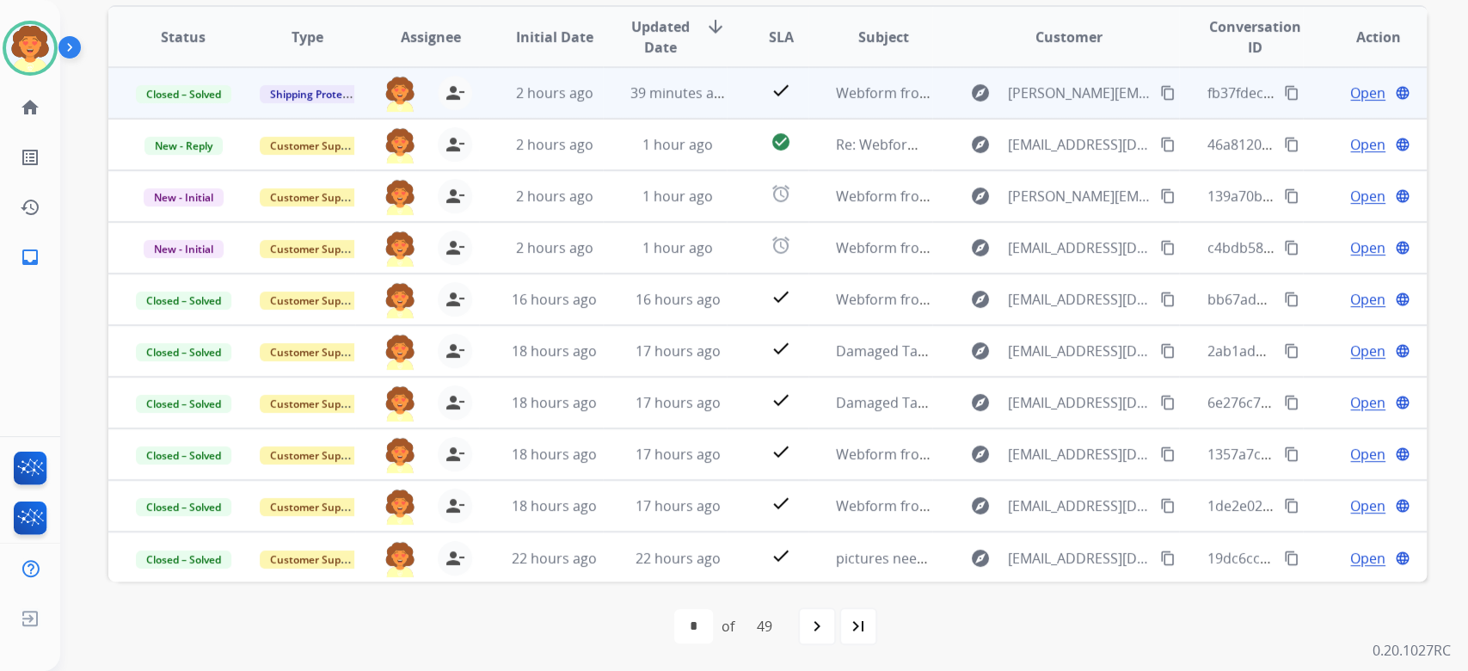
scroll to position [509, 0]
click at [1350, 103] on span "Open" at bounding box center [1367, 93] width 35 height 21
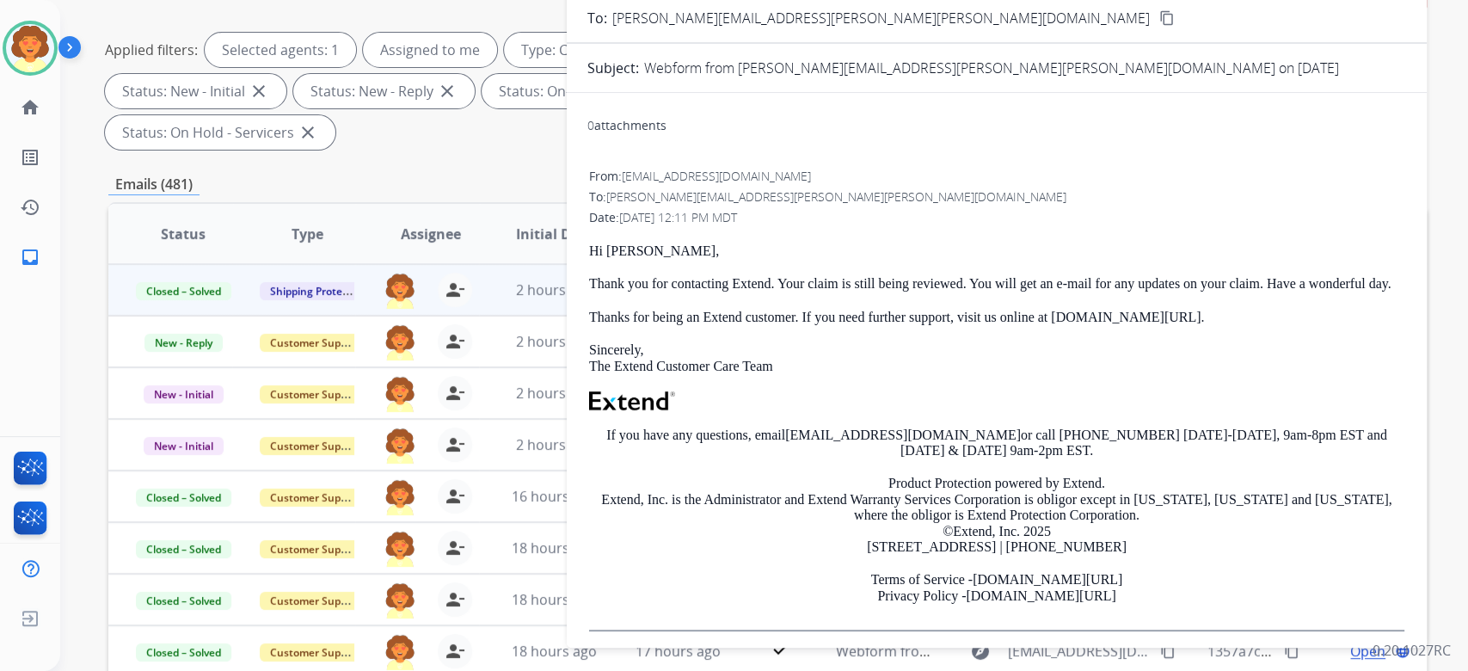
scroll to position [165, 0]
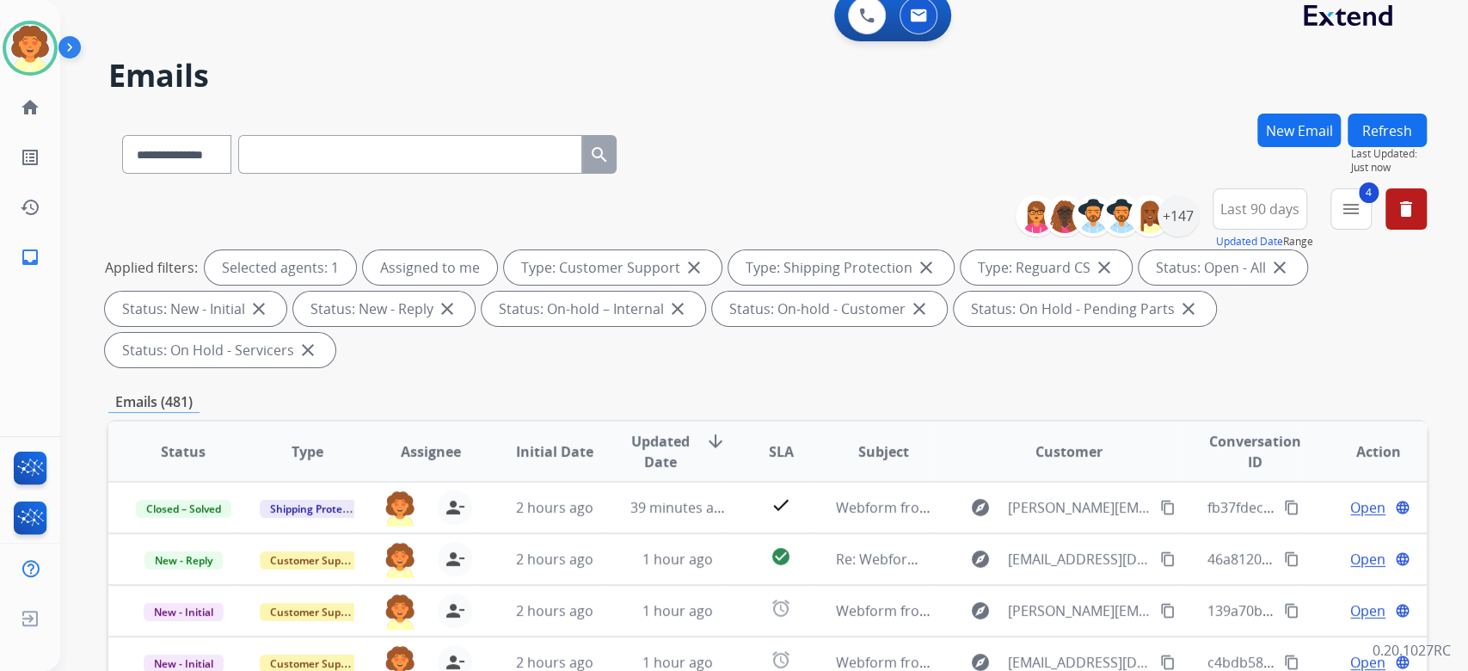
scroll to position [0, 0]
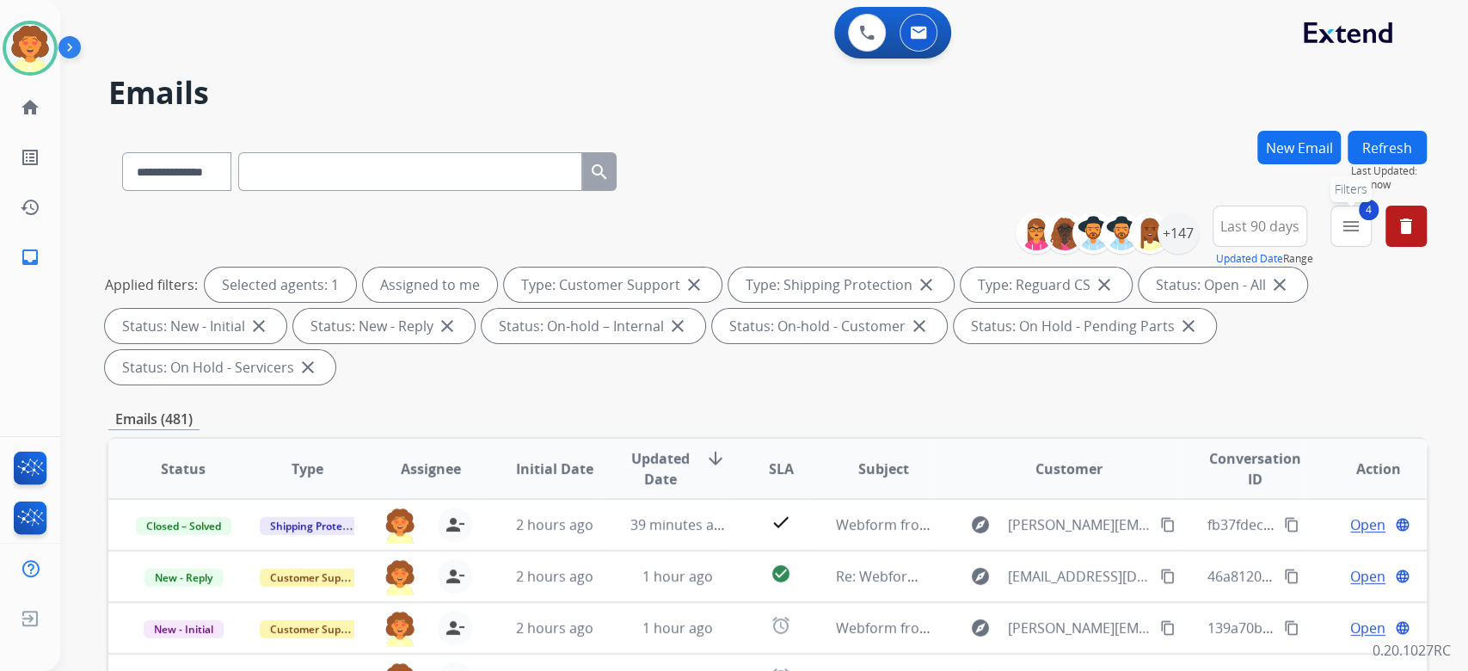
click at [1341, 237] on mat-icon "menu" at bounding box center [1351, 226] width 21 height 21
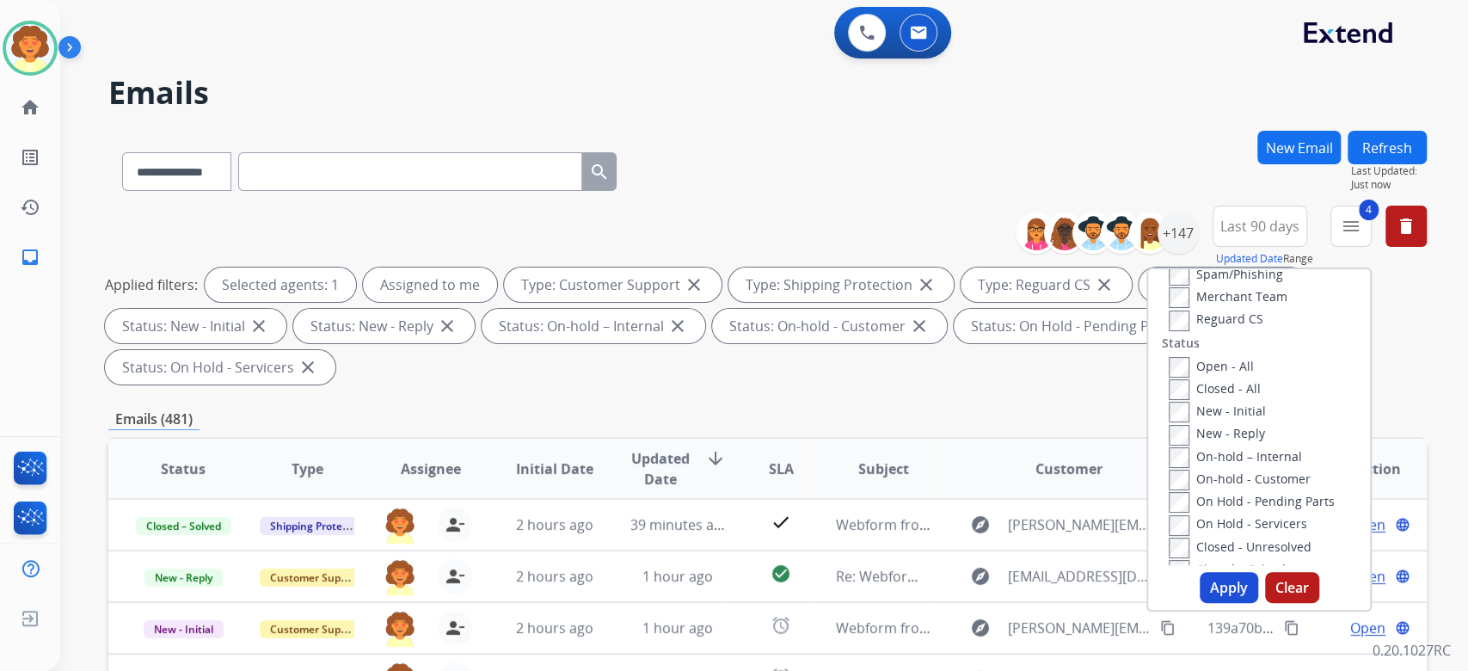
scroll to position [309, 0]
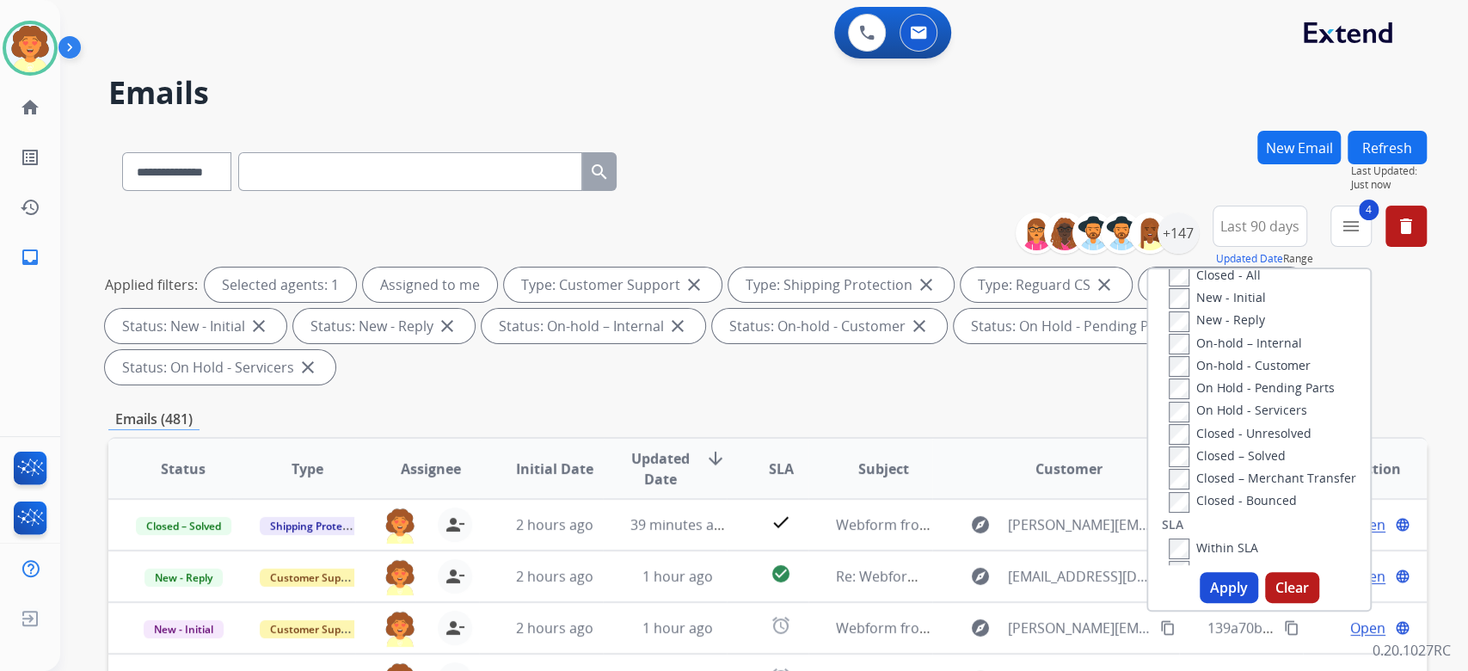
click at [1059, 195] on div "**********" at bounding box center [743, 397] width 1367 height 671
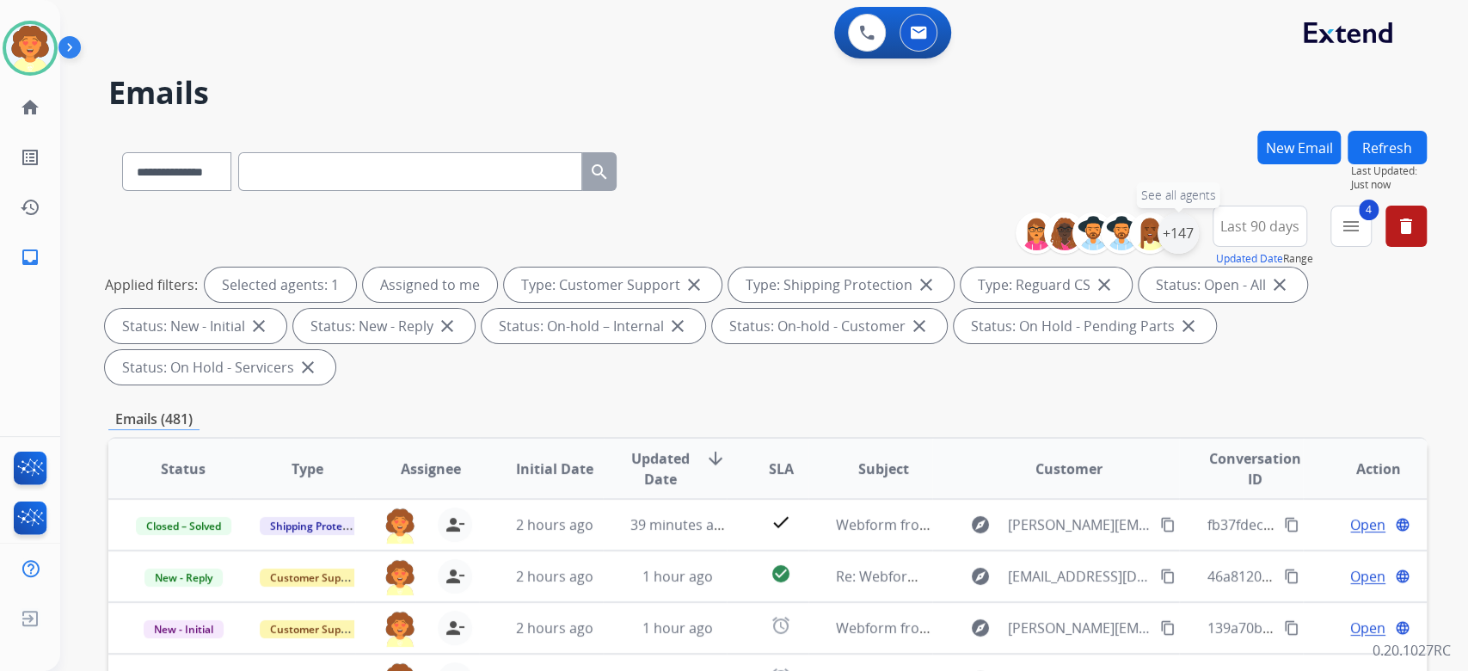
click at [1158, 254] on div "+147" at bounding box center [1178, 232] width 41 height 41
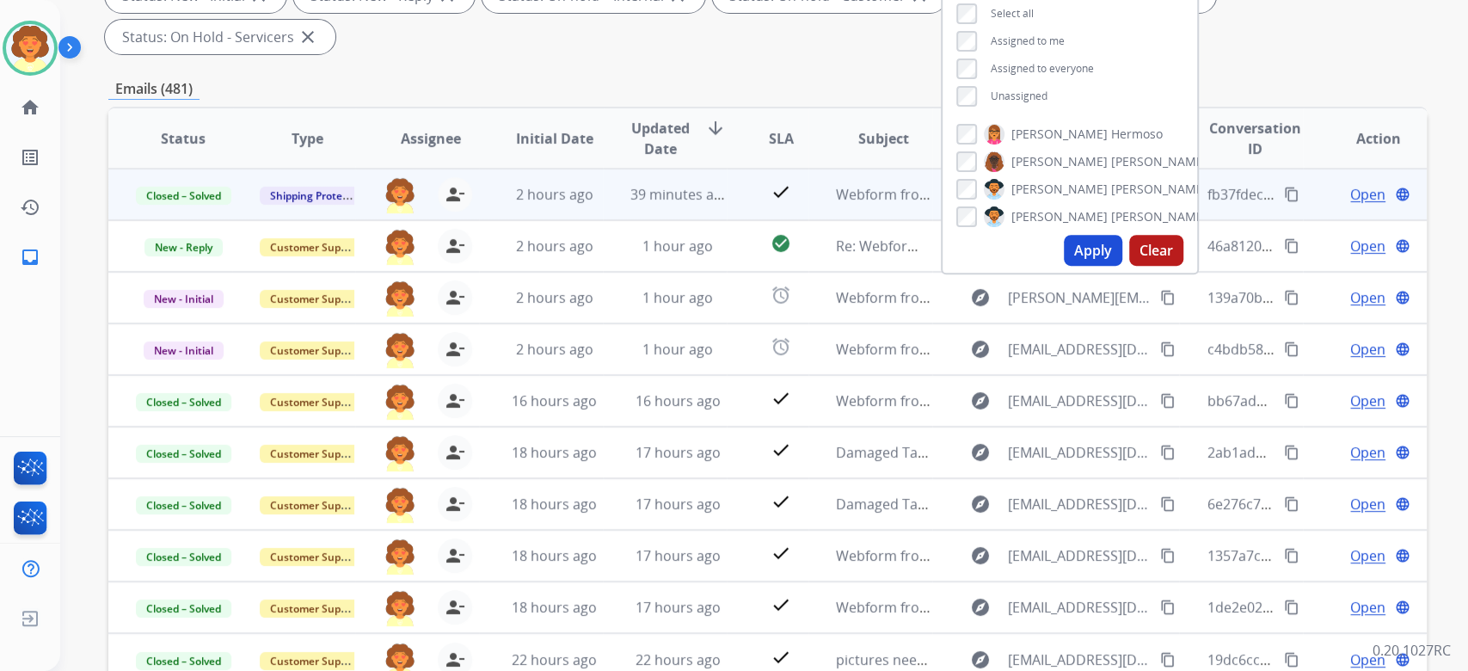
scroll to position [344, 0]
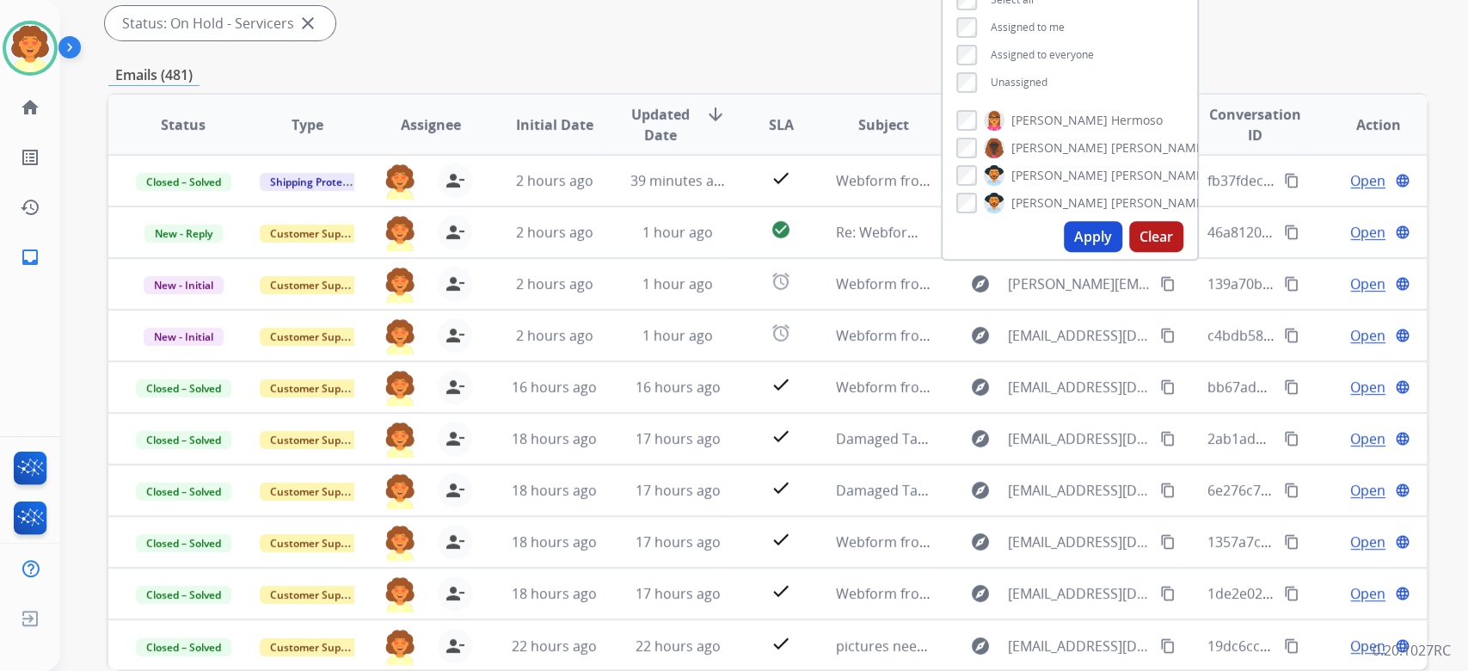
click at [1008, 100] on div "**********" at bounding box center [1070, 31] width 255 height 138
click at [1064, 252] on button "Apply" at bounding box center [1093, 236] width 58 height 31
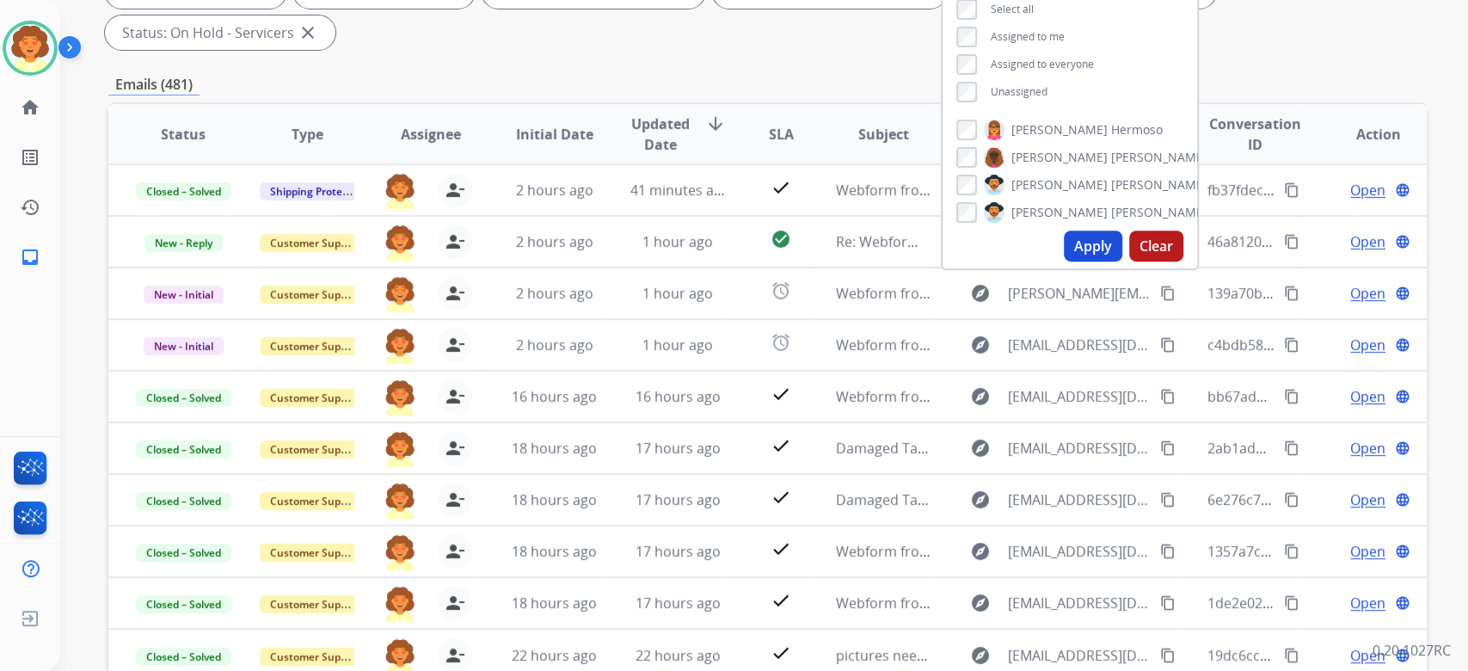
scroll to position [229, 0]
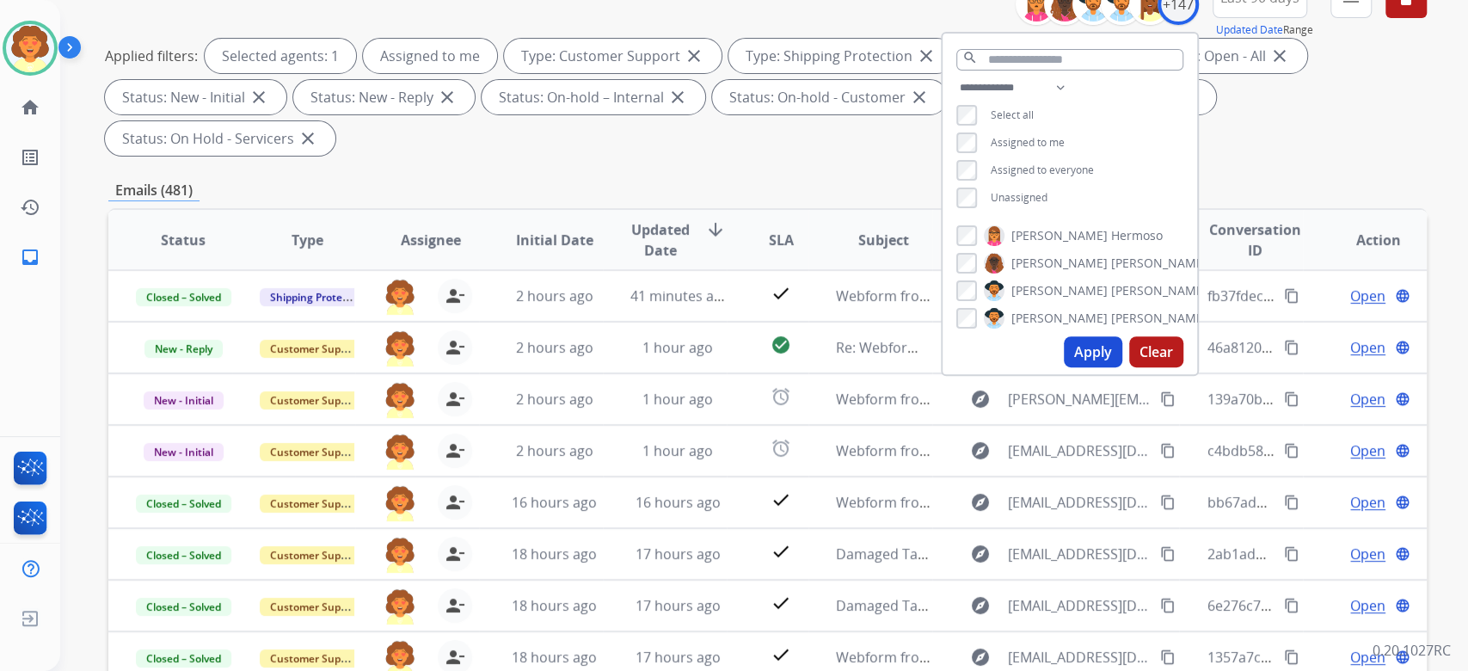
click at [1293, 156] on div "Applied filters: Selected agents: 1 Assigned to me Type: Customer Support close…" at bounding box center [764, 97] width 1318 height 117
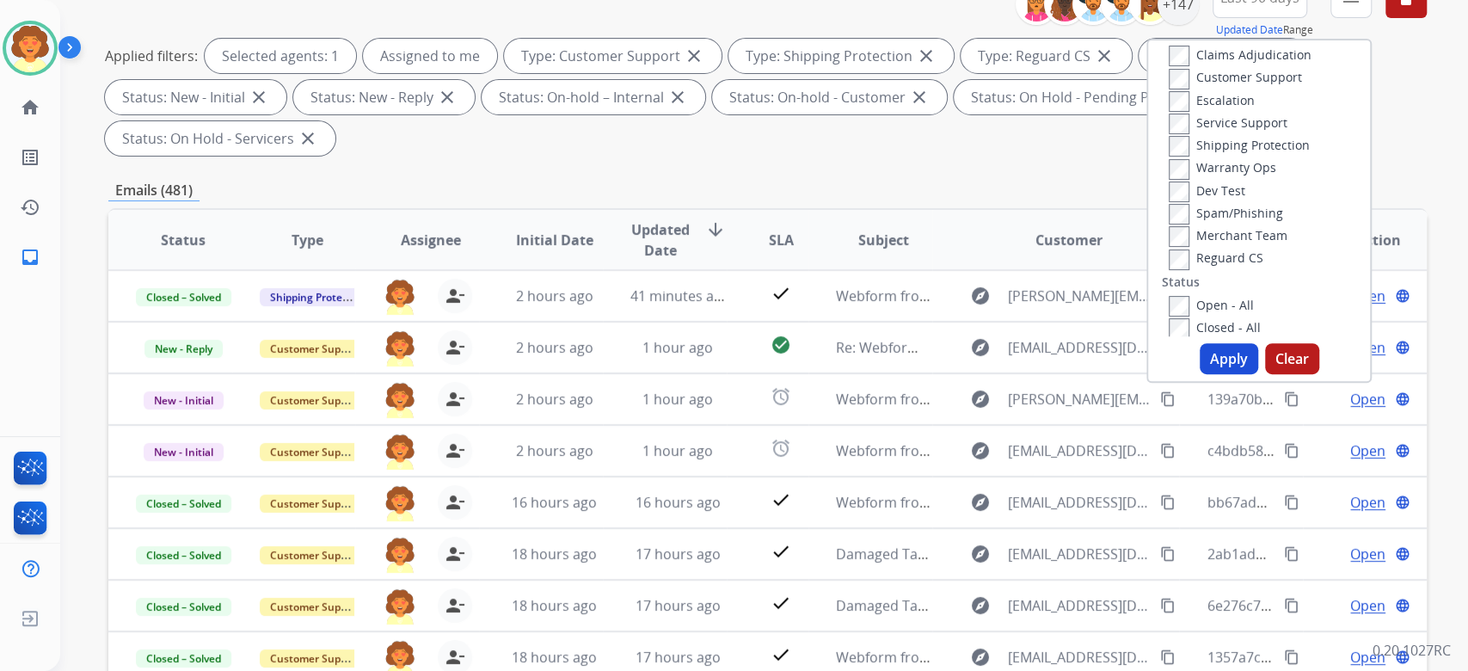
scroll to position [0, 0]
drag, startPoint x: 1196, startPoint y: 458, endPoint x: 1153, endPoint y: 400, distance: 71.9
click at [1265, 374] on button "Clear" at bounding box center [1292, 358] width 54 height 31
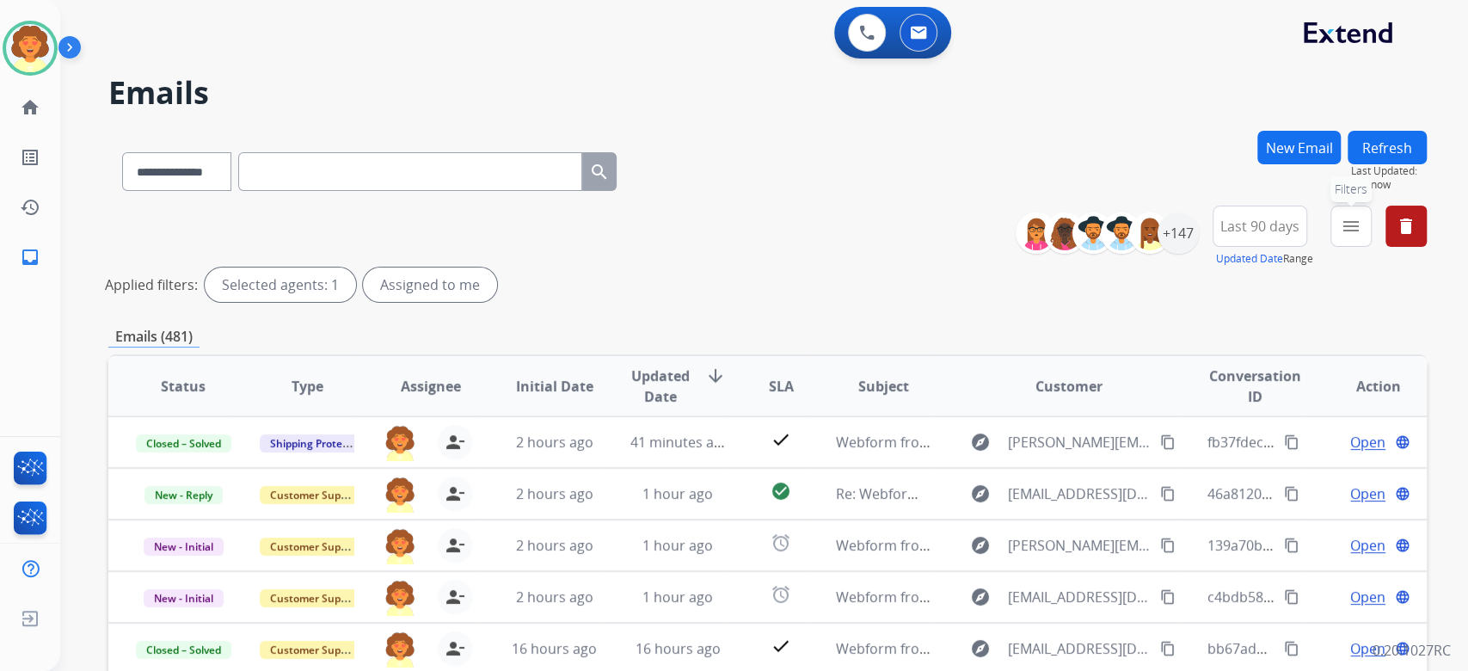
click at [1341, 237] on mat-icon "menu" at bounding box center [1351, 226] width 21 height 21
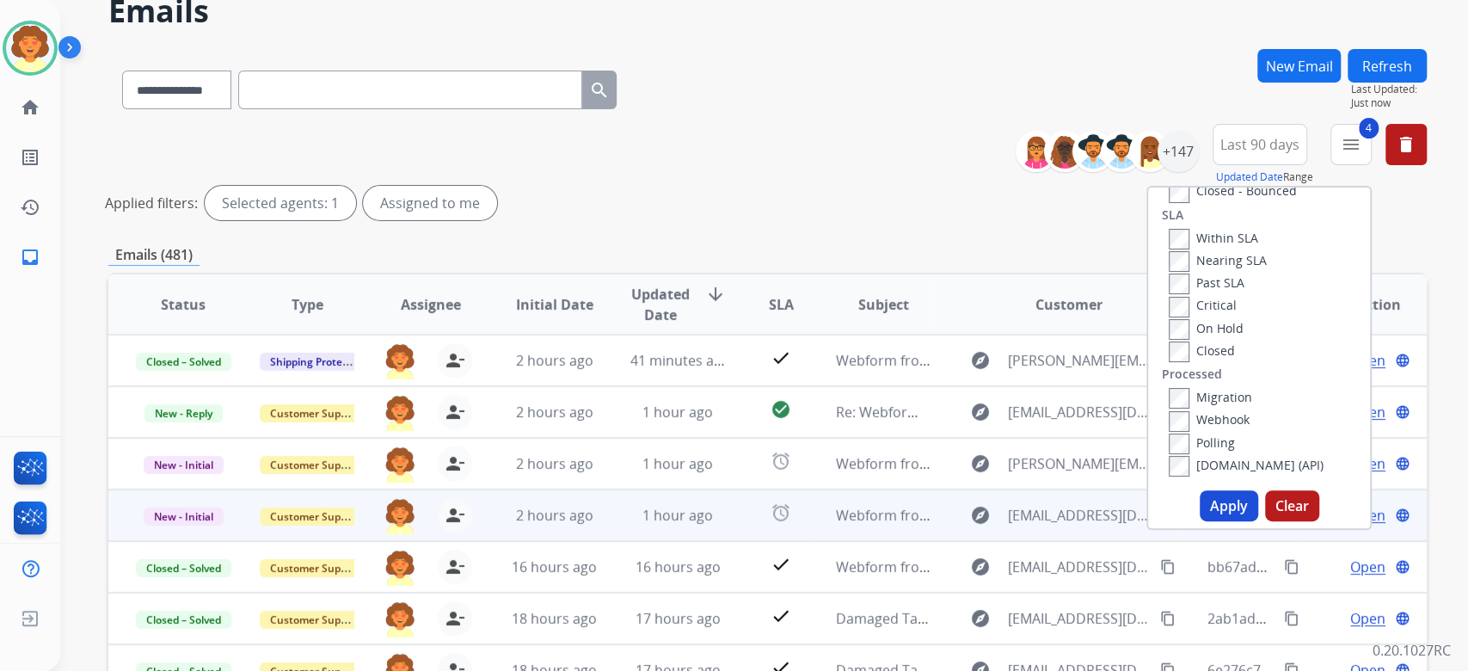
scroll to position [229, 0]
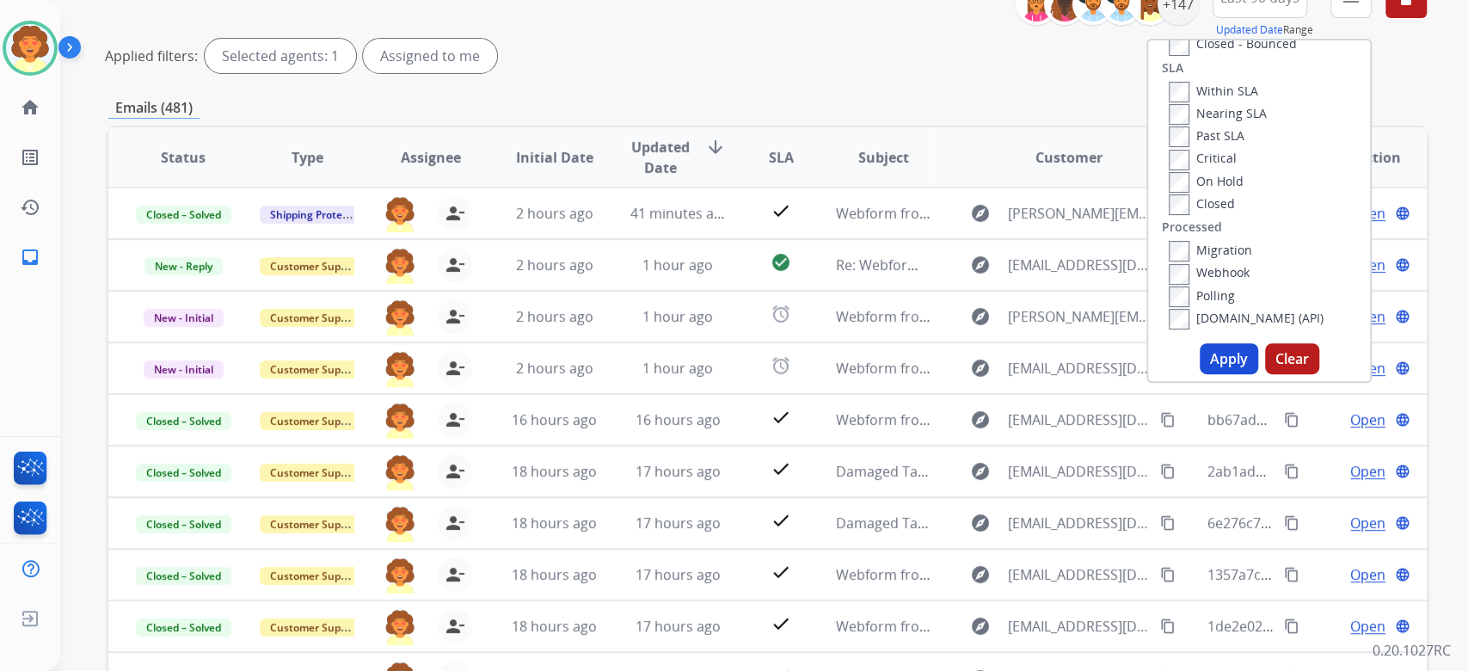
click at [1200, 374] on button "Apply" at bounding box center [1229, 358] width 58 height 31
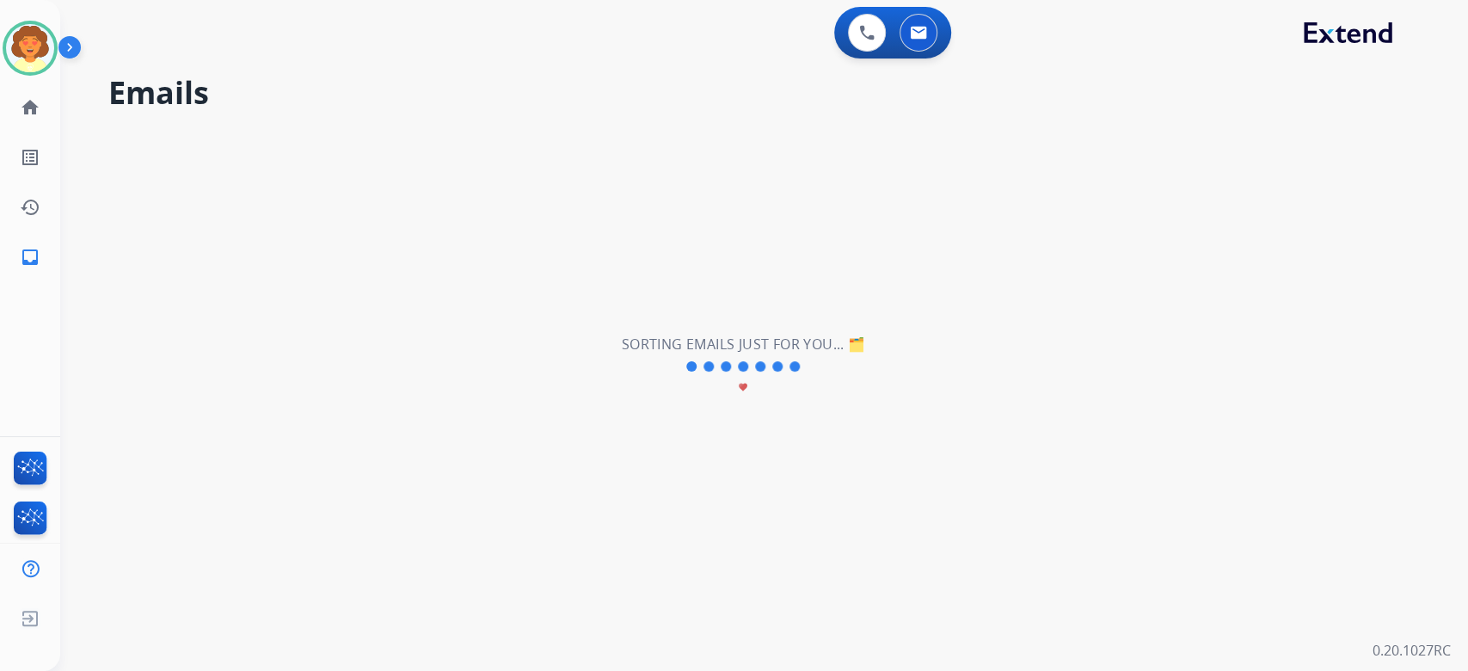
scroll to position [0, 0]
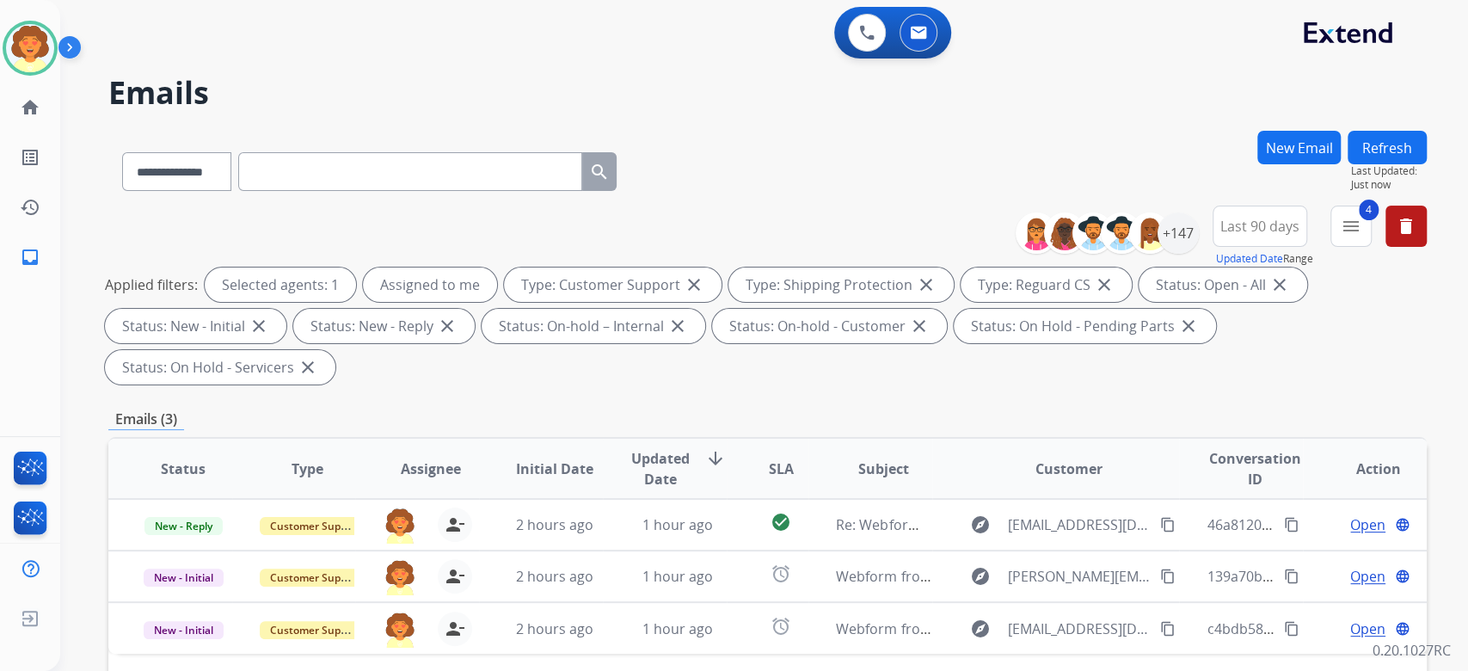
click at [1220, 230] on span "Last 90 days" at bounding box center [1259, 226] width 79 height 7
click at [1207, 448] on div "Last 90 days" at bounding box center [1254, 435] width 95 height 26
click at [1158, 254] on div "+147" at bounding box center [1178, 232] width 41 height 41
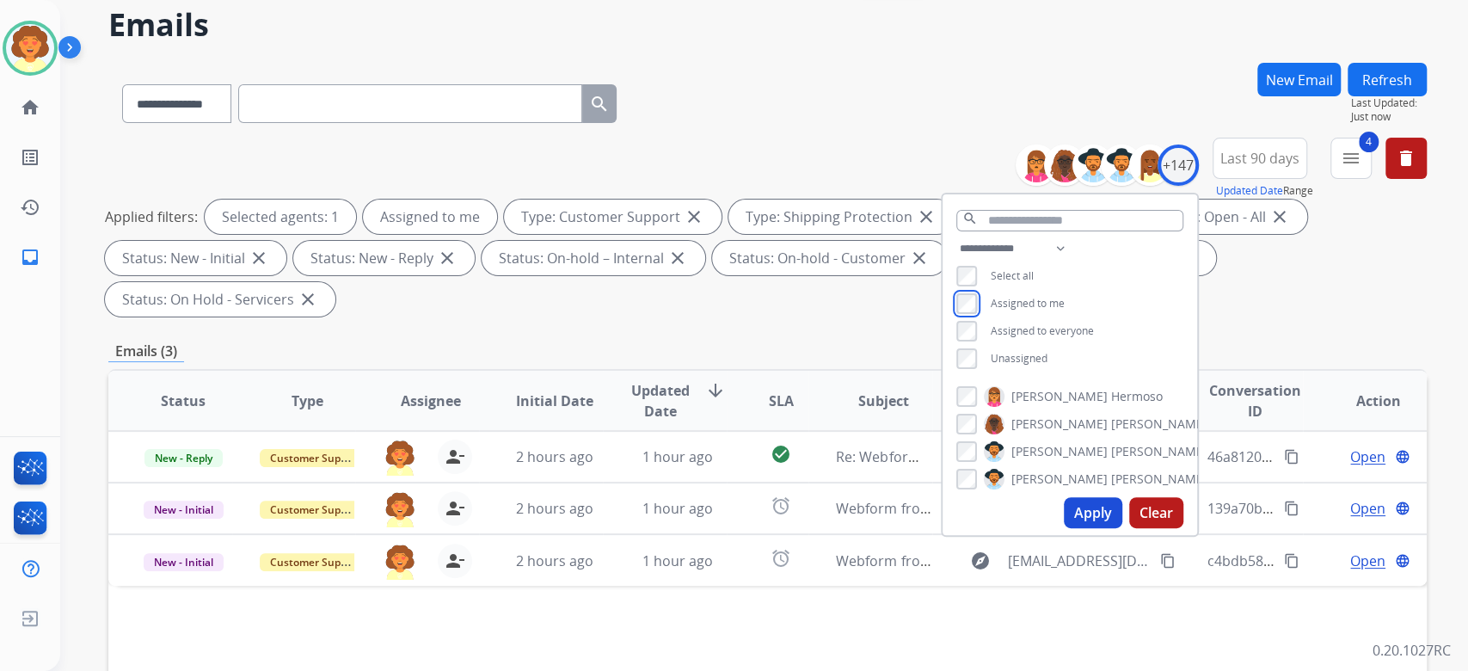
scroll to position [229, 0]
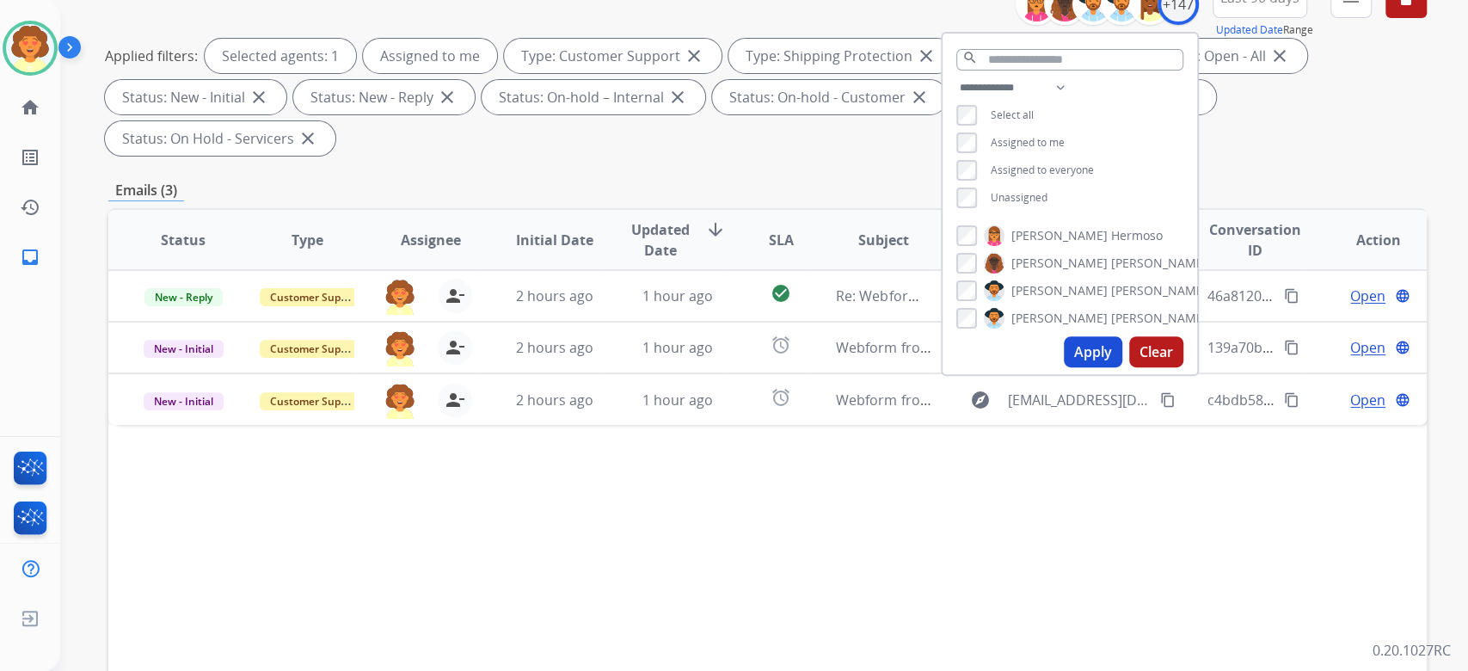
click at [1064, 367] on button "Apply" at bounding box center [1093, 351] width 58 height 31
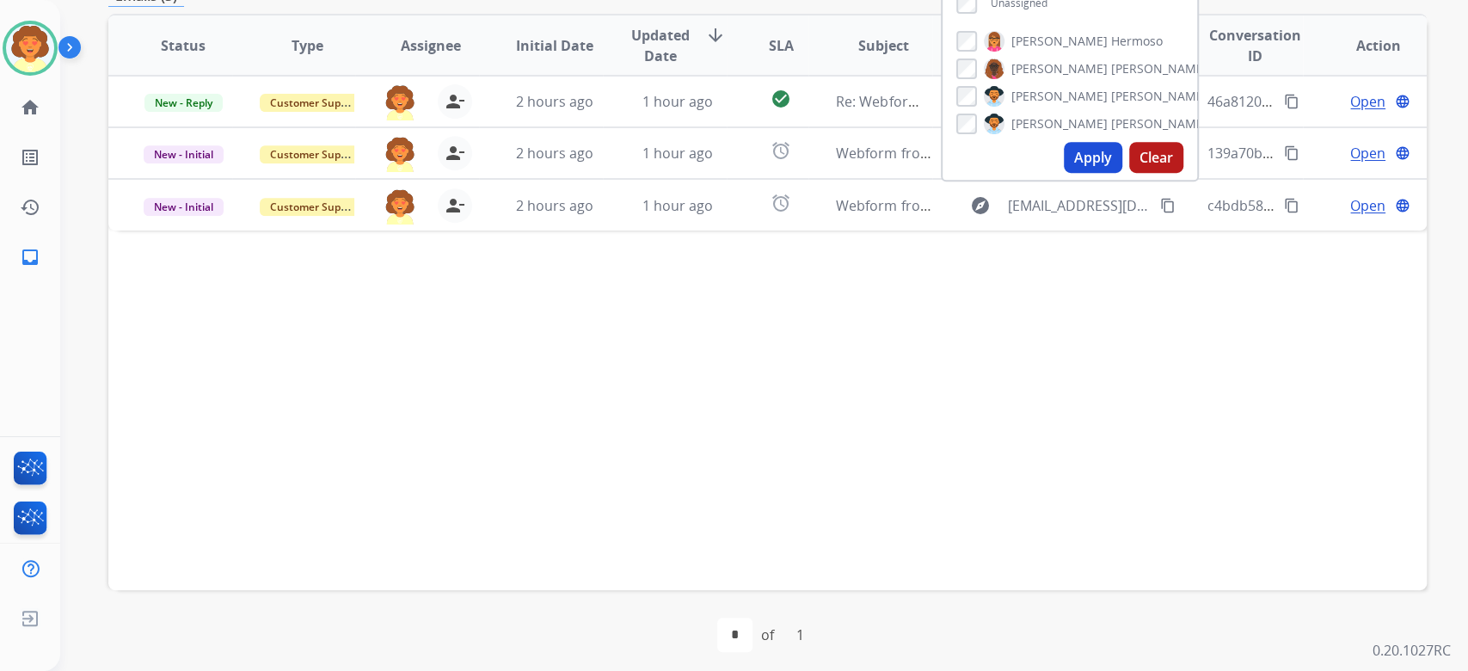
scroll to position [458, 0]
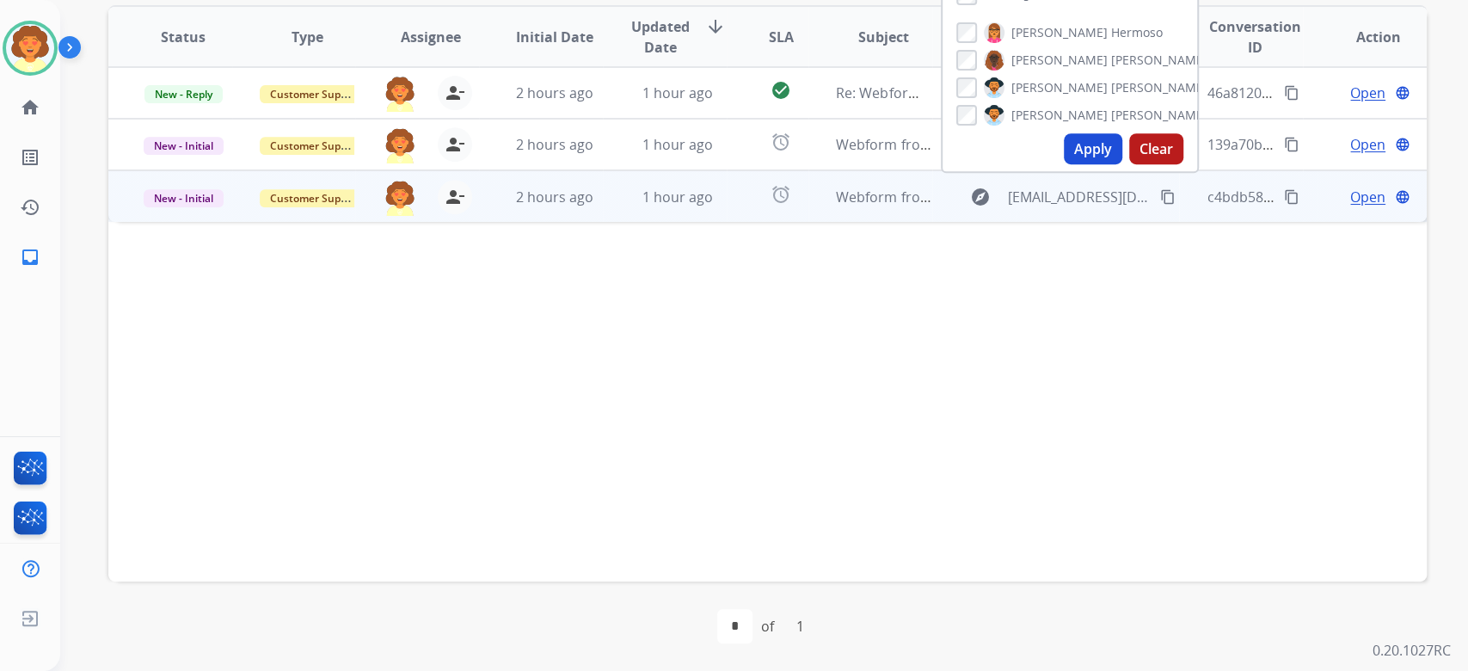
click at [1350, 207] on span "Open" at bounding box center [1367, 197] width 35 height 21
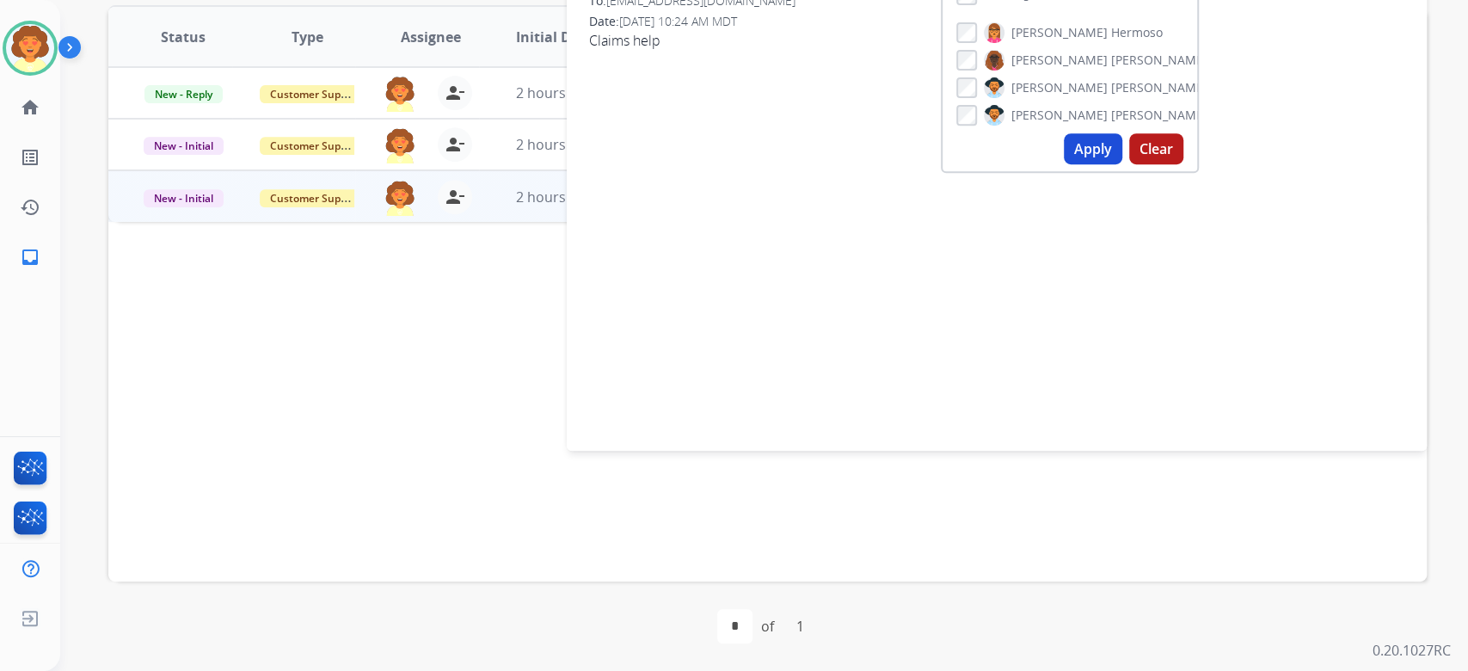
click at [297, 581] on div "Status Type Assignee Initial Date Updated Date arrow_downward SLA Subject Custo…" at bounding box center [767, 293] width 1318 height 576
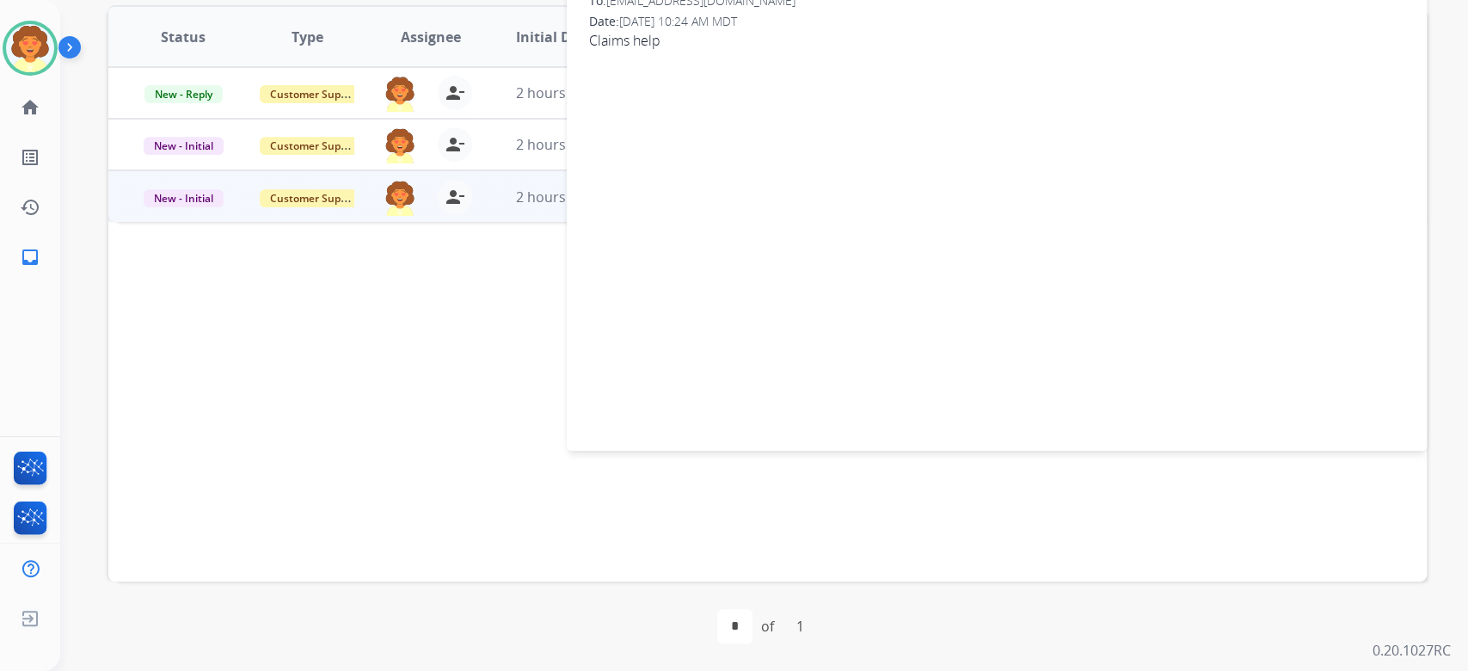
scroll to position [344, 0]
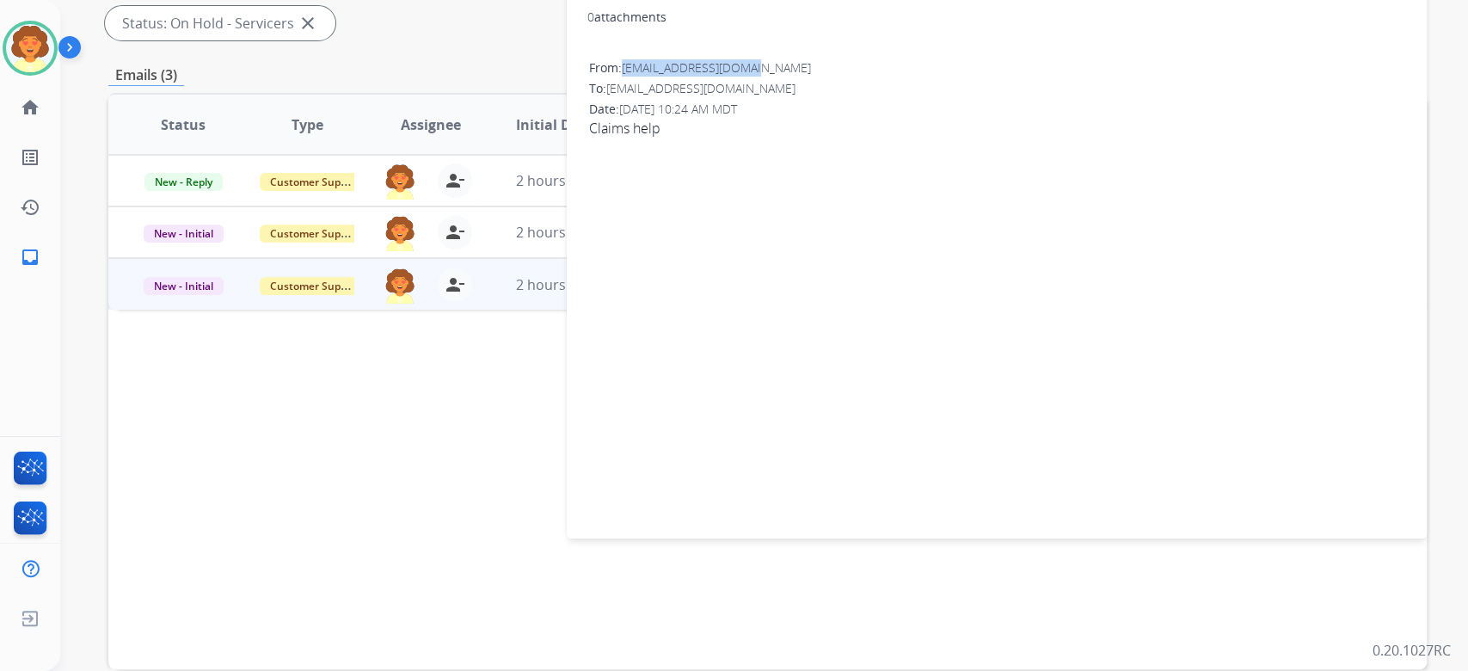
drag, startPoint x: 633, startPoint y: 244, endPoint x: 829, endPoint y: 249, distance: 196.2
click at [829, 77] on div "From: harshil4444@gmail.com" at bounding box center [996, 67] width 815 height 17
copy span "[EMAIL_ADDRESS][DOMAIN_NAME]"
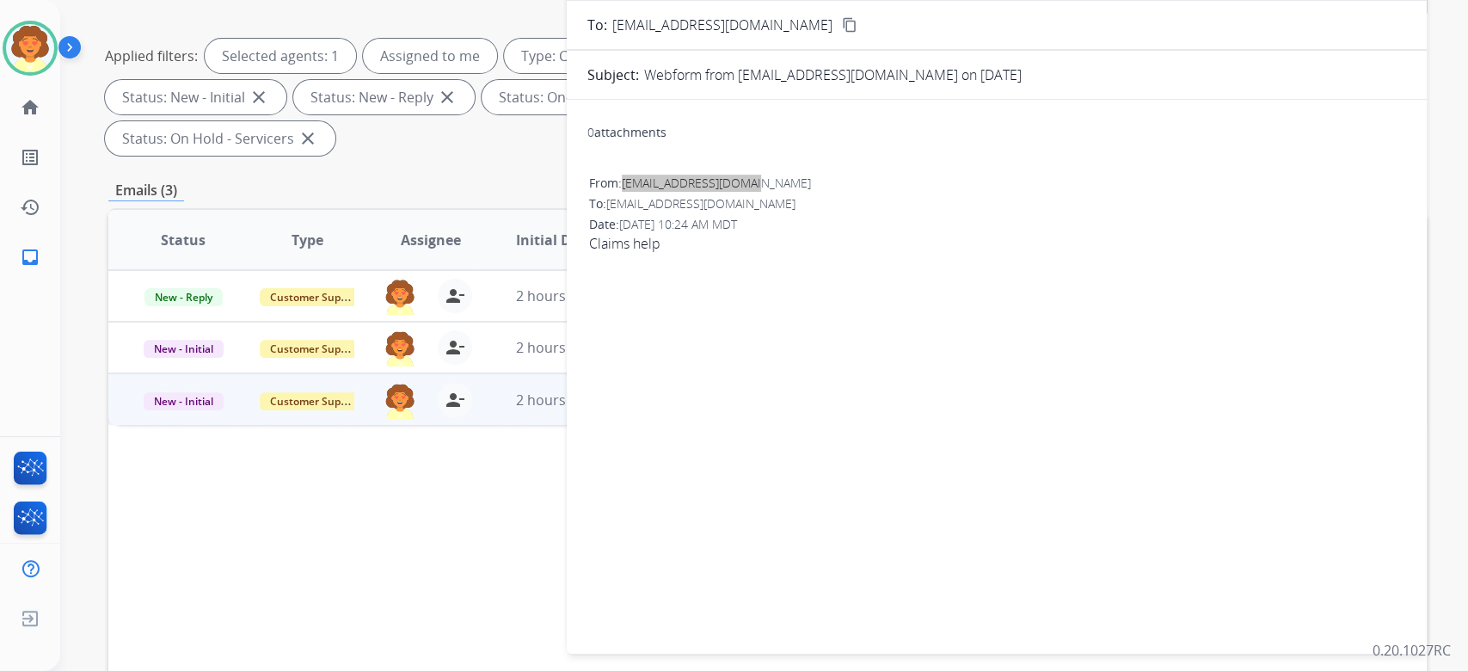
scroll to position [114, 0]
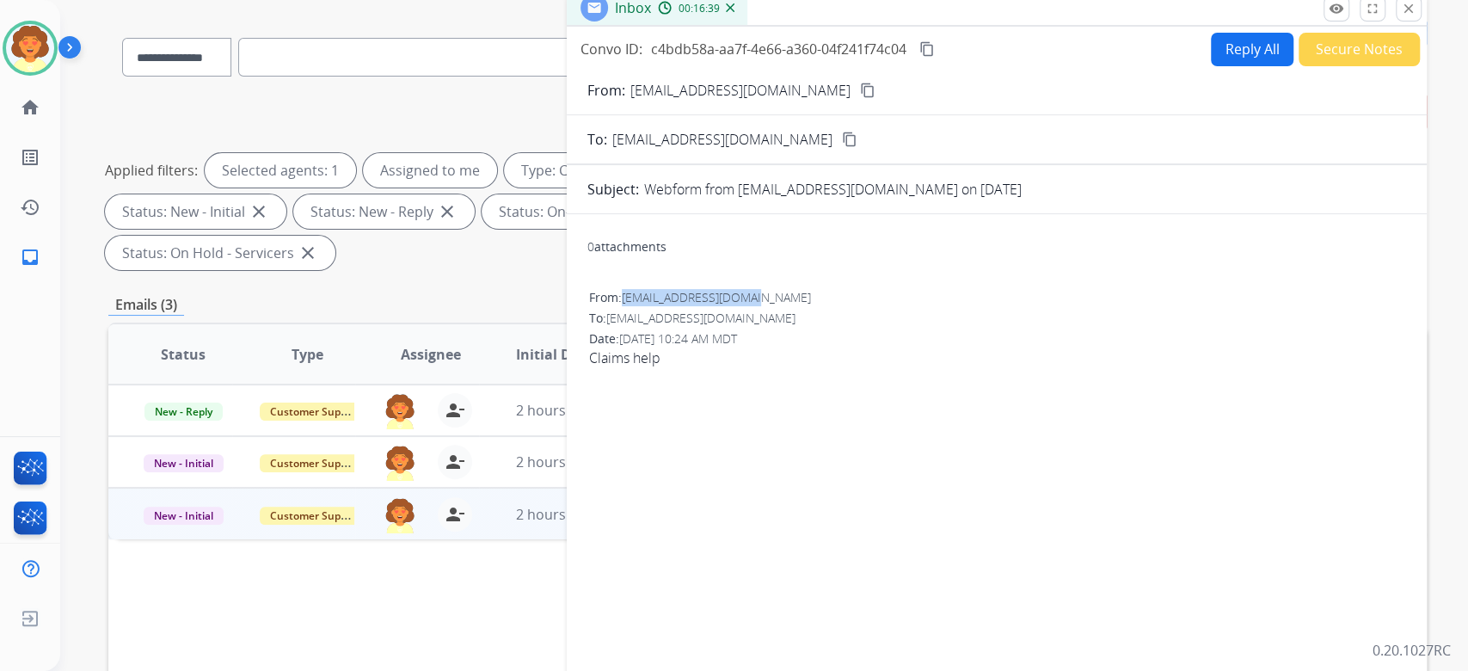
click at [1211, 66] on button "Reply All" at bounding box center [1252, 50] width 83 height 34
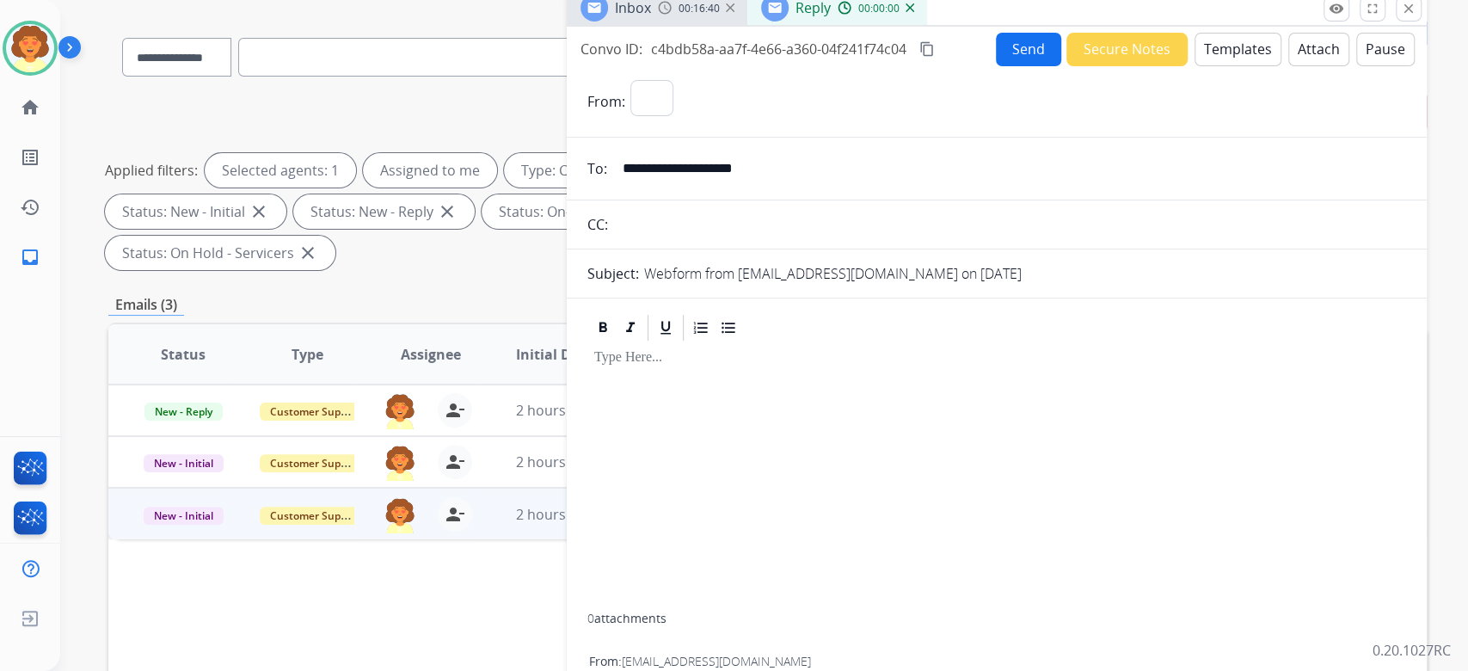
select select "**********"
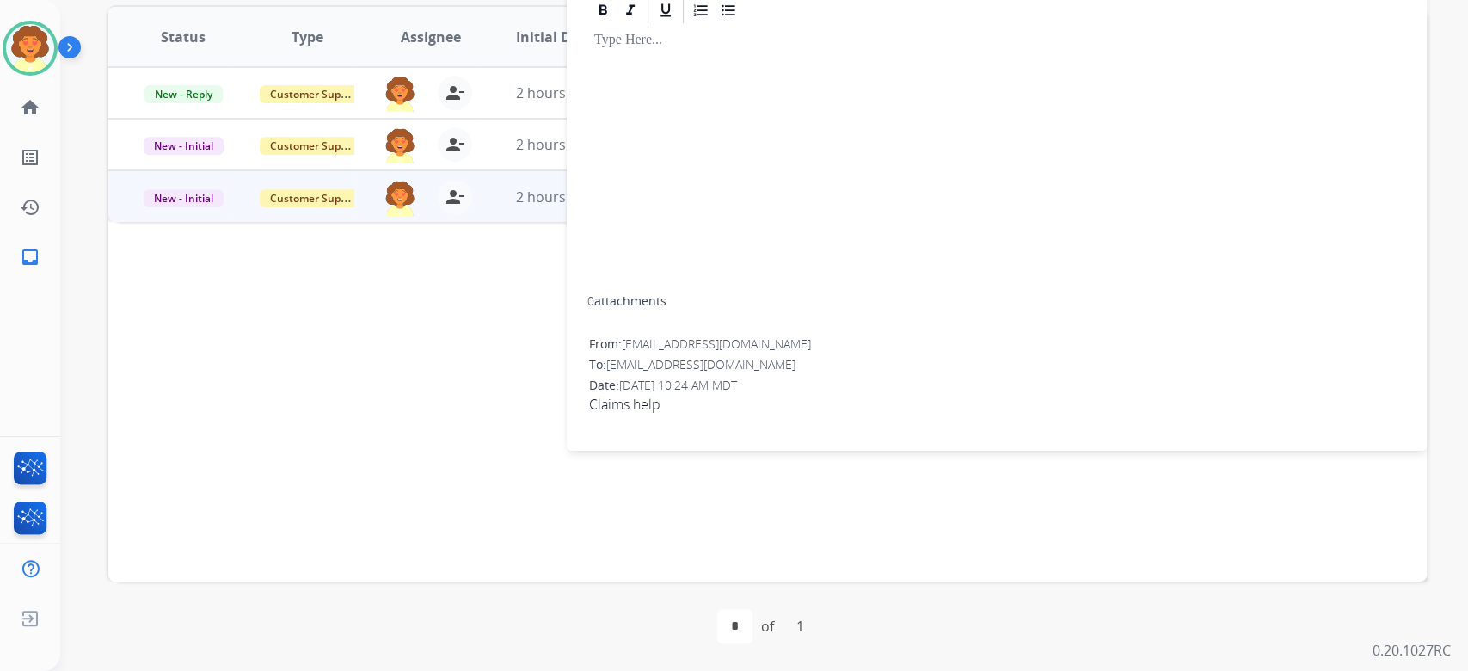
scroll to position [573, 0]
click at [876, 293] on div at bounding box center [996, 159] width 819 height 267
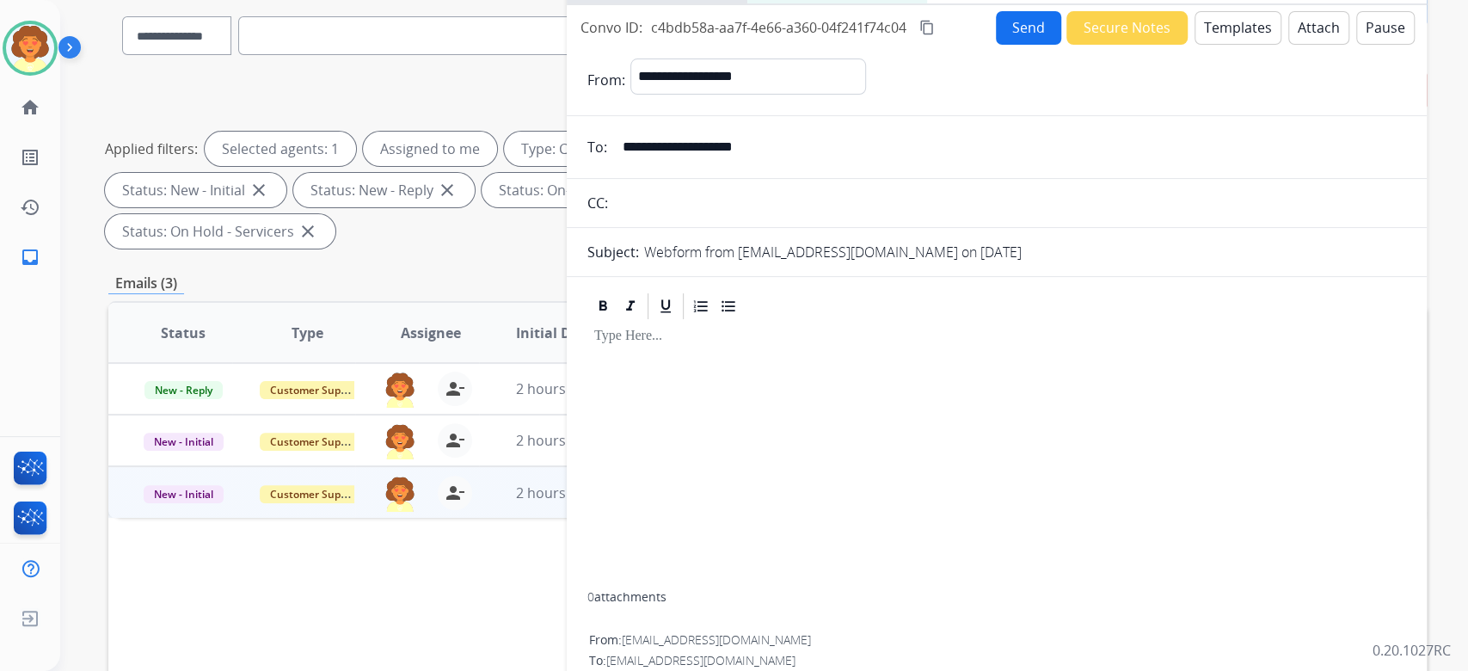
scroll to position [114, 0]
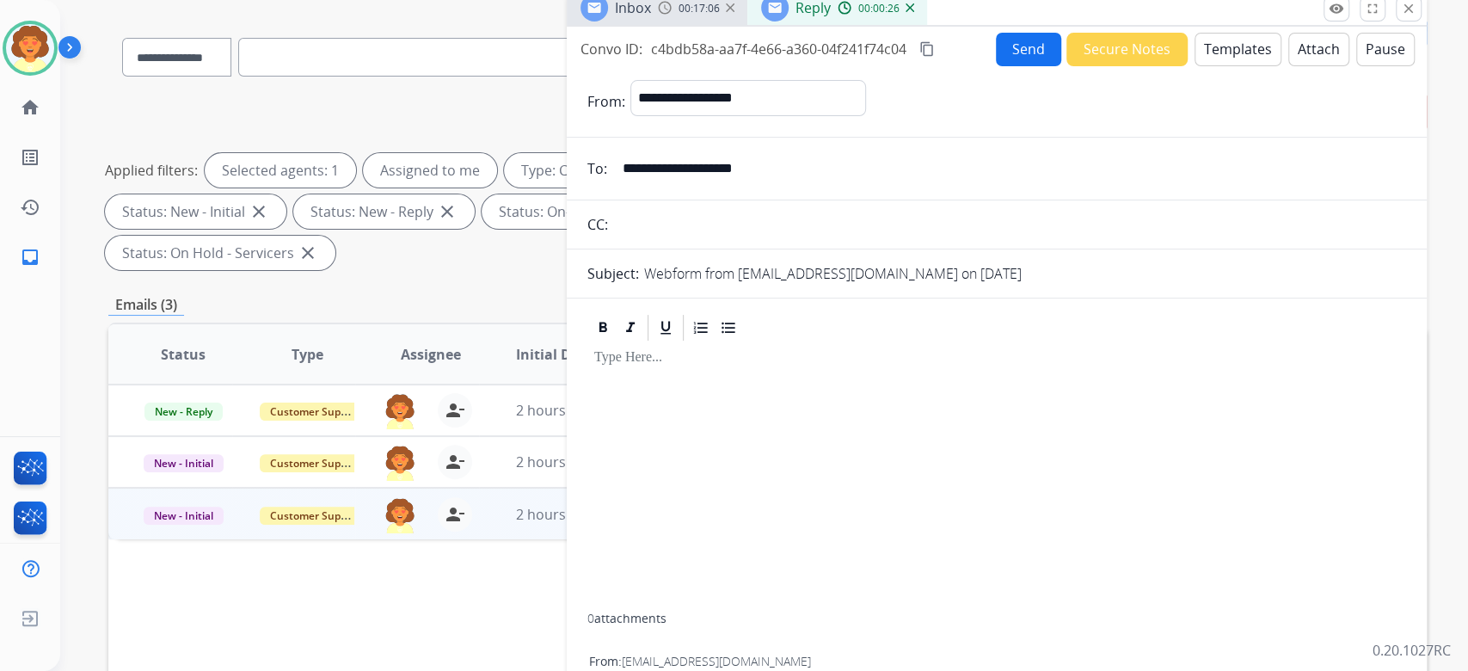
click at [1195, 66] on button "Templates" at bounding box center [1238, 50] width 87 height 34
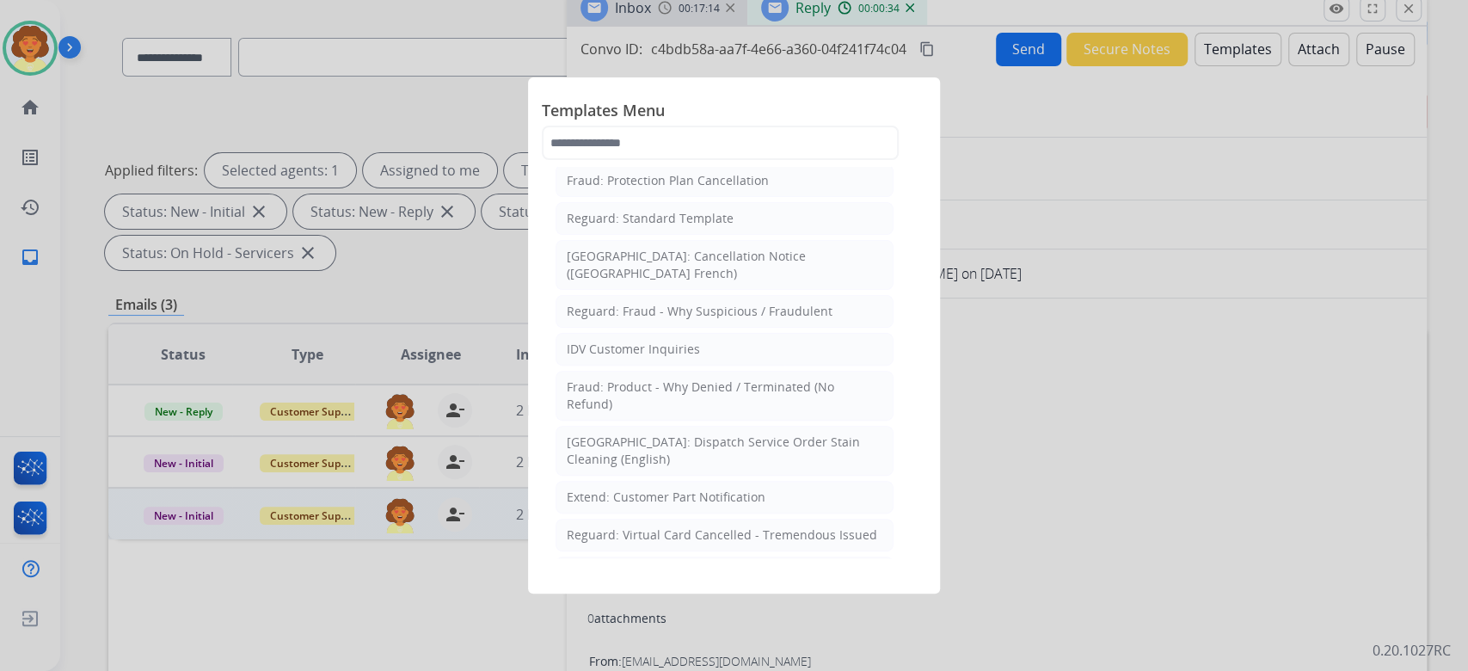
scroll to position [344, 0]
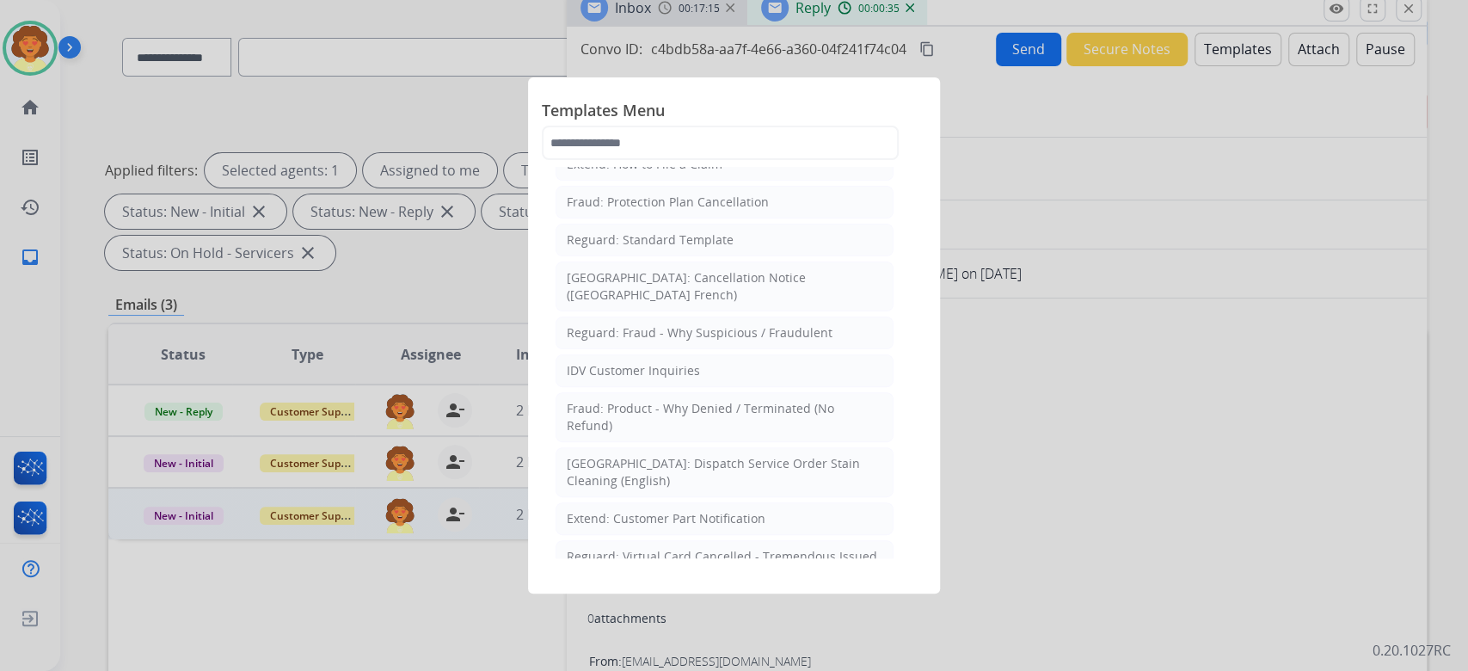
click at [724, 97] on div "Extend: Standard Template" at bounding box center [645, 88] width 157 height 17
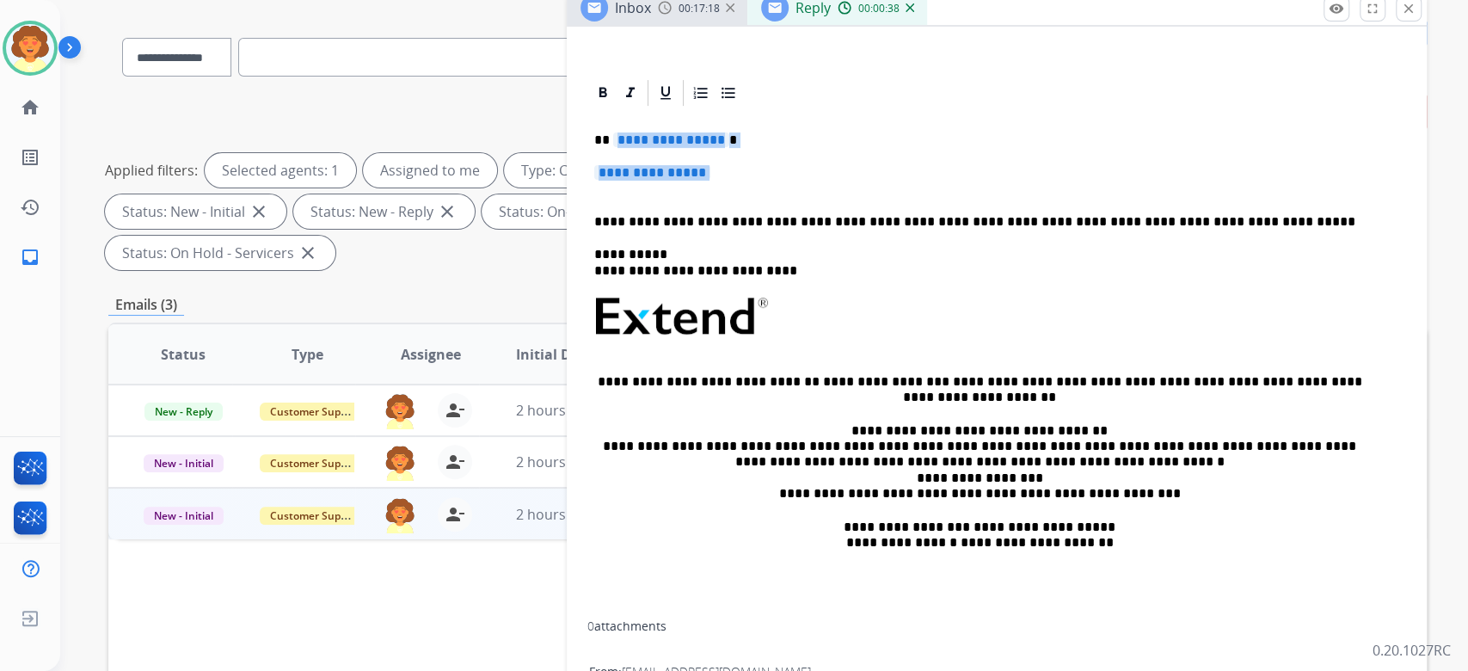
drag, startPoint x: 605, startPoint y: 409, endPoint x: 722, endPoint y: 465, distance: 129.6
click at [722, 465] on div "**********" at bounding box center [996, 361] width 819 height 507
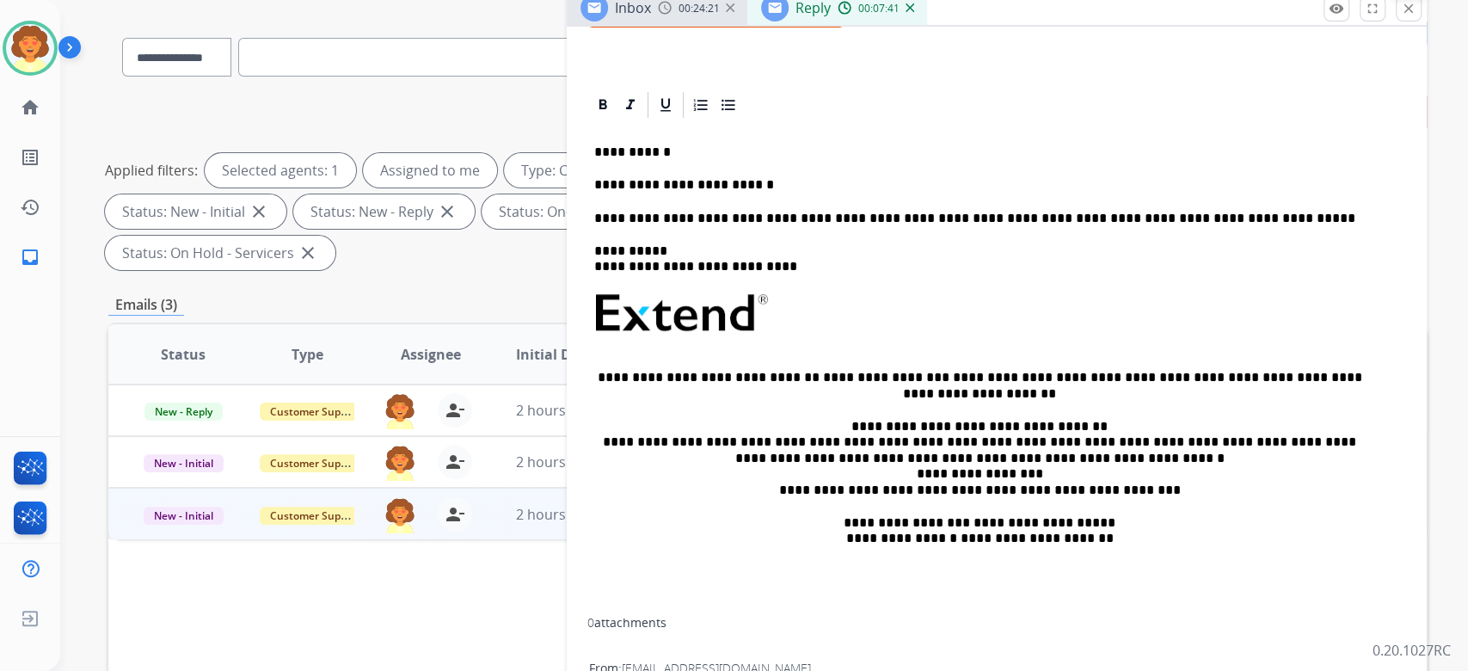
click at [1401, 16] on mat-icon "close" at bounding box center [1408, 8] width 15 height 15
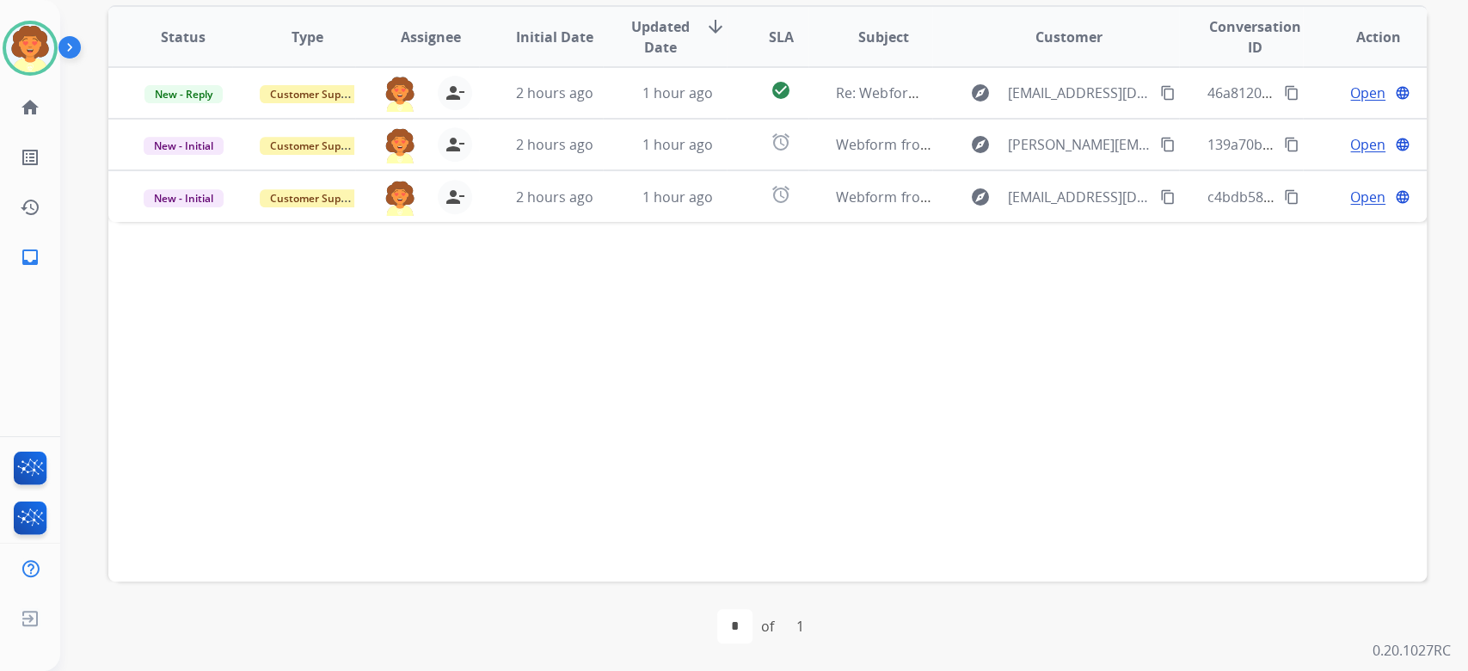
scroll to position [573, 0]
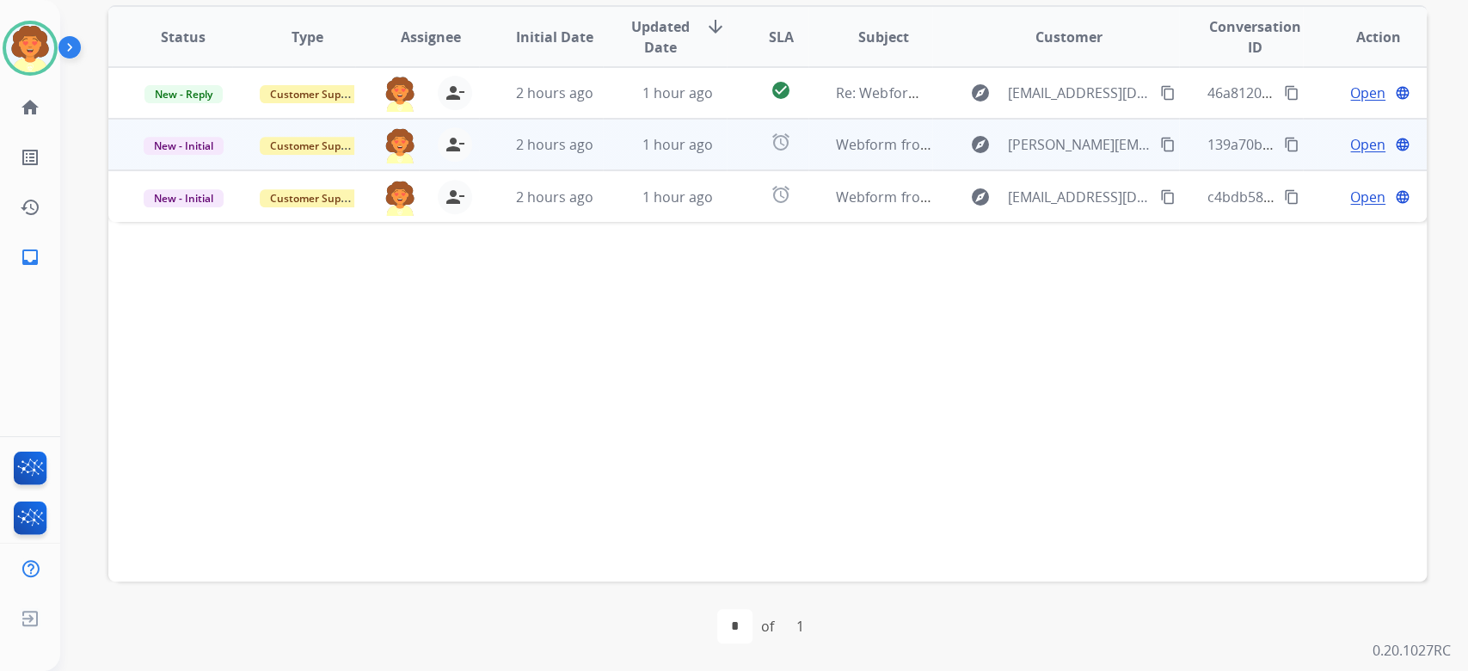
click at [1350, 155] on span "Open" at bounding box center [1367, 144] width 35 height 21
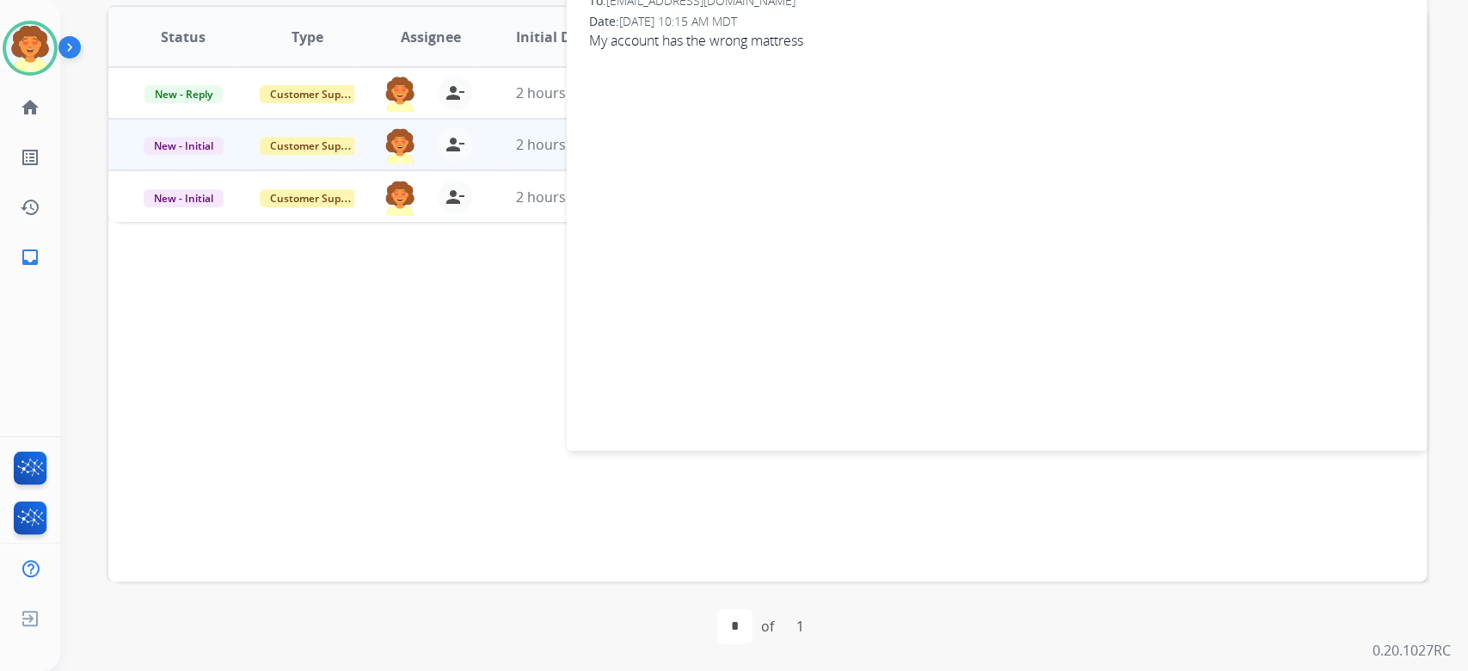
scroll to position [344, 0]
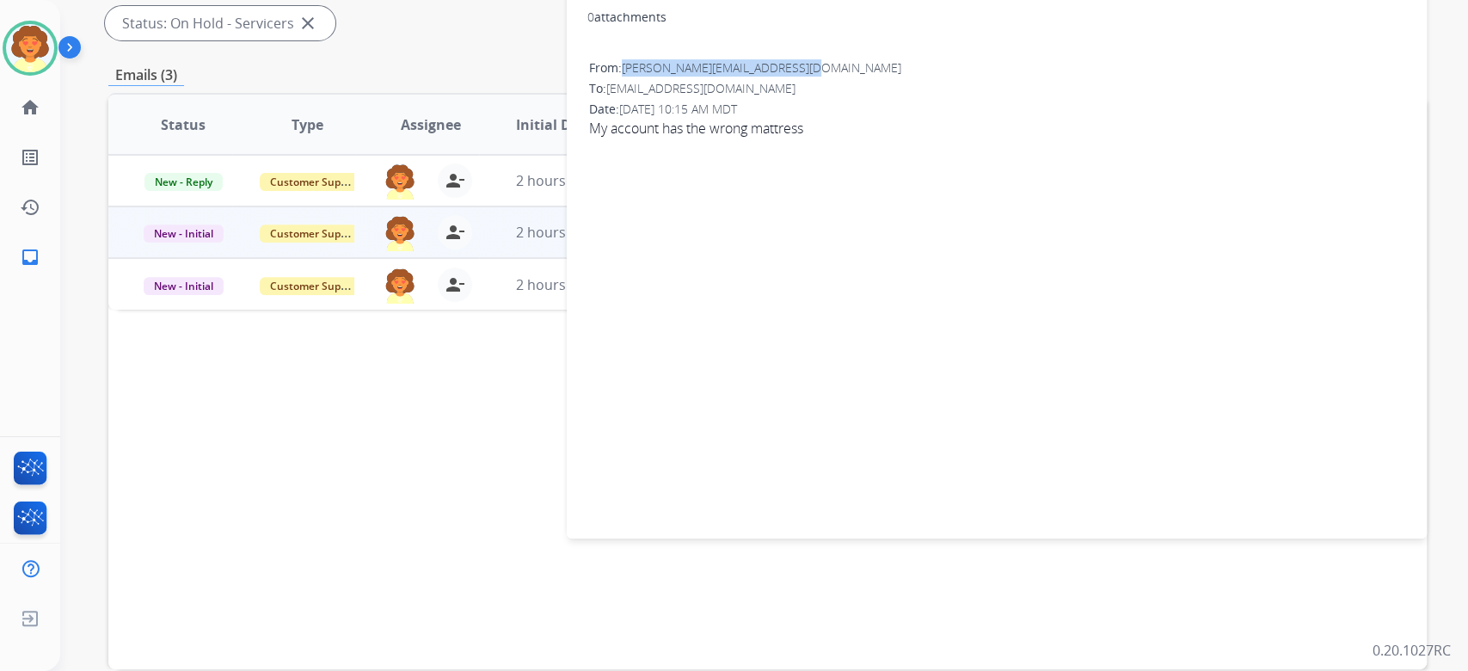
drag, startPoint x: 633, startPoint y: 243, endPoint x: 896, endPoint y: 241, distance: 263.2
click at [896, 76] on span "[PERSON_NAME][EMAIL_ADDRESS][DOMAIN_NAME]" at bounding box center [762, 67] width 280 height 16
copy span "[PERSON_NAME][EMAIL_ADDRESS][DOMAIN_NAME]"
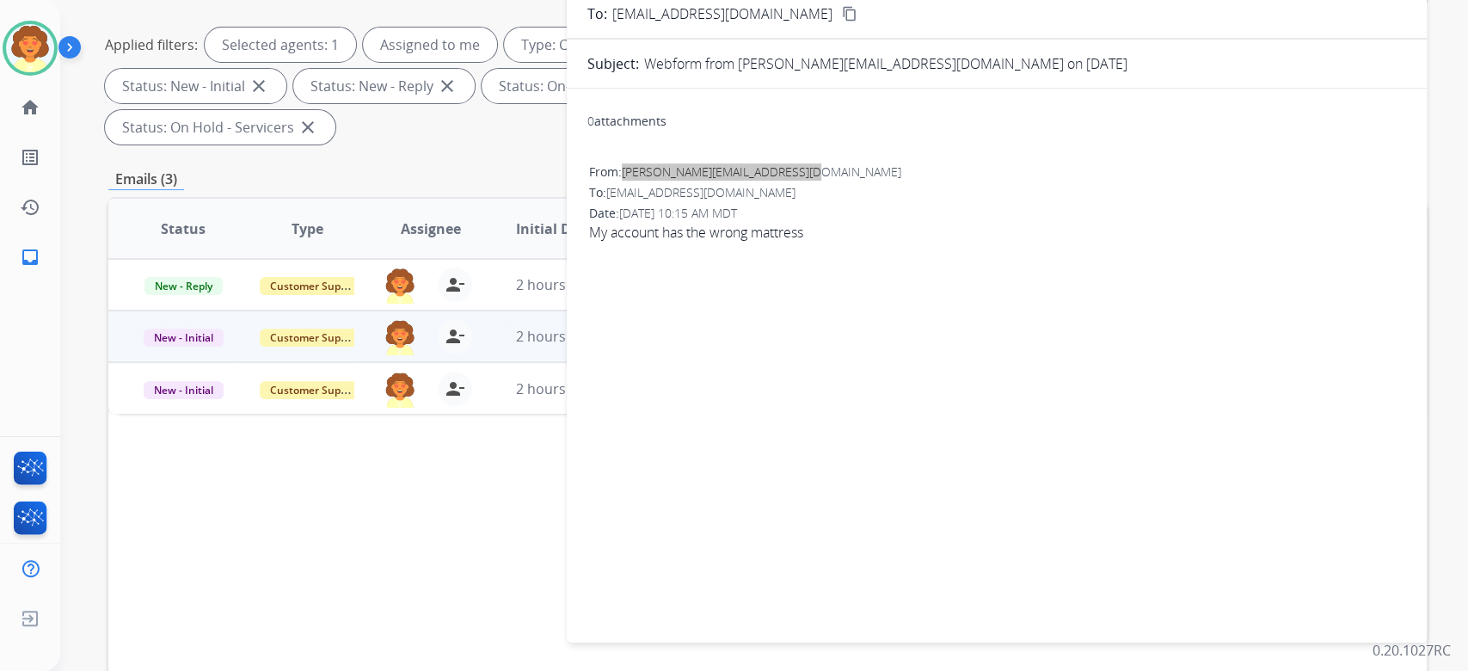
scroll to position [114, 0]
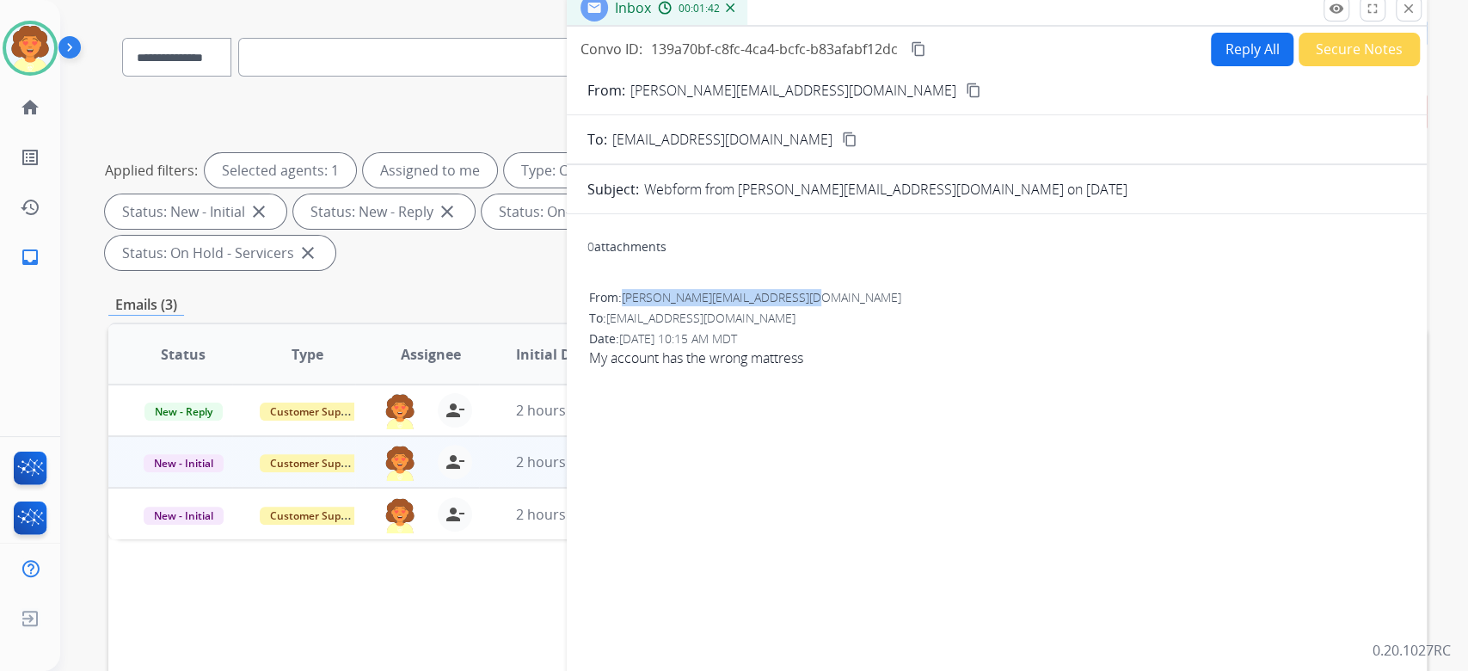
click at [1211, 66] on button "Reply All" at bounding box center [1252, 50] width 83 height 34
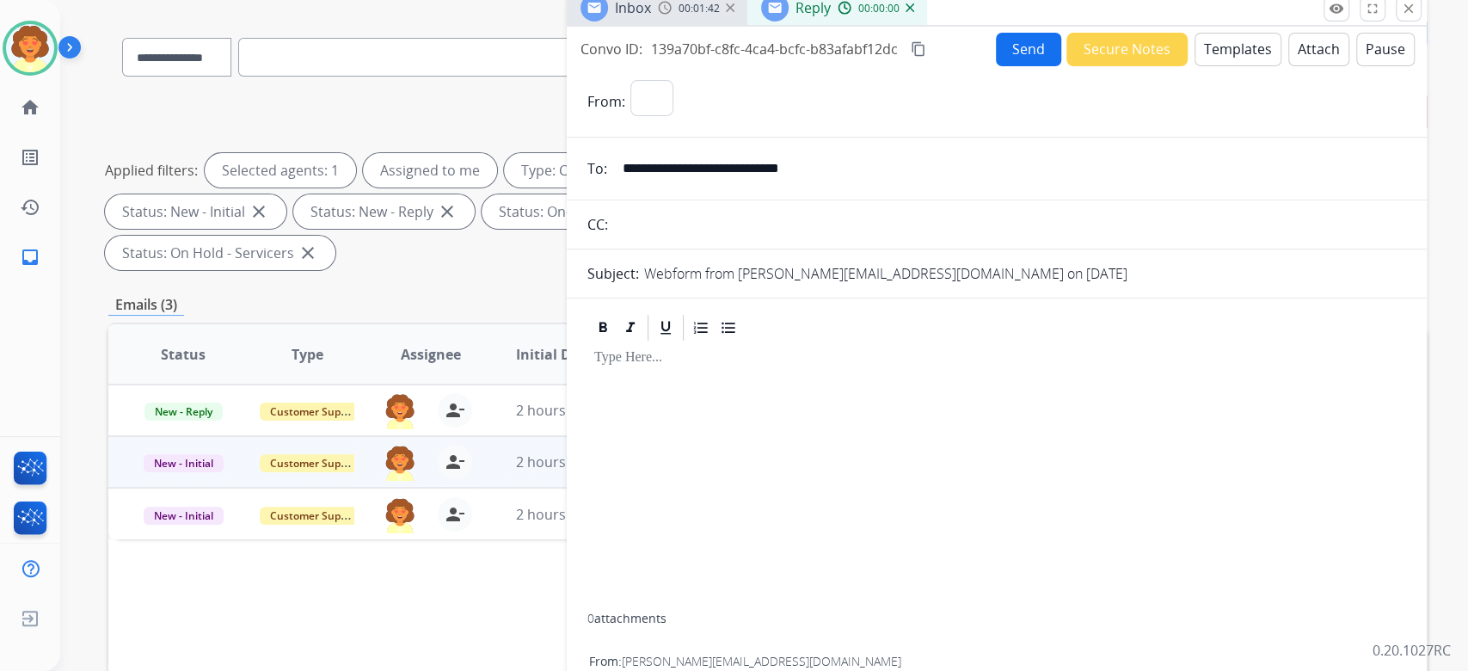
select select "**********"
click at [1195, 66] on button "Templates" at bounding box center [1238, 50] width 87 height 34
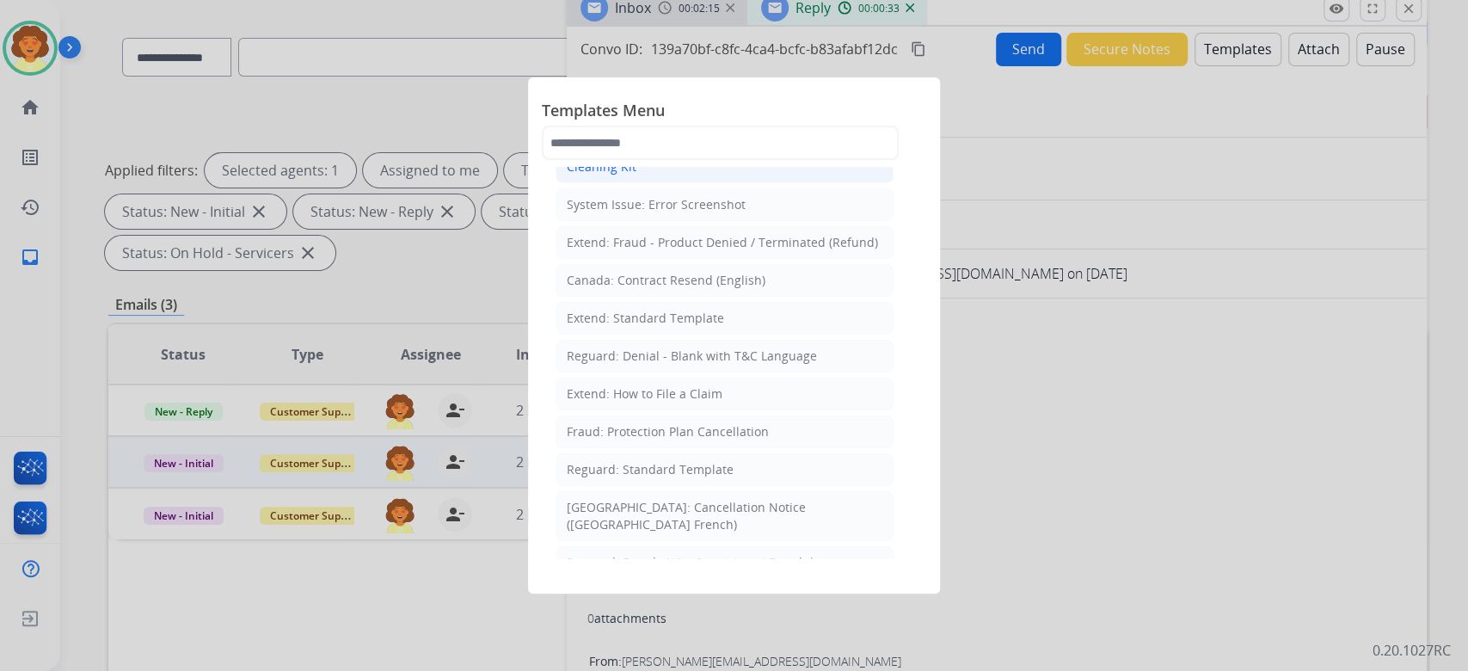
scroll to position [229, 0]
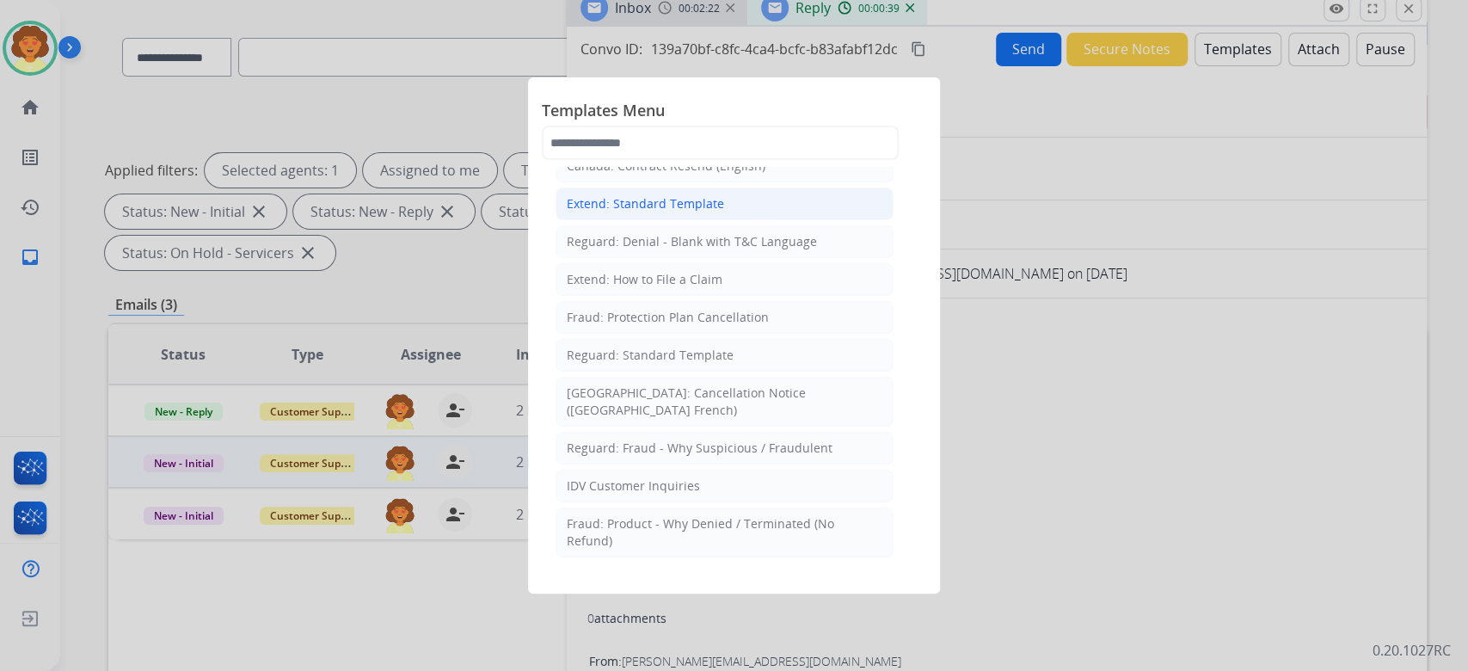
click at [722, 212] on div "Extend: Standard Template" at bounding box center [645, 203] width 157 height 17
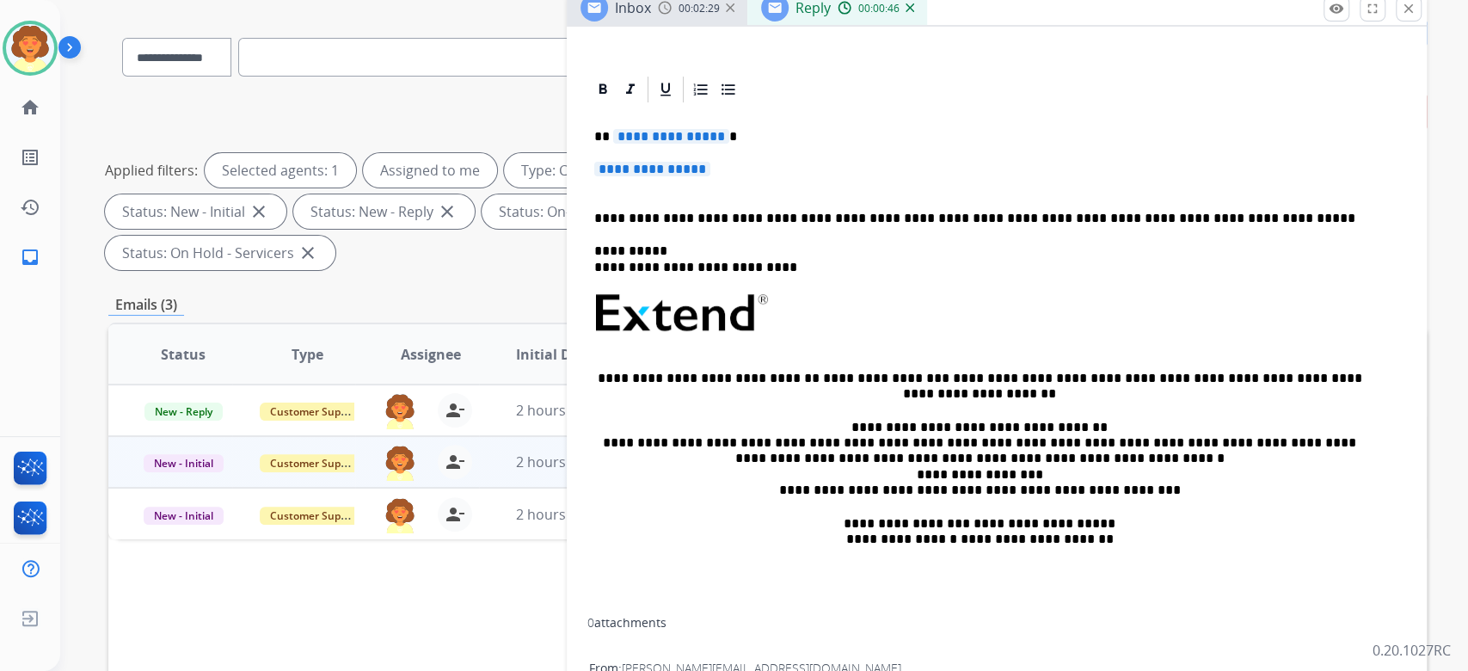
scroll to position [458, 0]
drag, startPoint x: 599, startPoint y: 292, endPoint x: 671, endPoint y: 348, distance: 91.3
click at [671, 348] on div "**********" at bounding box center [996, 358] width 819 height 507
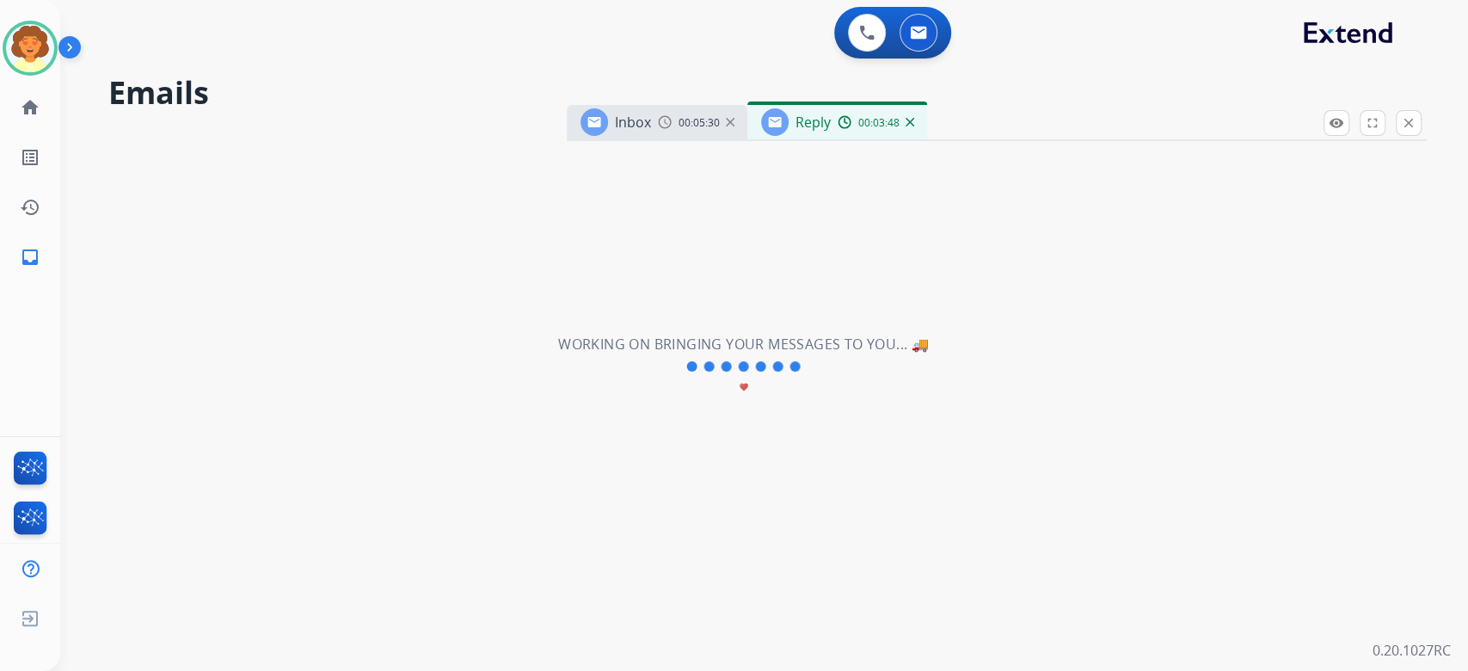
scroll to position [0, 0]
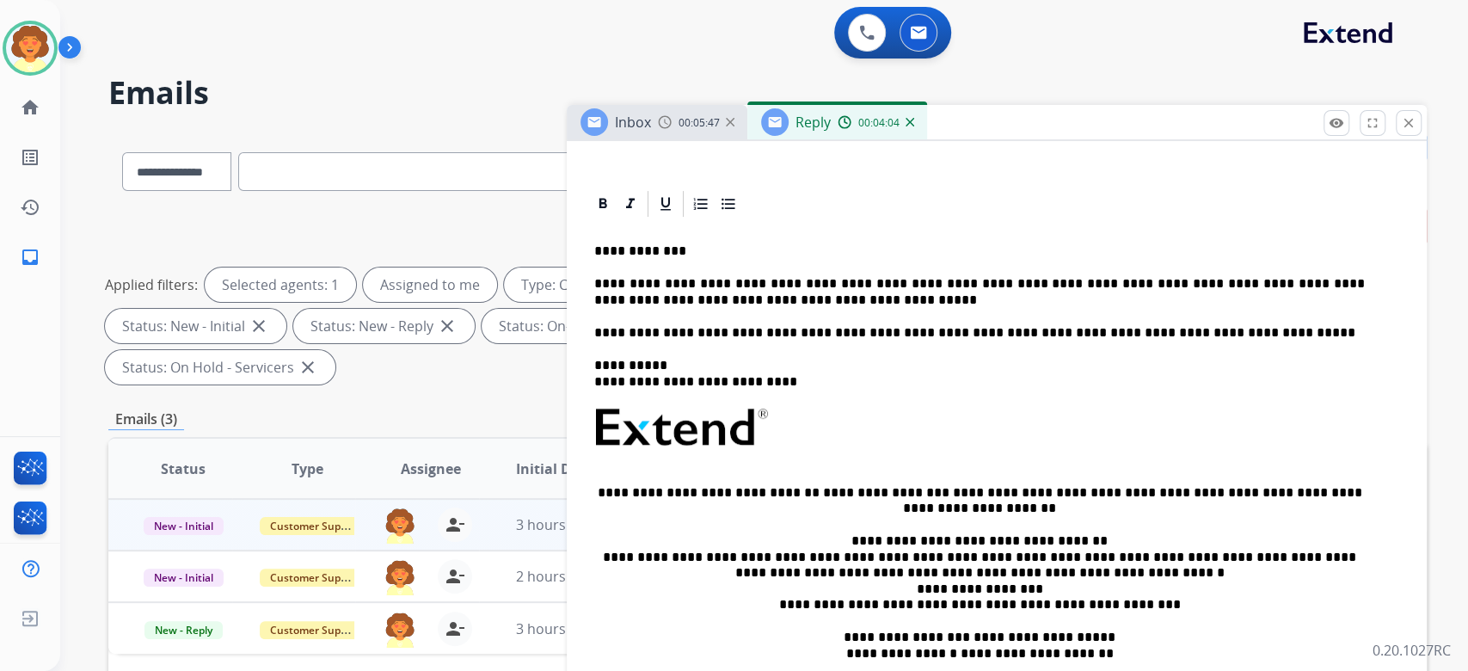
click at [878, 308] on p "**********" at bounding box center [979, 292] width 771 height 32
click at [957, 476] on div "**********" at bounding box center [996, 472] width 819 height 507
click at [937, 487] on div "**********" at bounding box center [996, 472] width 819 height 507
click at [888, 308] on p "**********" at bounding box center [979, 292] width 771 height 32
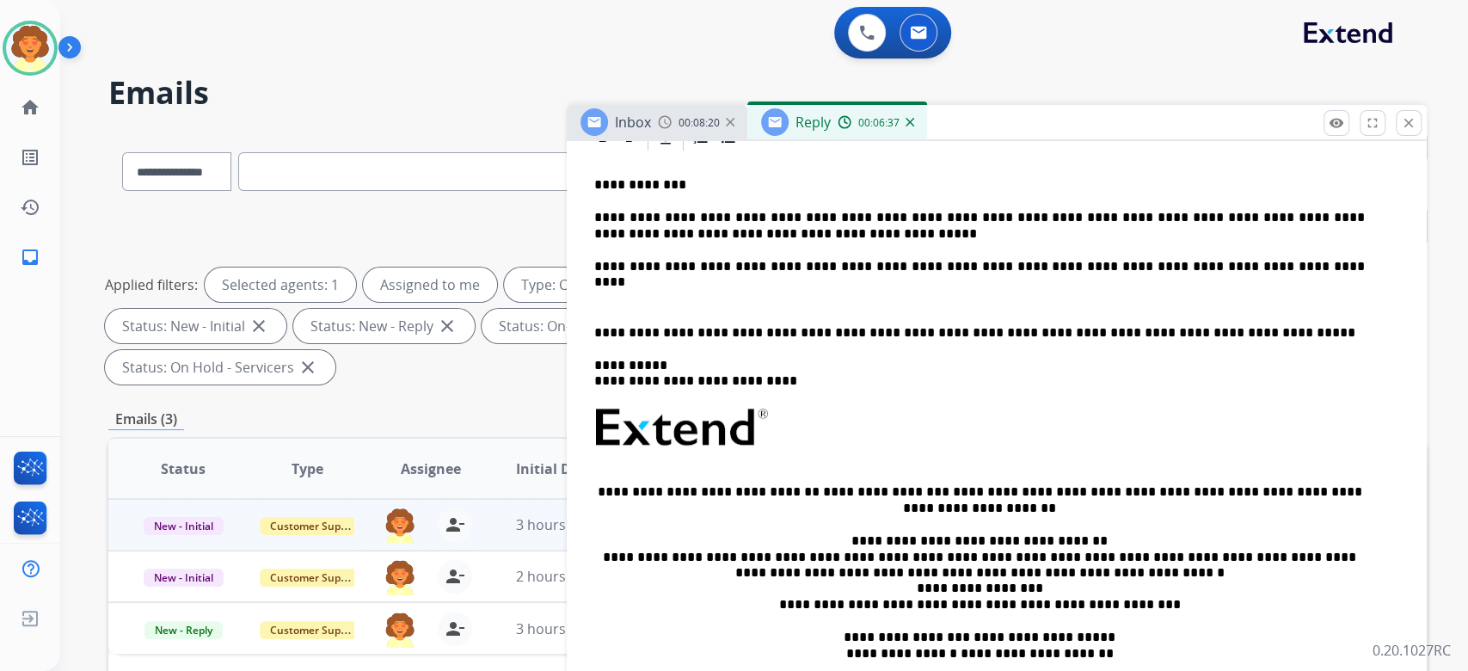
click at [596, 534] on div "**********" at bounding box center [996, 439] width 819 height 573
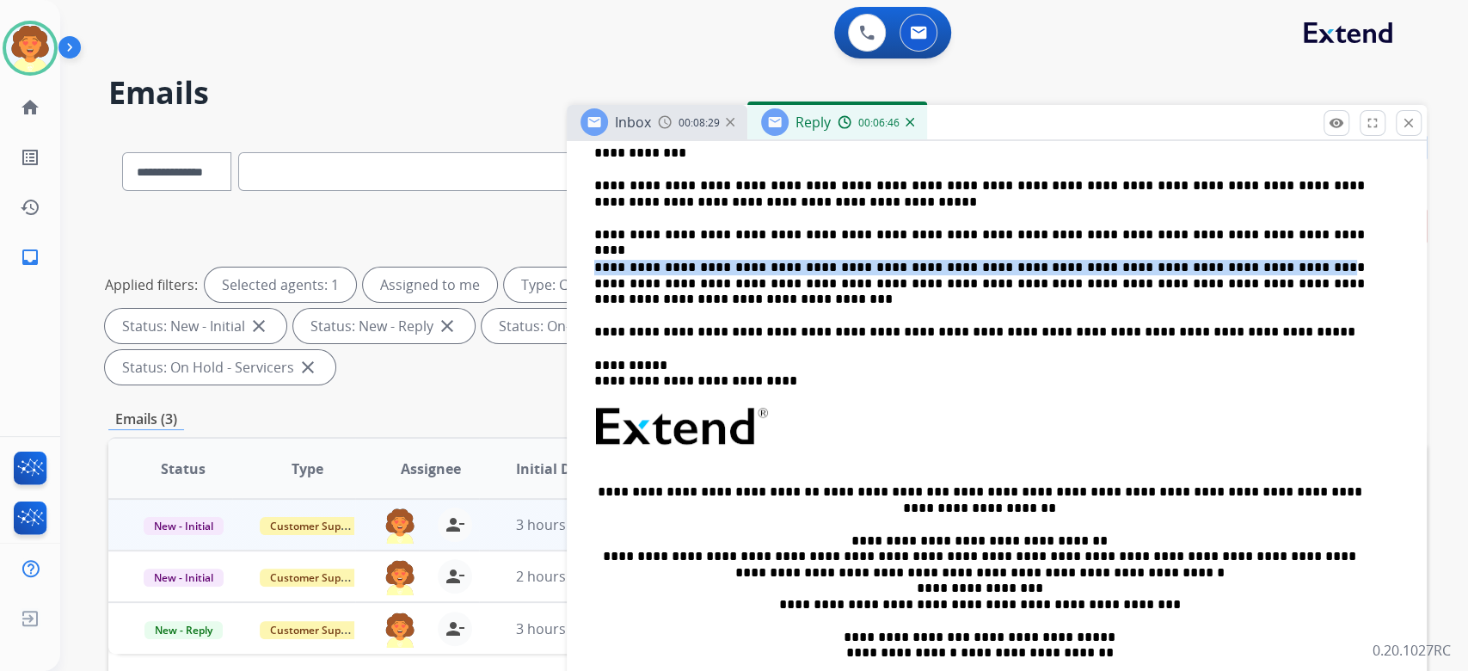
drag, startPoint x: 1278, startPoint y: 547, endPoint x: 579, endPoint y: 525, distance: 699.5
click at [587, 525] on div "**********" at bounding box center [996, 423] width 819 height 604
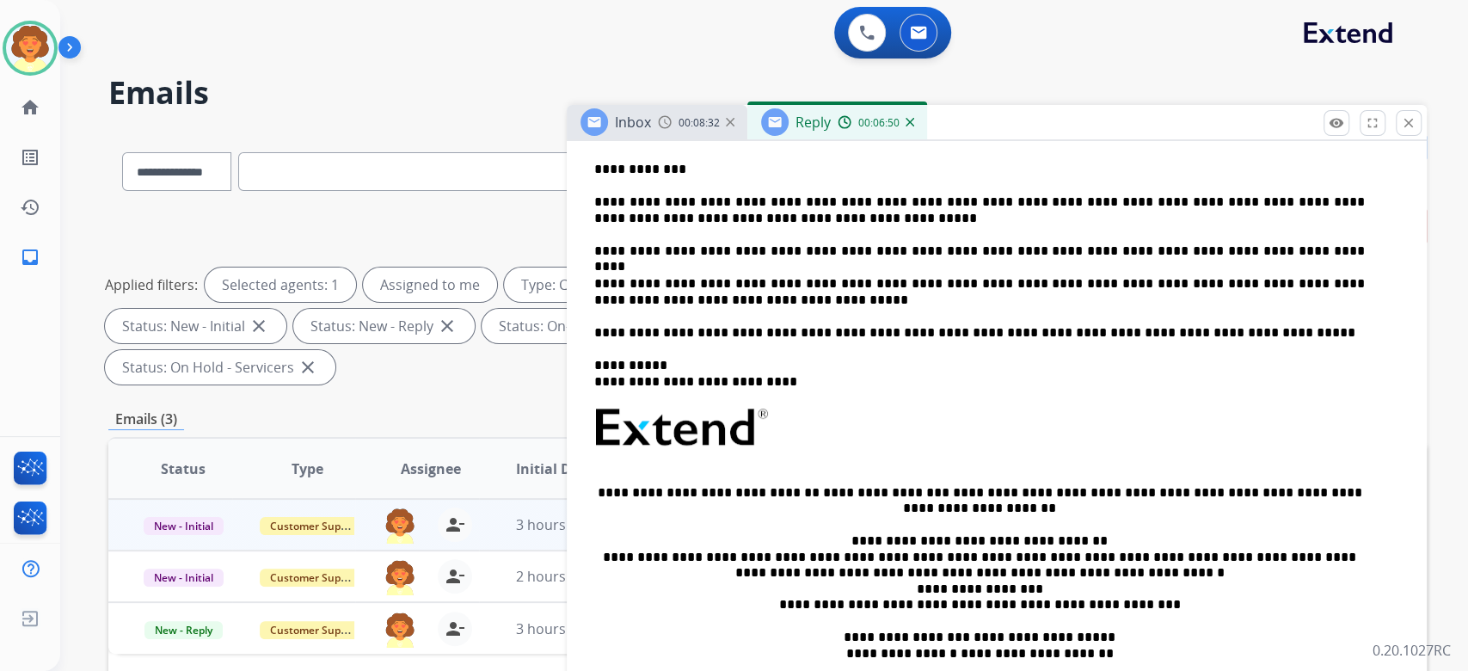
click at [594, 308] on p "**********" at bounding box center [979, 292] width 771 height 32
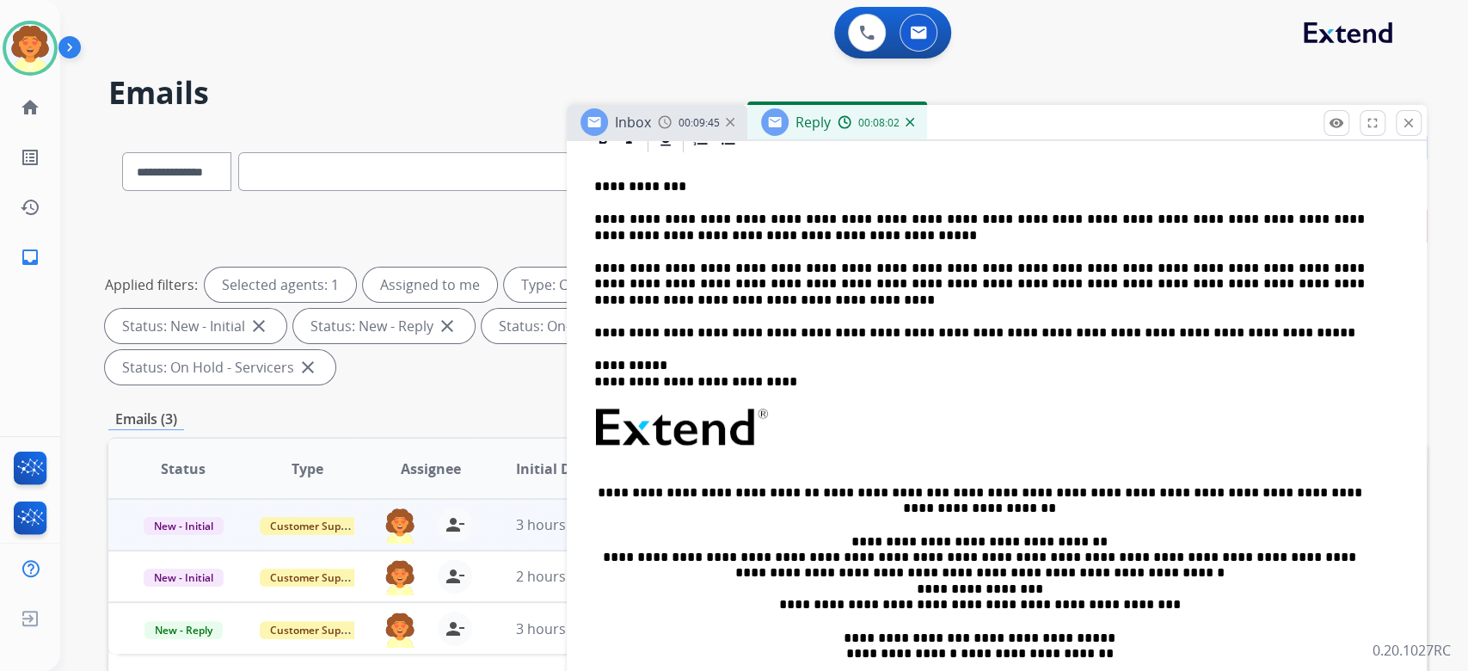
scroll to position [572, 0]
click at [1307, 243] on p "**********" at bounding box center [979, 228] width 771 height 32
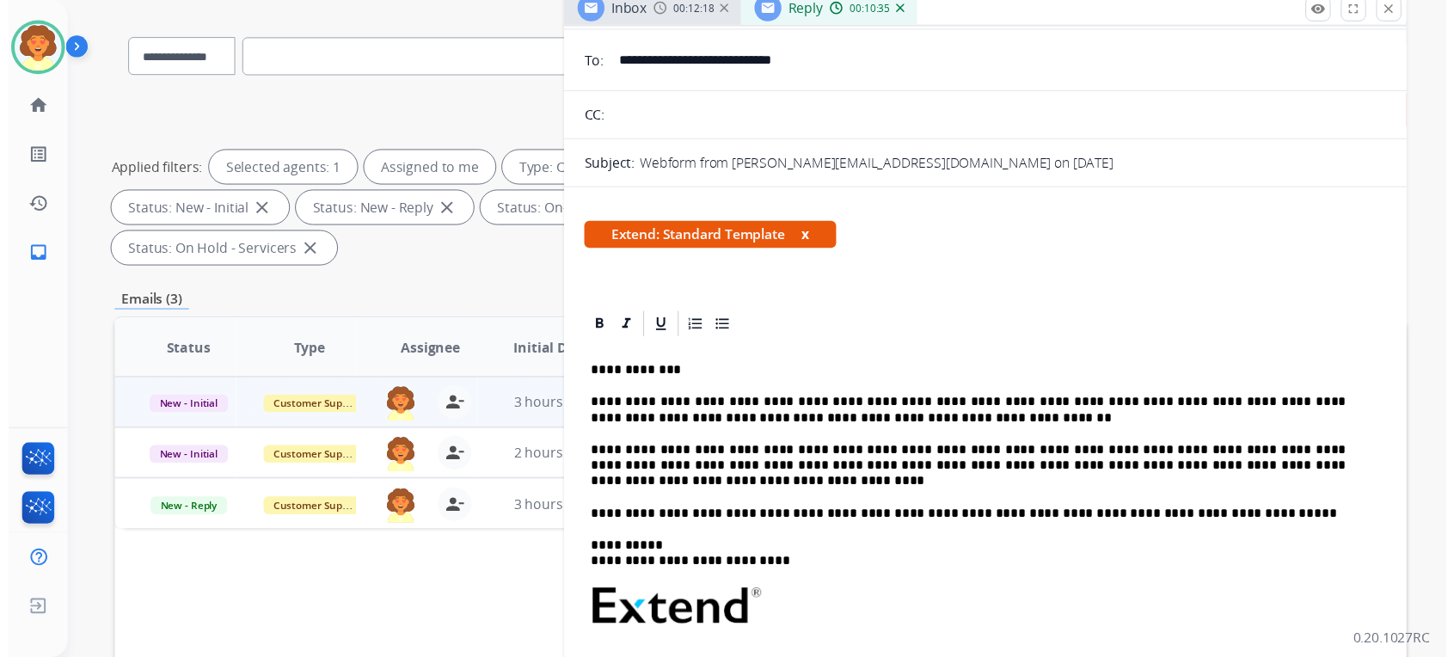
scroll to position [0, 0]
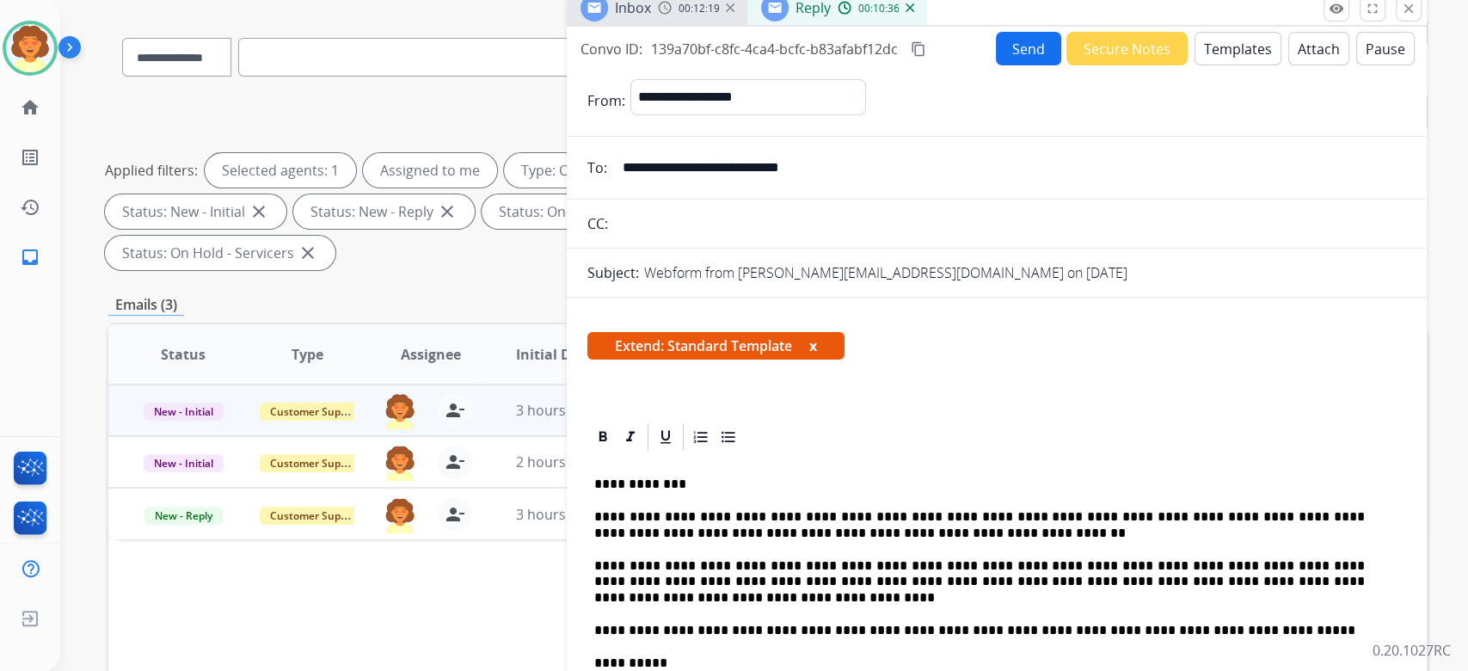
click at [996, 65] on button "Send" at bounding box center [1028, 49] width 65 height 34
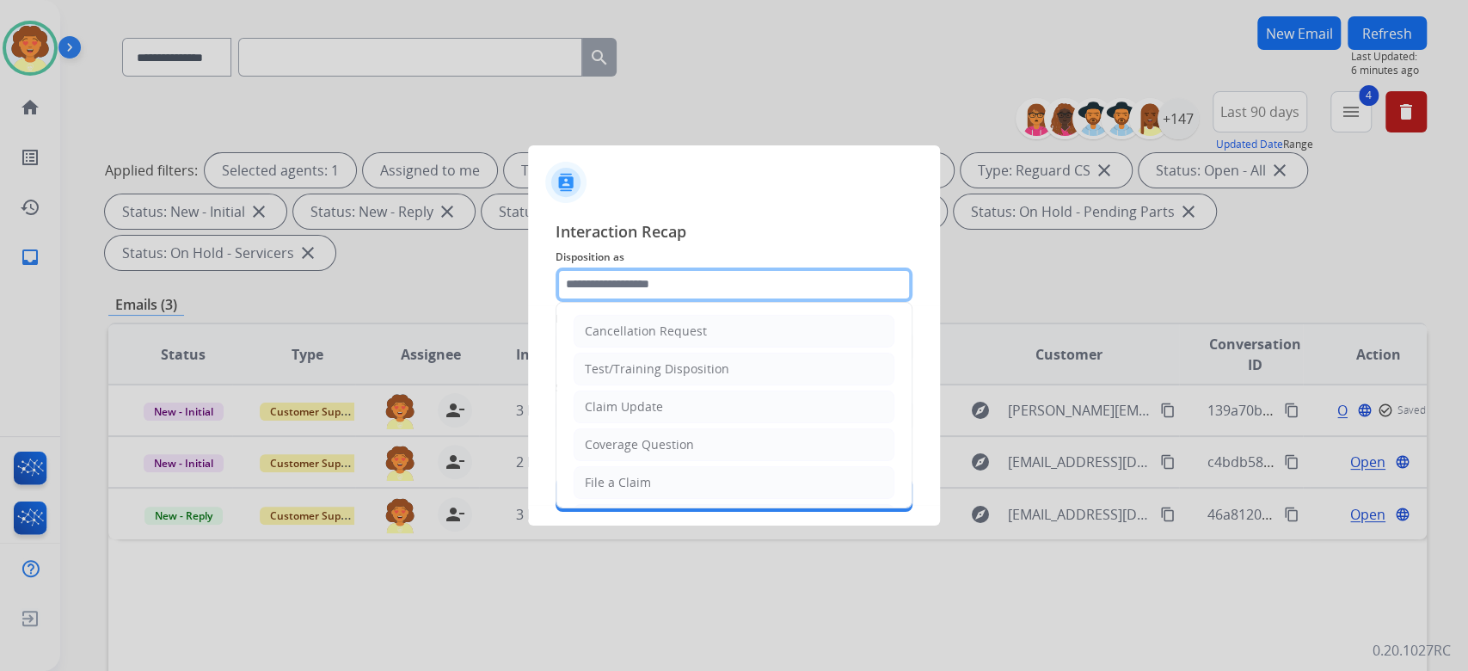
click at [691, 267] on input "text" at bounding box center [734, 284] width 357 height 34
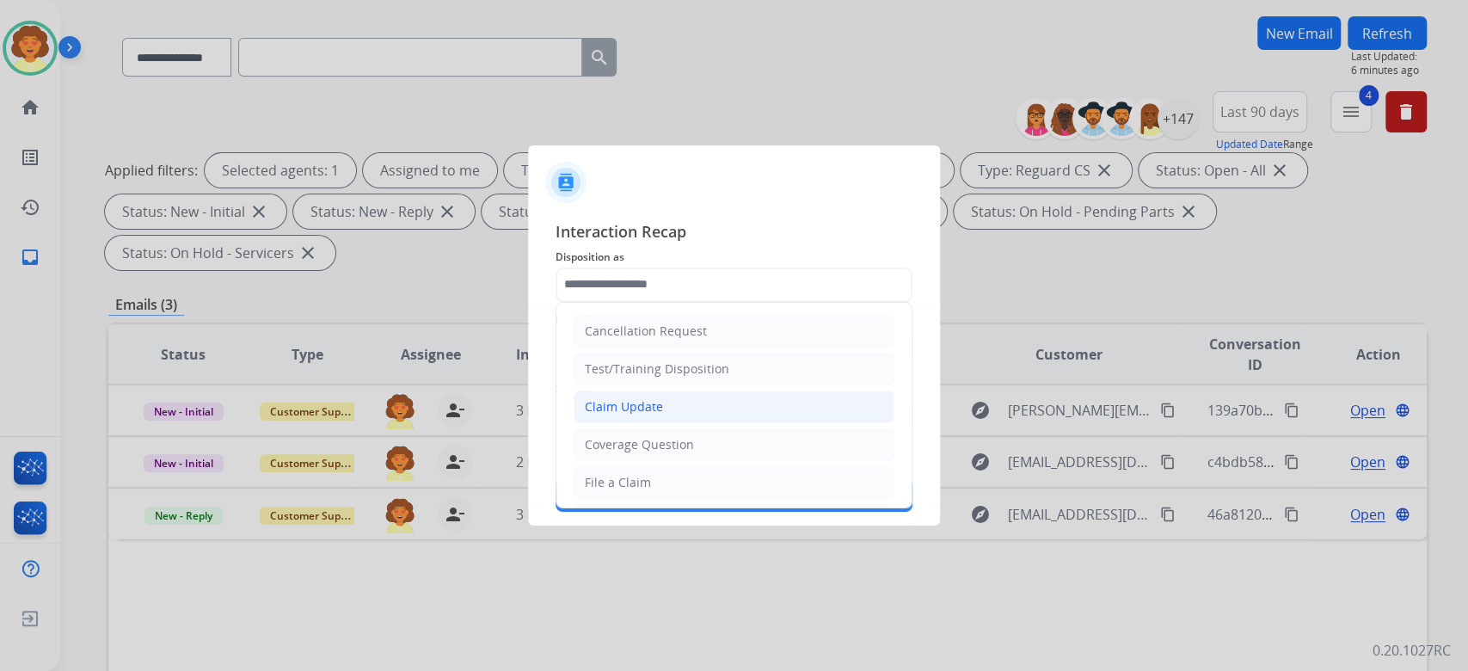
click at [663, 415] on div "Claim Update" at bounding box center [624, 406] width 78 height 17
type input "**********"
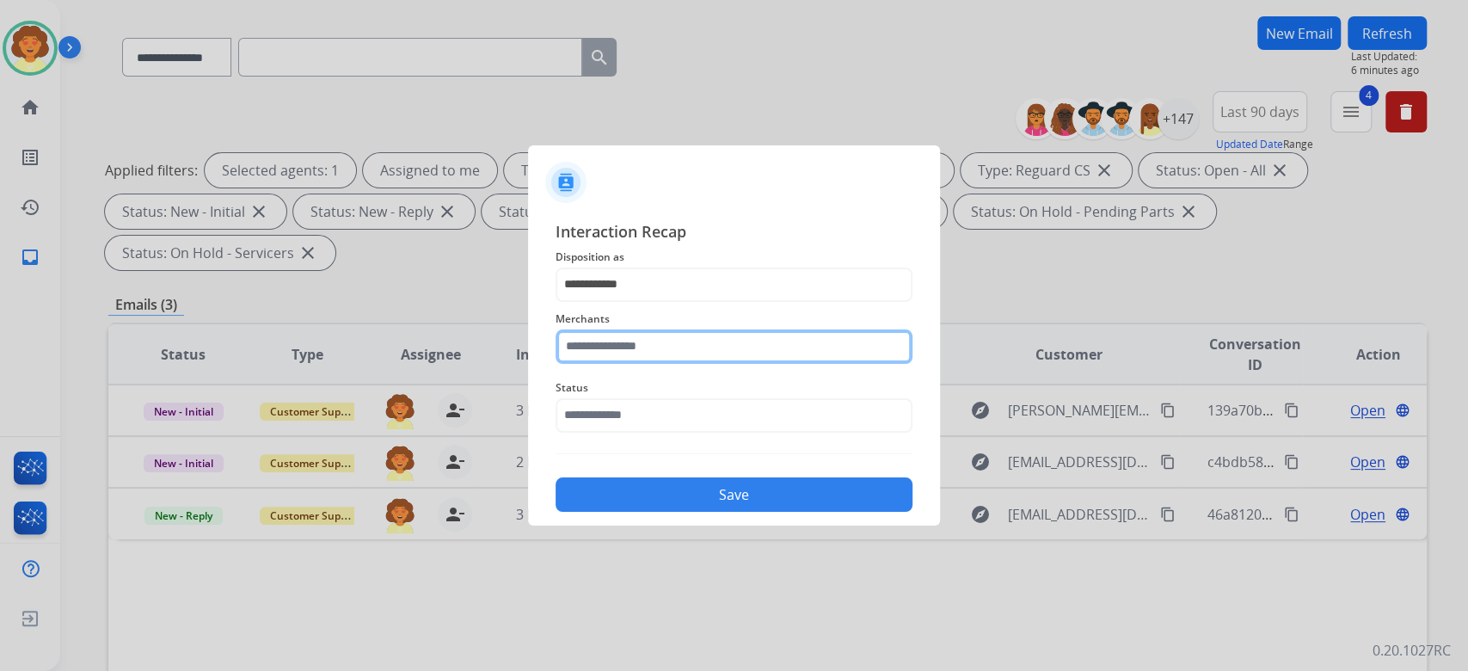
click at [631, 347] on input "text" at bounding box center [734, 346] width 357 height 34
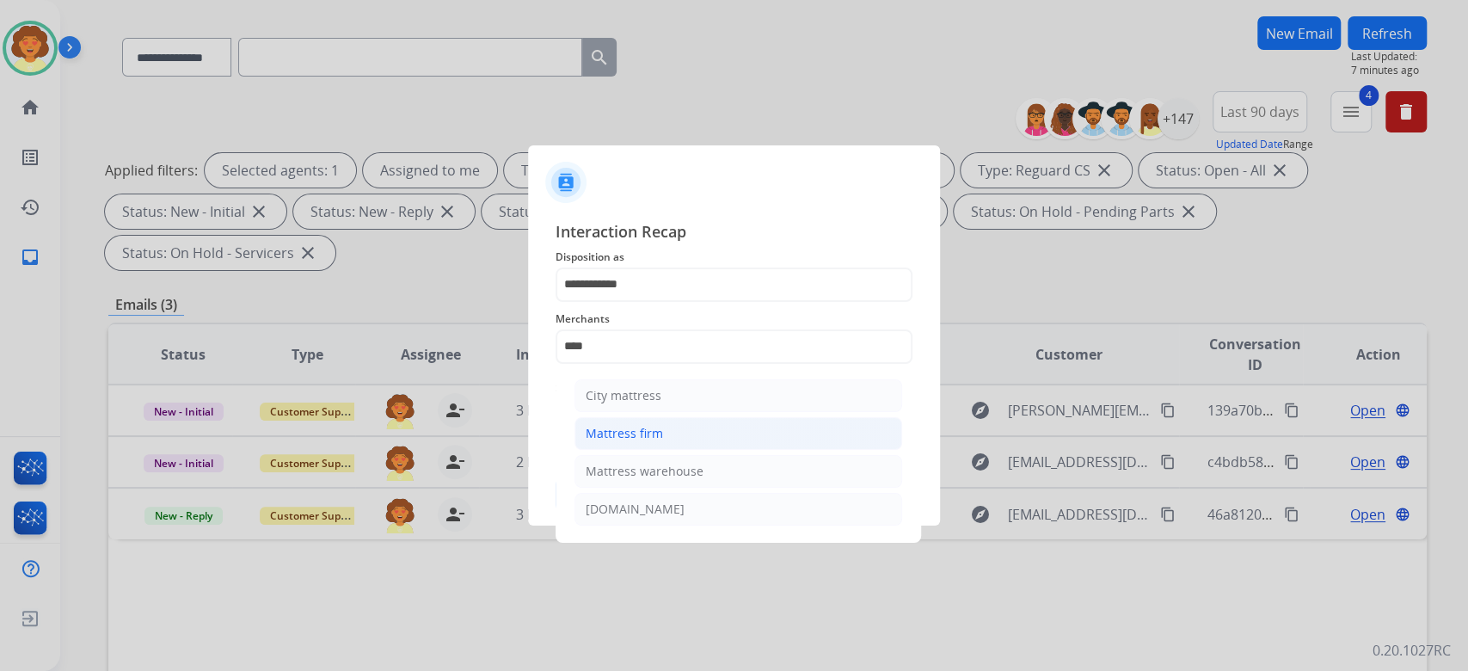
click at [795, 450] on li "Mattress firm" at bounding box center [739, 433] width 328 height 33
type input "**********"
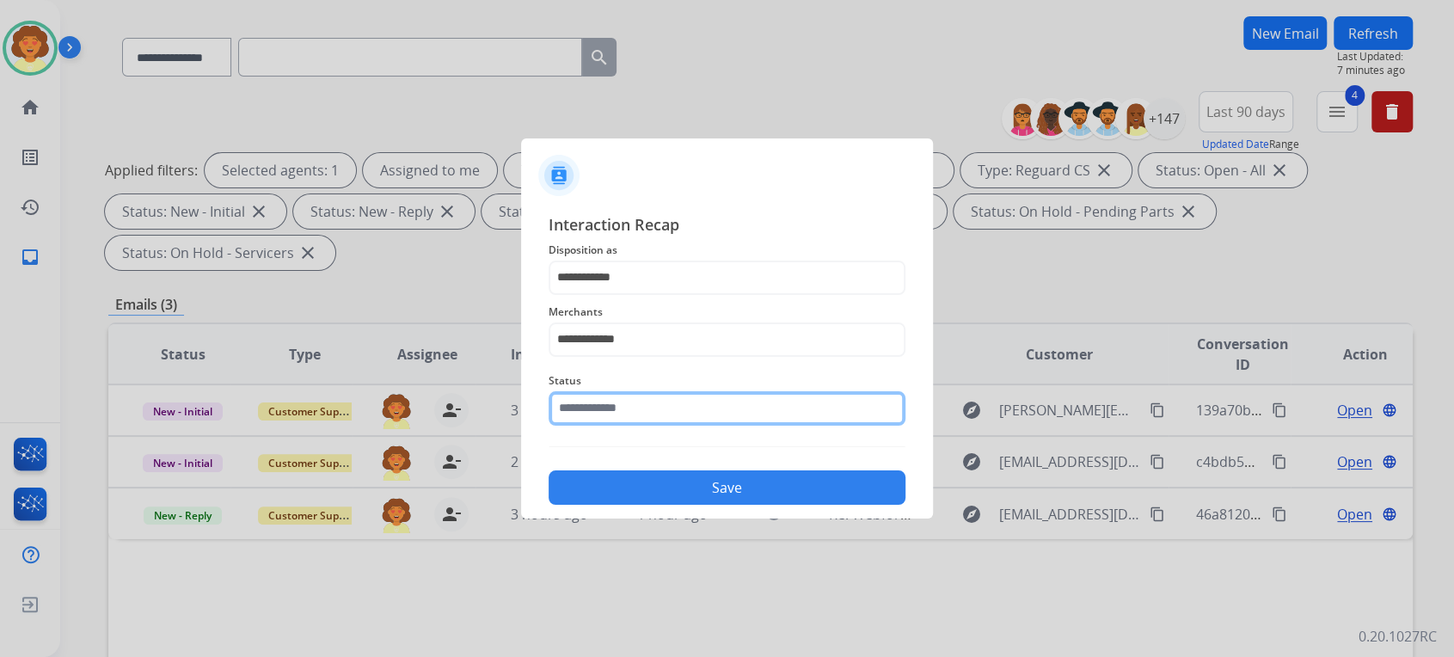
click at [740, 426] on input "text" at bounding box center [727, 408] width 357 height 34
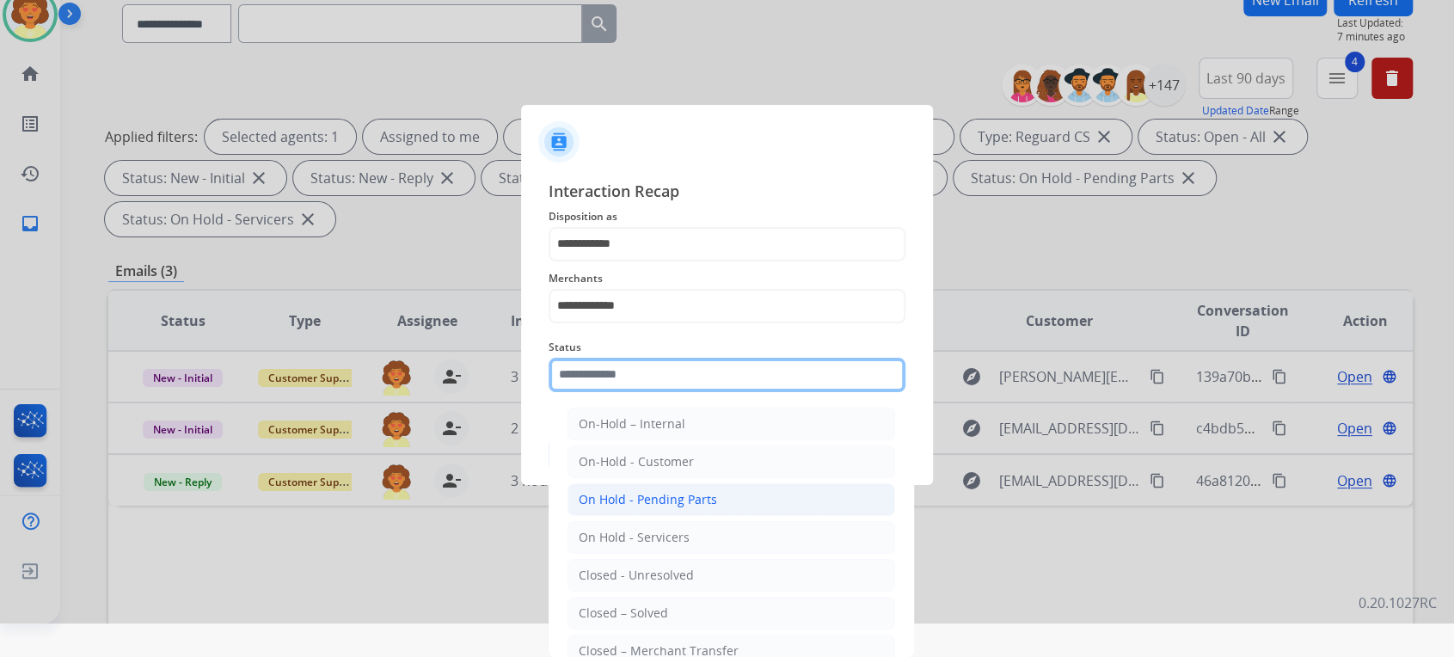
scroll to position [229, 0]
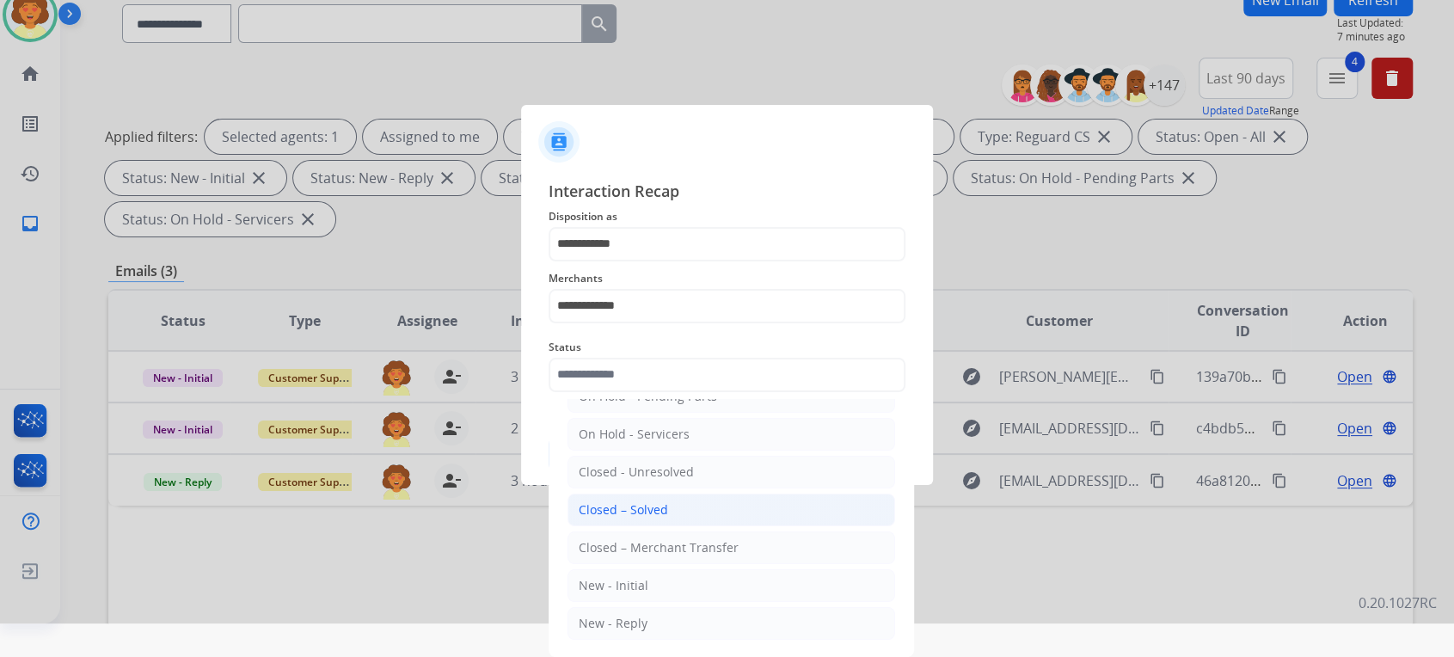
click at [740, 494] on li "Closed – Solved" at bounding box center [732, 510] width 328 height 33
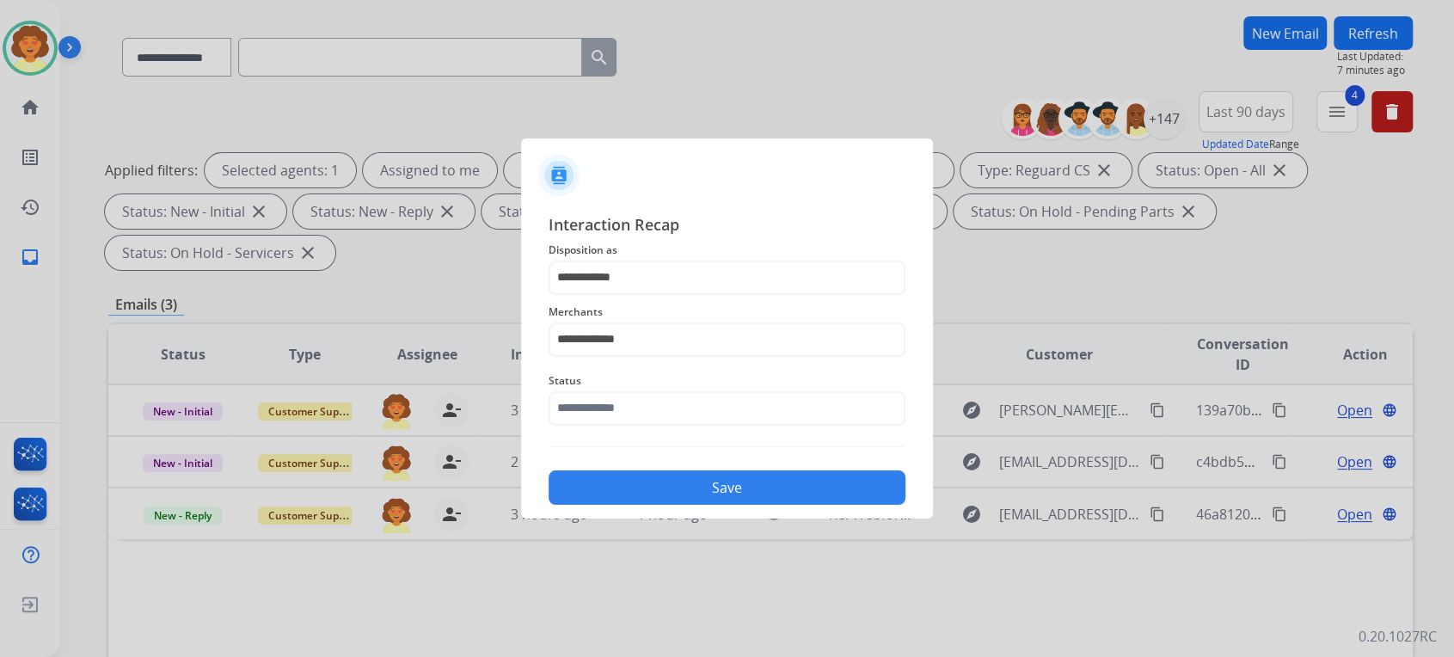
type input "**********"
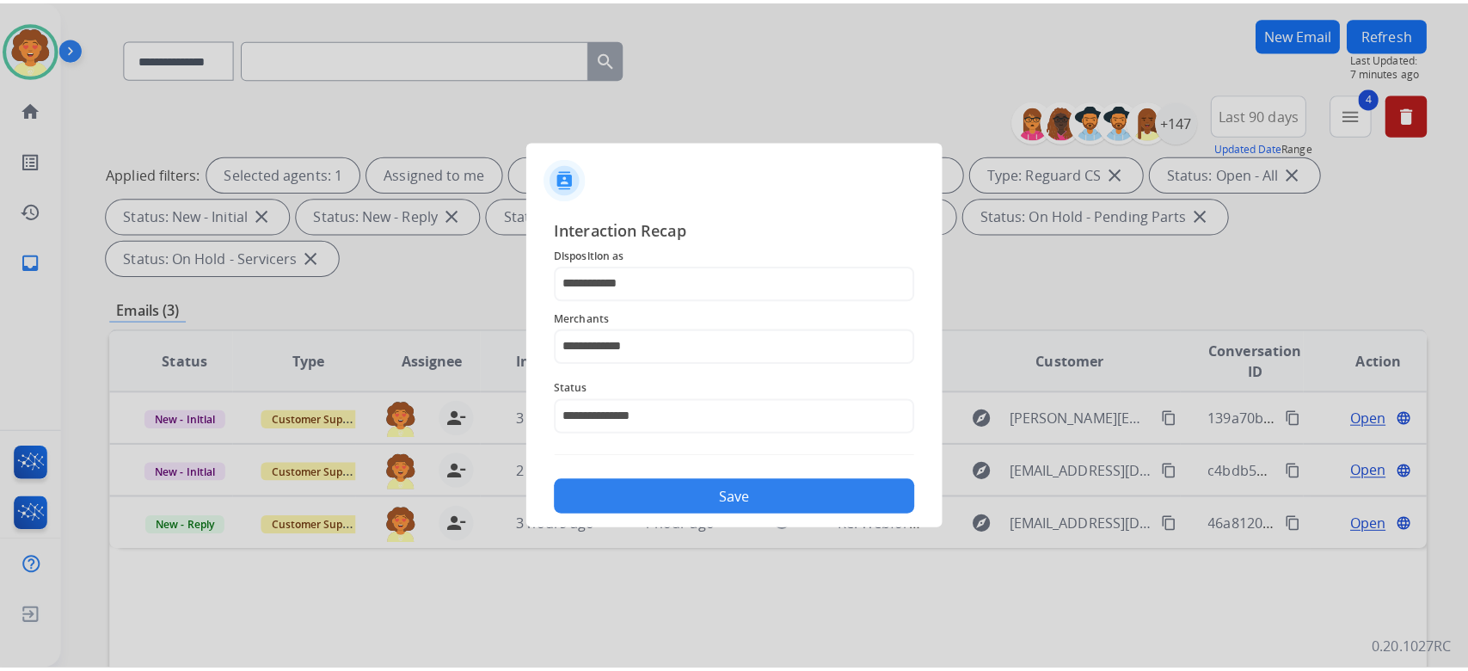
scroll to position [0, 0]
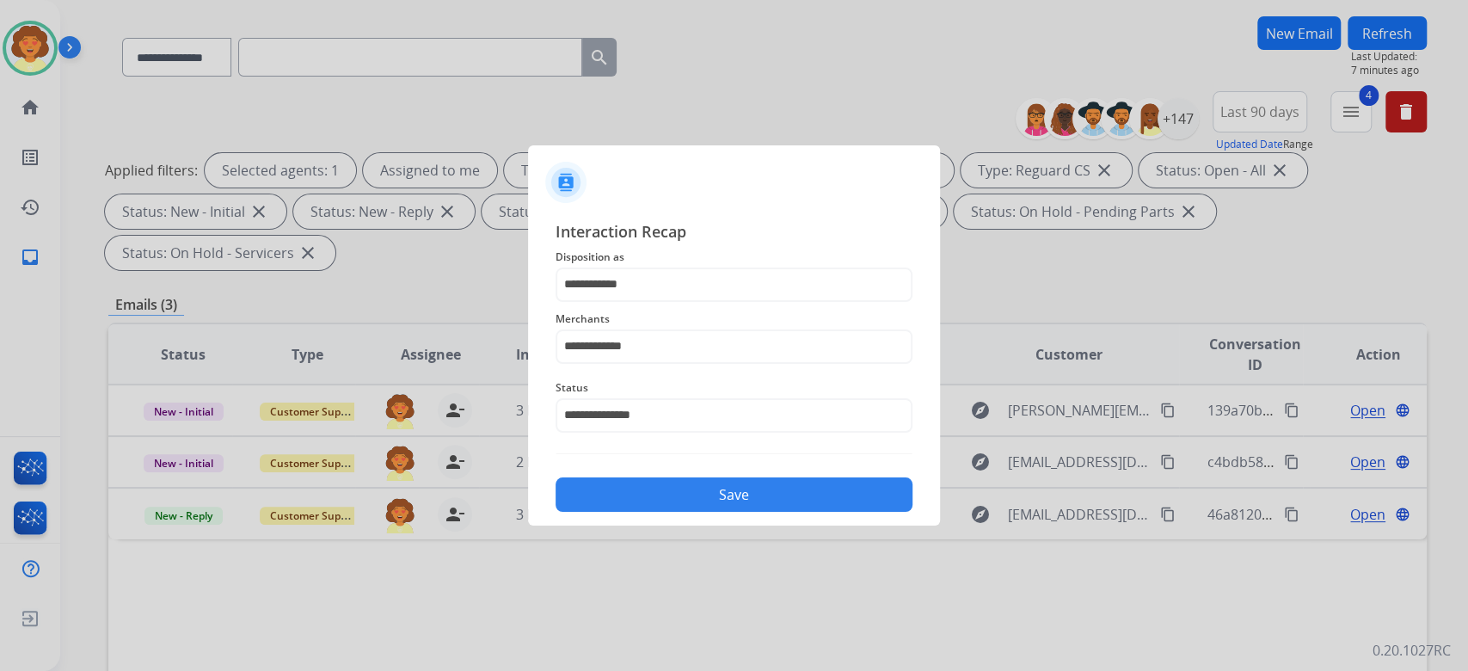
click at [762, 512] on button "Save" at bounding box center [734, 494] width 357 height 34
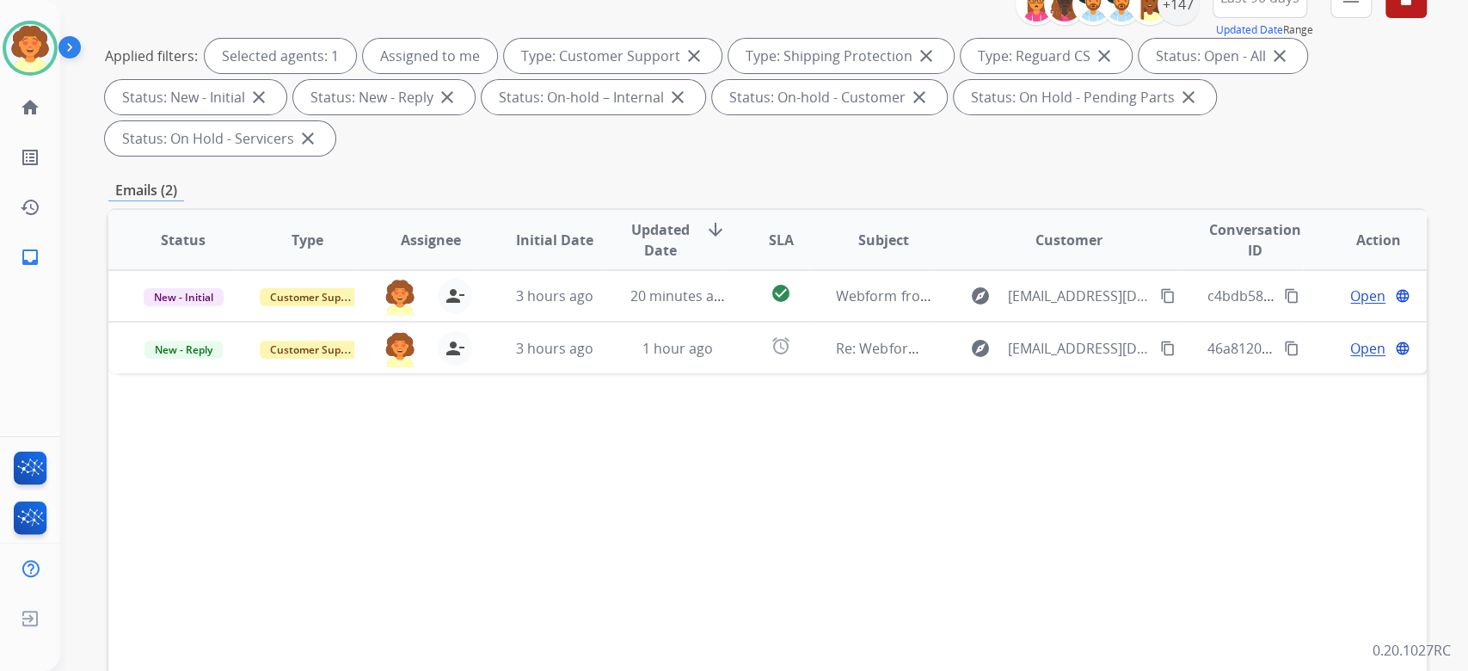
scroll to position [458, 0]
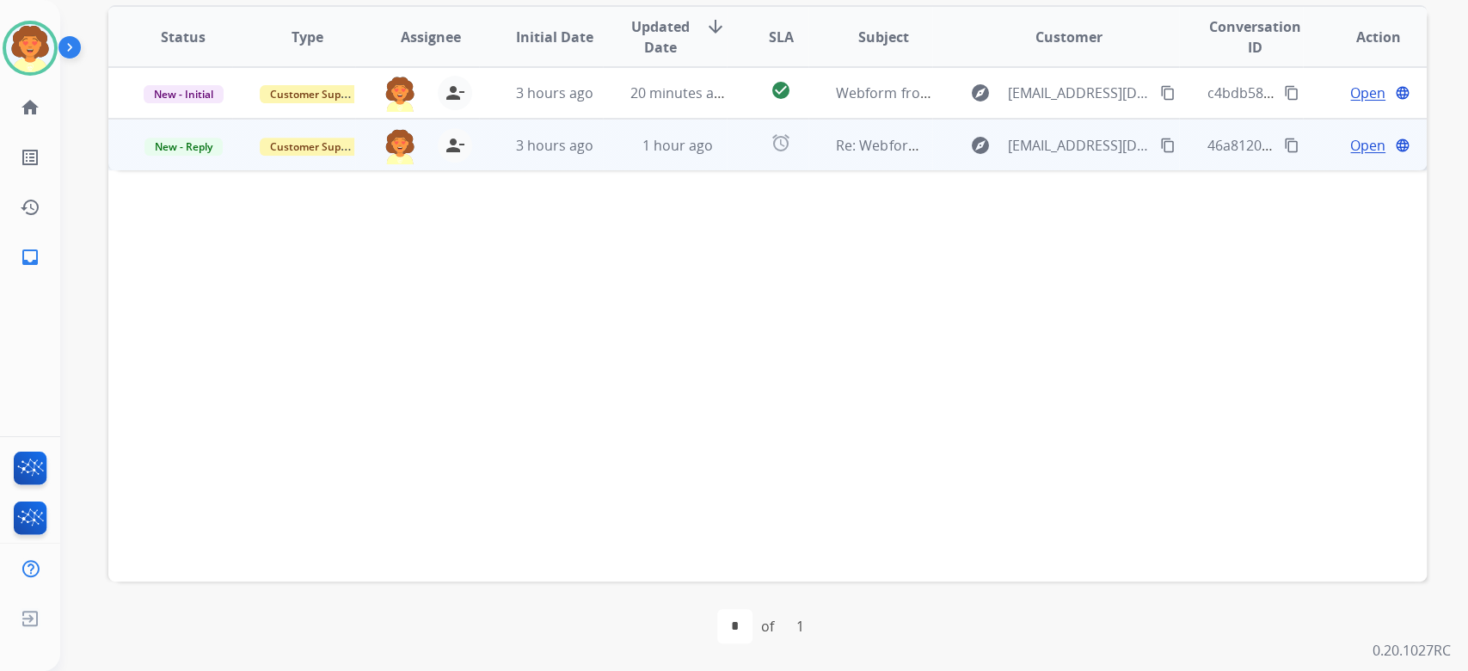
click at [1350, 156] on span "Open" at bounding box center [1367, 145] width 35 height 21
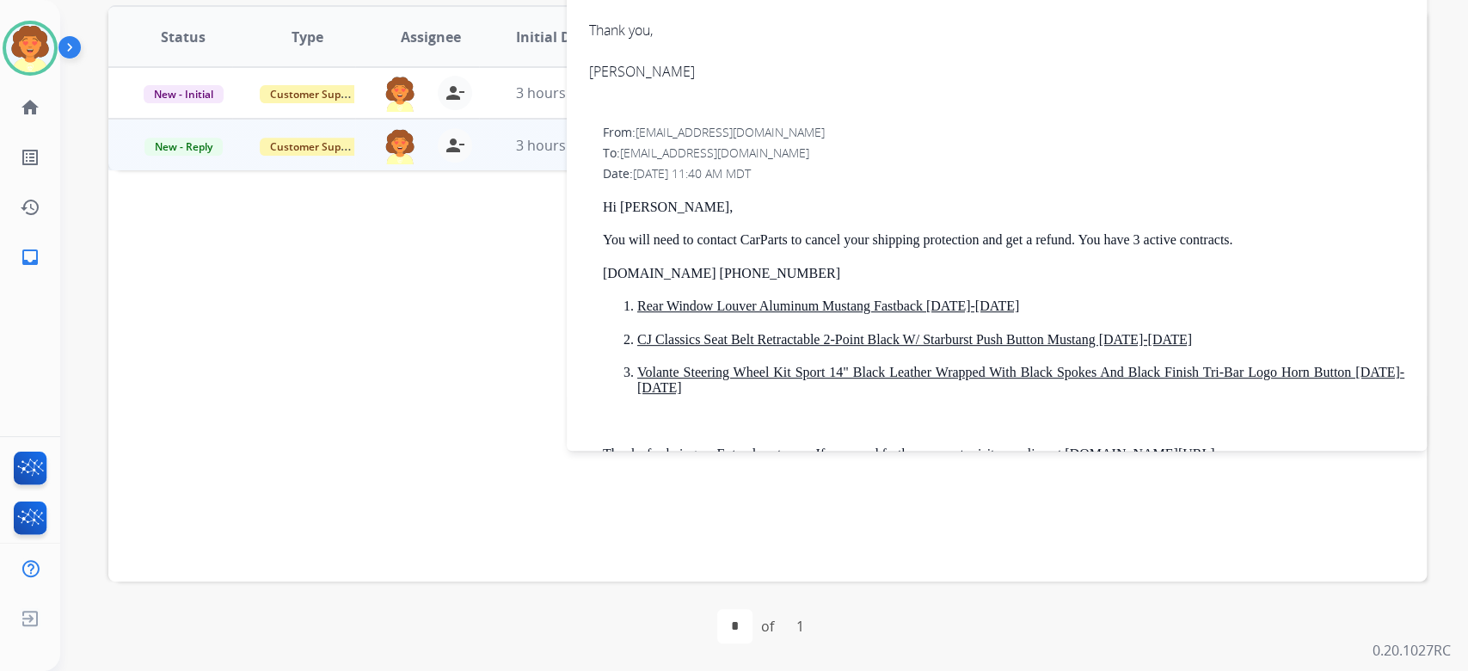
scroll to position [0, 0]
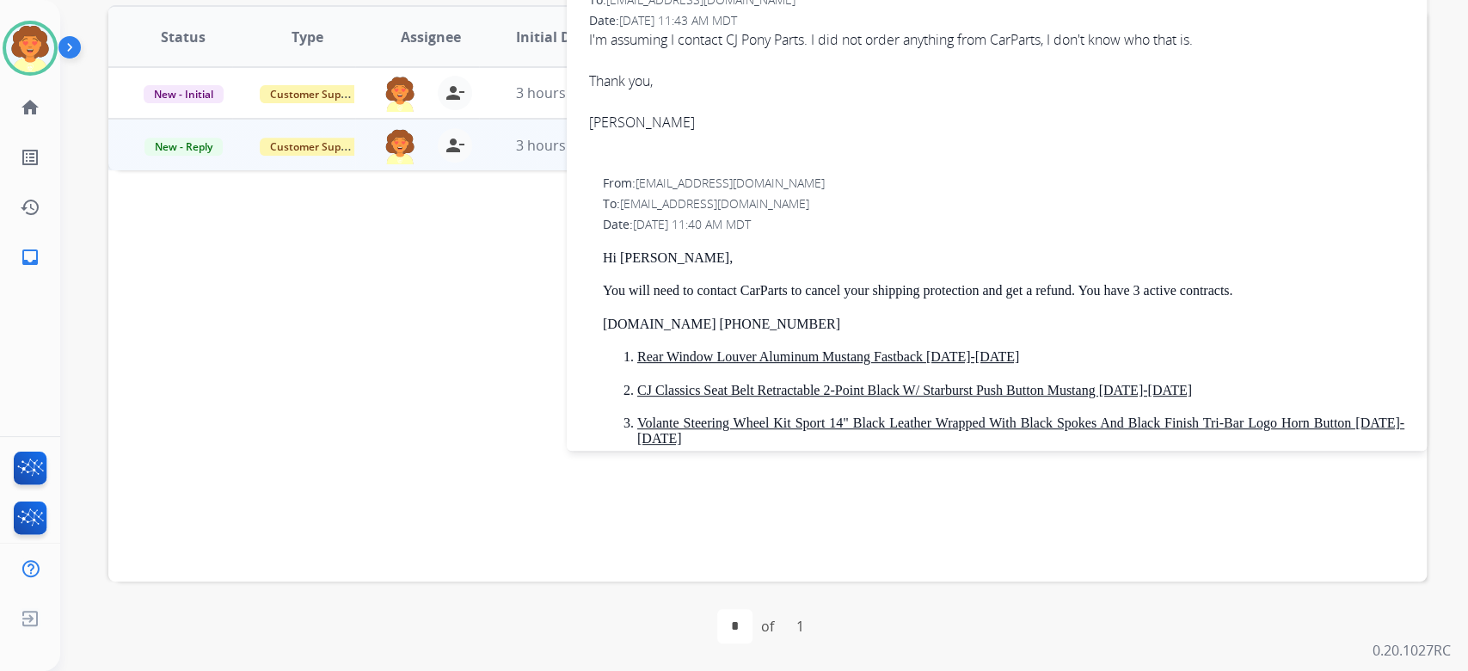
drag, startPoint x: 578, startPoint y: 354, endPoint x: 743, endPoint y: 362, distance: 165.3
click at [743, 132] on div "[PERSON_NAME]" at bounding box center [996, 122] width 815 height 21
click at [798, 112] on div at bounding box center [996, 101] width 815 height 21
drag, startPoint x: 634, startPoint y: 114, endPoint x: 888, endPoint y: 117, distance: 253.7
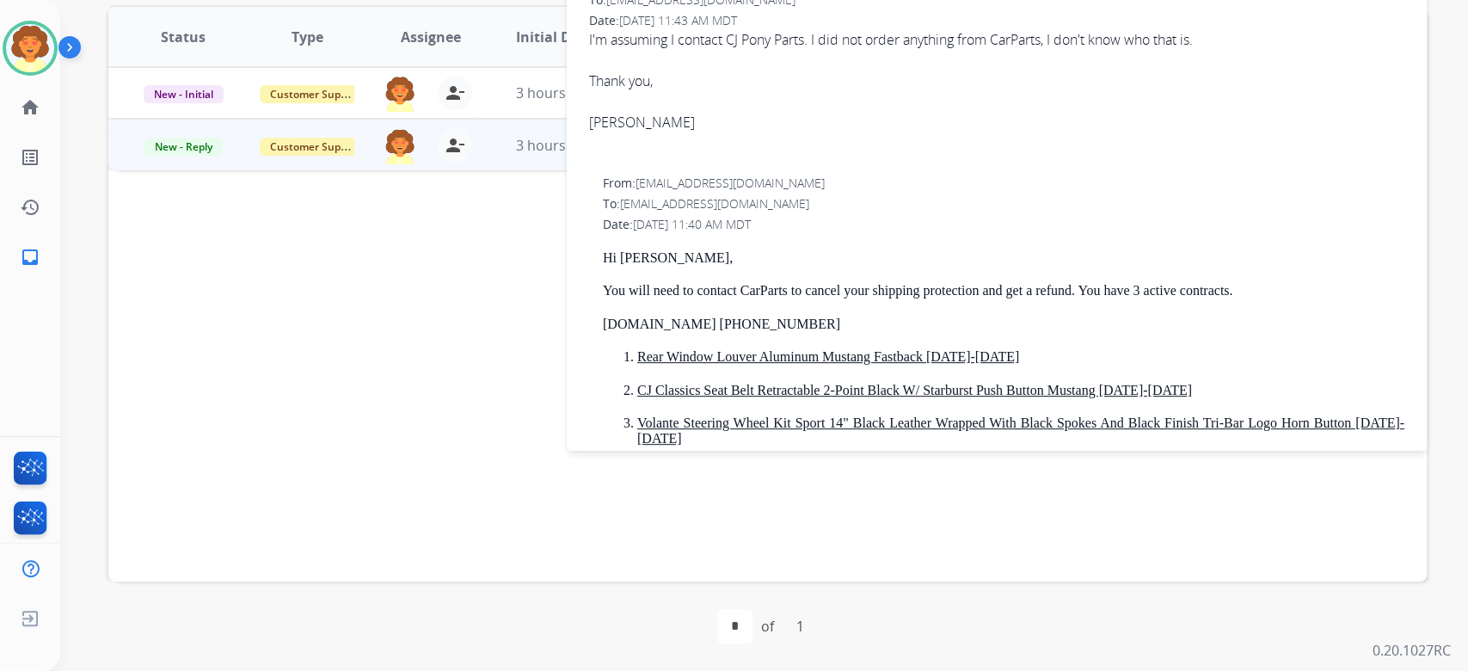
copy span "[EMAIL_ADDRESS][DOMAIN_NAME]"
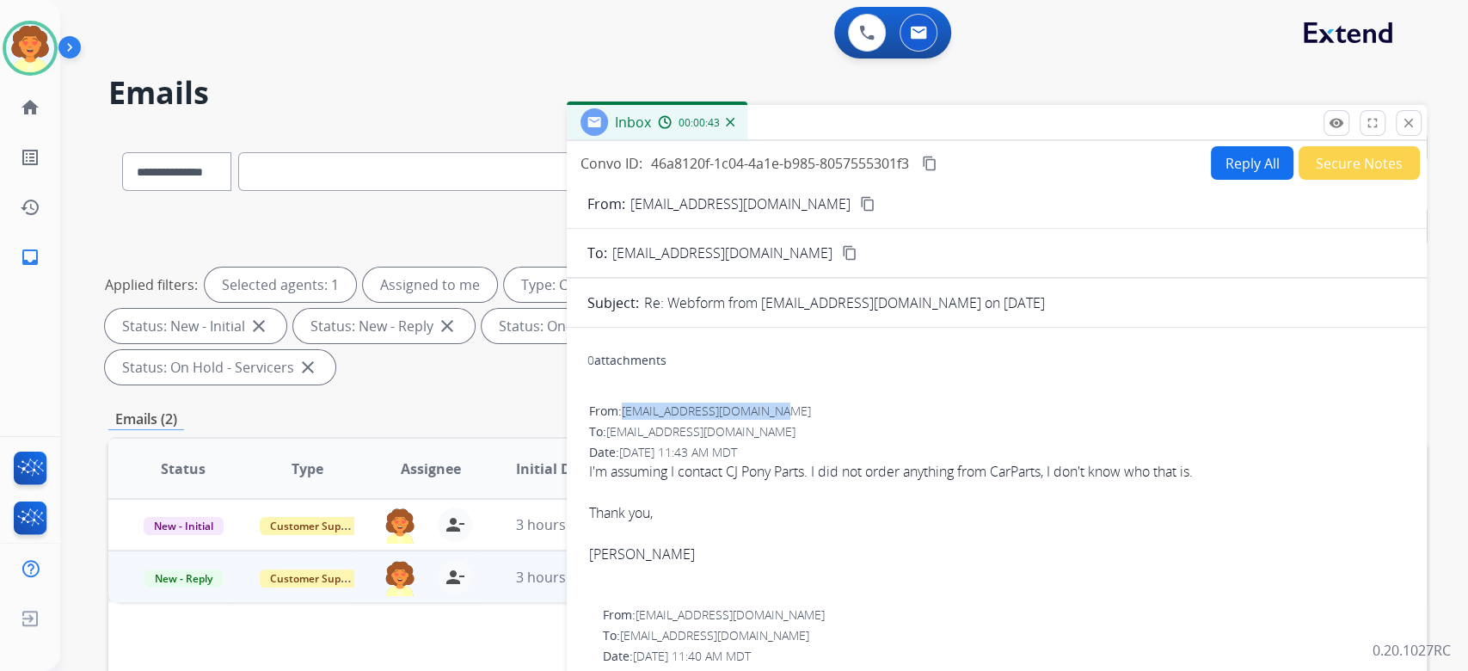
click at [1211, 180] on button "Reply All" at bounding box center [1252, 163] width 83 height 34
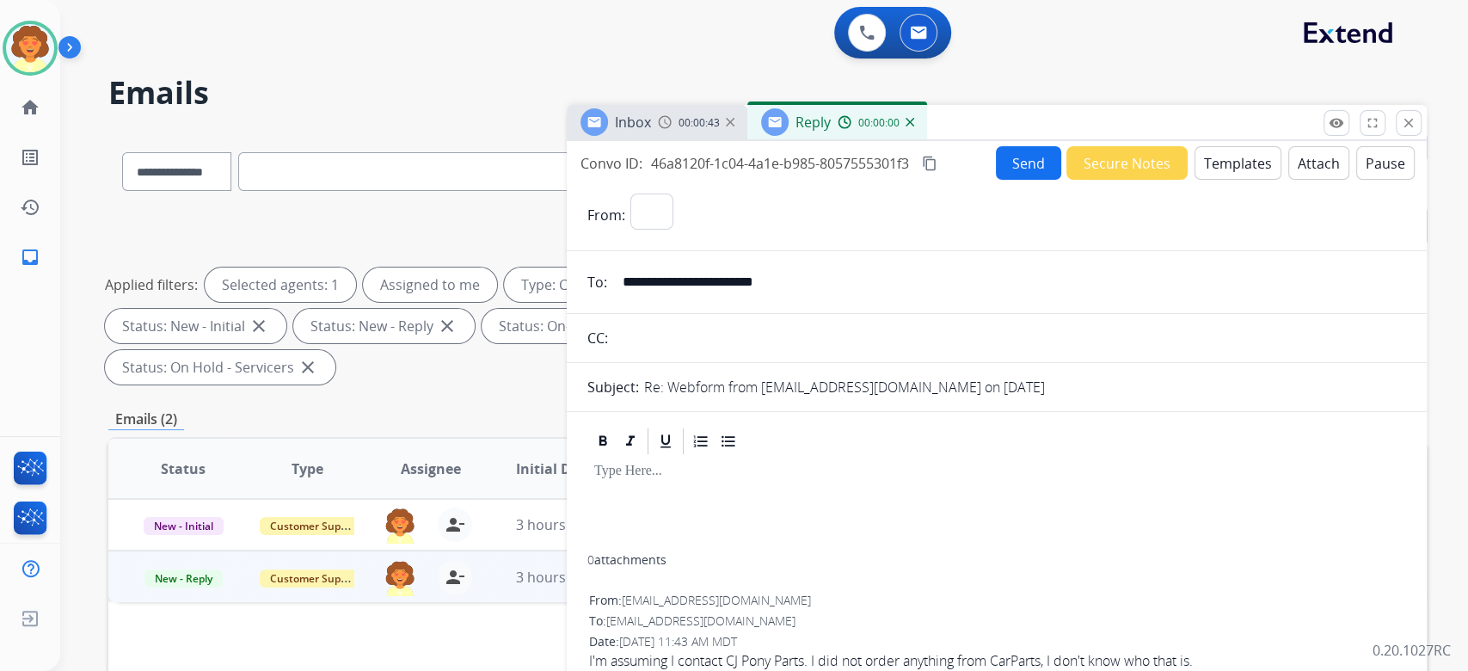
select select "**********"
click at [1195, 180] on button "Templates" at bounding box center [1238, 163] width 87 height 34
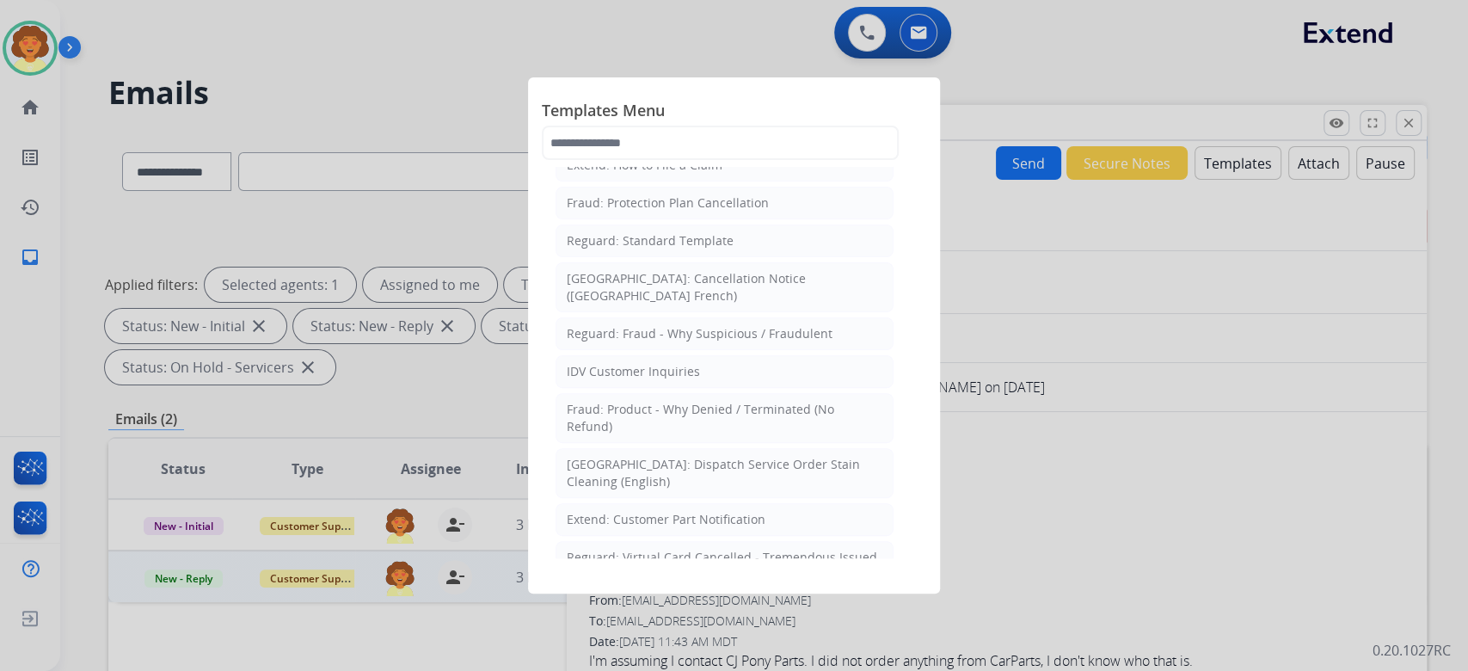
scroll to position [344, 0]
click at [724, 97] on div "Extend: Standard Template" at bounding box center [645, 88] width 157 height 17
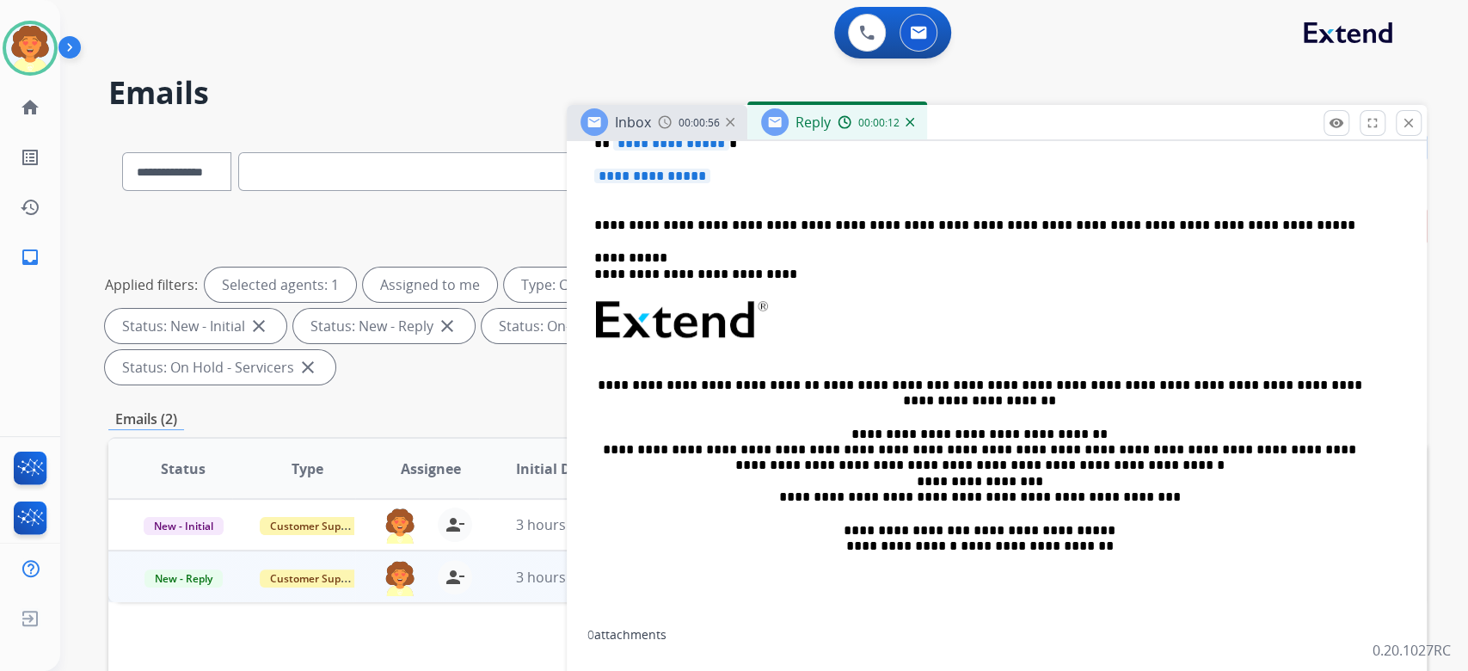
scroll to position [458, 0]
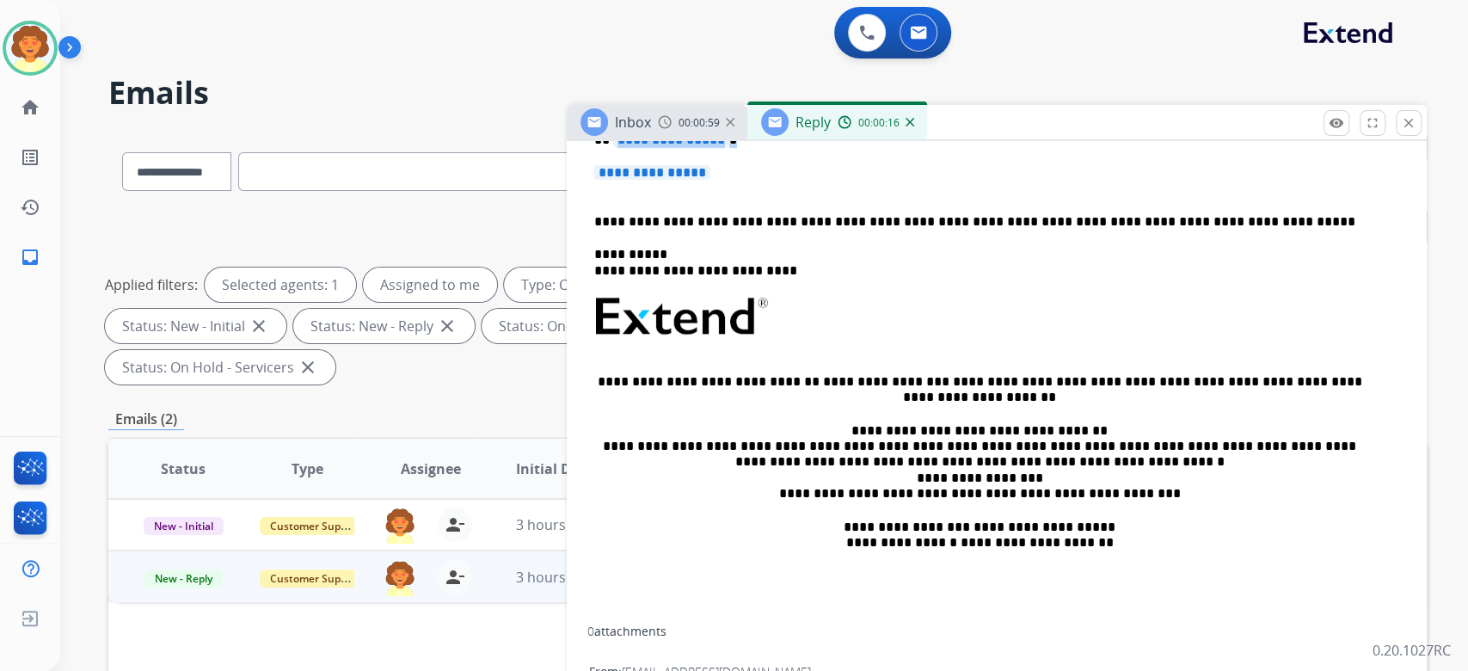
drag, startPoint x: 601, startPoint y: 406, endPoint x: 726, endPoint y: 442, distance: 129.8
click at [704, 457] on div "**********" at bounding box center [996, 367] width 819 height 518
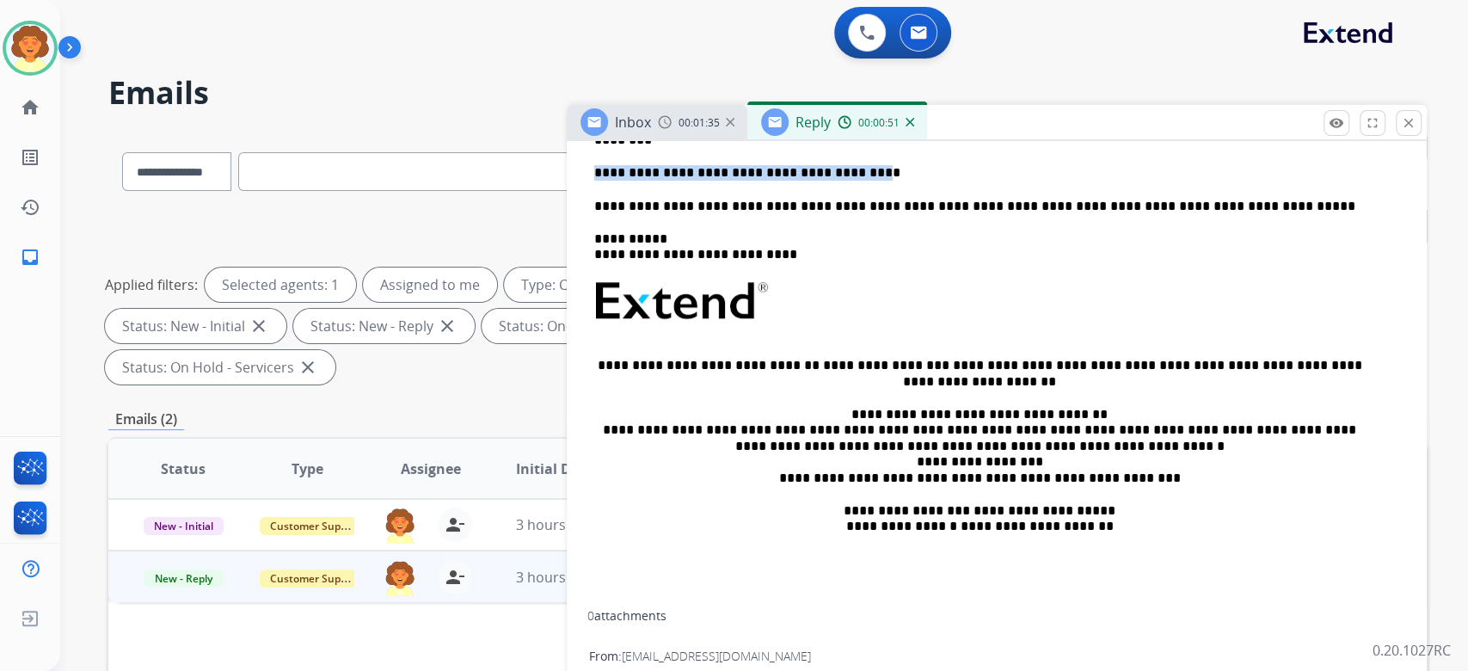
drag, startPoint x: 857, startPoint y: 451, endPoint x: 520, endPoint y: 448, distance: 337.1
click at [520, 448] on div "**********" at bounding box center [767, 617] width 1318 height 972
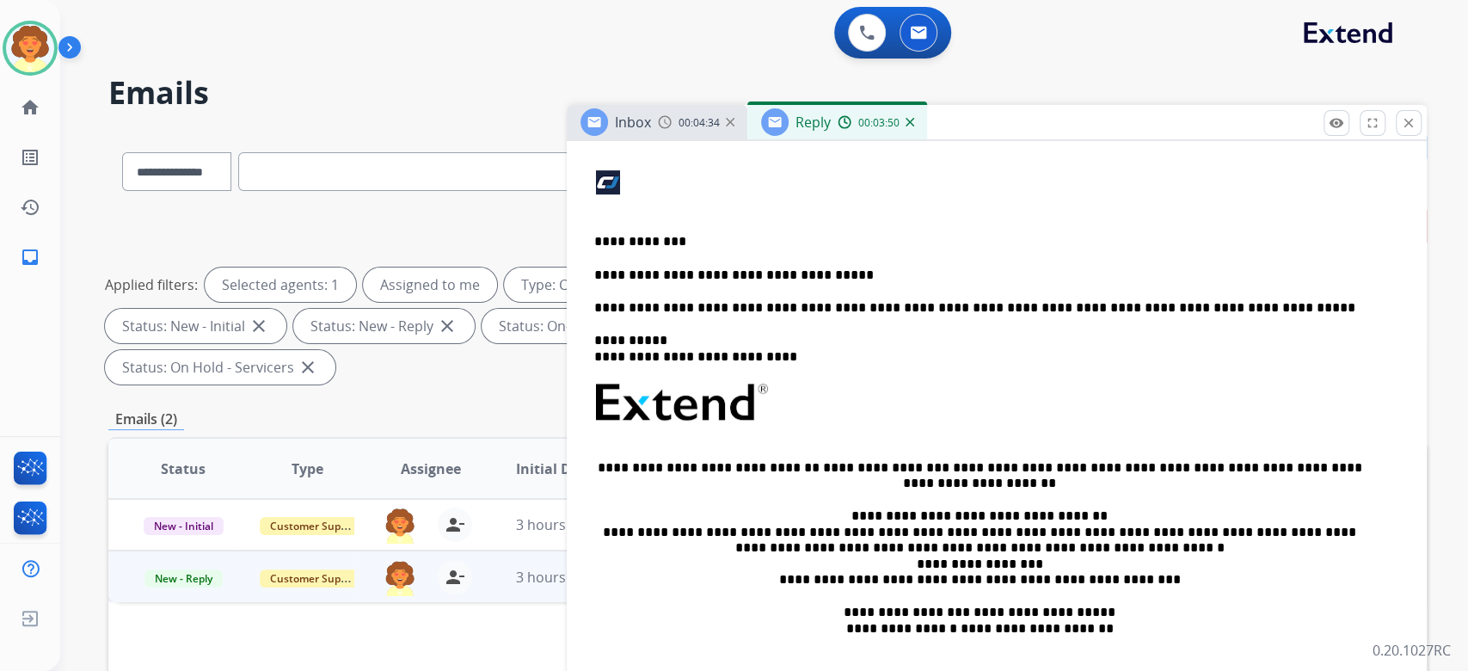
scroll to position [573, 0]
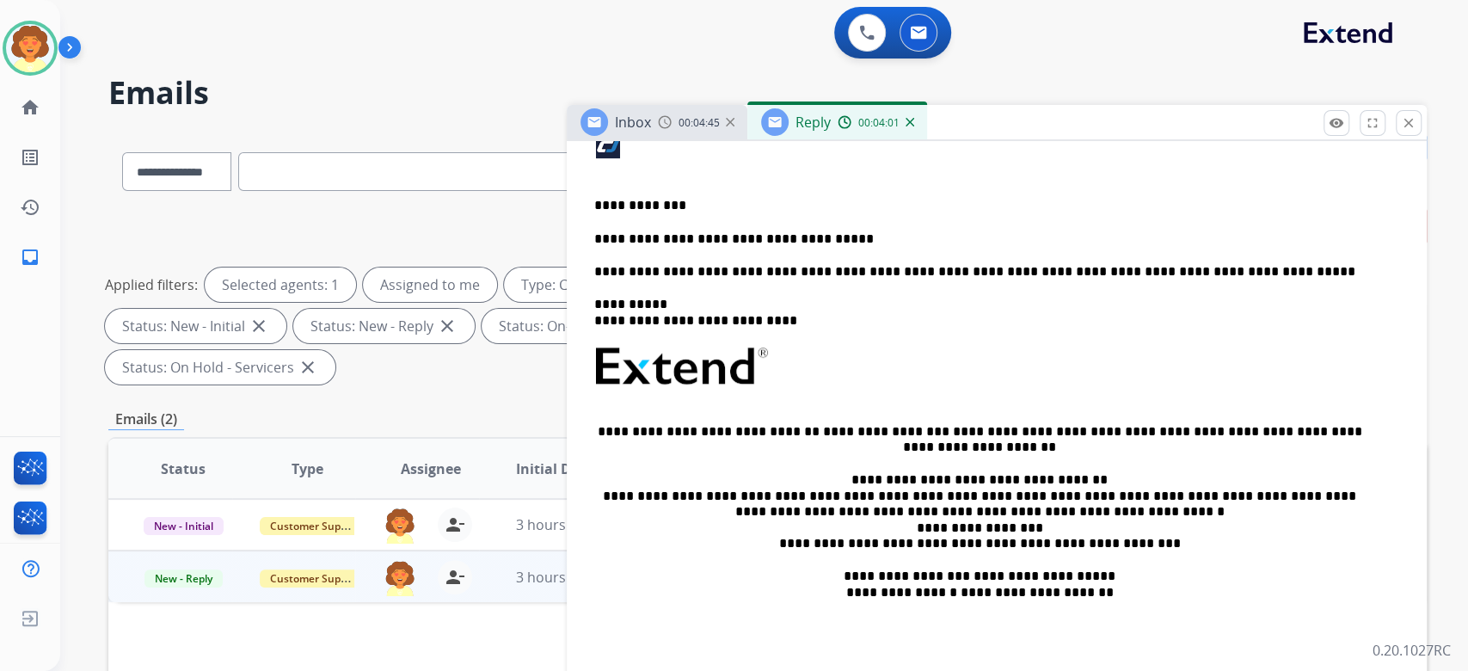
click at [761, 247] on p "**********" at bounding box center [979, 238] width 771 height 15
drag, startPoint x: 759, startPoint y: 550, endPoint x: 845, endPoint y: 550, distance: 85.1
click at [845, 247] on p "**********" at bounding box center [979, 238] width 771 height 15
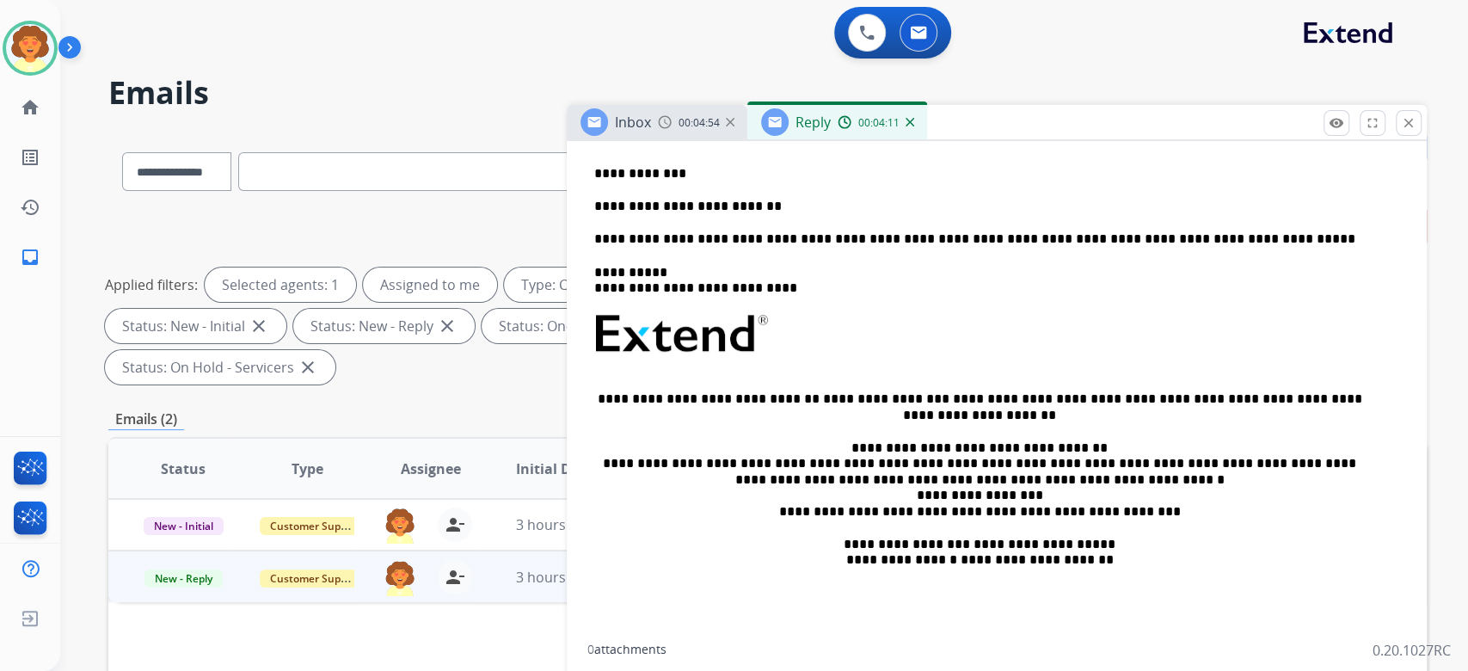
drag, startPoint x: 850, startPoint y: 333, endPoint x: 1125, endPoint y: 345, distance: 275.5
click at [1125, 345] on div "**********" at bounding box center [996, 319] width 819 height 650
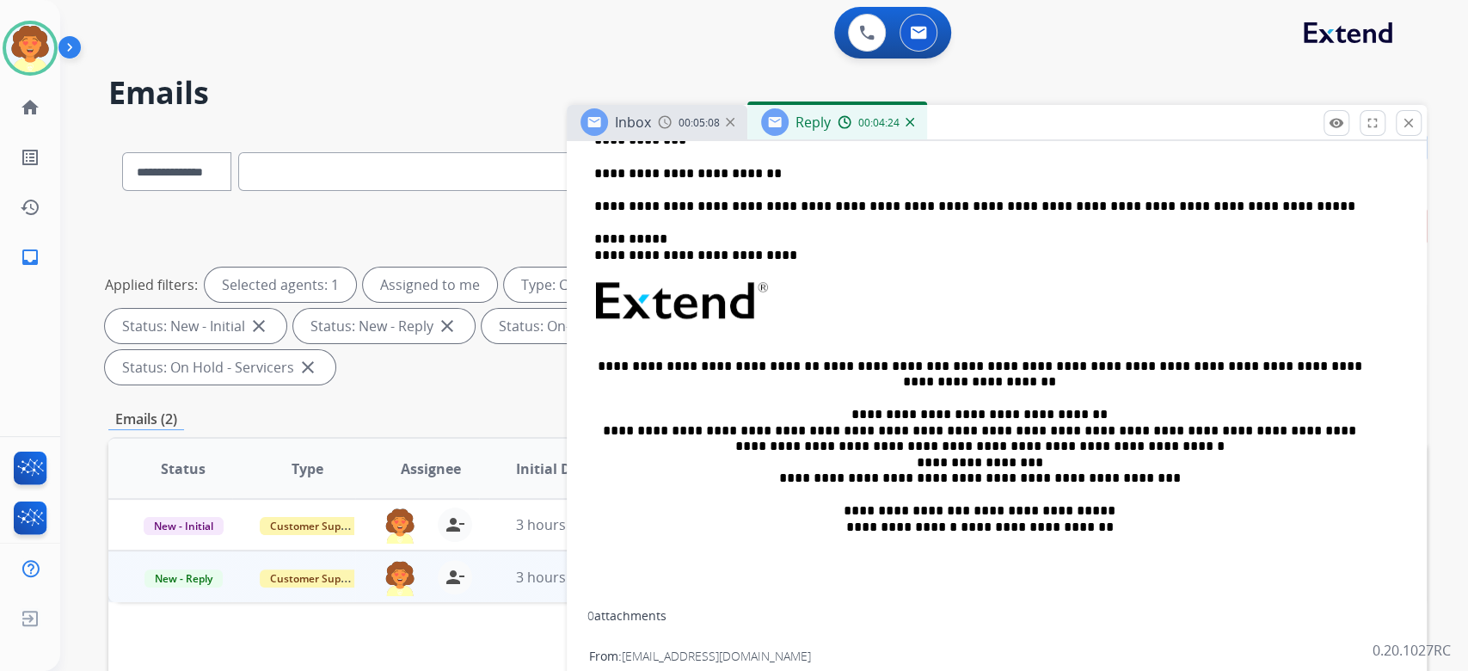
click at [697, 148] on p "**********" at bounding box center [979, 139] width 771 height 15
click at [637, 384] on div "**********" at bounding box center [996, 302] width 819 height 617
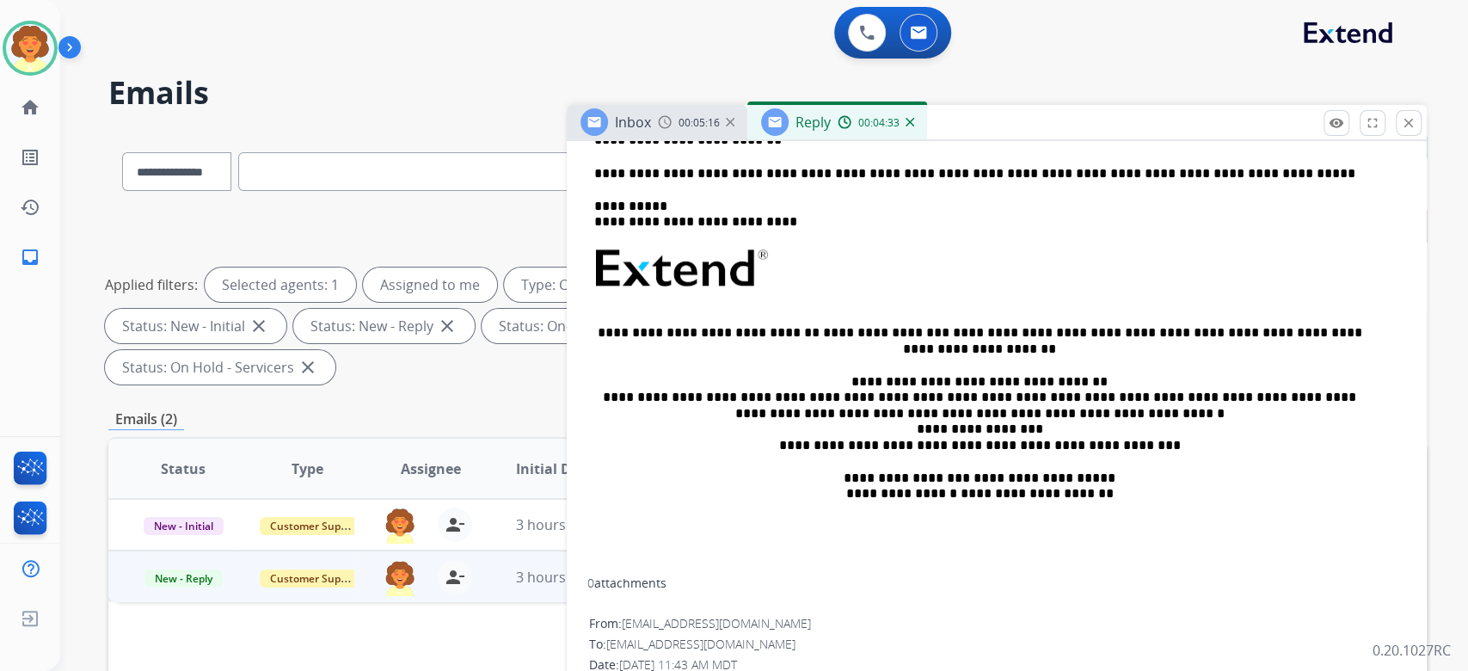
click at [791, 148] on p "**********" at bounding box center [979, 139] width 771 height 15
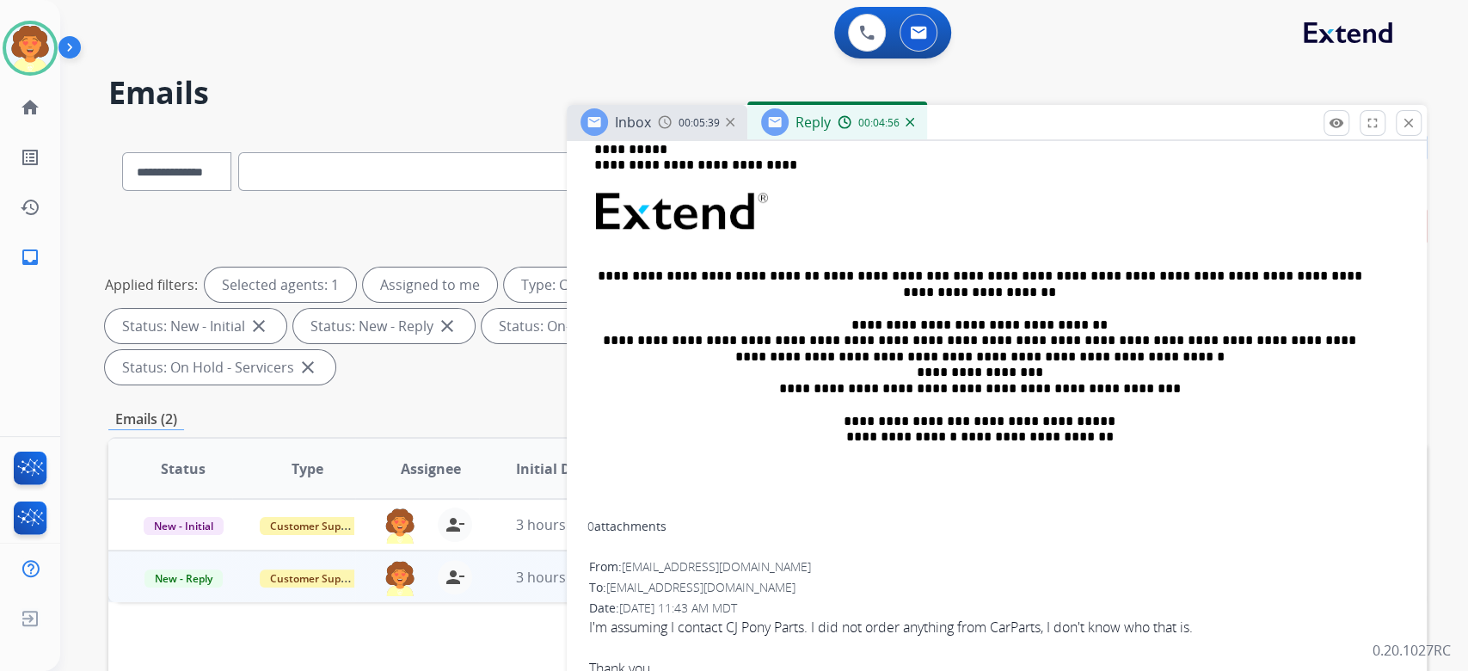
scroll to position [621, 0]
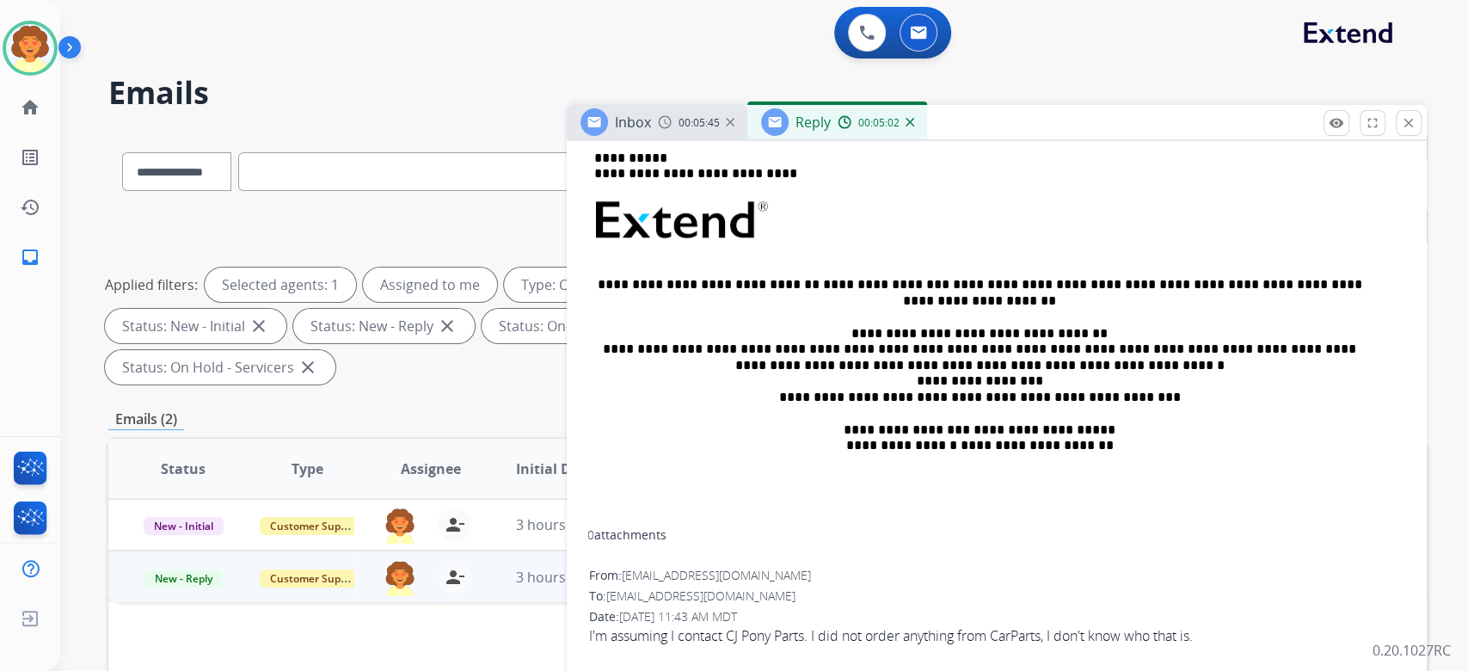
click at [587, 306] on div "**********" at bounding box center [996, 238] width 819 height 584
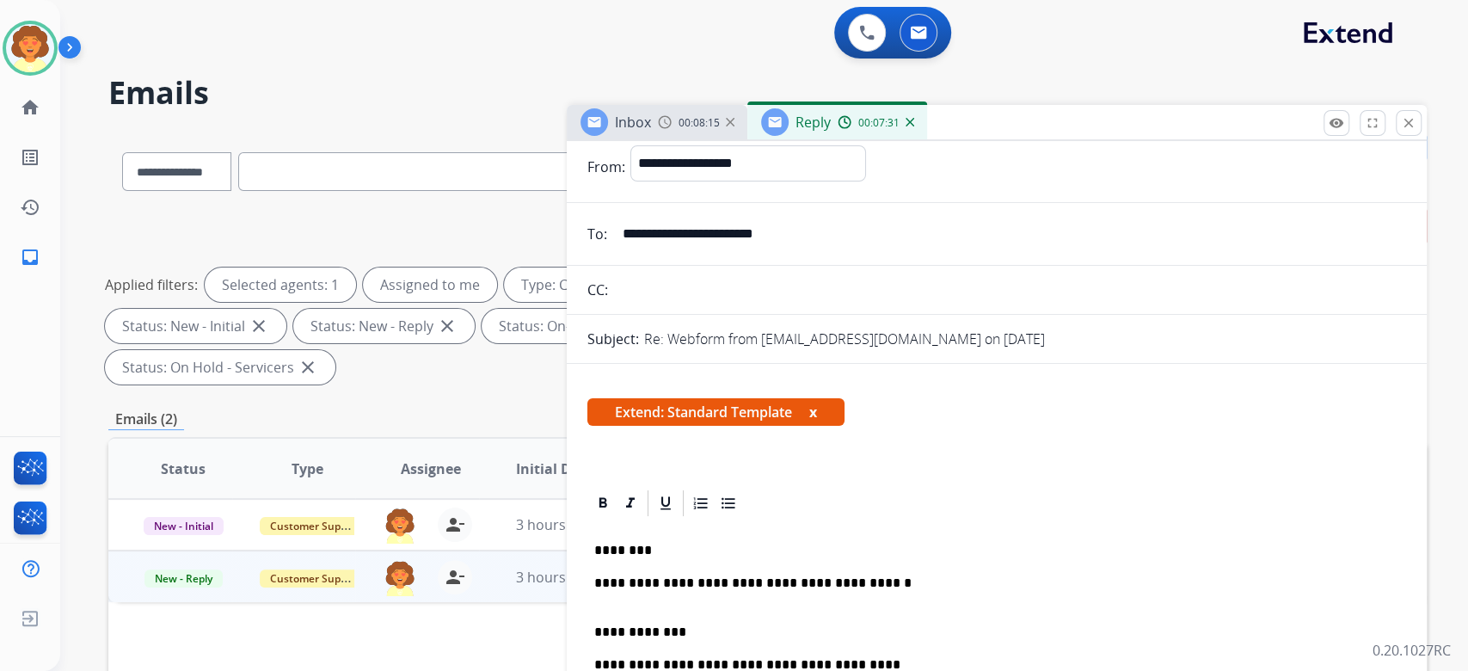
scroll to position [0, 0]
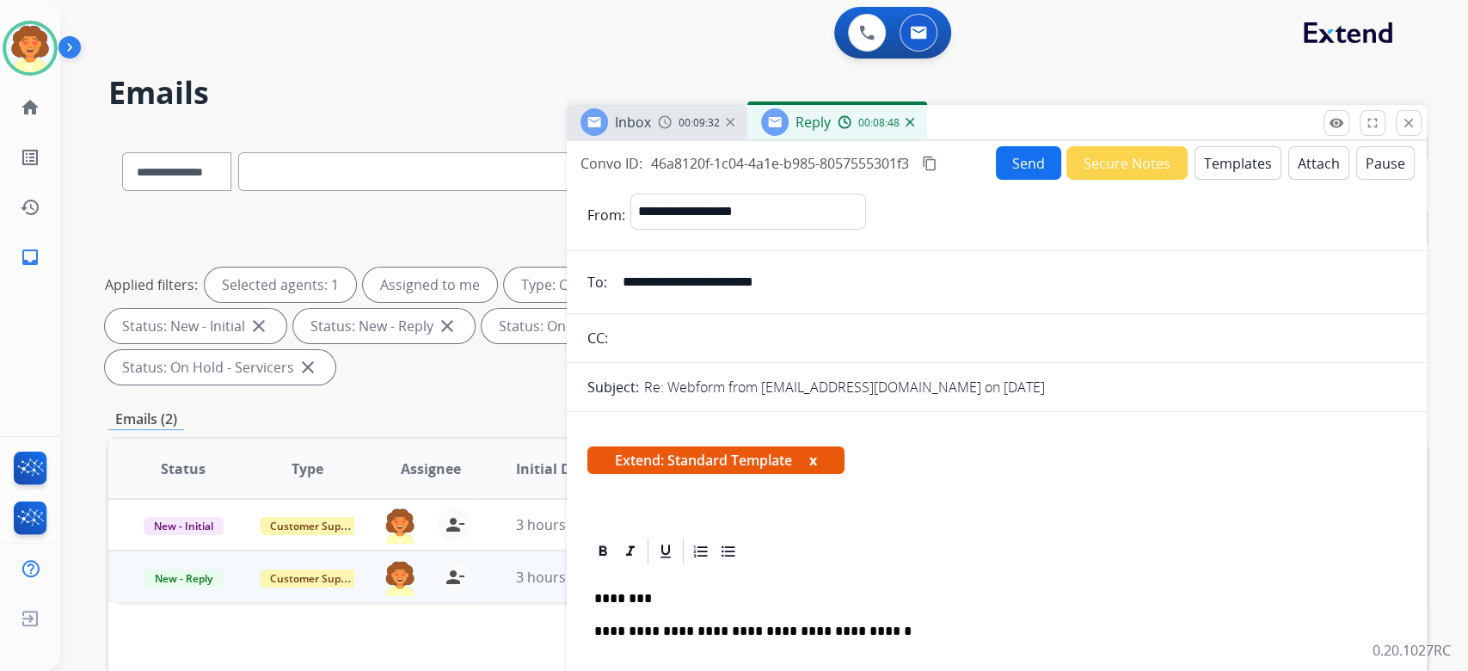
drag, startPoint x: 1420, startPoint y: 439, endPoint x: 1069, endPoint y: 389, distance: 354.5
click at [1069, 389] on div "**********" at bounding box center [997, 508] width 860 height 734
drag, startPoint x: 630, startPoint y: 411, endPoint x: 943, endPoint y: 422, distance: 314.1
click at [943, 299] on input "**********" at bounding box center [1009, 282] width 794 height 34
click at [996, 180] on button "Send" at bounding box center [1028, 163] width 65 height 34
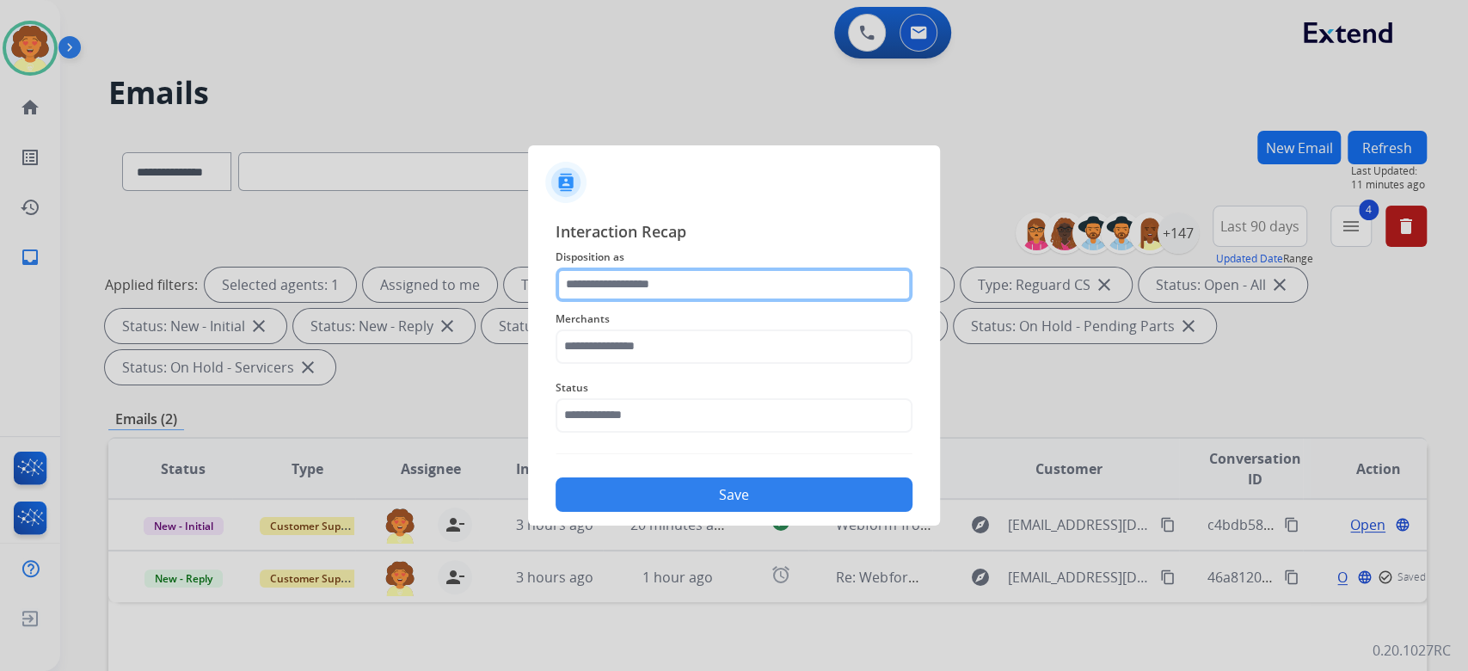
click at [728, 267] on input "text" at bounding box center [734, 284] width 357 height 34
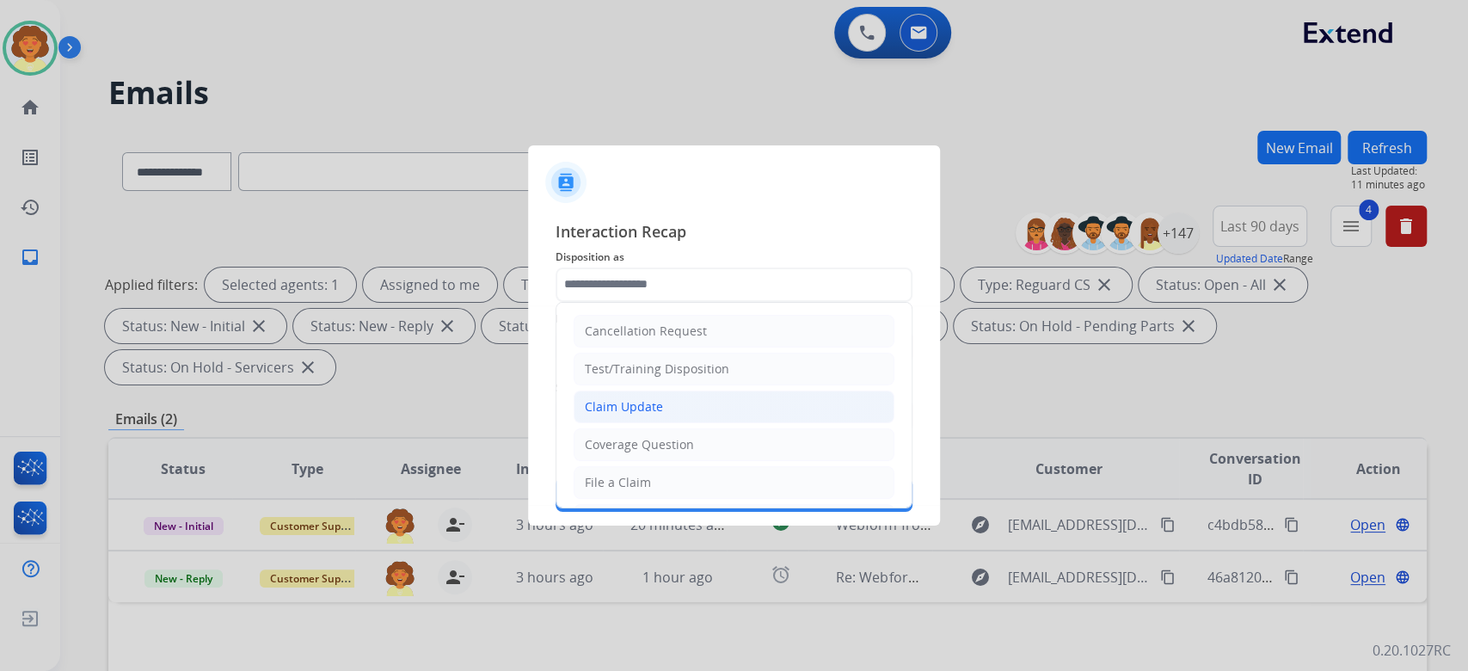
click at [795, 423] on li "Claim Update" at bounding box center [734, 406] width 321 height 33
type input "**********"
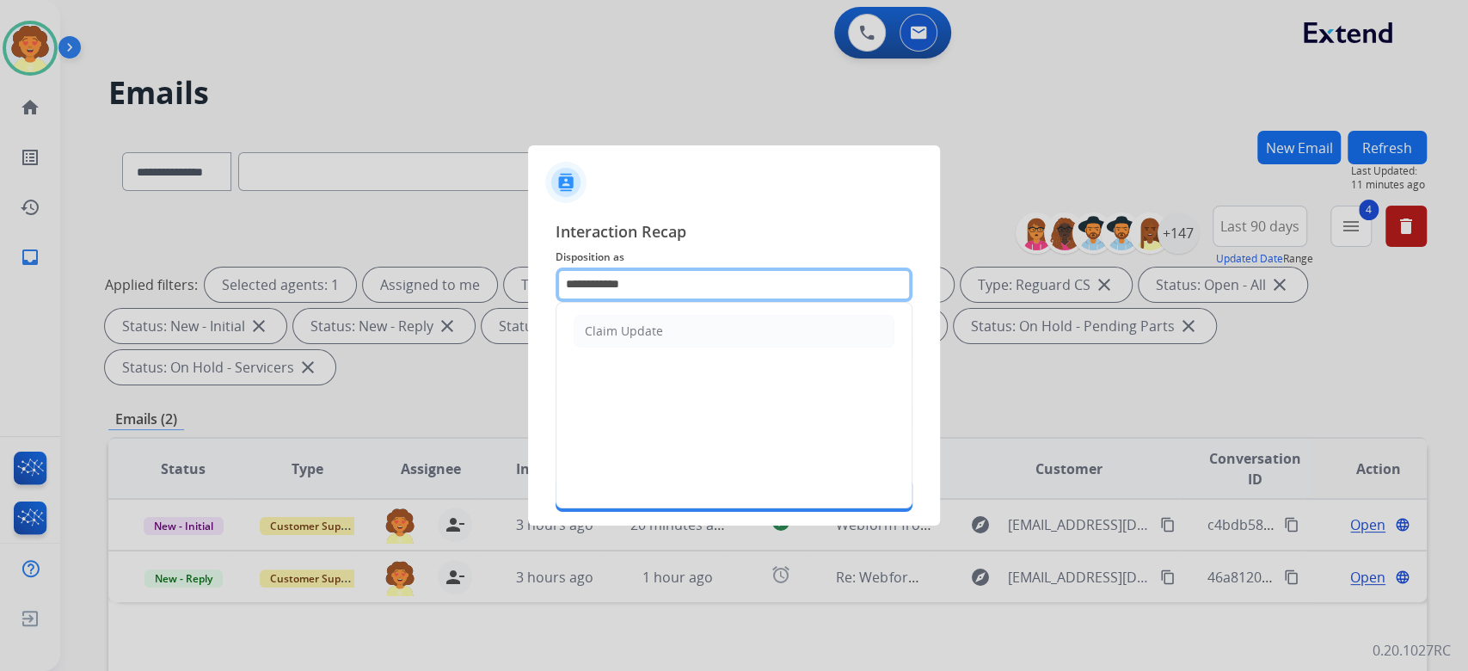
drag, startPoint x: 740, startPoint y: 241, endPoint x: 530, endPoint y: 210, distance: 212.1
click at [530, 210] on div "**********" at bounding box center [734, 366] width 412 height 321
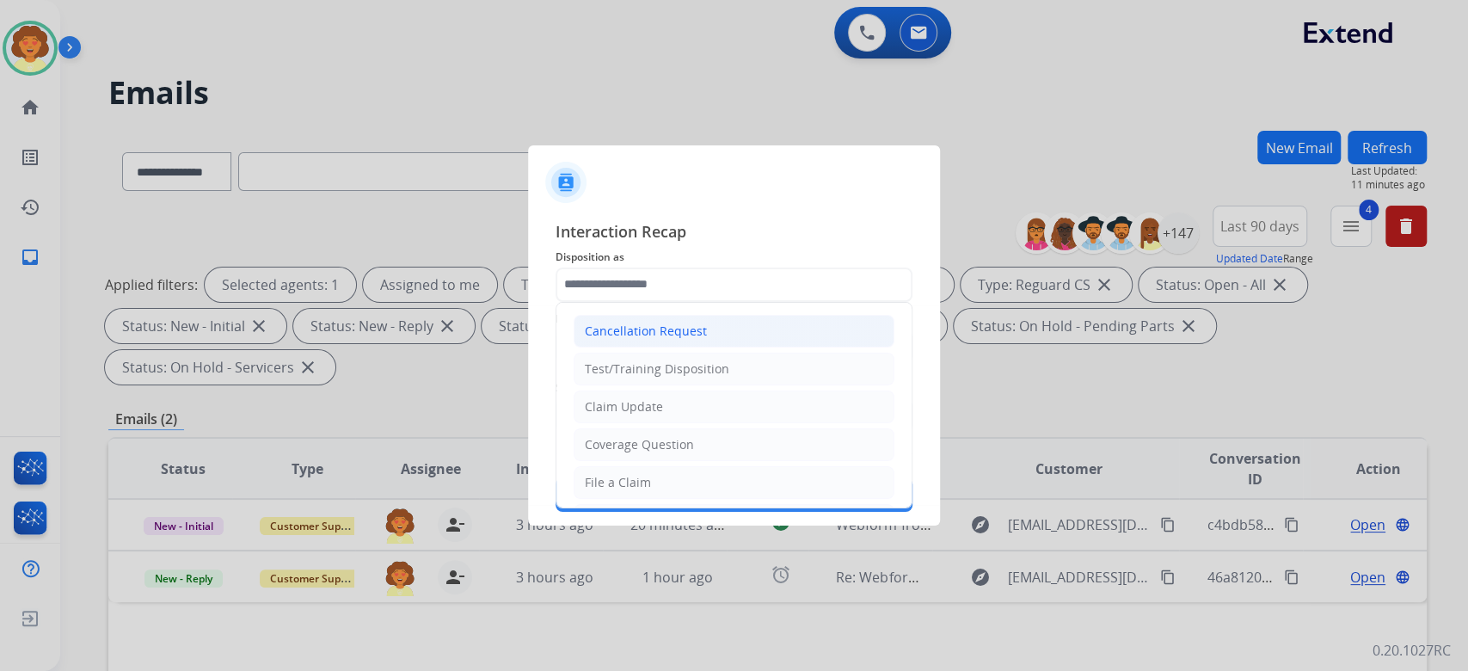
click at [790, 315] on li "Cancellation Request" at bounding box center [734, 331] width 321 height 33
type input "**********"
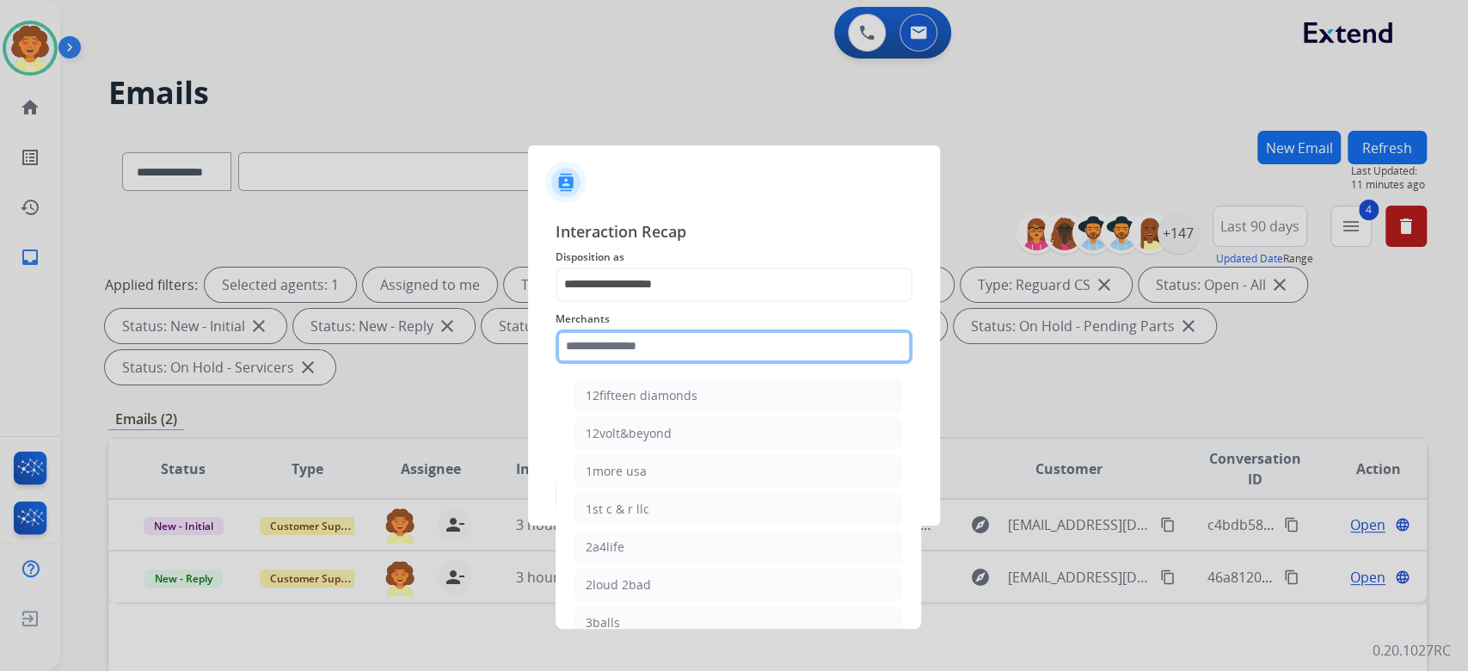
click at [647, 347] on input "text" at bounding box center [734, 346] width 357 height 34
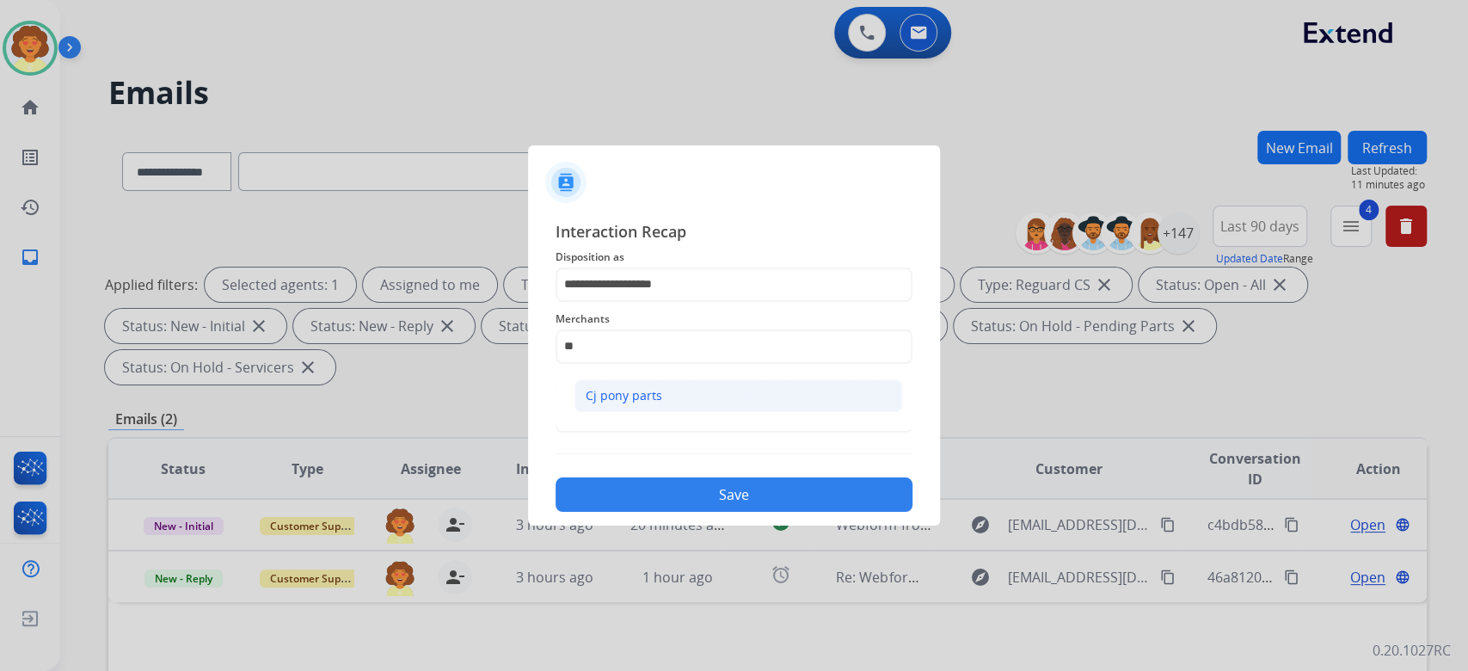
click at [661, 404] on div "Cj pony parts" at bounding box center [624, 395] width 77 height 17
type input "**********"
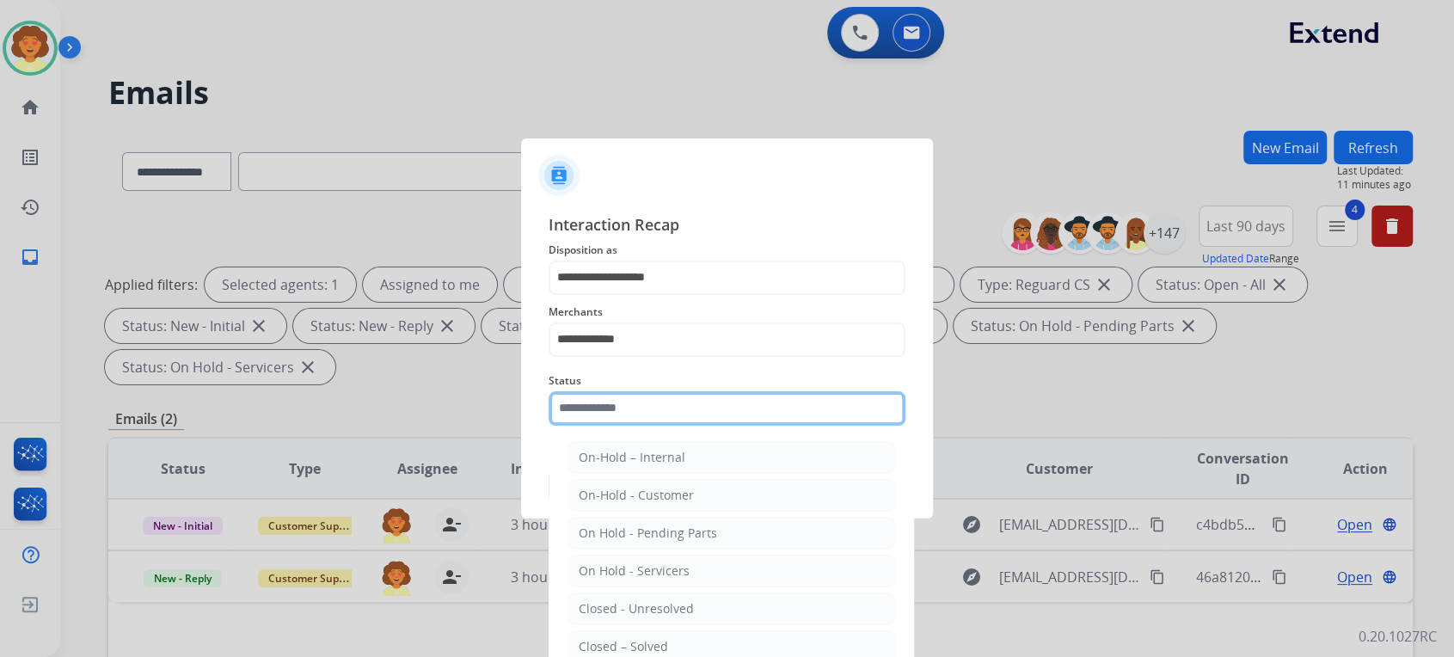
click at [691, 426] on input "text" at bounding box center [727, 408] width 357 height 34
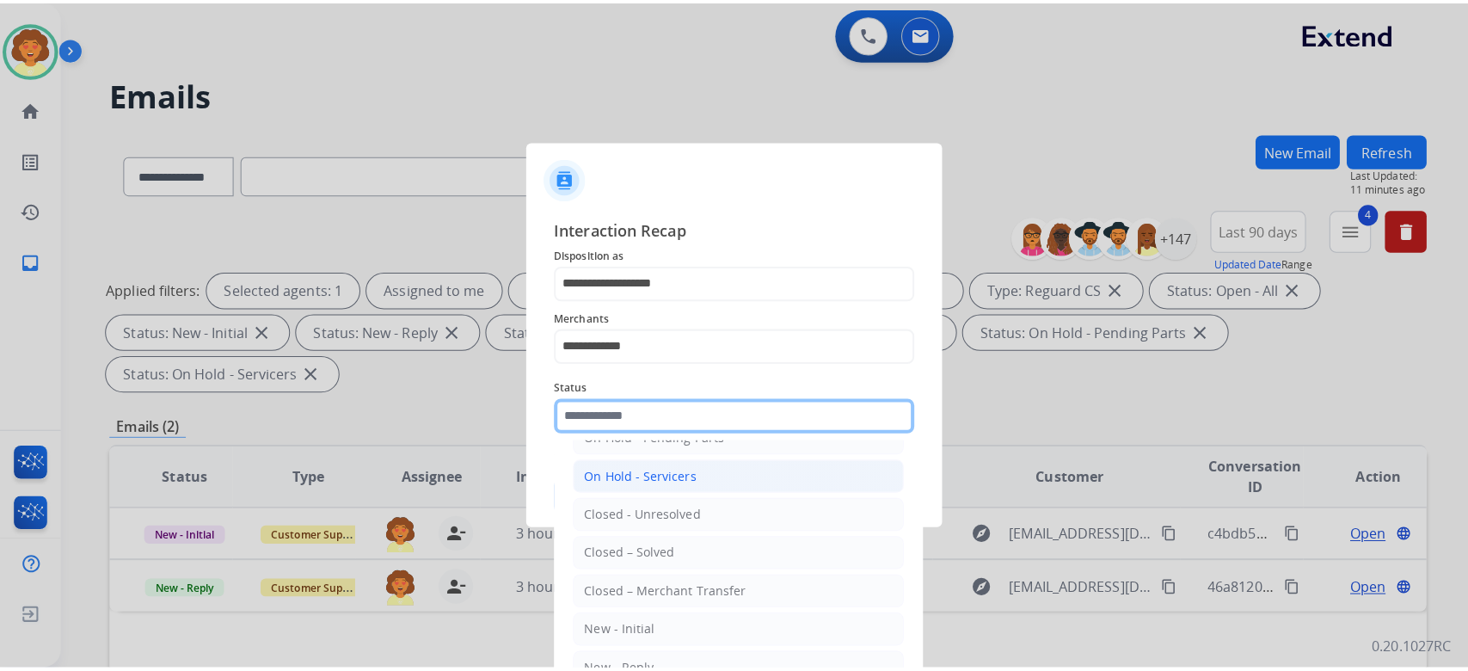
scroll to position [229, 0]
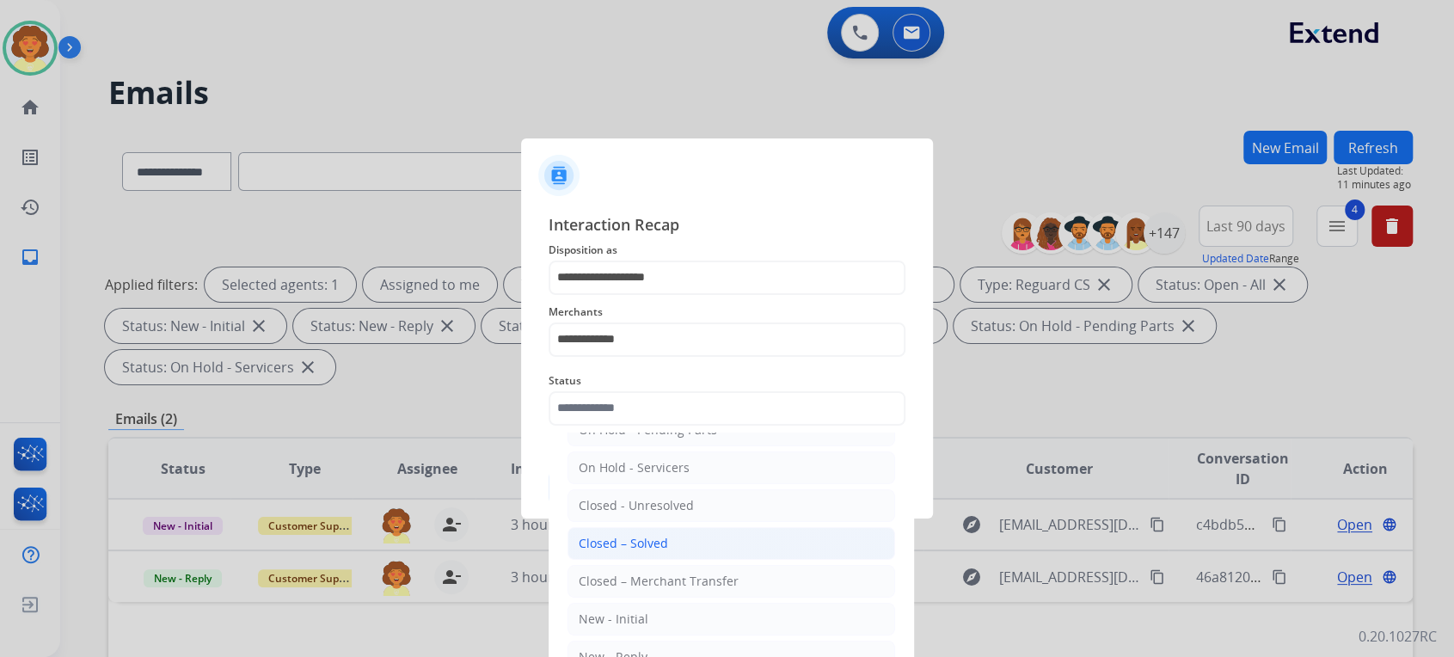
click at [668, 552] on div "Closed – Solved" at bounding box center [623, 543] width 89 height 17
type input "**********"
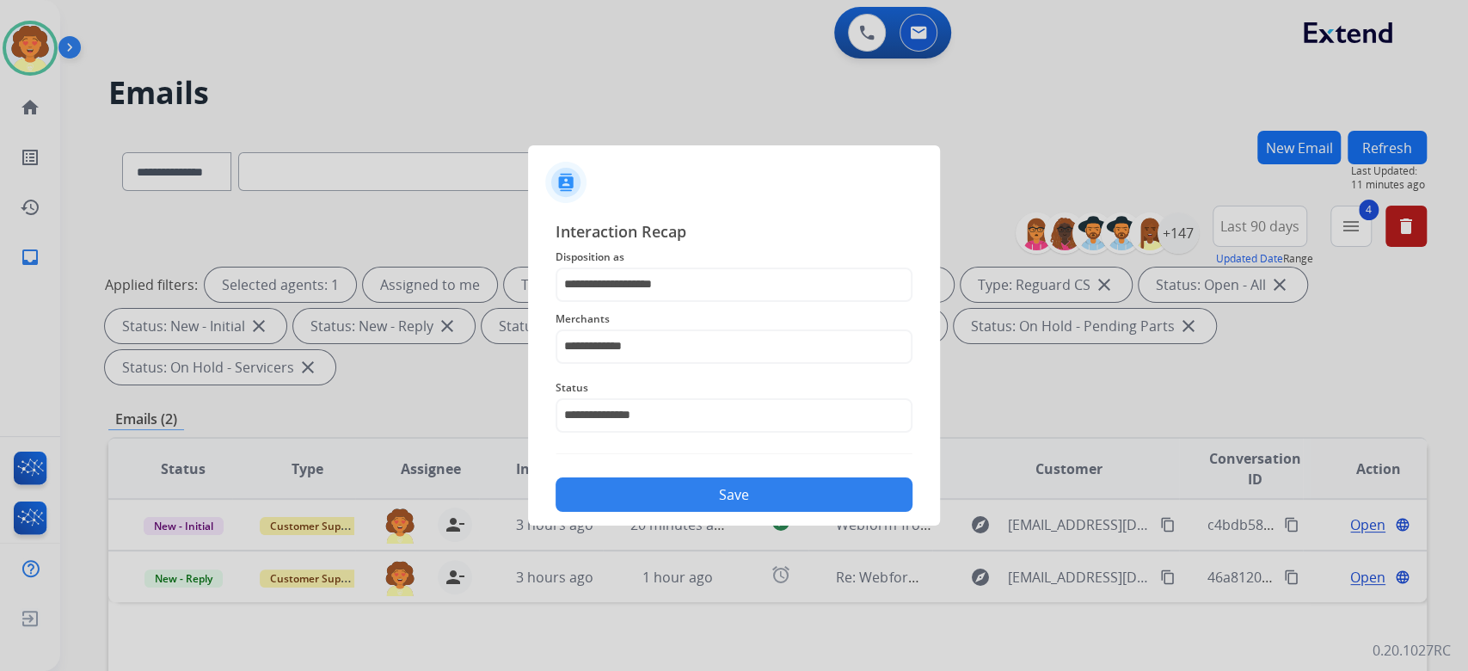
click at [826, 512] on button "Save" at bounding box center [734, 494] width 357 height 34
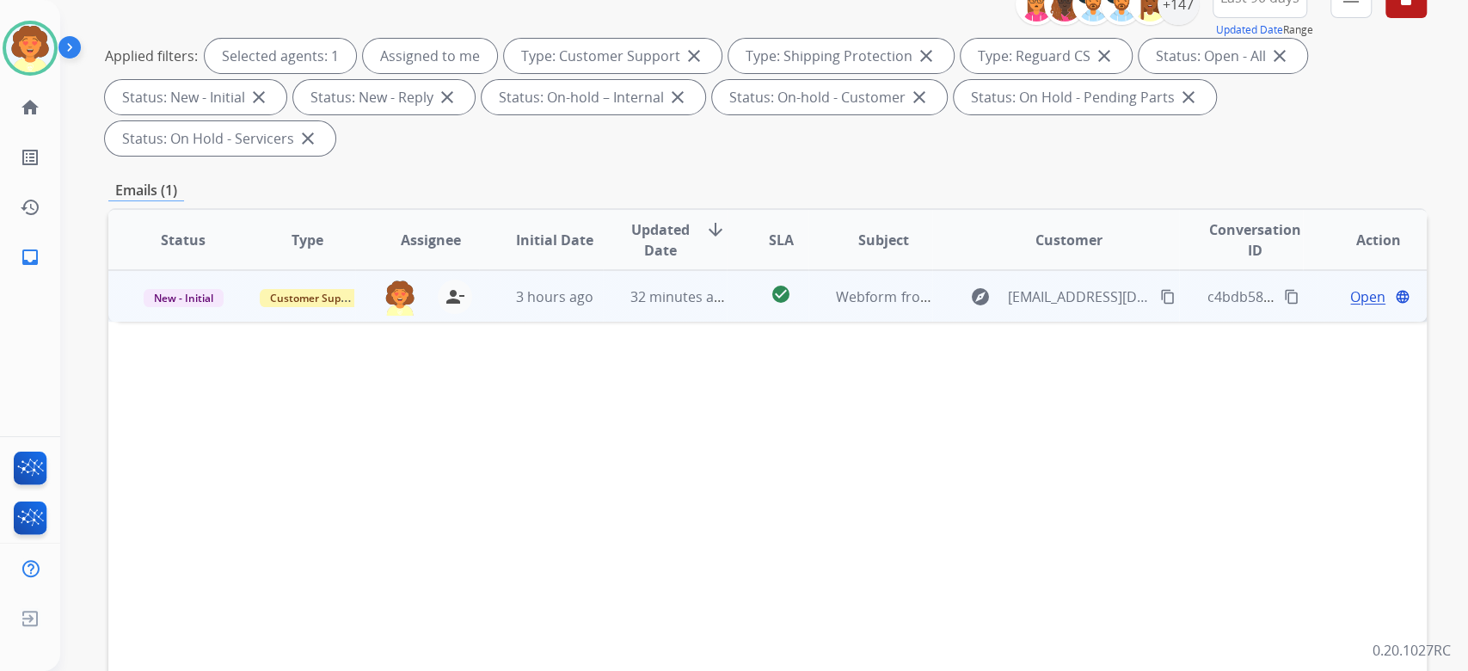
click at [1350, 307] on span "Open" at bounding box center [1367, 296] width 35 height 21
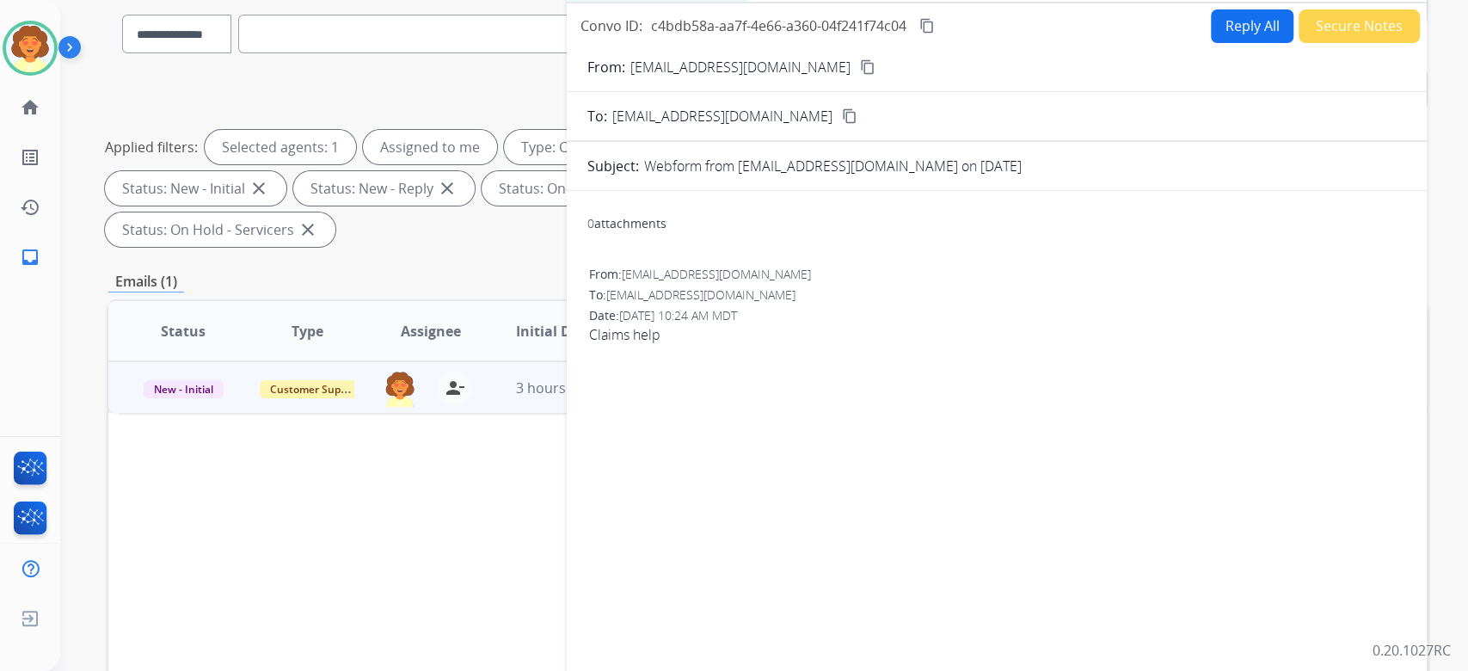
scroll to position [0, 0]
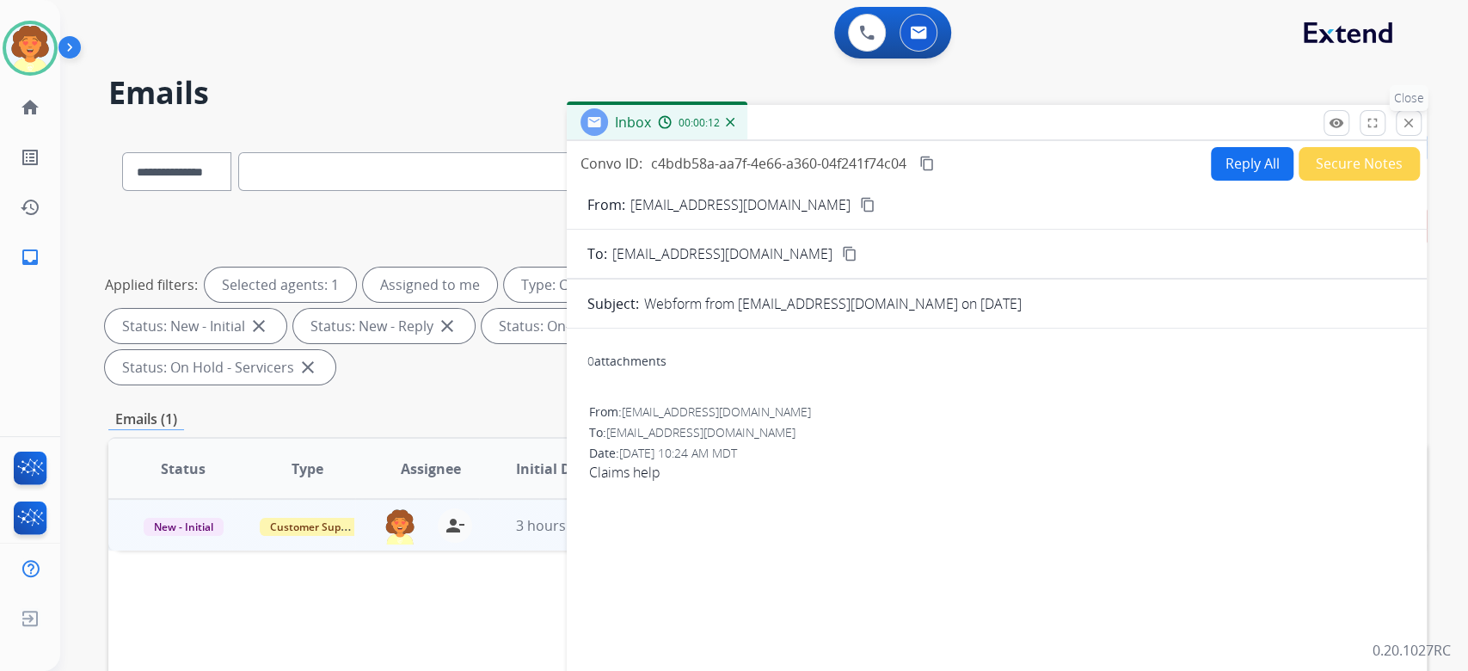
click at [1401, 131] on mat-icon "close" at bounding box center [1408, 122] width 15 height 15
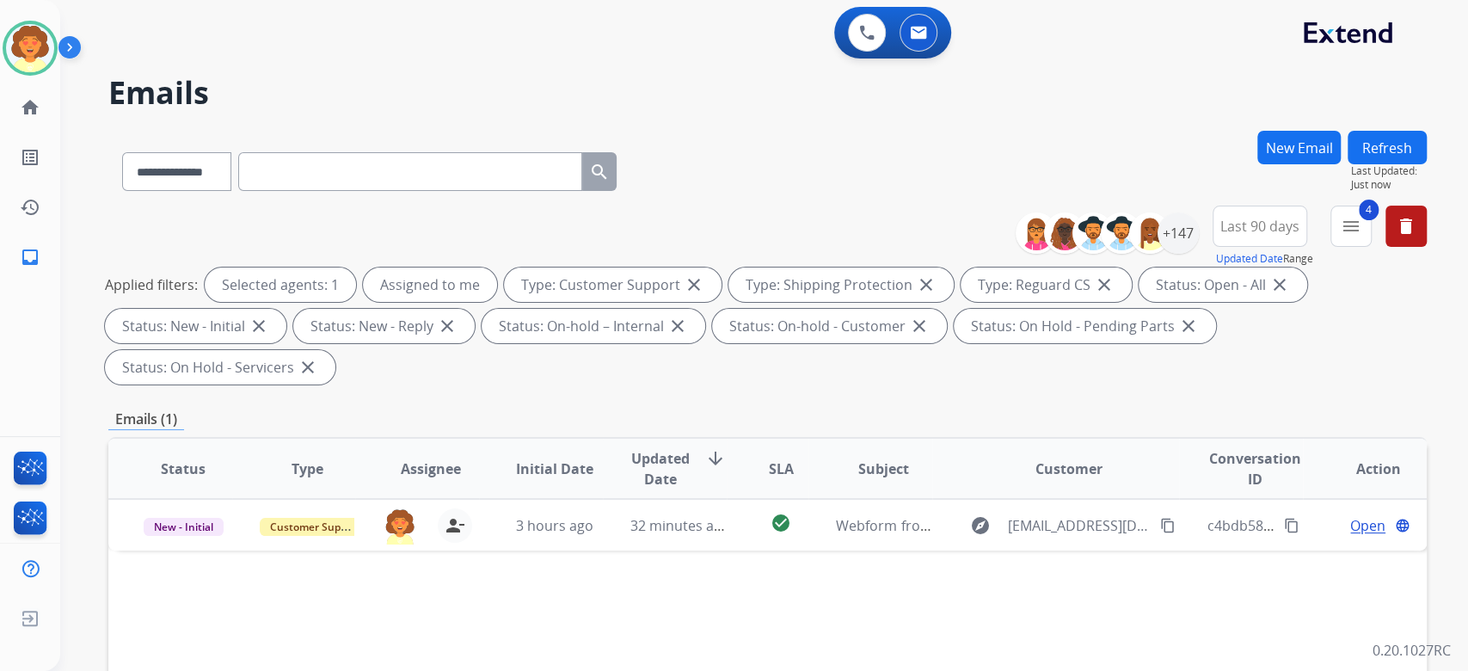
click at [1257, 164] on button "New Email" at bounding box center [1298, 148] width 83 height 34
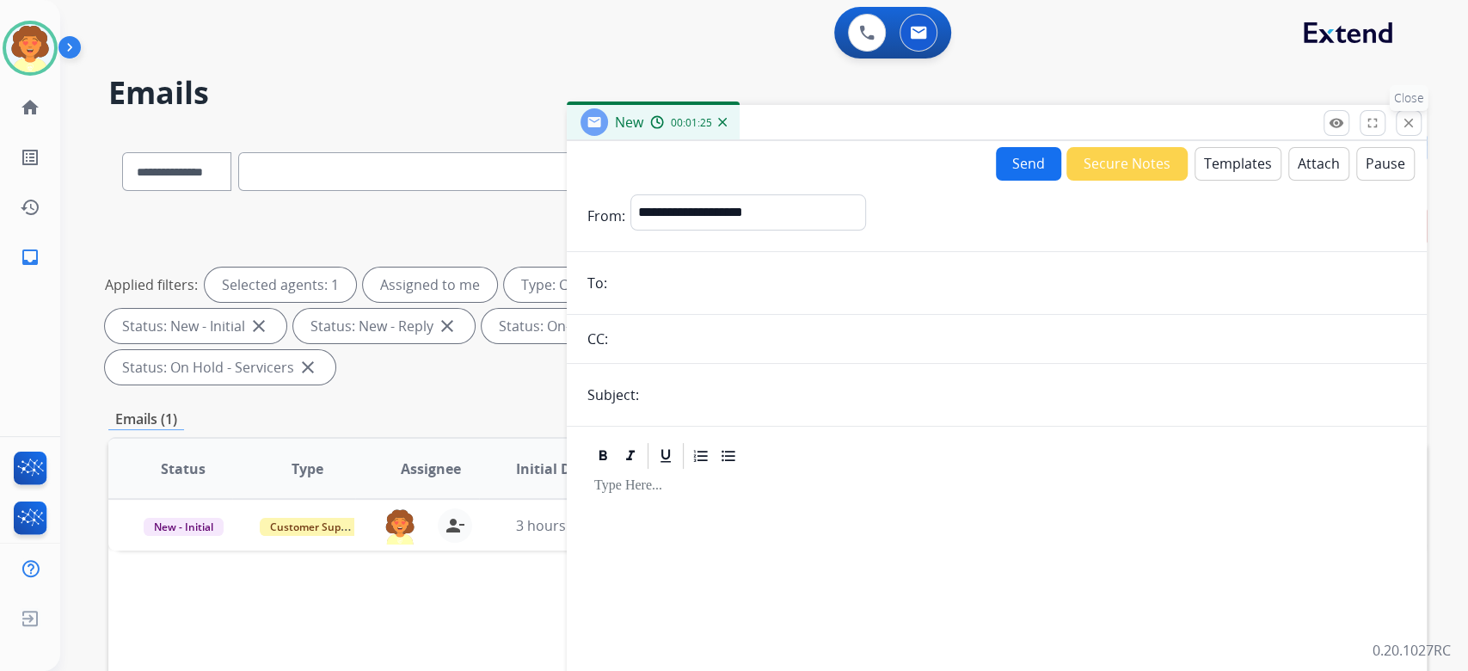
click at [1401, 131] on mat-icon "close" at bounding box center [1408, 122] width 15 height 15
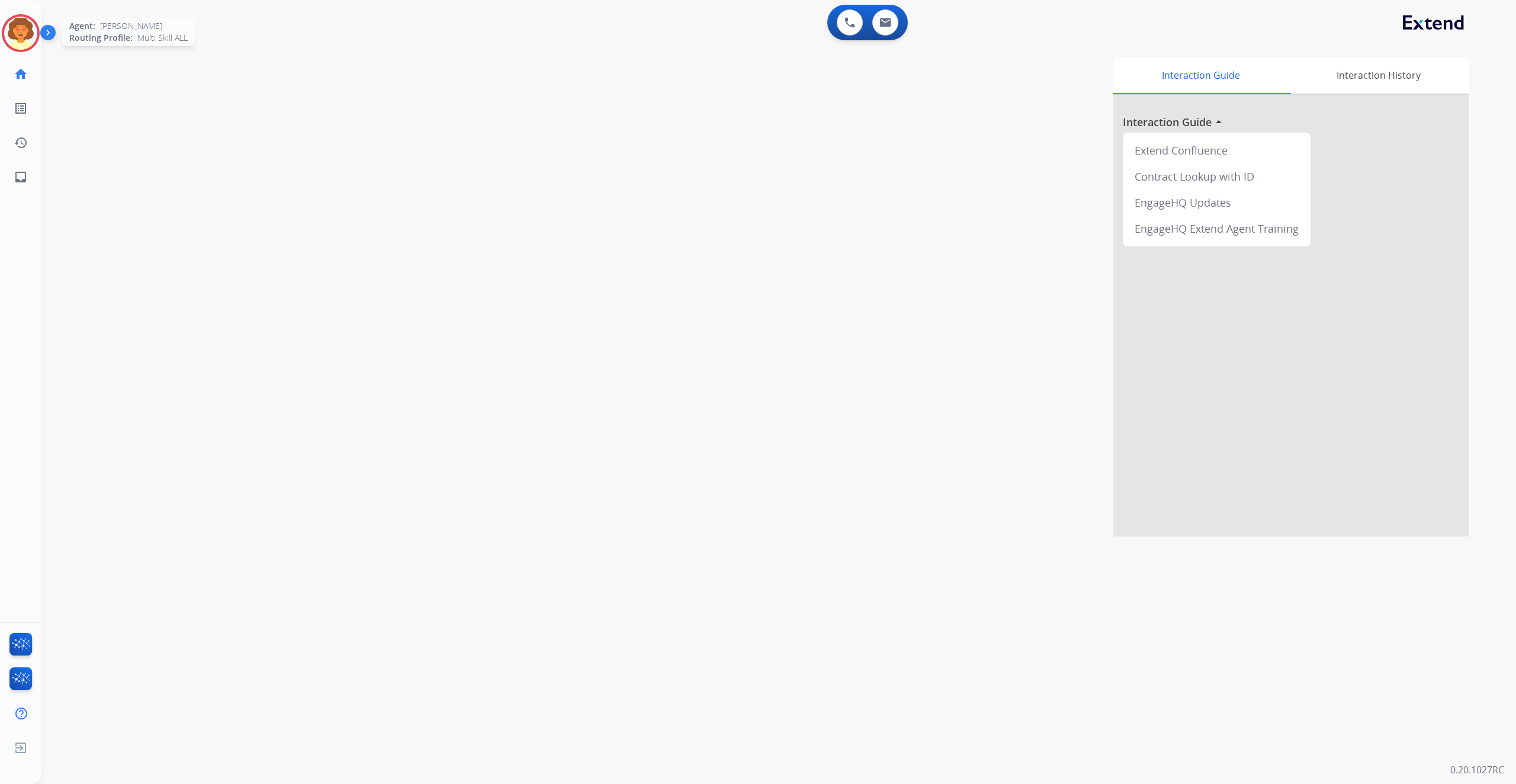
click at [17, 50] on img at bounding box center [21, 33] width 33 height 33
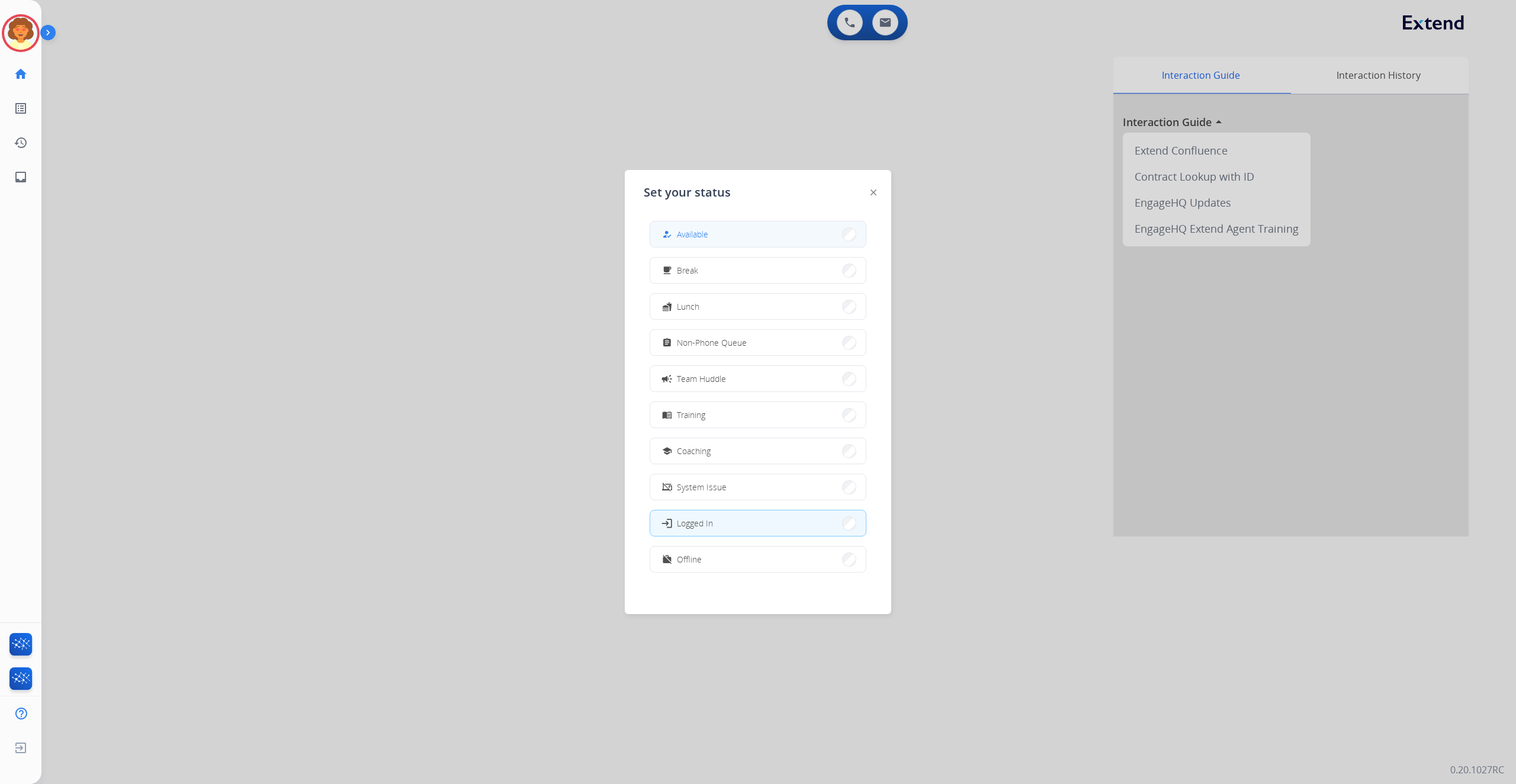
click at [744, 245] on button "how_to_reg Available" at bounding box center [757, 234] width 215 height 25
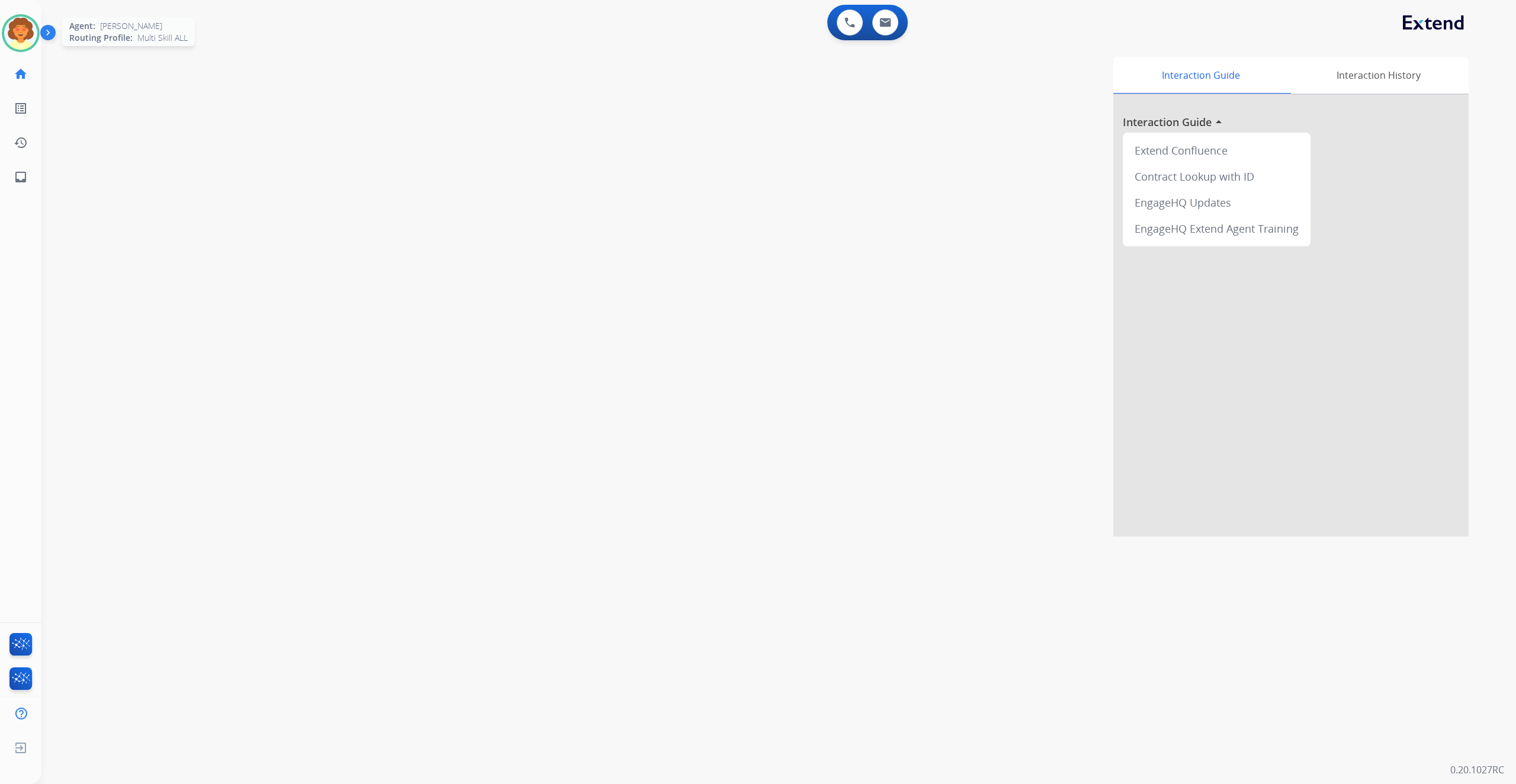
click at [19, 50] on img at bounding box center [21, 33] width 33 height 33
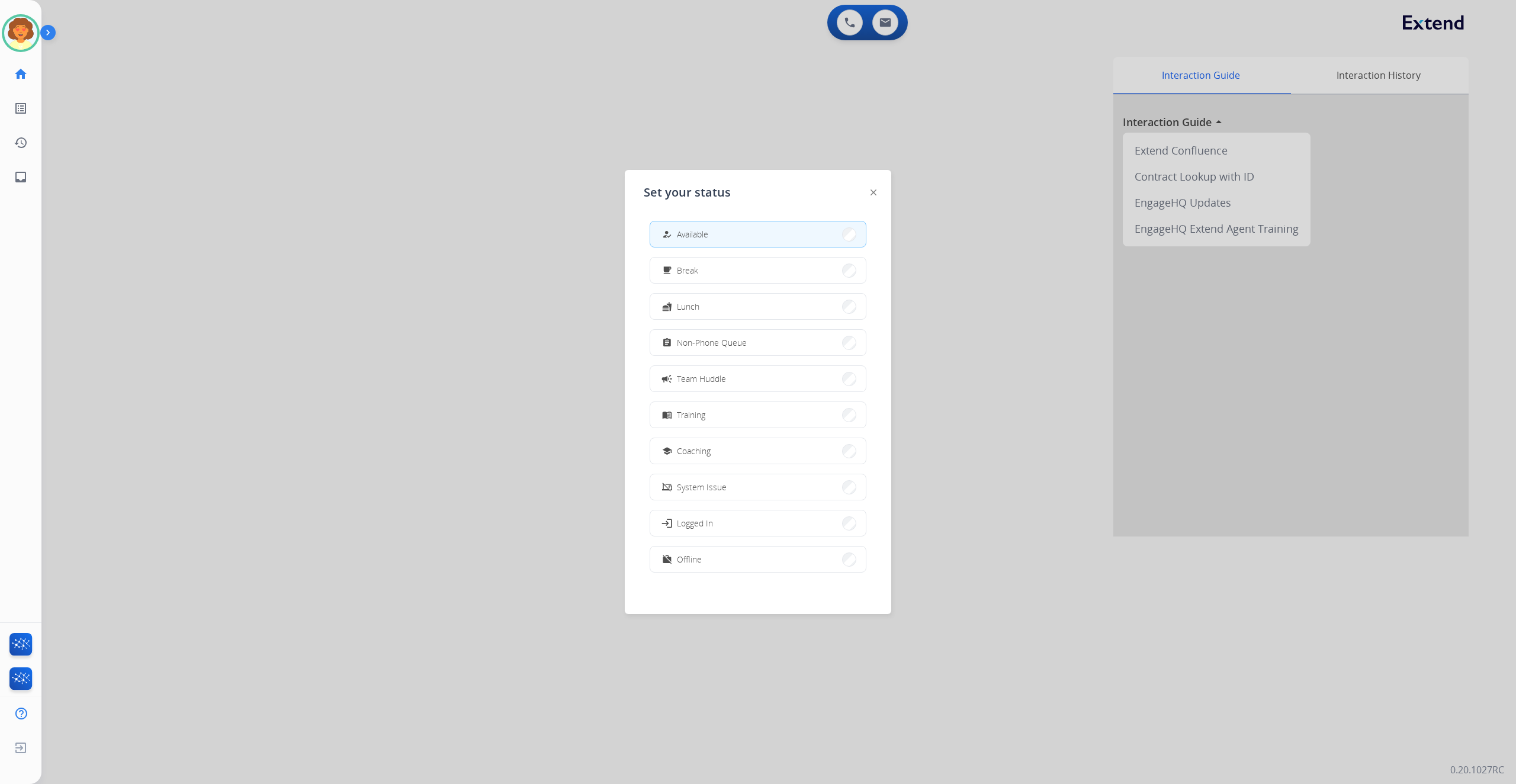
click at [984, 171] on div at bounding box center [758, 392] width 1516 height 784
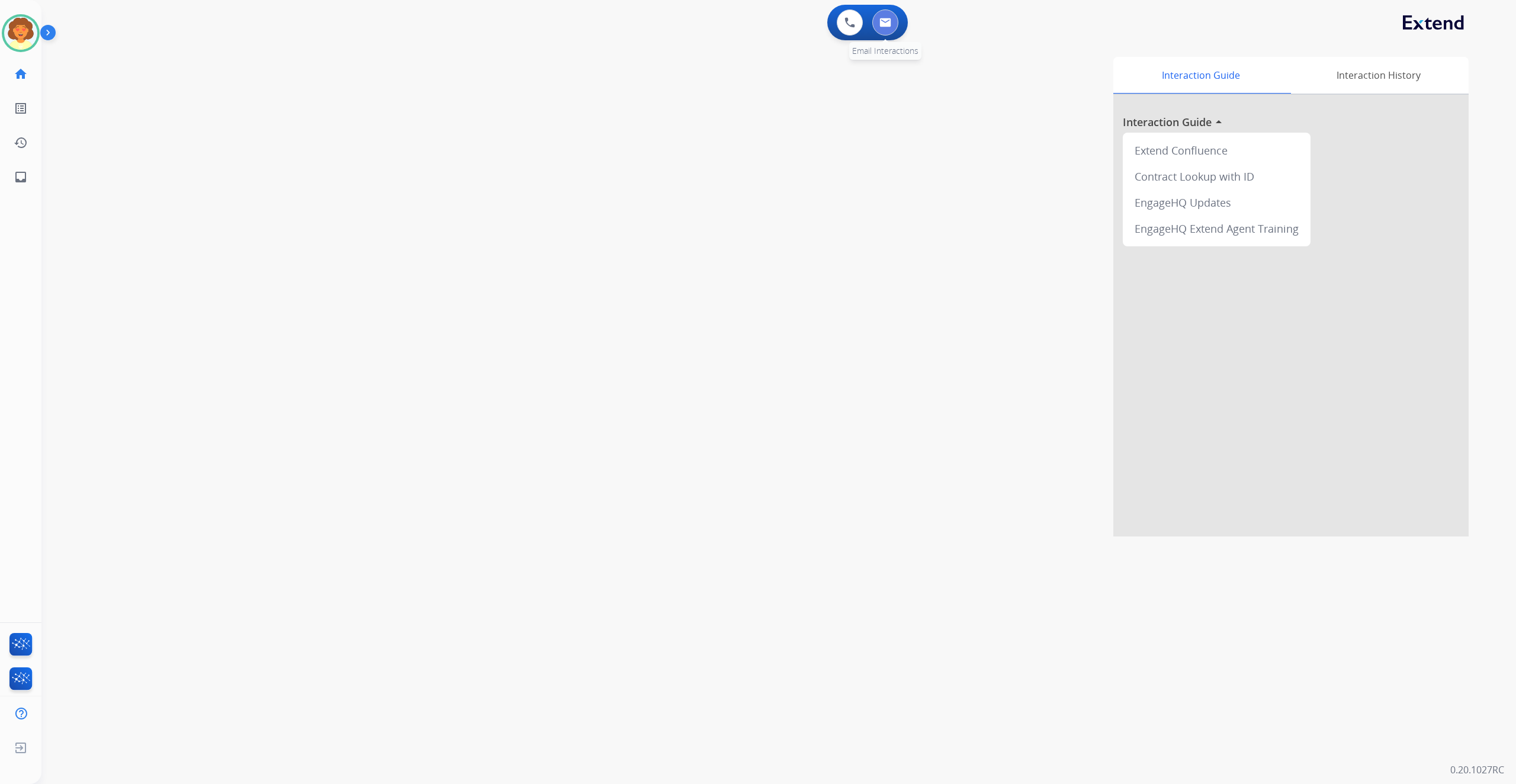
click at [879, 28] on img at bounding box center [885, 23] width 12 height 10
select select "**********"
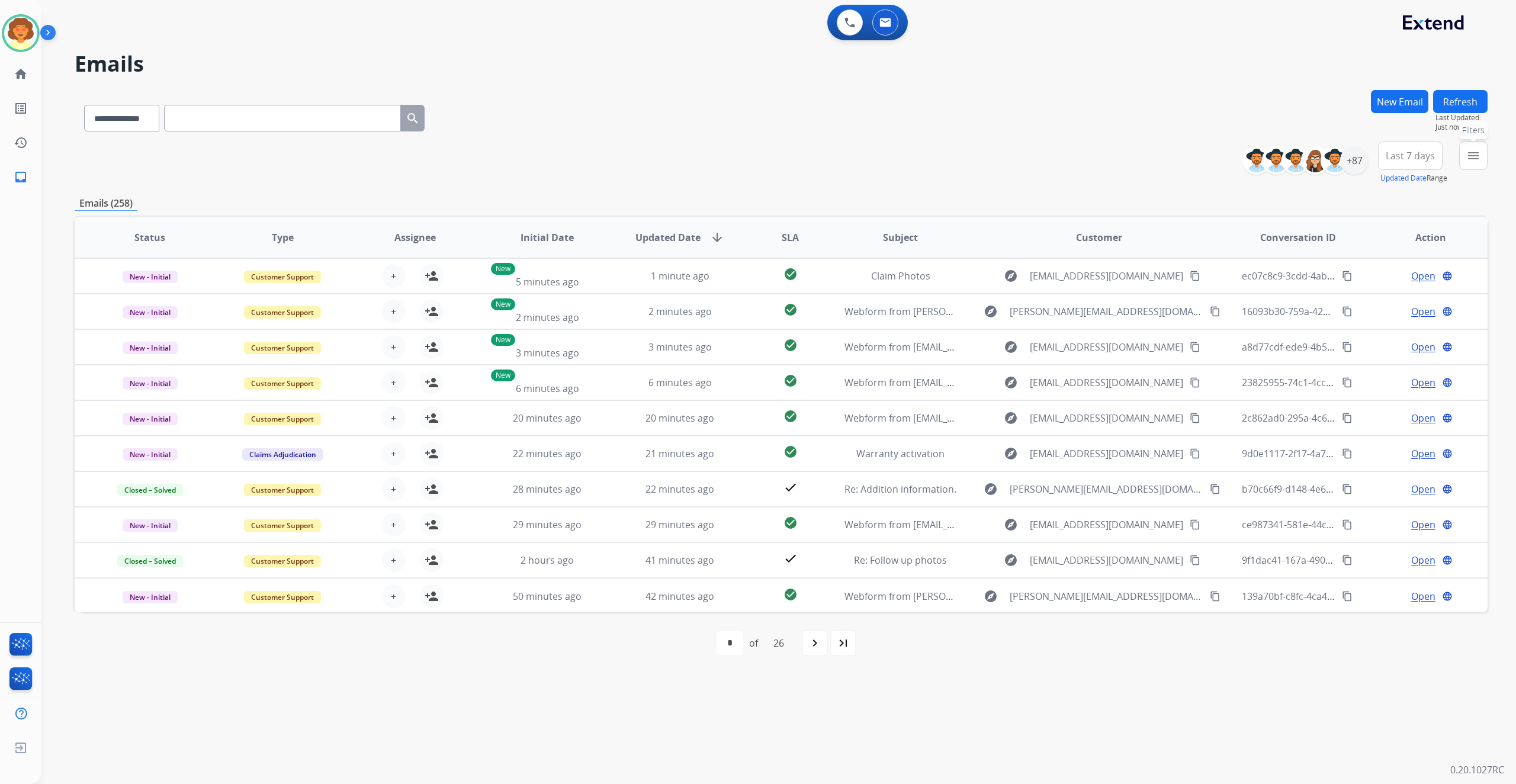
click at [1466, 163] on mat-icon "menu" at bounding box center [1473, 156] width 14 height 14
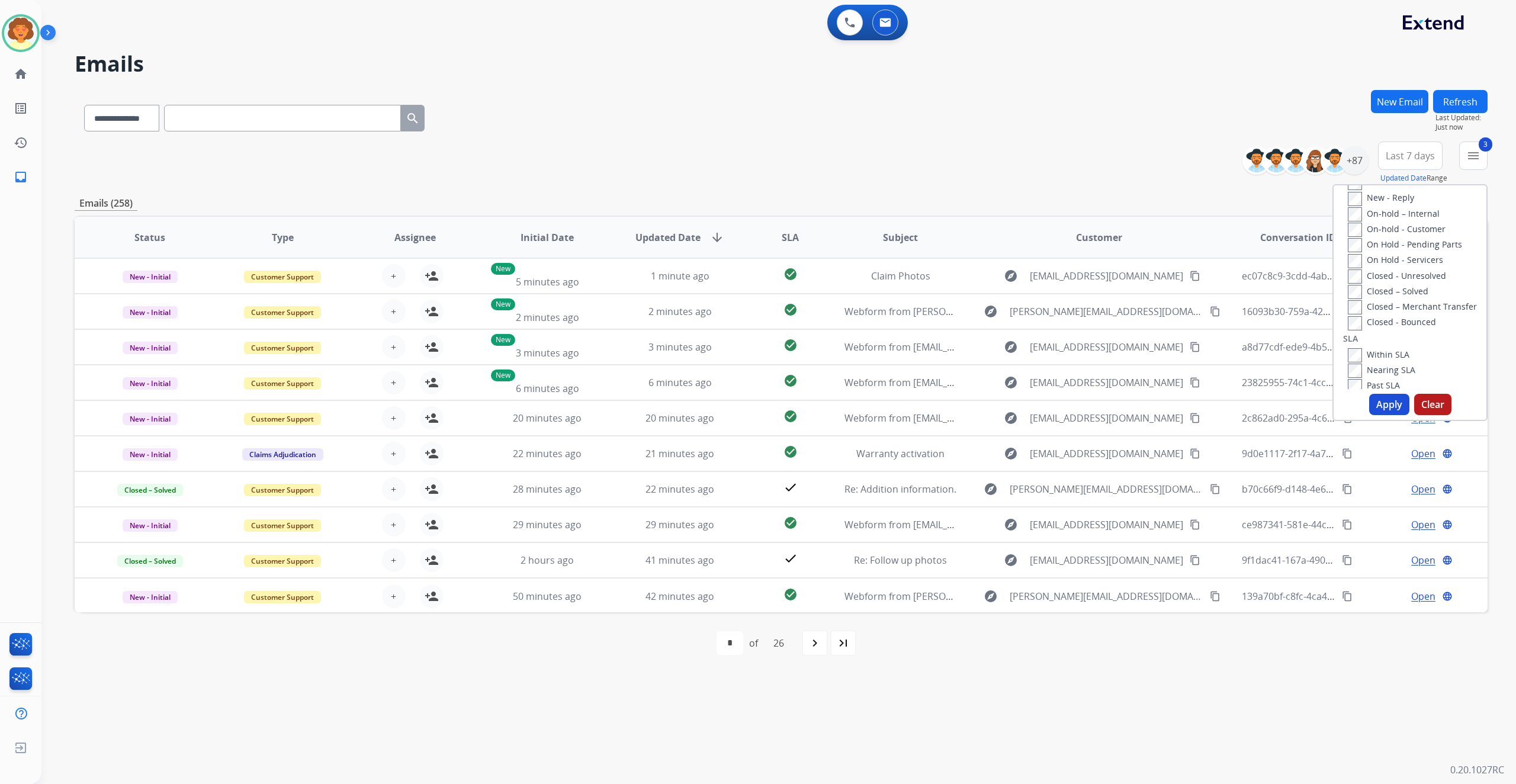
scroll to position [237, 0]
click at [1369, 415] on button "Apply" at bounding box center [1389, 404] width 40 height 21
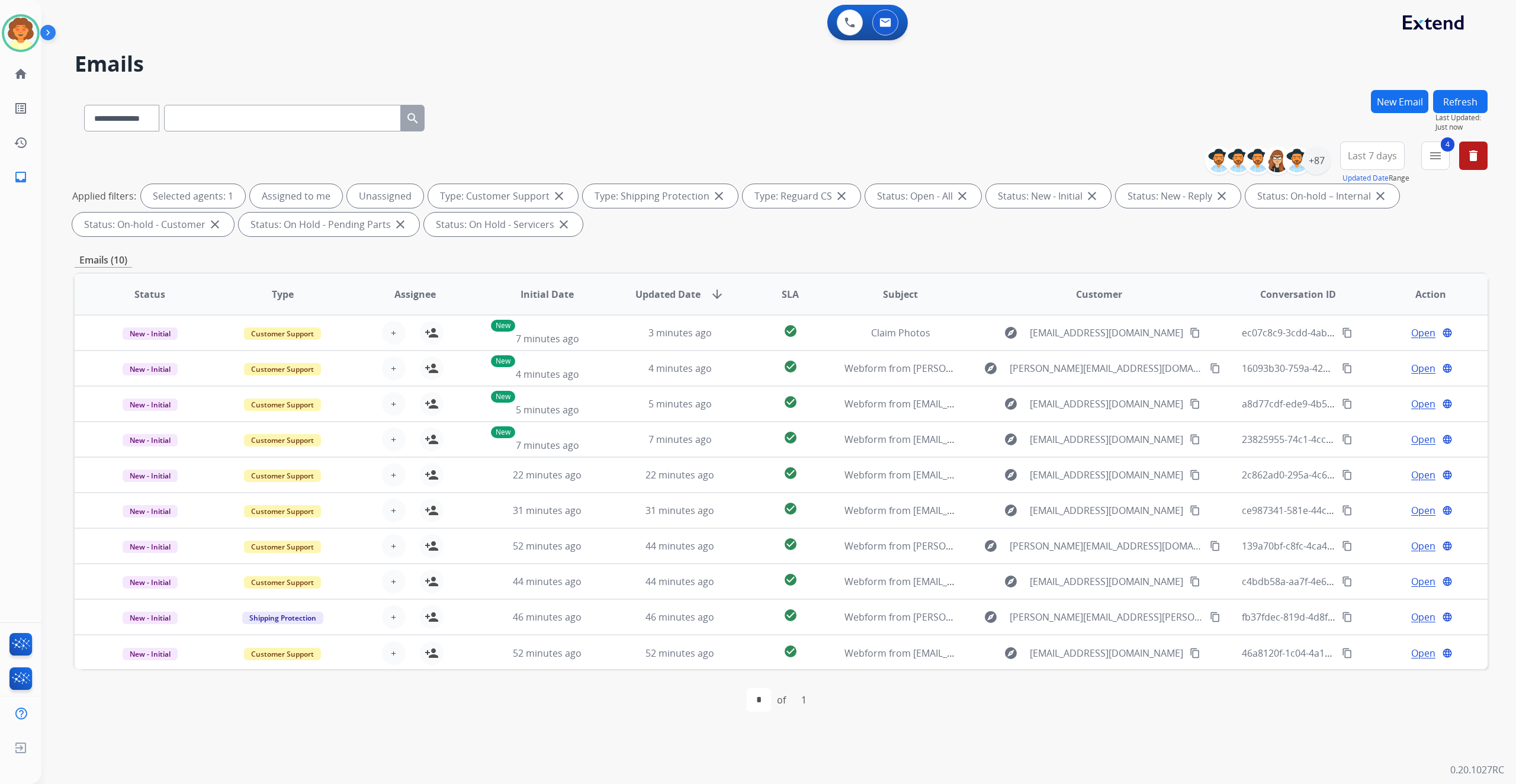
click at [1347, 158] on span "Last 7 days" at bounding box center [1371, 156] width 49 height 5
click at [1336, 308] on div "Last 90 days" at bounding box center [1368, 299] width 65 height 18
click at [1302, 175] on div "+147" at bounding box center [1316, 160] width 28 height 28
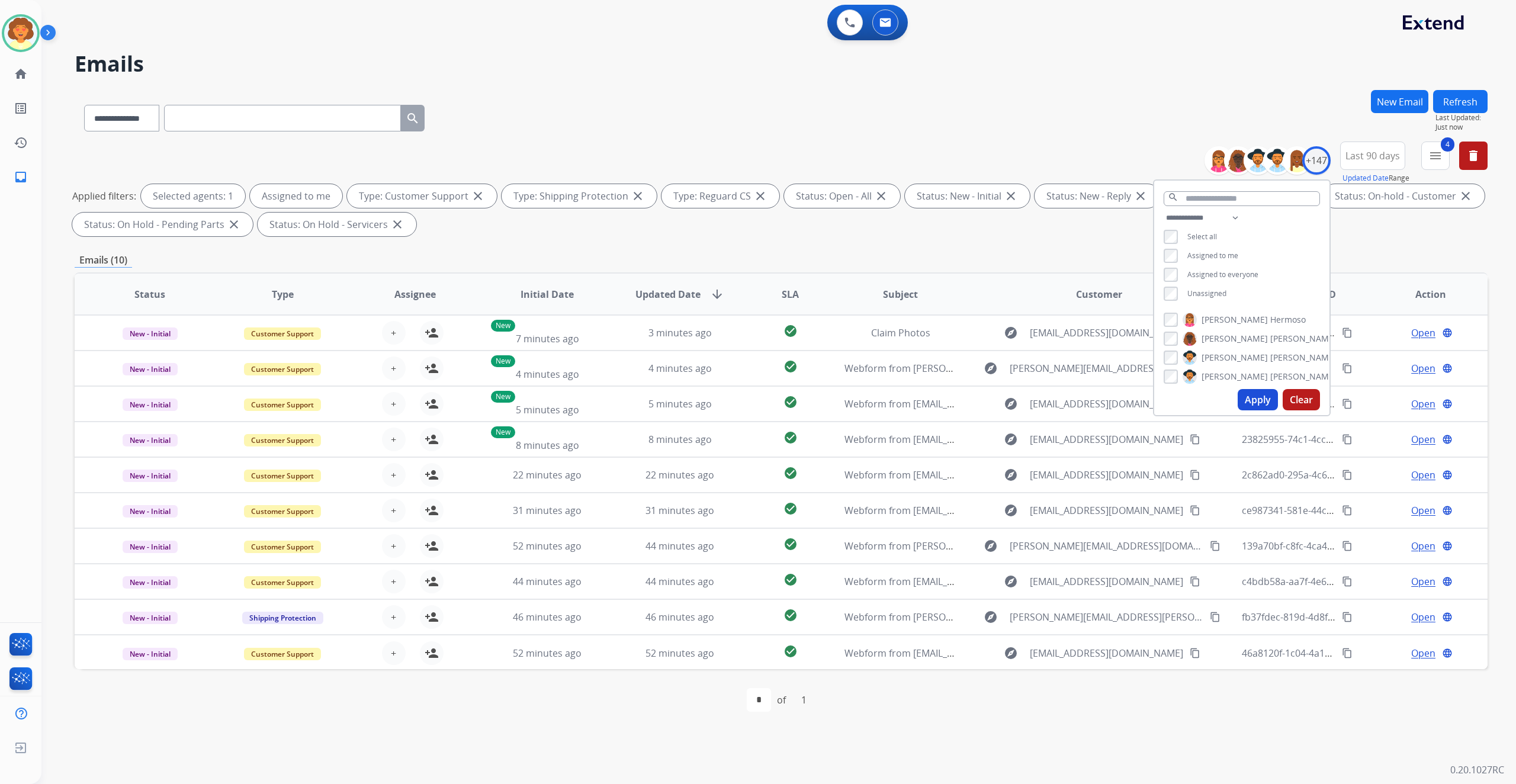
click at [1237, 410] on button "Apply" at bounding box center [1257, 399] width 40 height 21
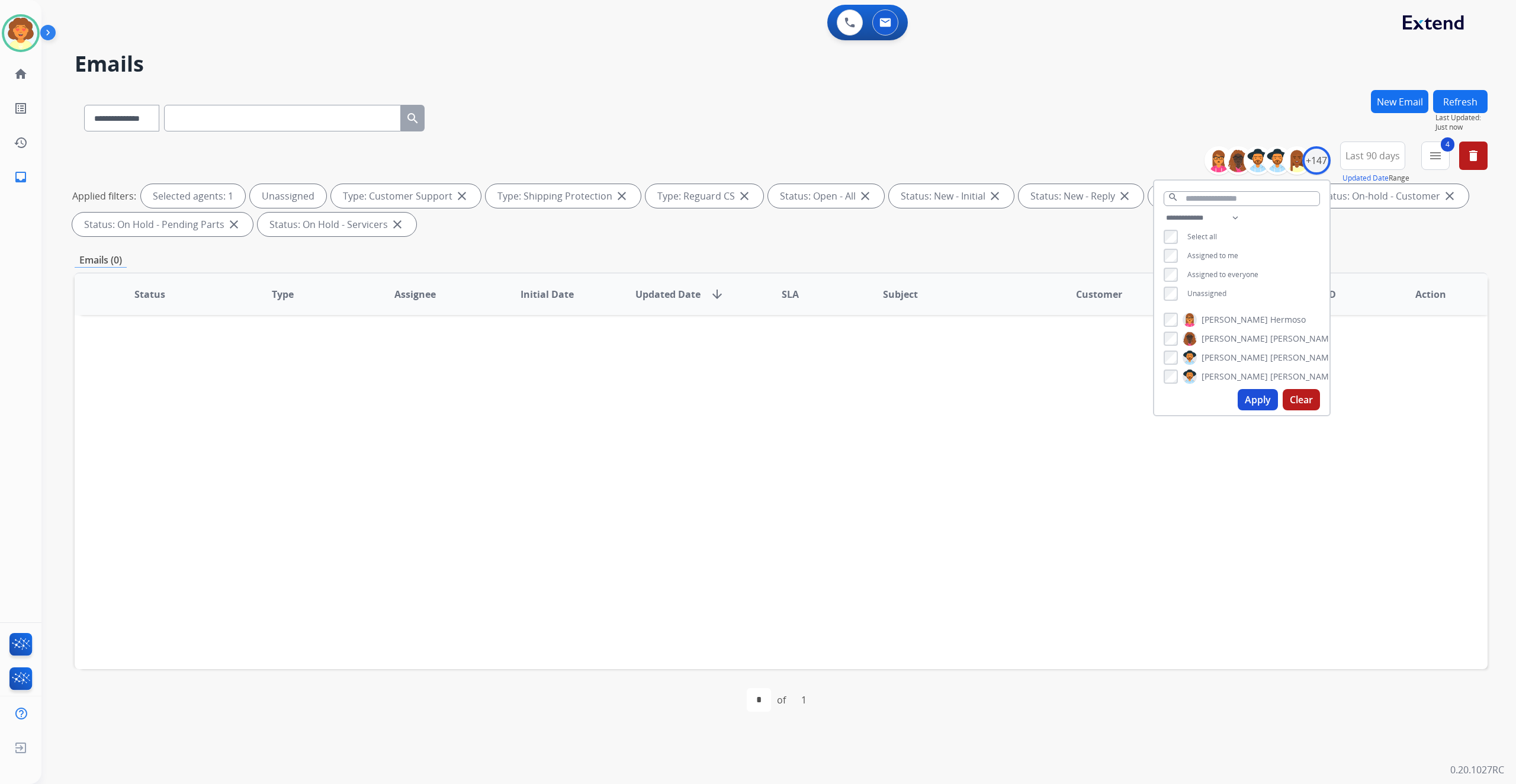
click at [1237, 410] on button "Apply" at bounding box center [1257, 399] width 40 height 21
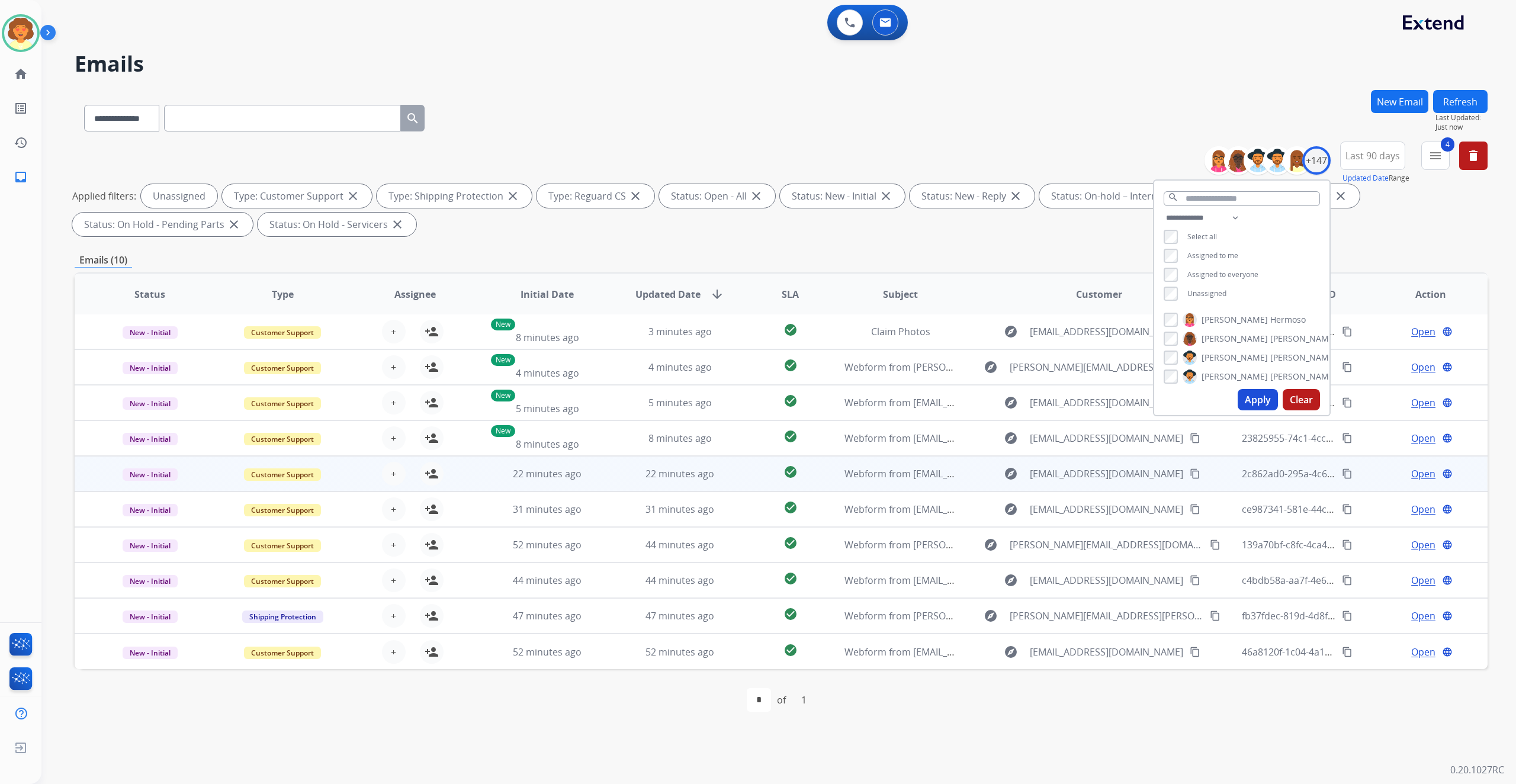
scroll to position [102, 0]
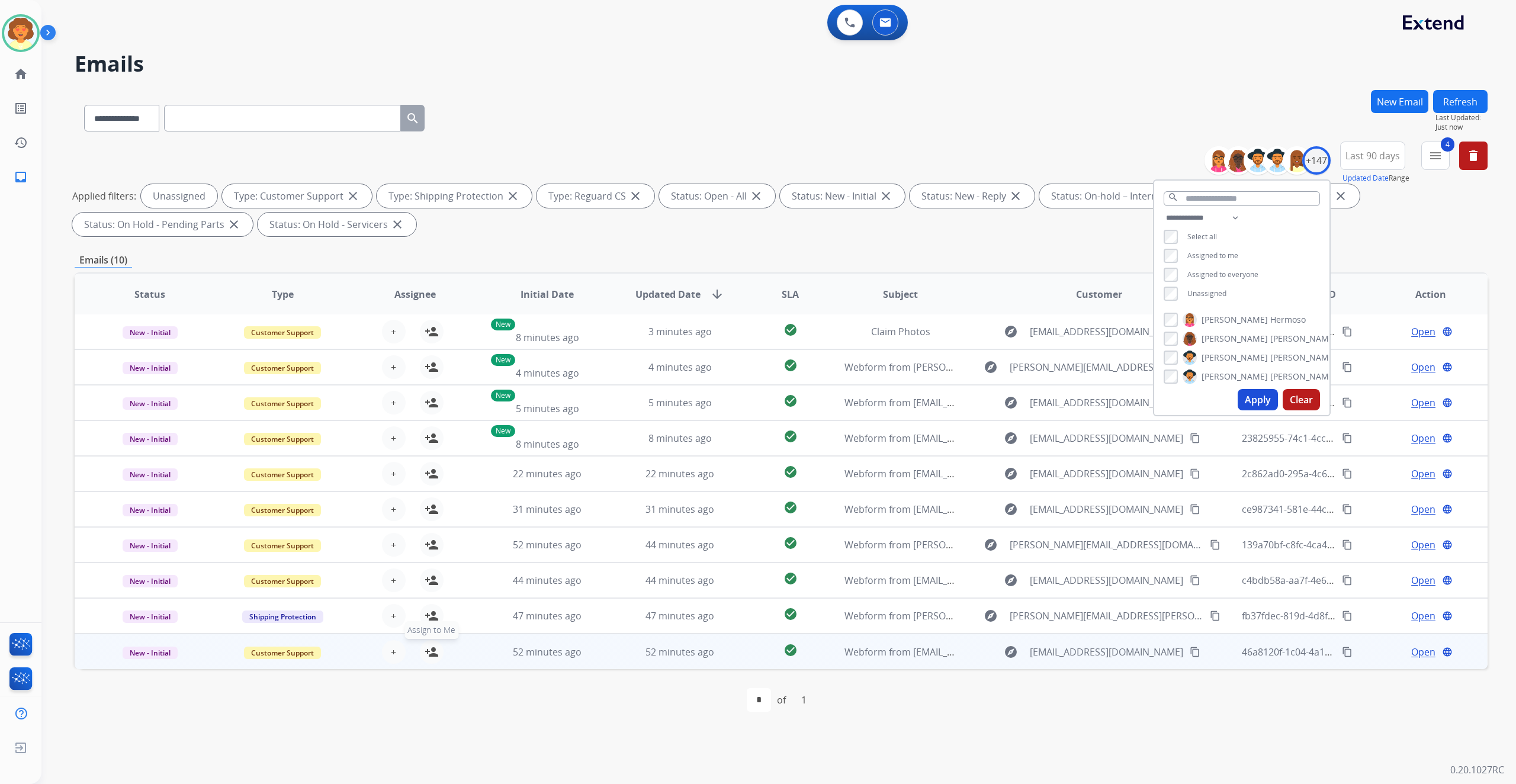
click at [439, 659] on mat-icon "person_add" at bounding box center [432, 652] width 14 height 14
click at [454, 638] on span "Unassign to Me" at bounding box center [432, 630] width 64 height 18
click at [439, 659] on mat-icon "person_add" at bounding box center [432, 652] width 14 height 14
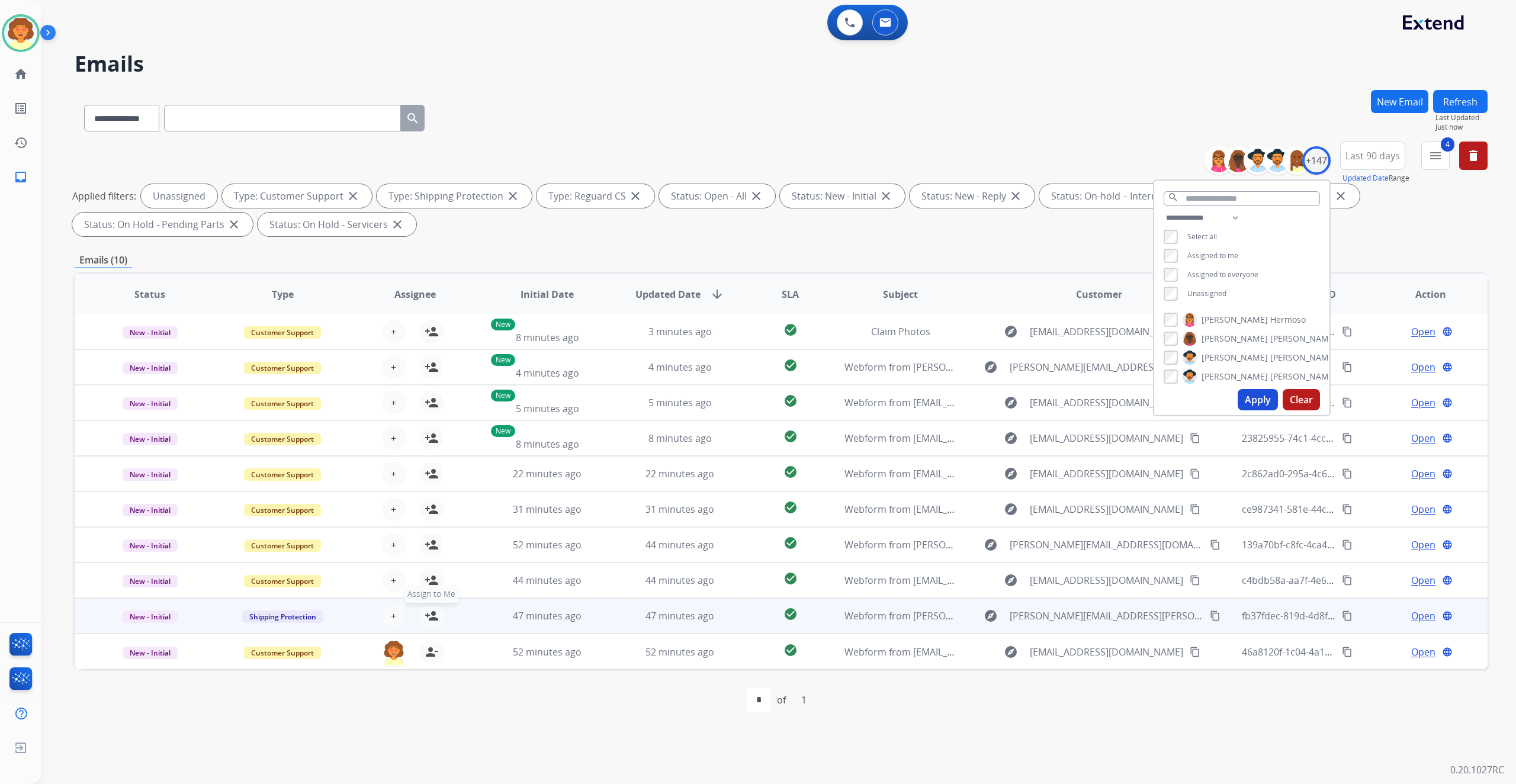
click at [439, 623] on mat-icon "person_add" at bounding box center [432, 615] width 14 height 14
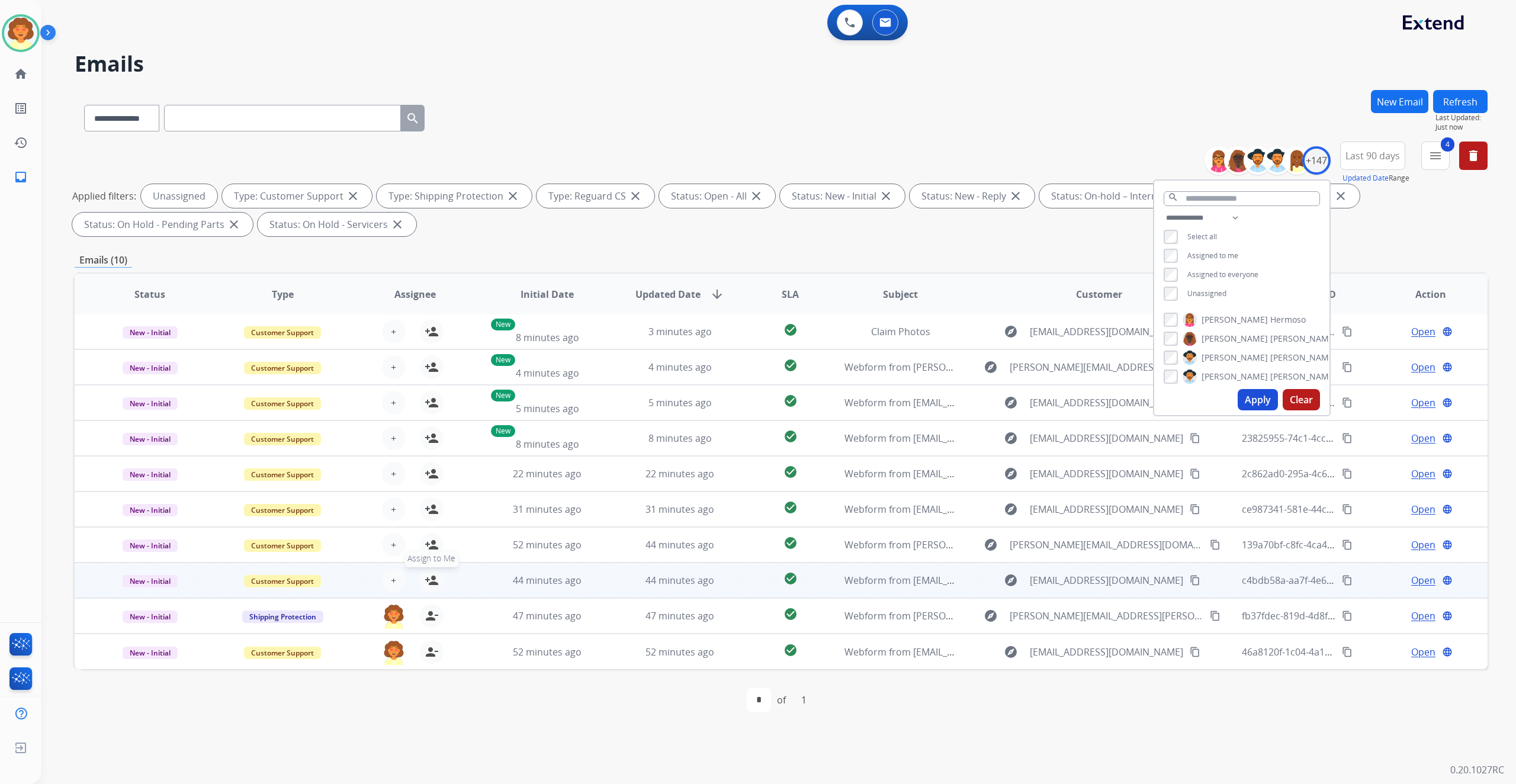
click at [439, 587] on mat-icon "person_add" at bounding box center [432, 580] width 14 height 14
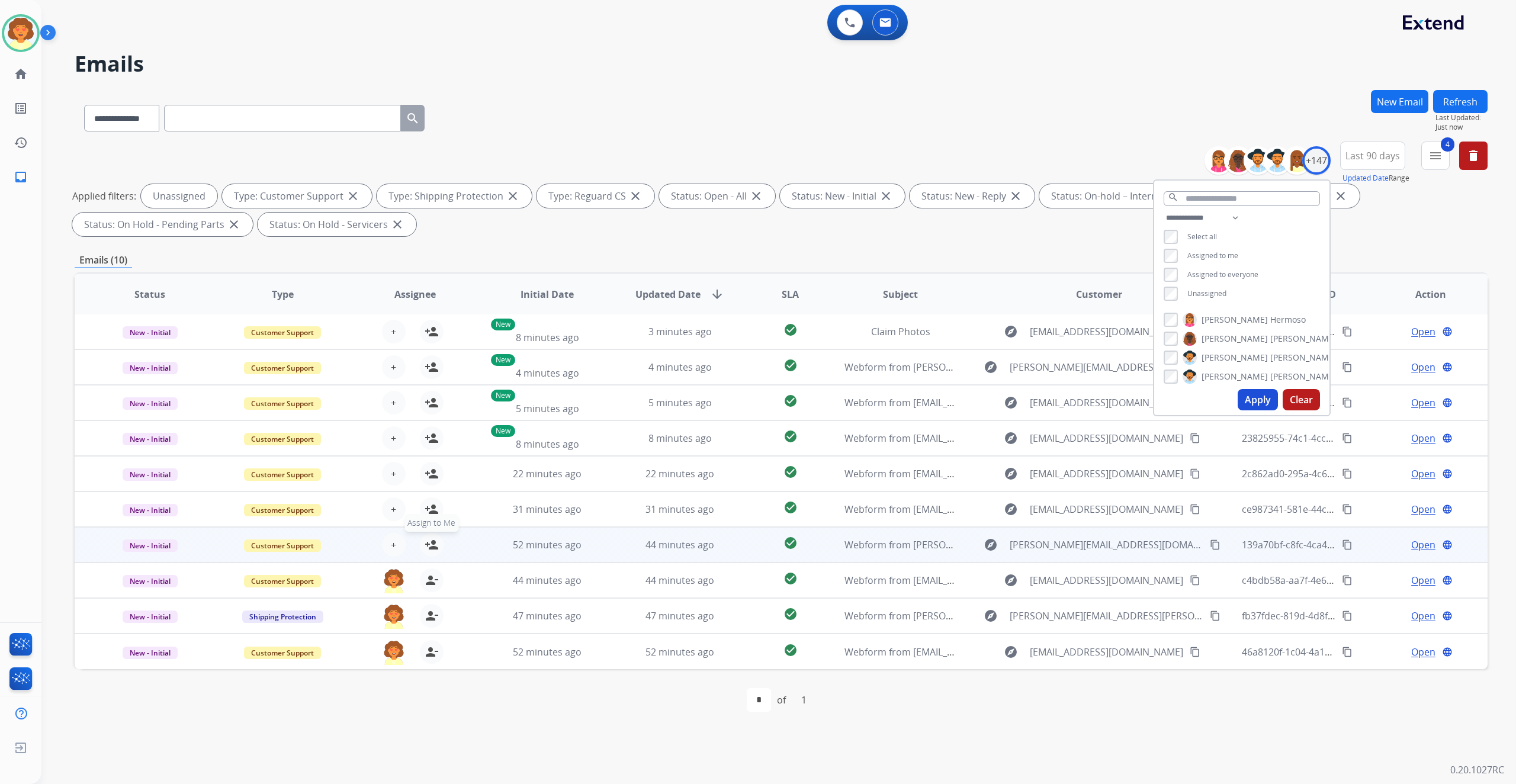
click at [439, 552] on mat-icon "person_add" at bounding box center [432, 544] width 14 height 14
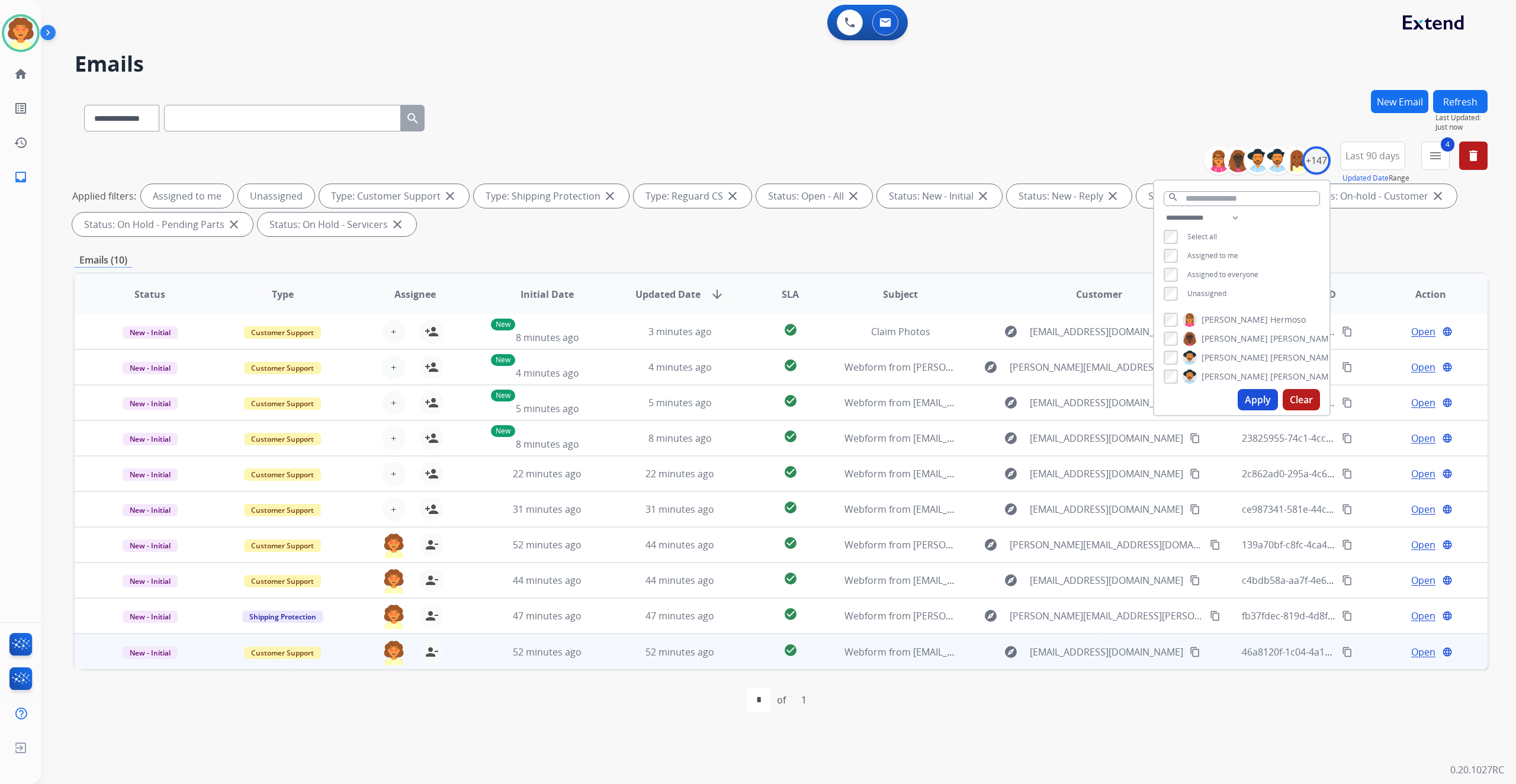
click at [1411, 659] on span "Open" at bounding box center [1422, 652] width 24 height 14
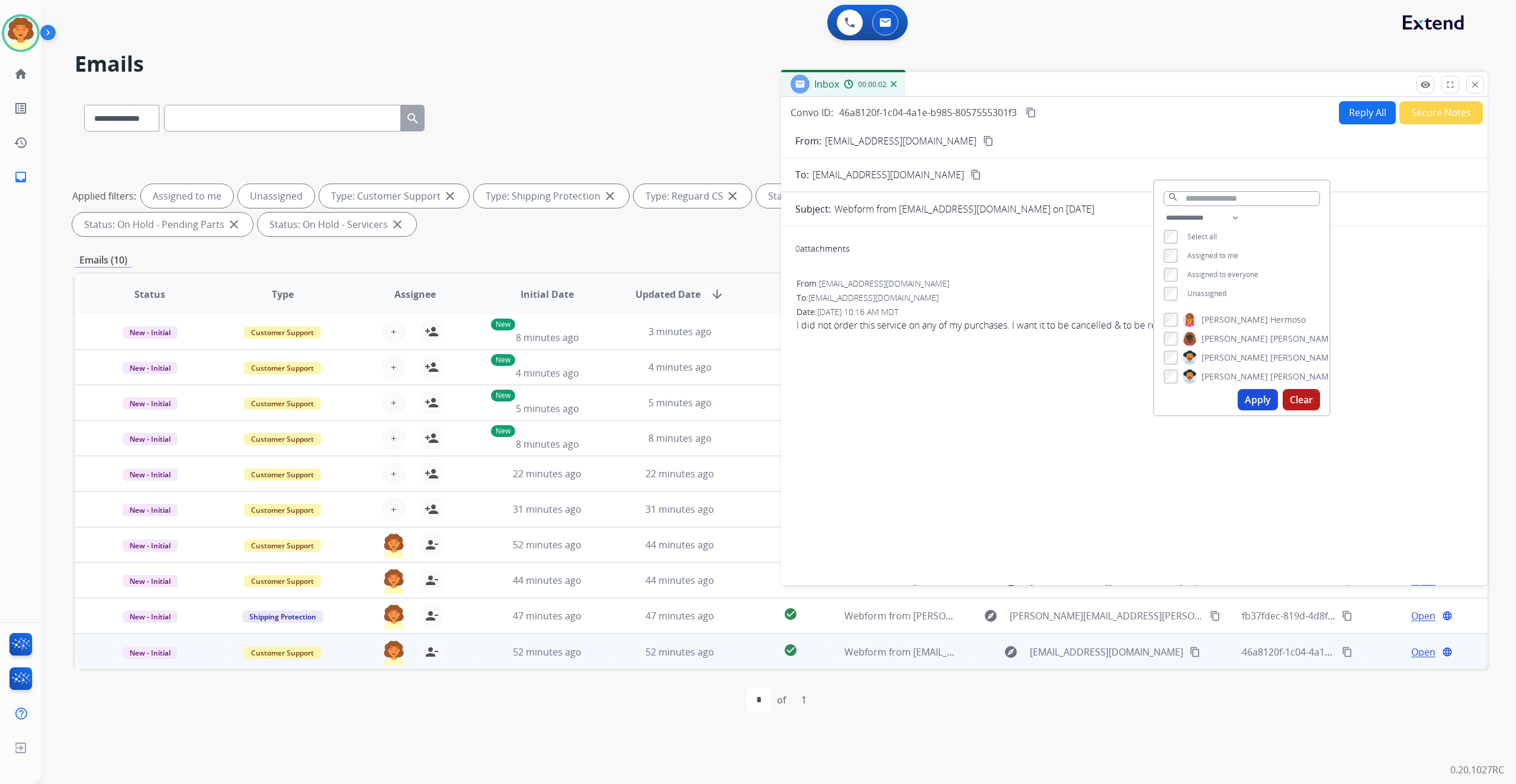
click at [581, 257] on div "**********" at bounding box center [781, 410] width 1413 height 641
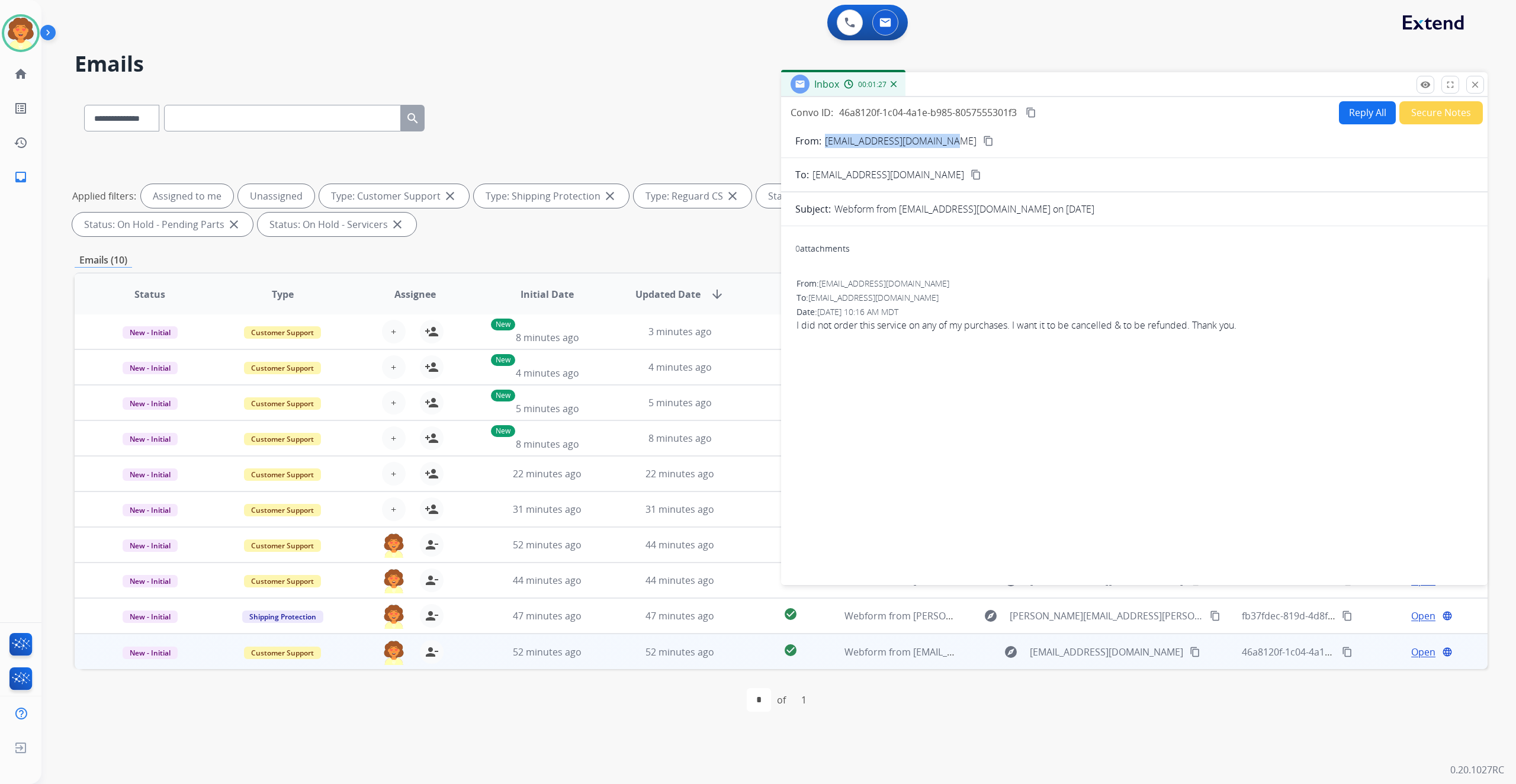
drag, startPoint x: 849, startPoint y: 107, endPoint x: 1043, endPoint y: 110, distance: 194.0
click at [976, 134] on p "[EMAIL_ADDRESS][DOMAIN_NAME]" at bounding box center [901, 140] width 151 height 14
copy p "[EMAIL_ADDRESS][DOMAIN_NAME]"
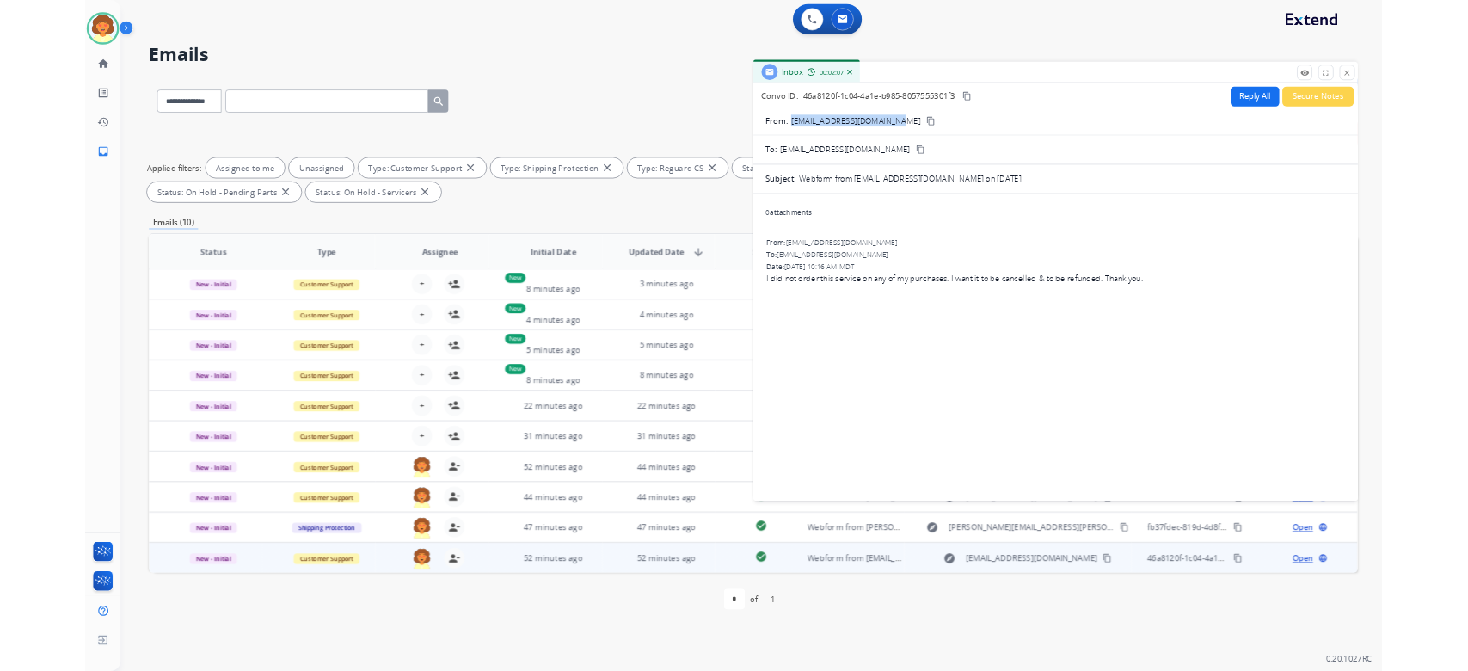
scroll to position [54, 0]
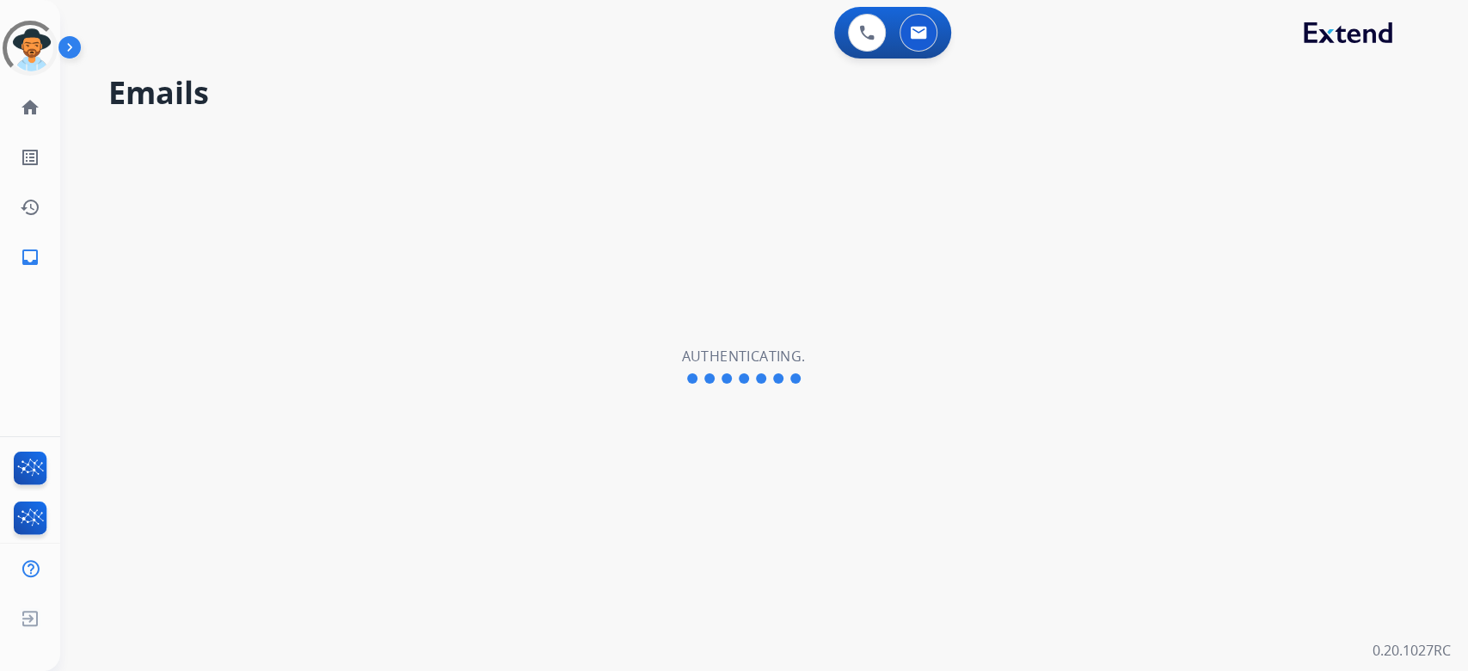
select select "**********"
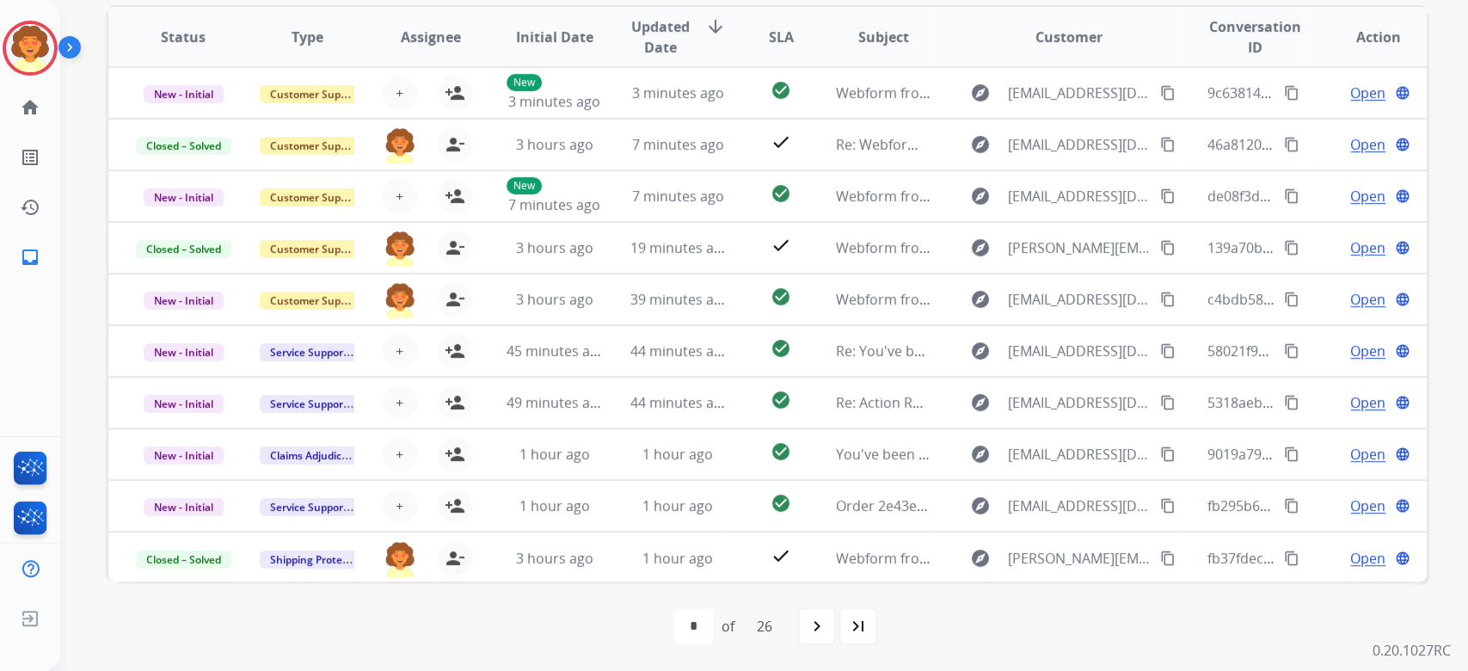
scroll to position [458, 0]
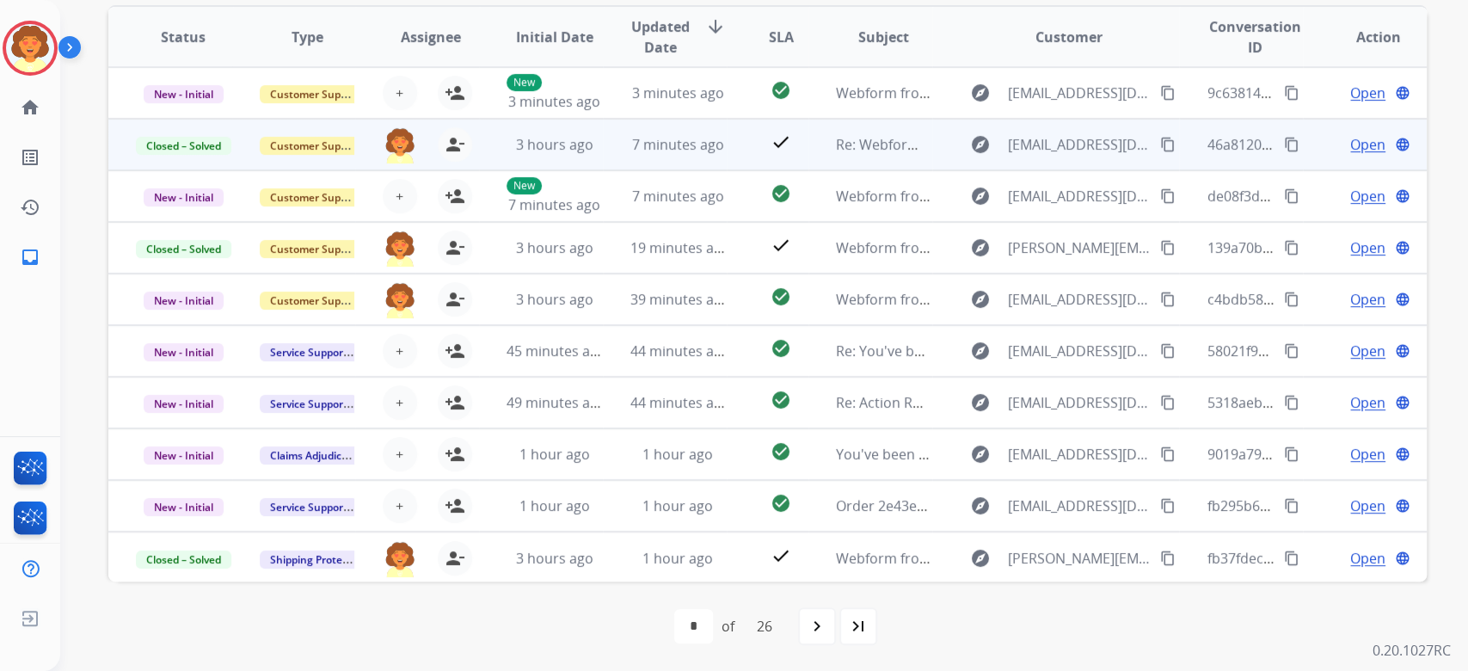
click at [1350, 143] on span "Open" at bounding box center [1367, 144] width 35 height 21
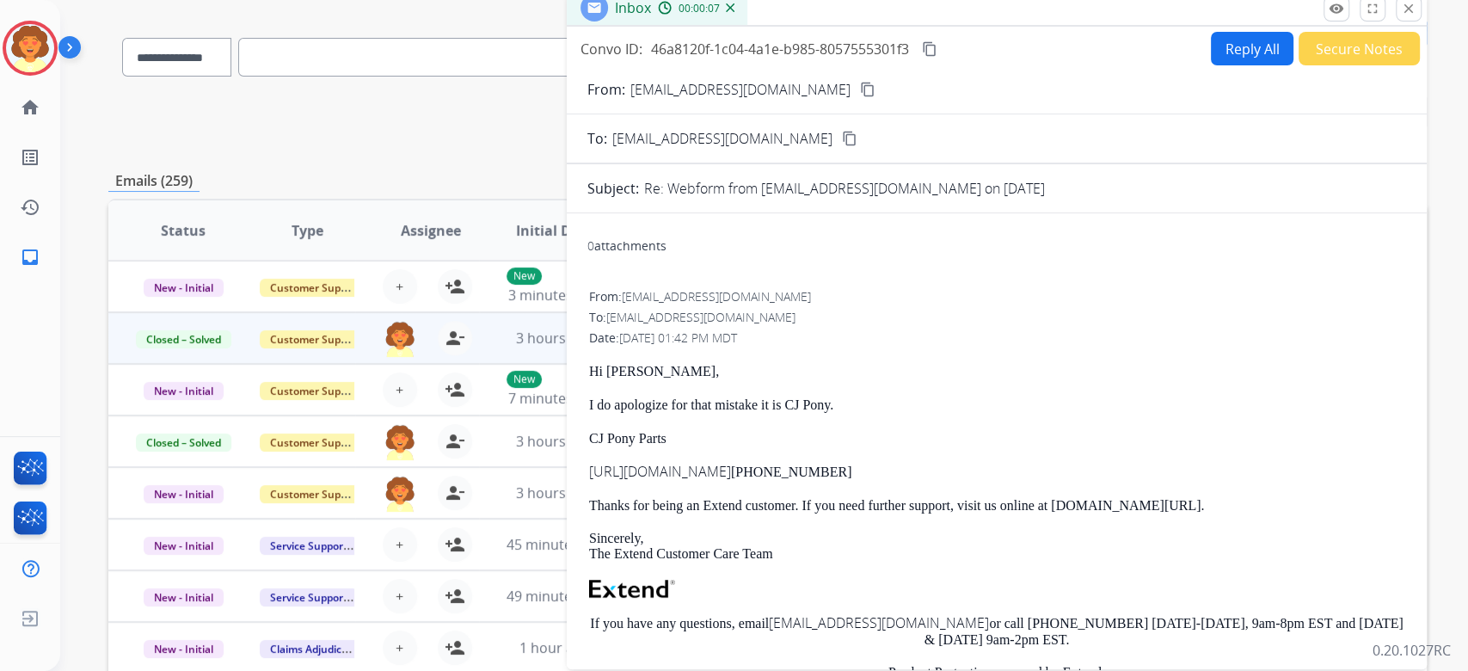
scroll to position [0, 0]
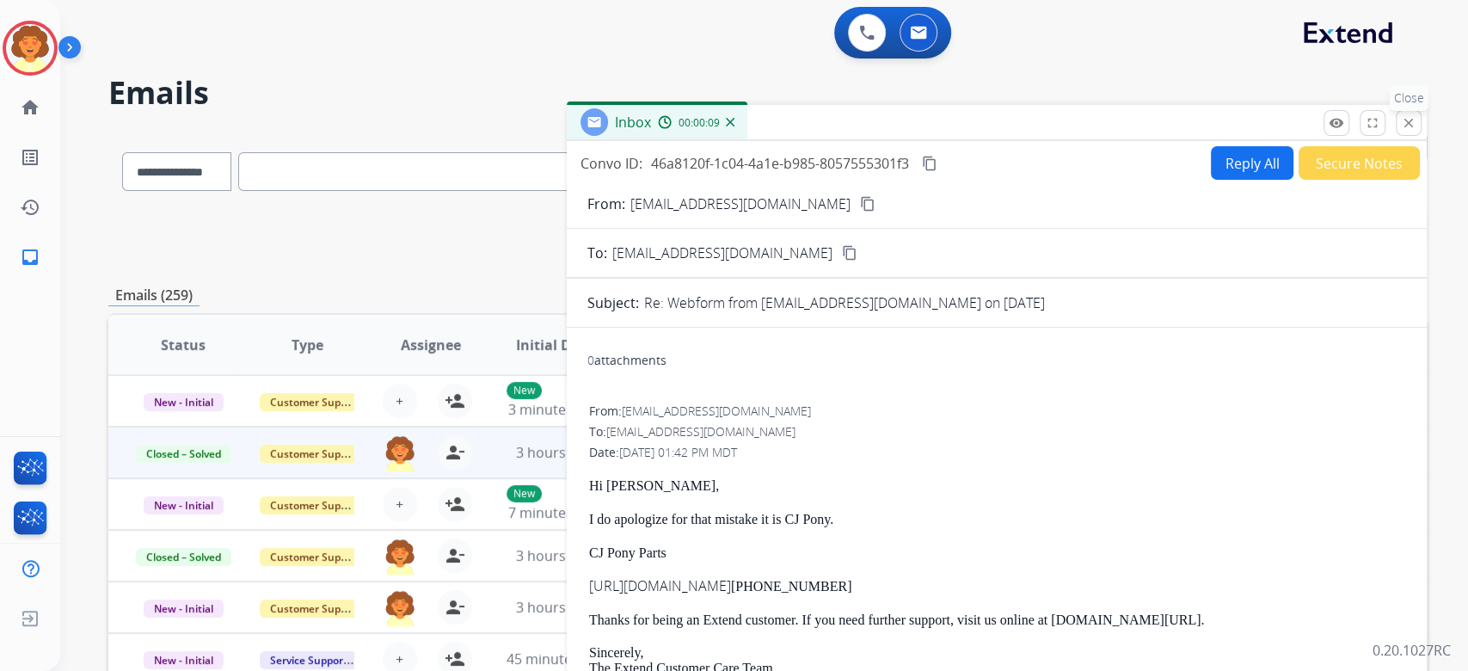
click at [1397, 111] on p "Close" at bounding box center [1409, 98] width 39 height 26
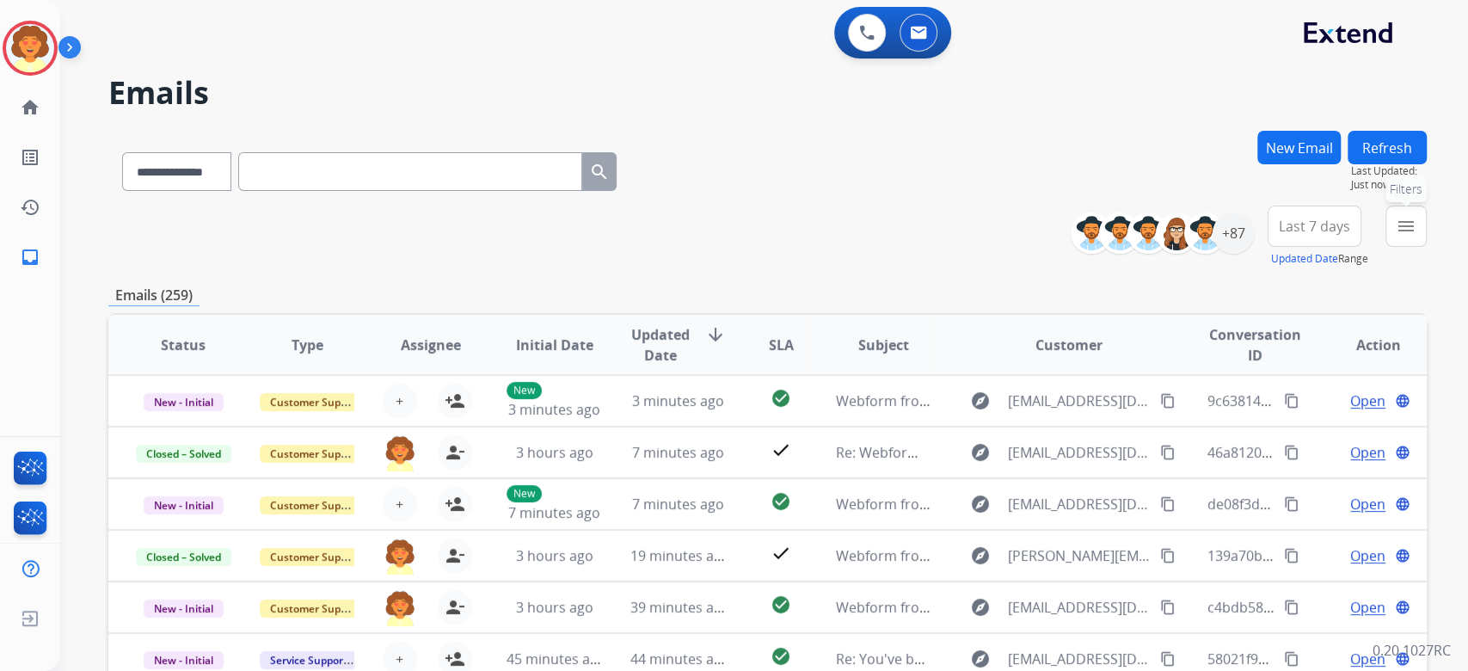
click at [1396, 237] on mat-icon "menu" at bounding box center [1406, 226] width 21 height 21
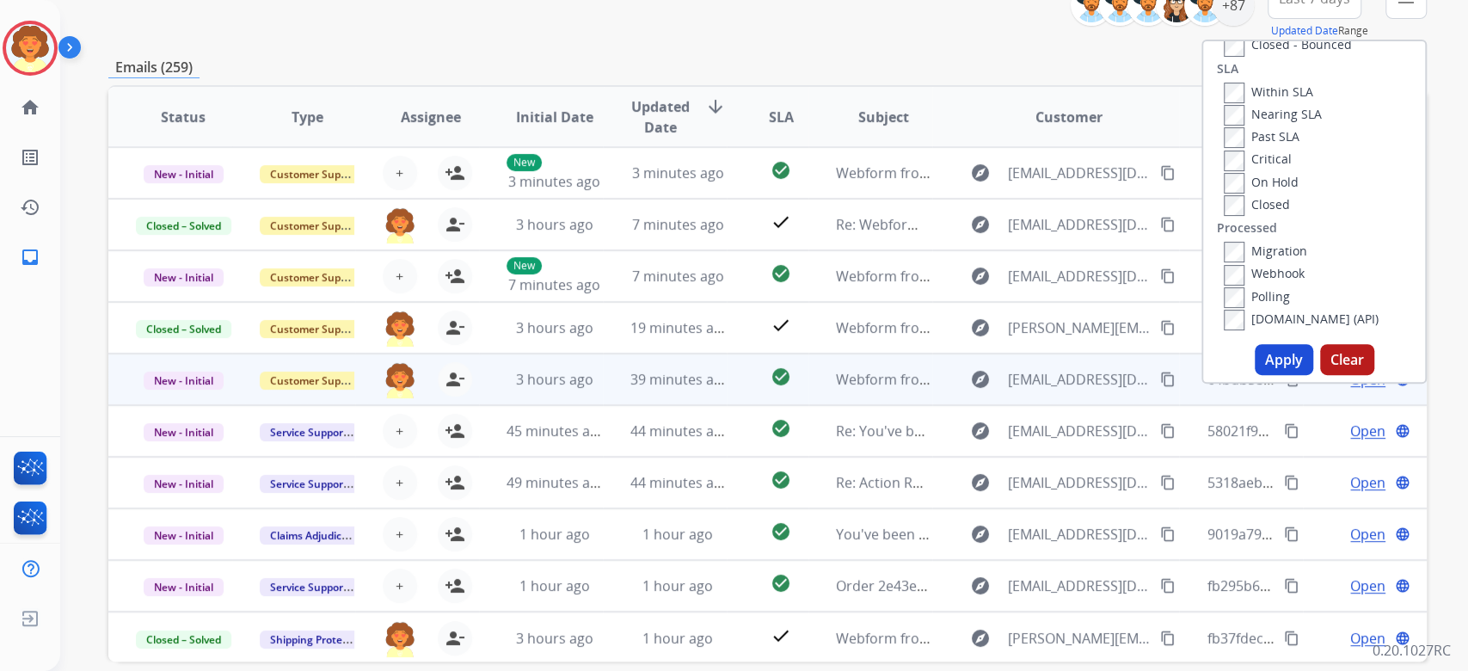
scroll to position [229, 0]
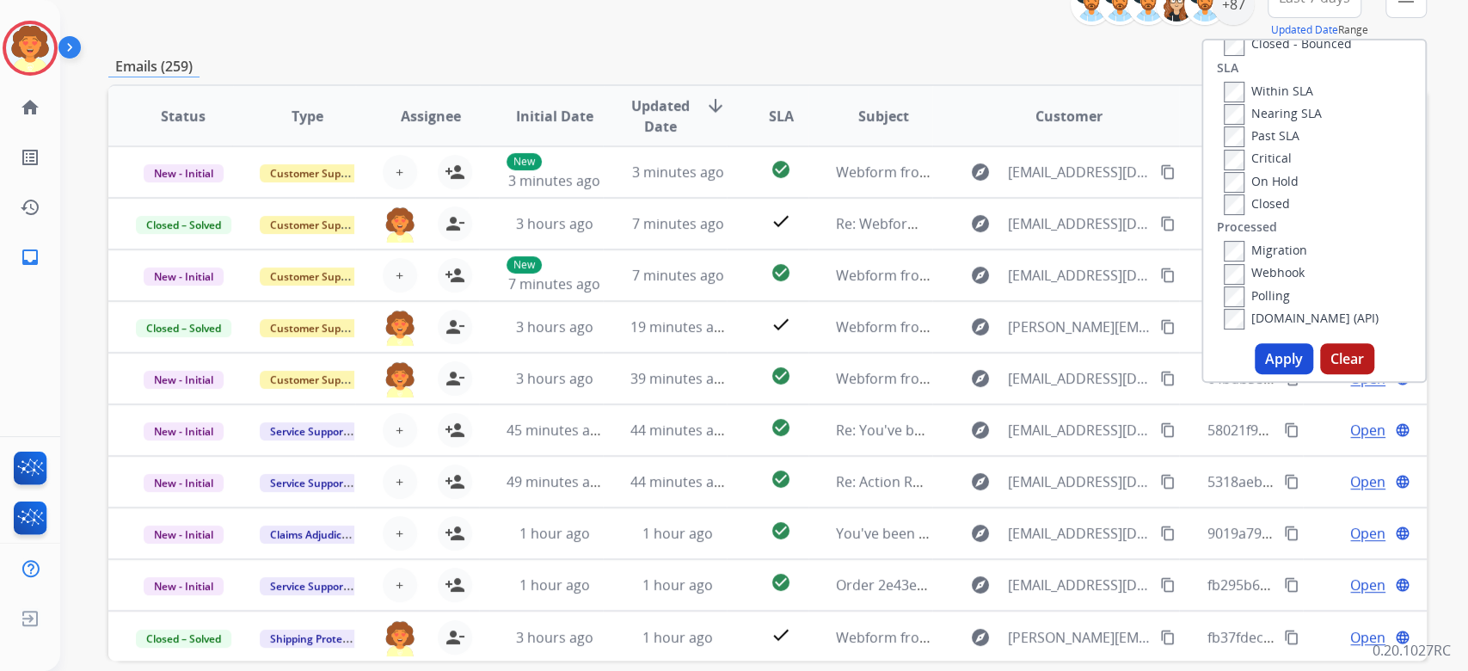
click at [1255, 374] on button "Apply" at bounding box center [1284, 358] width 58 height 31
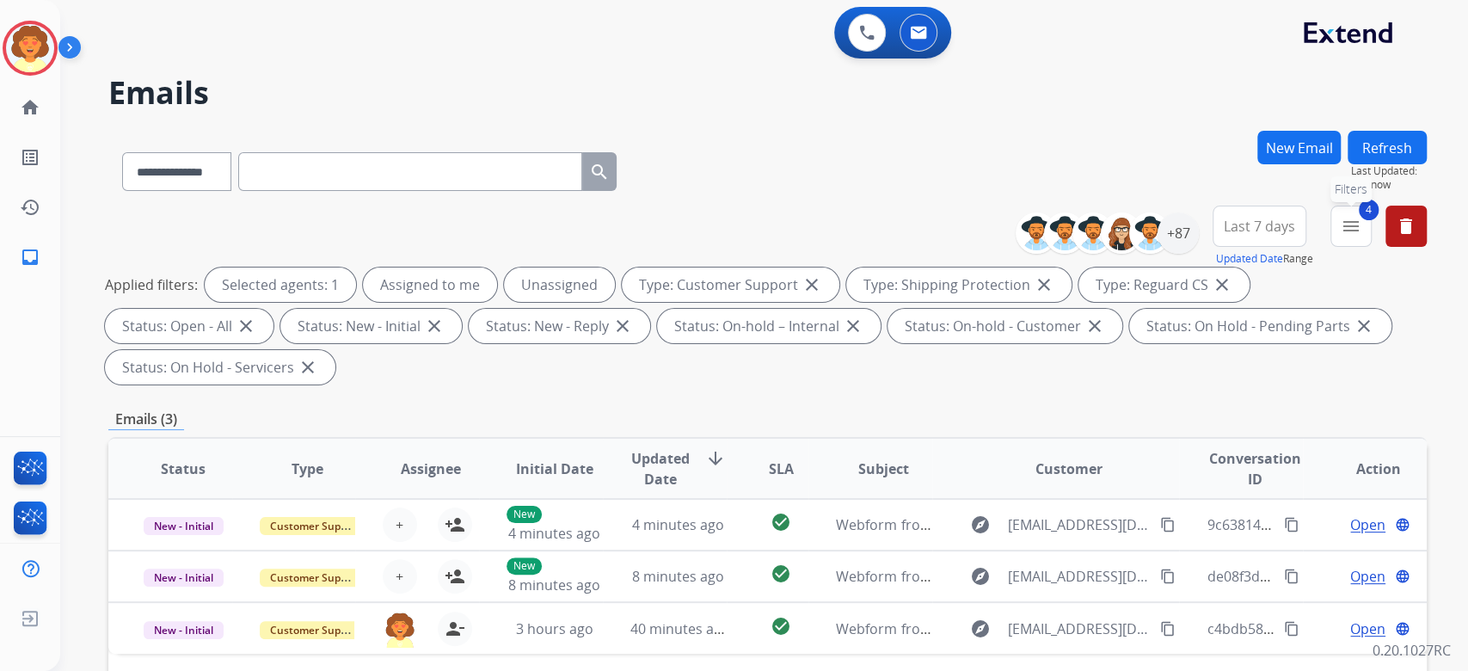
click at [1341, 237] on mat-icon "menu" at bounding box center [1351, 226] width 21 height 21
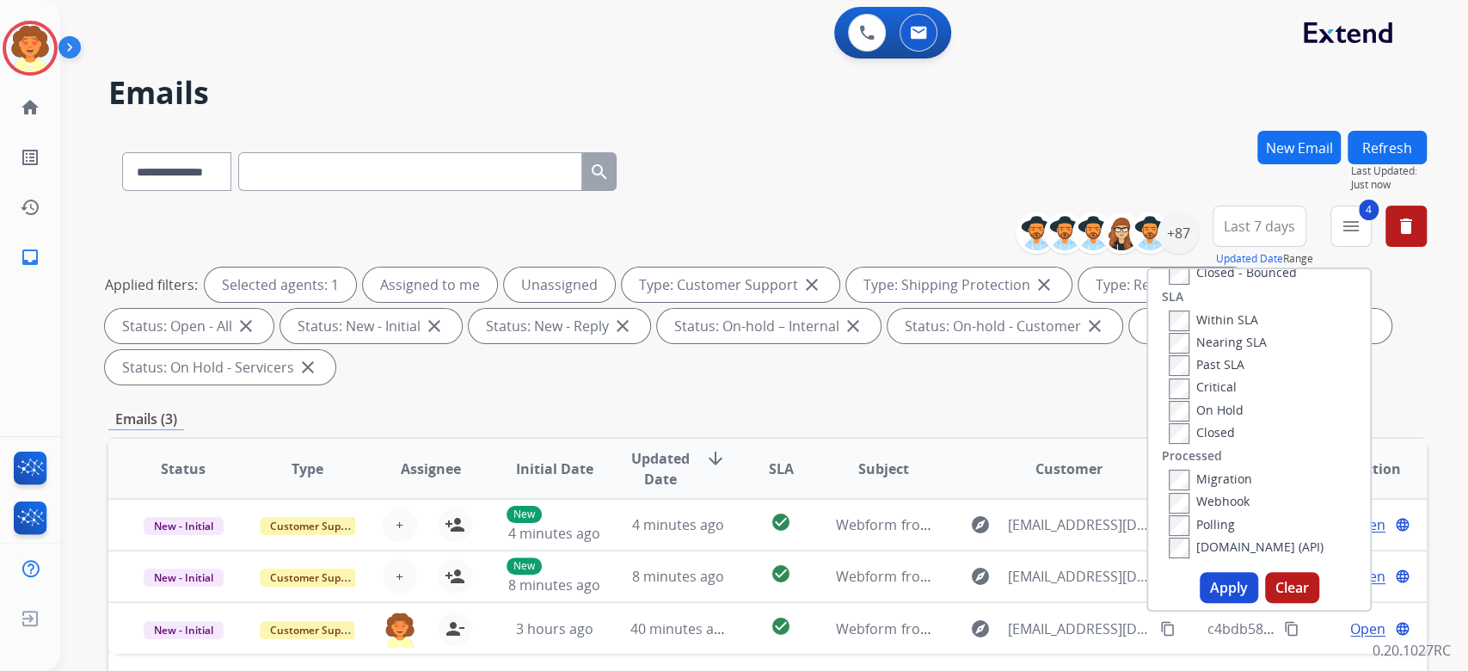
click at [1224, 230] on span "Last 7 days" at bounding box center [1259, 226] width 71 height 7
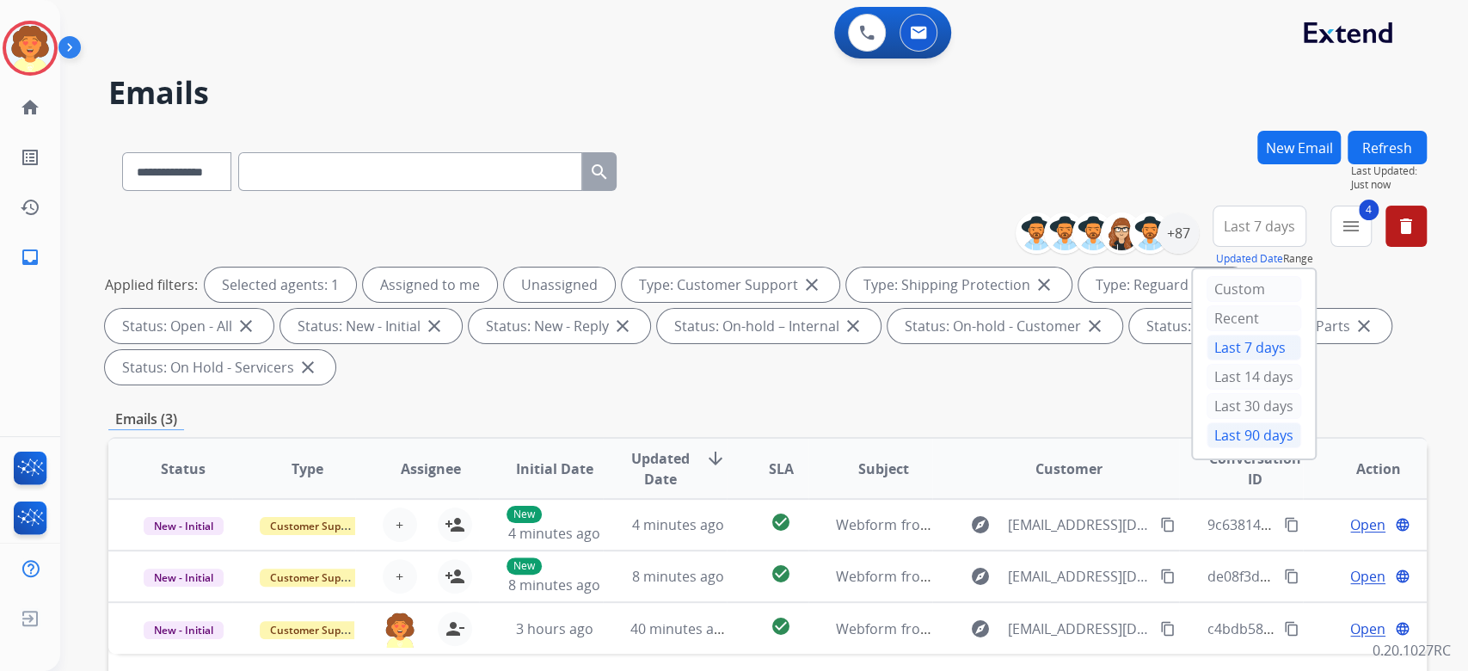
click at [1207, 448] on div "Last 90 days" at bounding box center [1254, 435] width 95 height 26
click at [1158, 254] on div "+147" at bounding box center [1178, 232] width 41 height 41
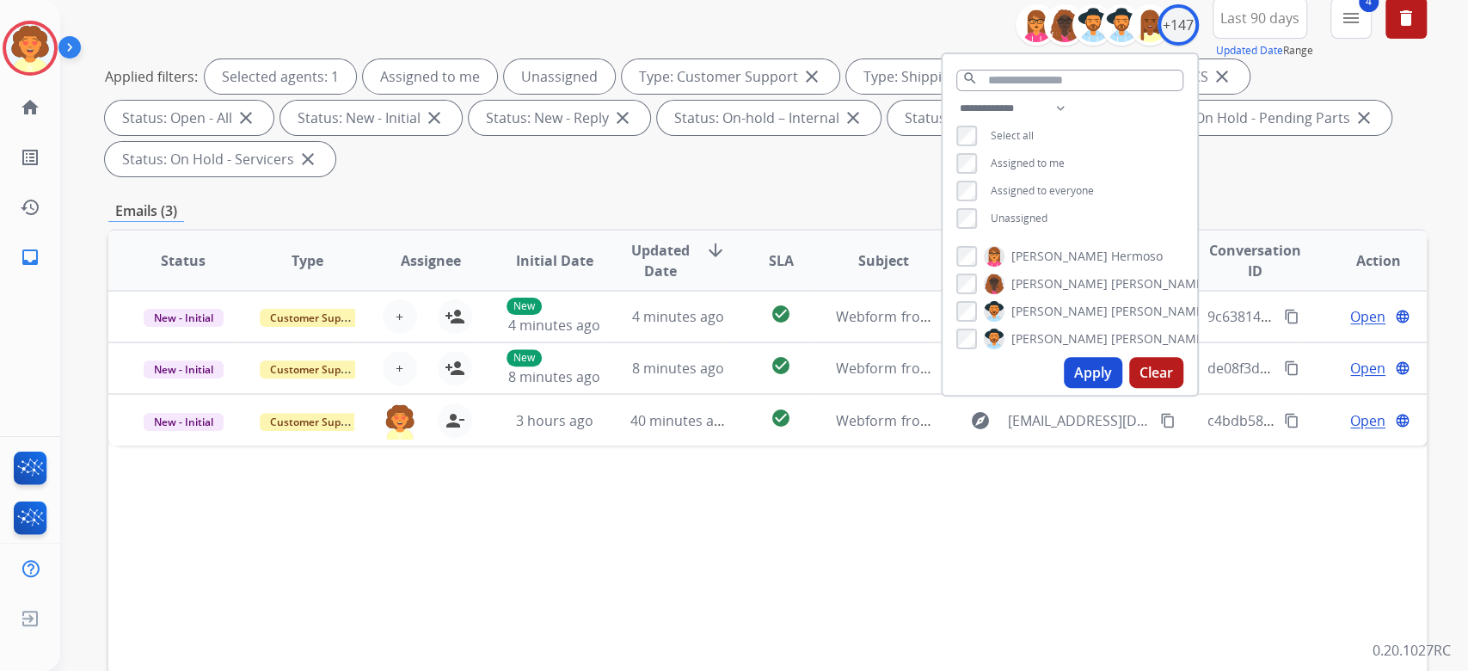
scroll to position [229, 0]
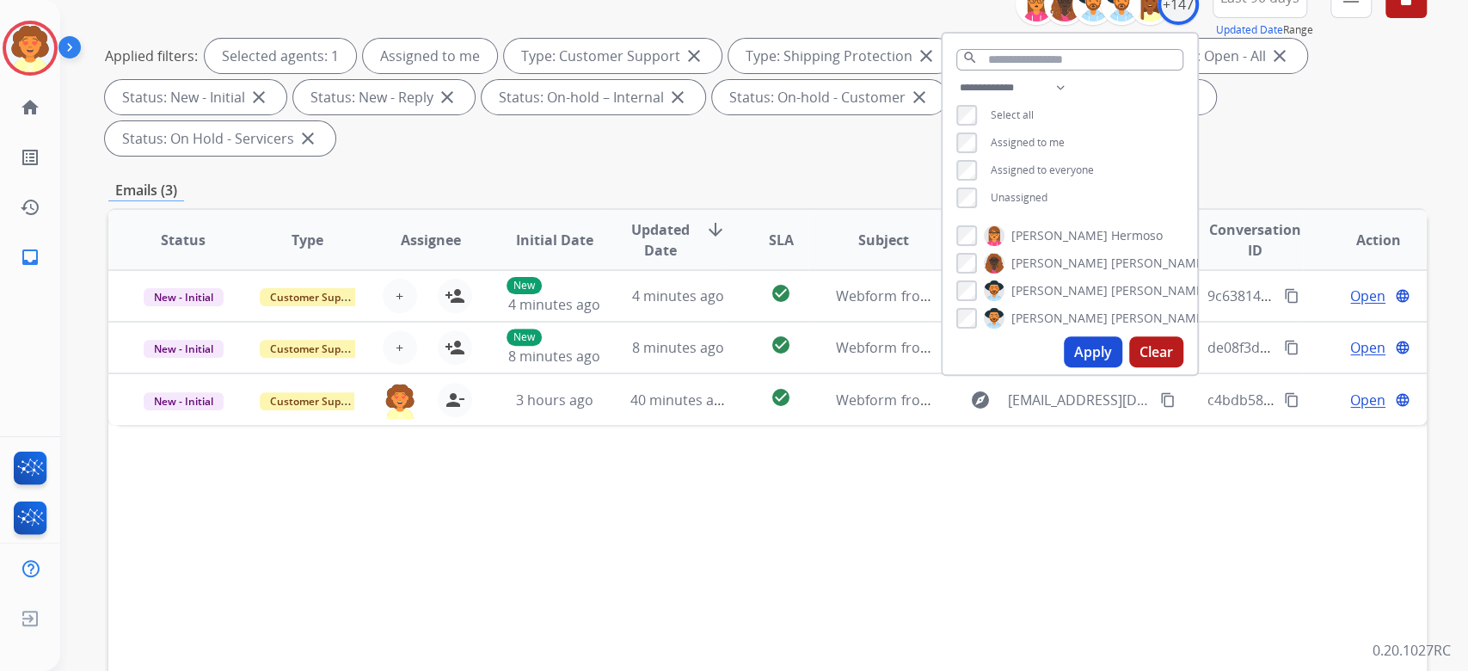
click at [1064, 367] on button "Apply" at bounding box center [1093, 351] width 58 height 31
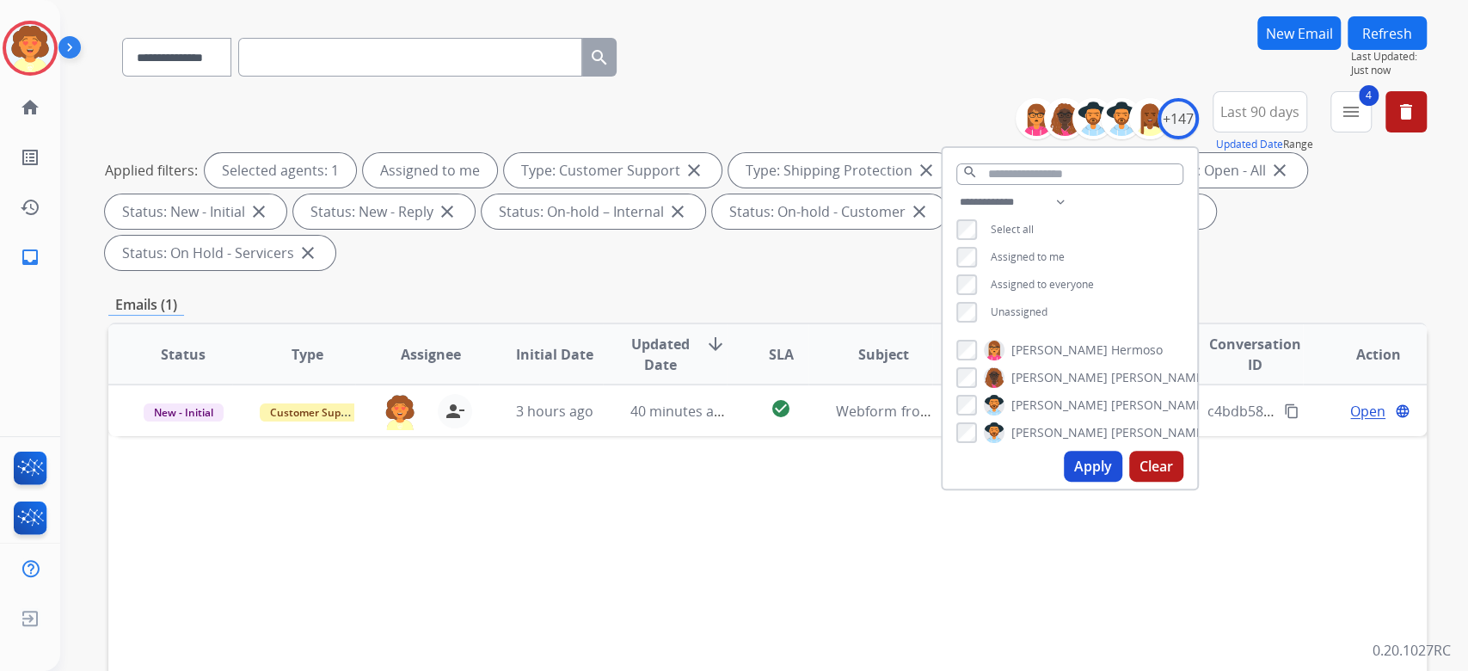
scroll to position [344, 0]
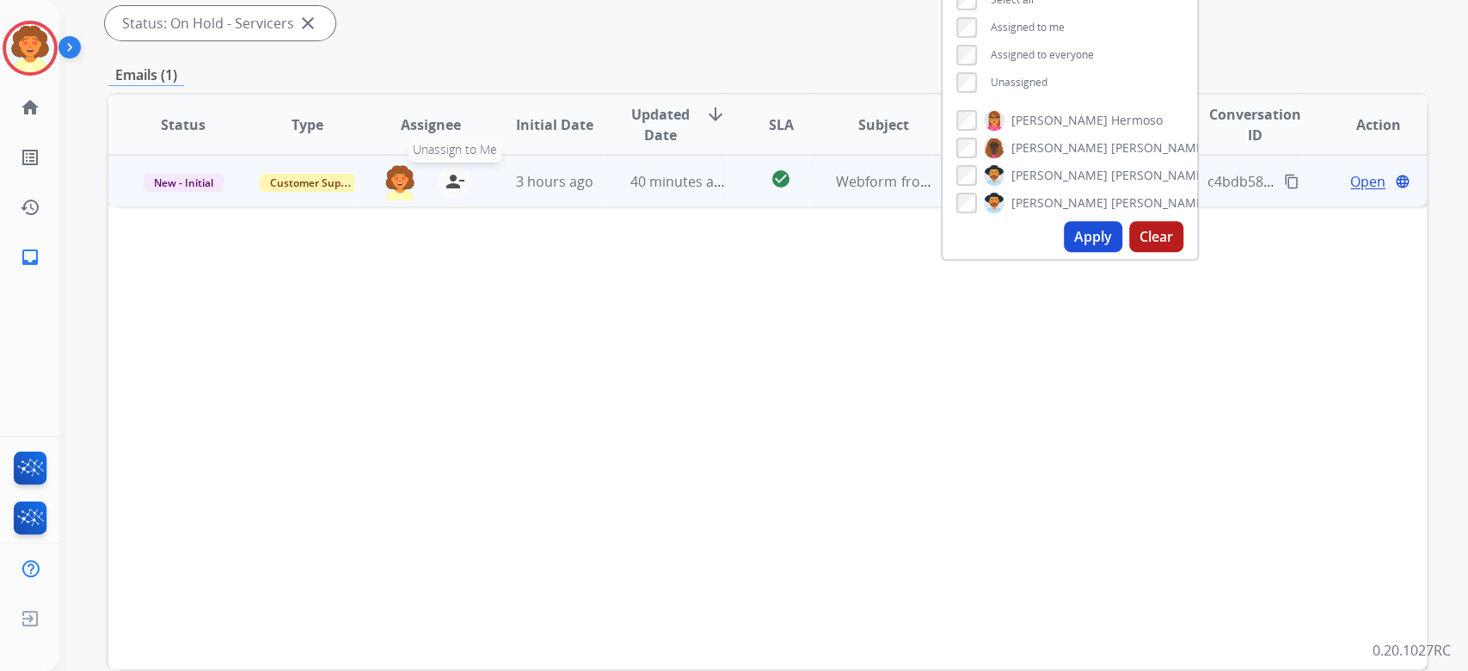
click at [471, 199] on button "person_remove [PERSON_NAME] to Me" at bounding box center [455, 181] width 34 height 34
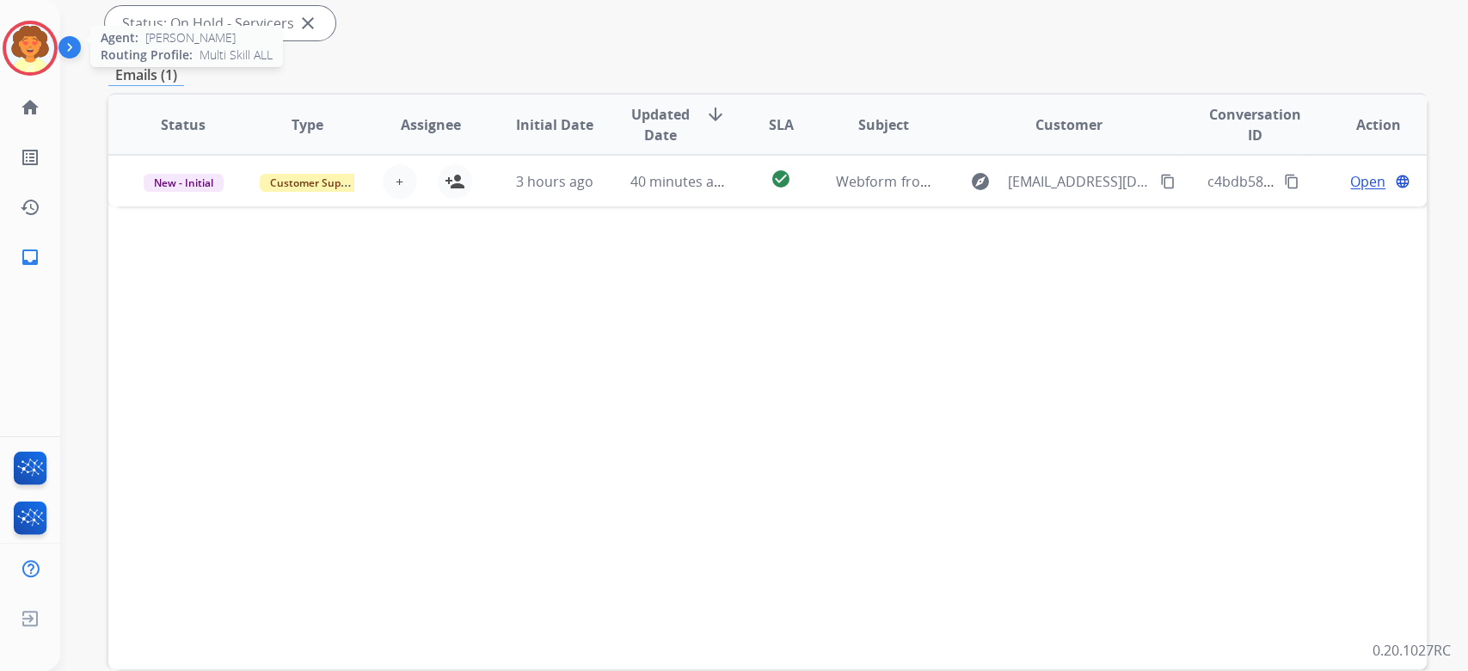
click at [21, 70] on img at bounding box center [30, 48] width 48 height 48
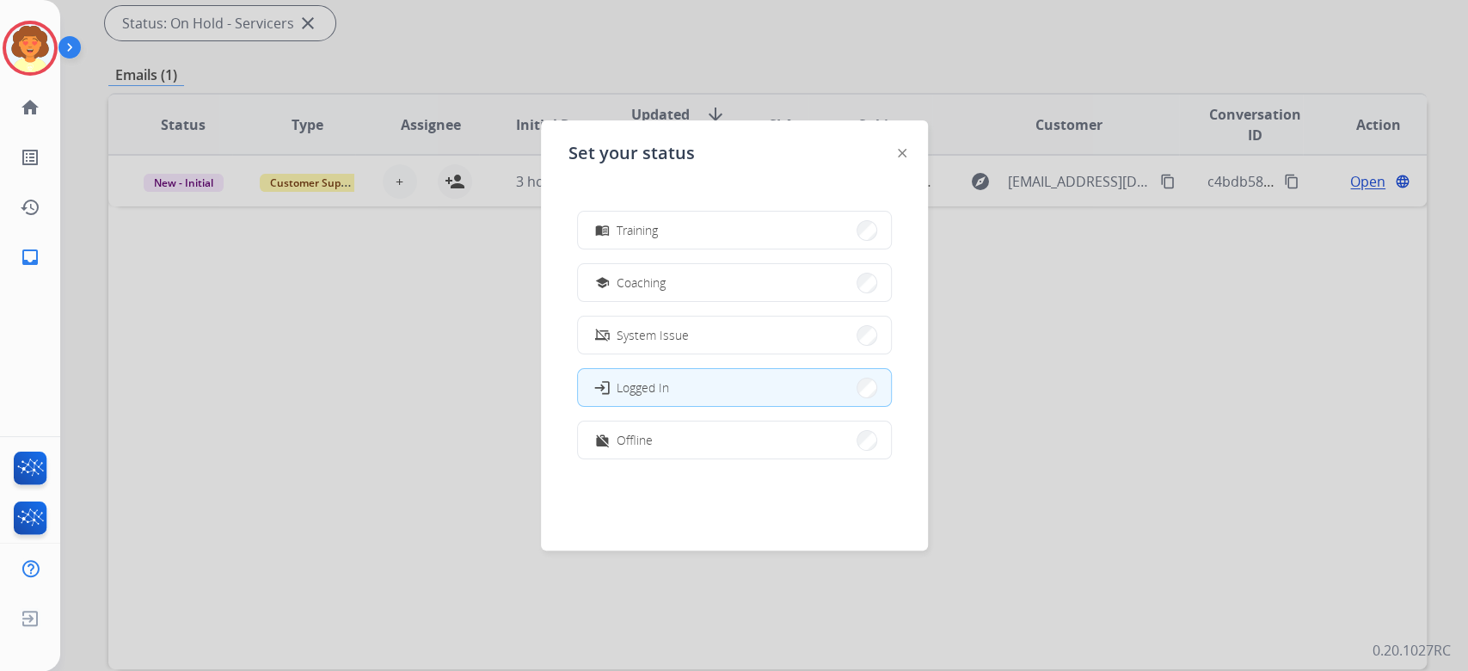
scroll to position [347, 0]
click at [686, 442] on button "work_off Offline" at bounding box center [734, 439] width 313 height 37
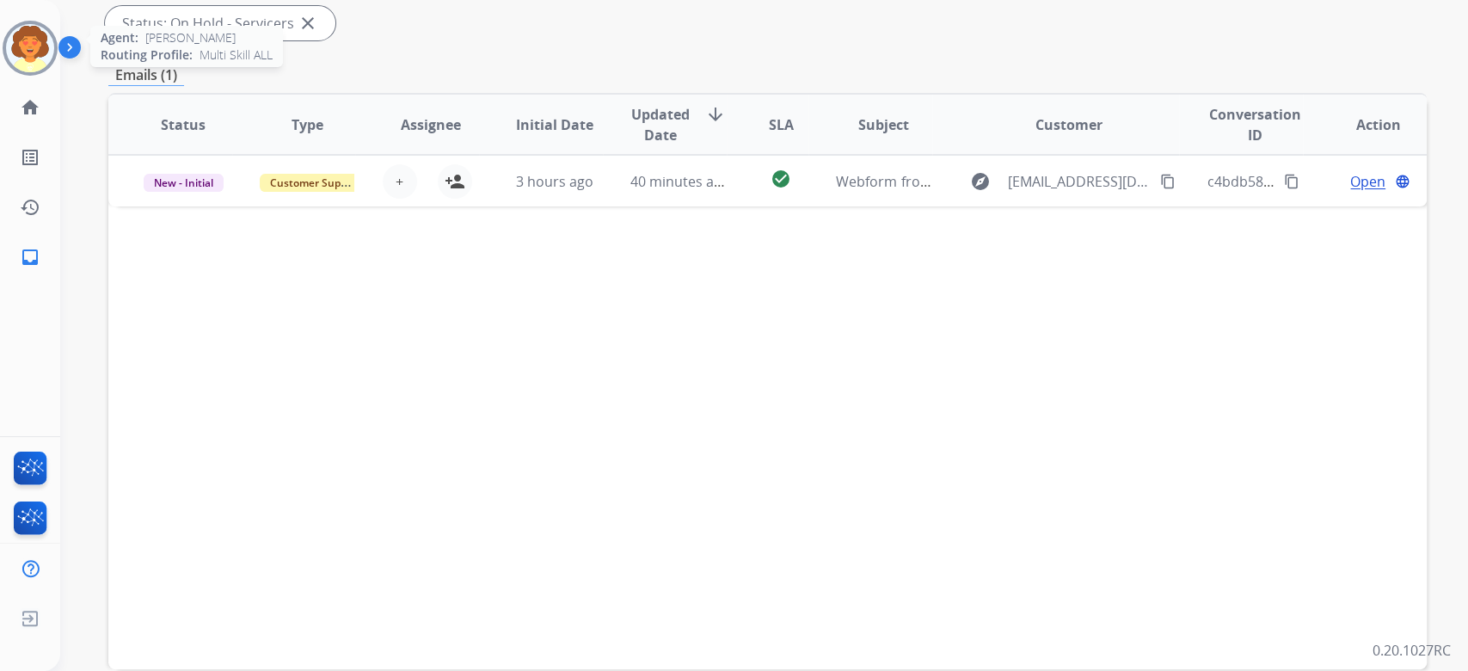
click at [23, 72] on img at bounding box center [30, 48] width 48 height 48
